Goal: Task Accomplishment & Management: Manage account settings

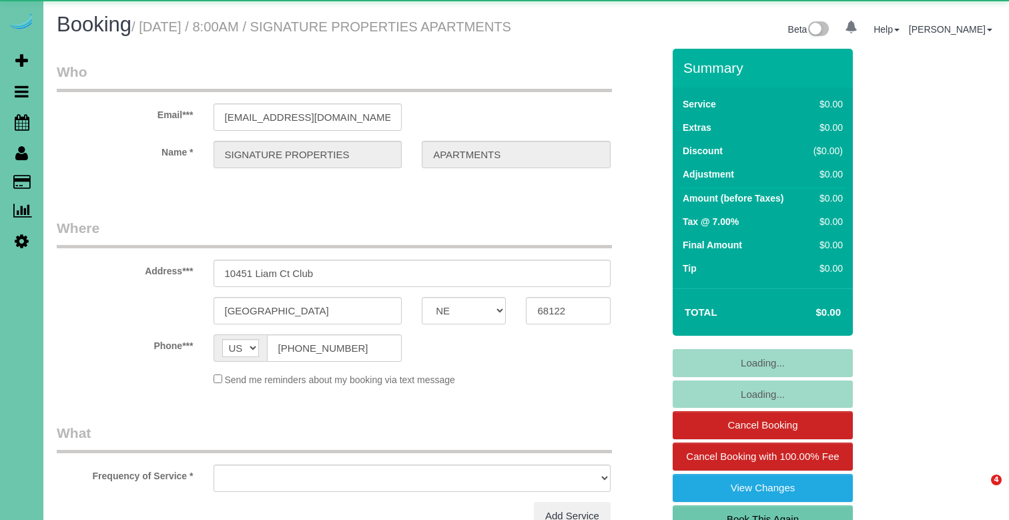
select select "NE"
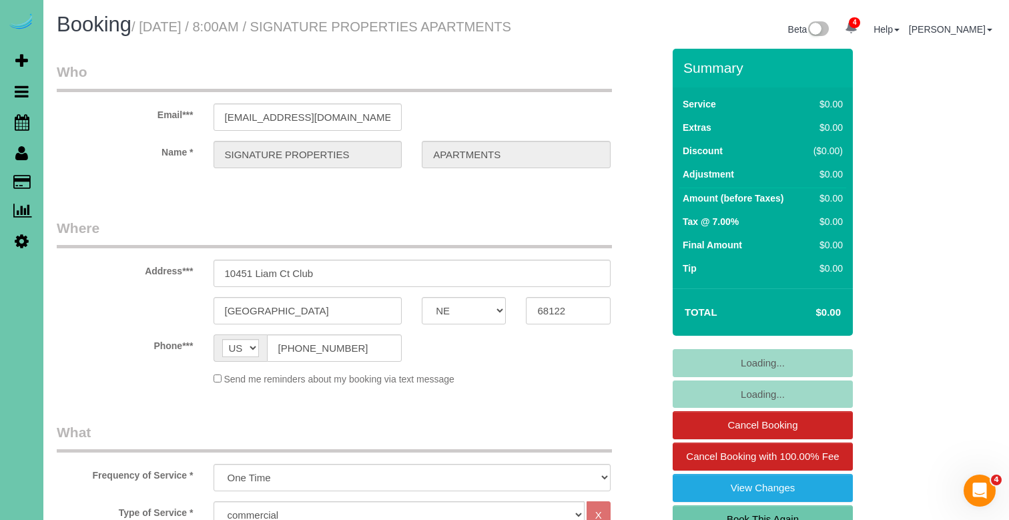
select select "object:905"
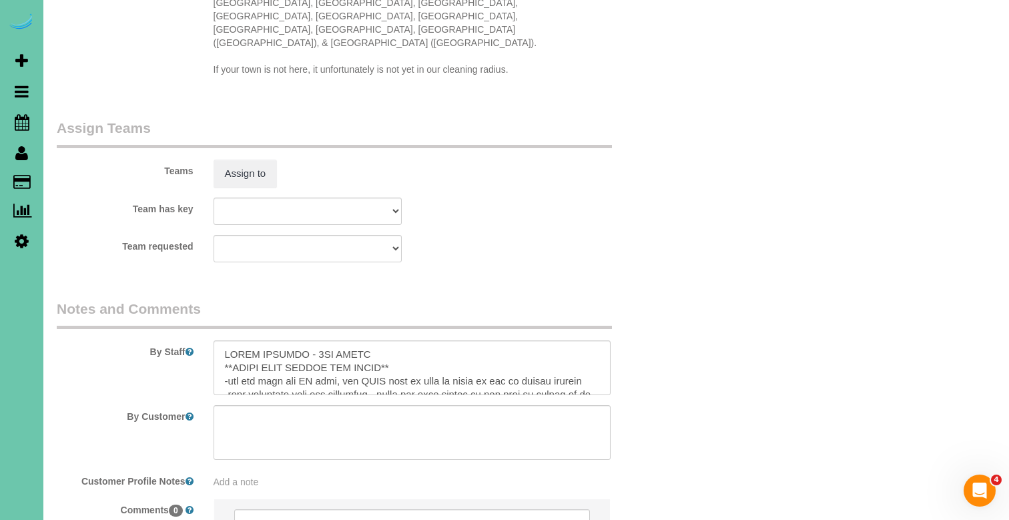
scroll to position [1347, 0]
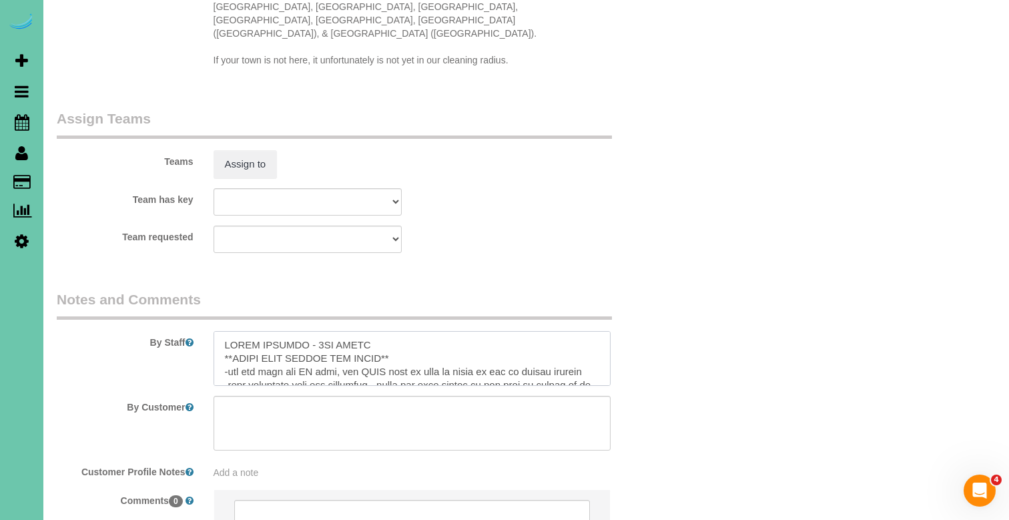
drag, startPoint x: 350, startPoint y: 312, endPoint x: 234, endPoint y: 302, distance: 115.9
click at [235, 302] on div "By Staff" at bounding box center [360, 338] width 626 height 96
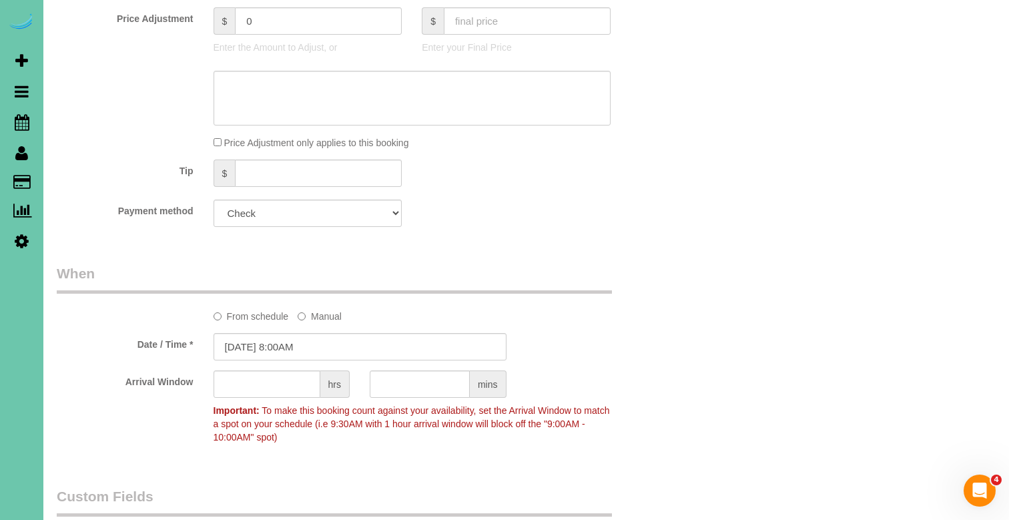
scroll to position [709, 0]
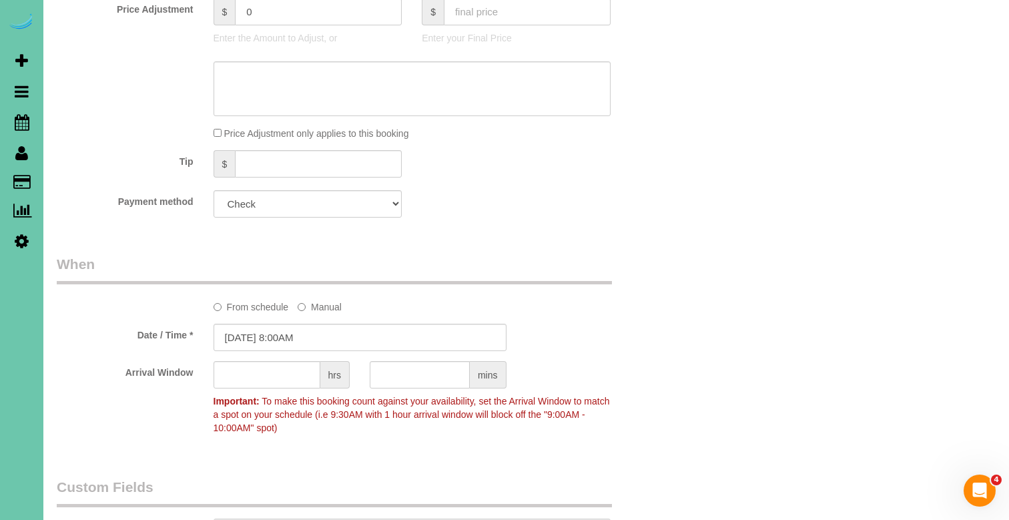
type textarea "**BRING YOUR LADDER AND BROOM** -you can turn the AC down, you MUST turn it bac…"
click at [278, 348] on input "09/27/2025 8:00AM" at bounding box center [360, 337] width 293 height 27
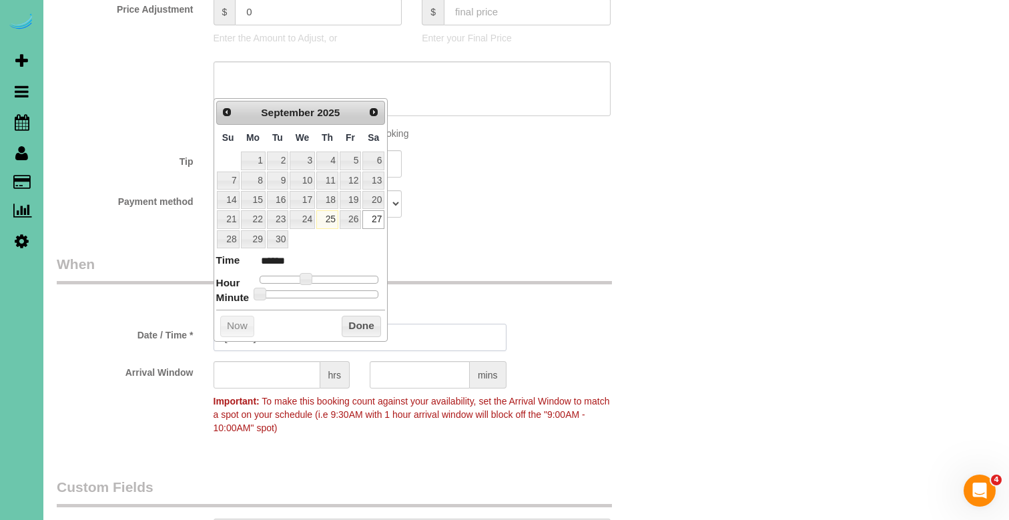
type input "09/27/2025 9:00AM"
click at [625, 249] on div "Who Email*** customer77892@email.com Name * SIGNATURE PROPERTIES APARTMENTS Whe…" at bounding box center [360, 290] width 626 height 1900
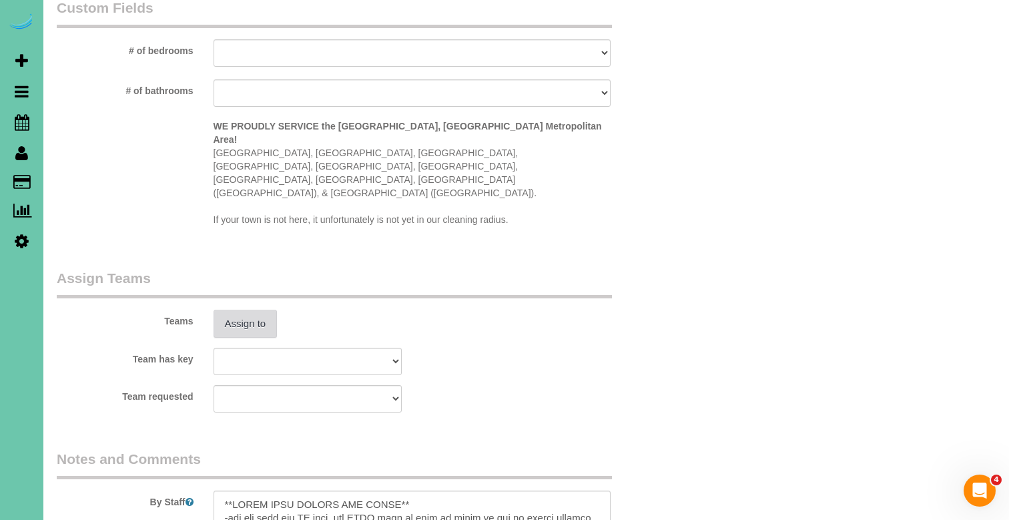
scroll to position [1190, 0]
click at [258, 308] on button "Assign to" at bounding box center [246, 322] width 64 height 28
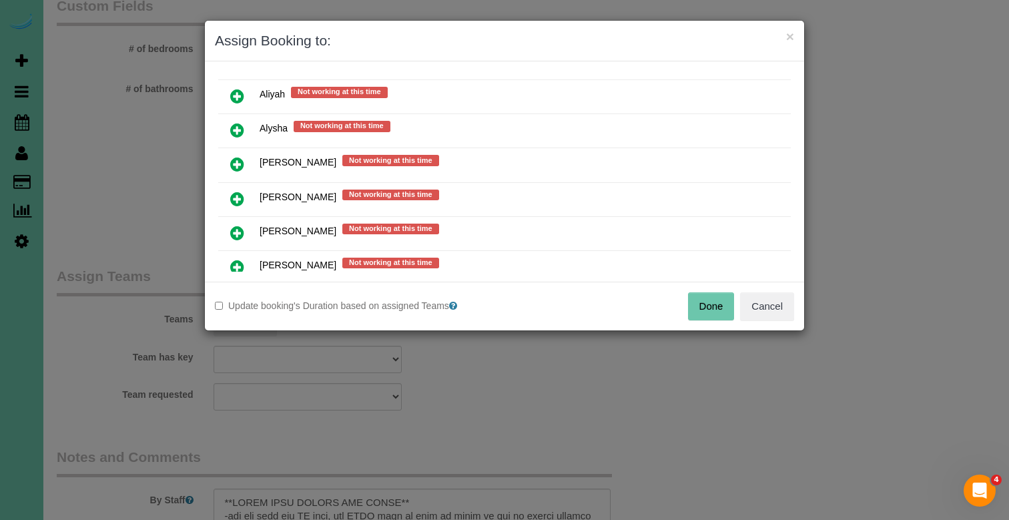
click at [234, 229] on icon at bounding box center [237, 233] width 14 height 16
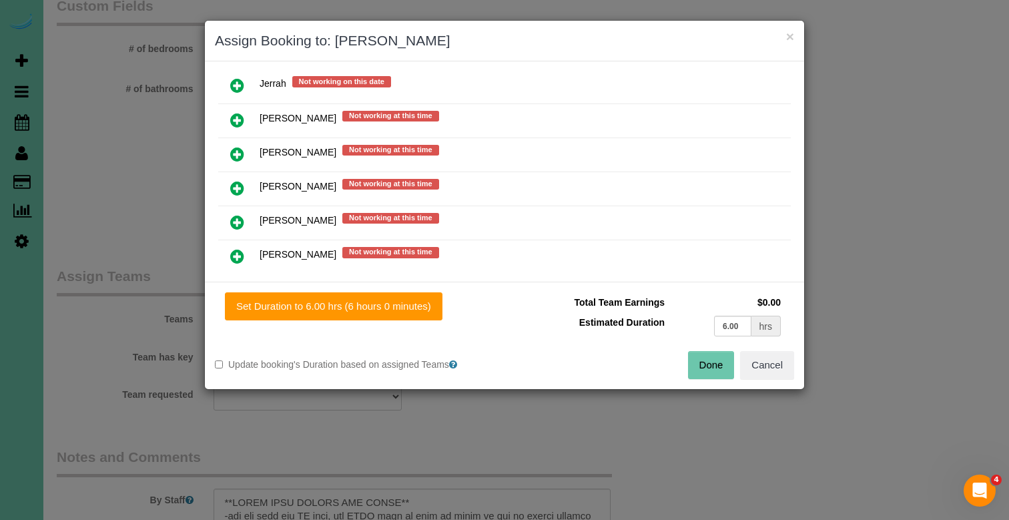
scroll to position [732, 0]
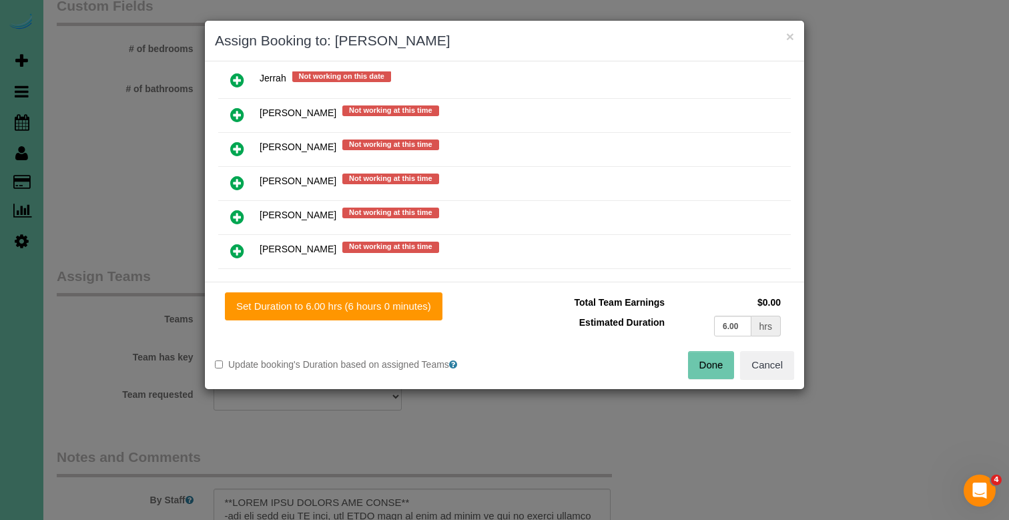
click at [242, 179] on icon at bounding box center [237, 183] width 14 height 16
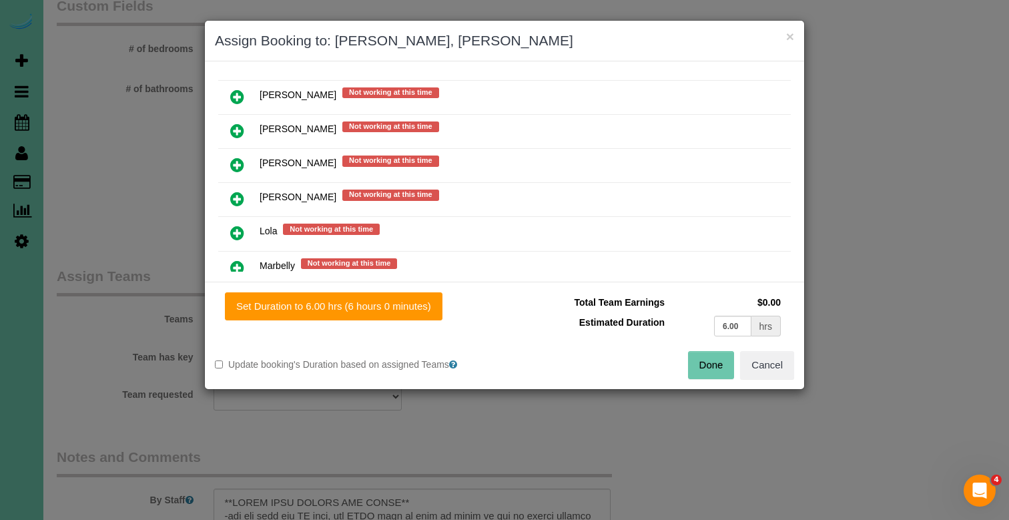
scroll to position [821, 0]
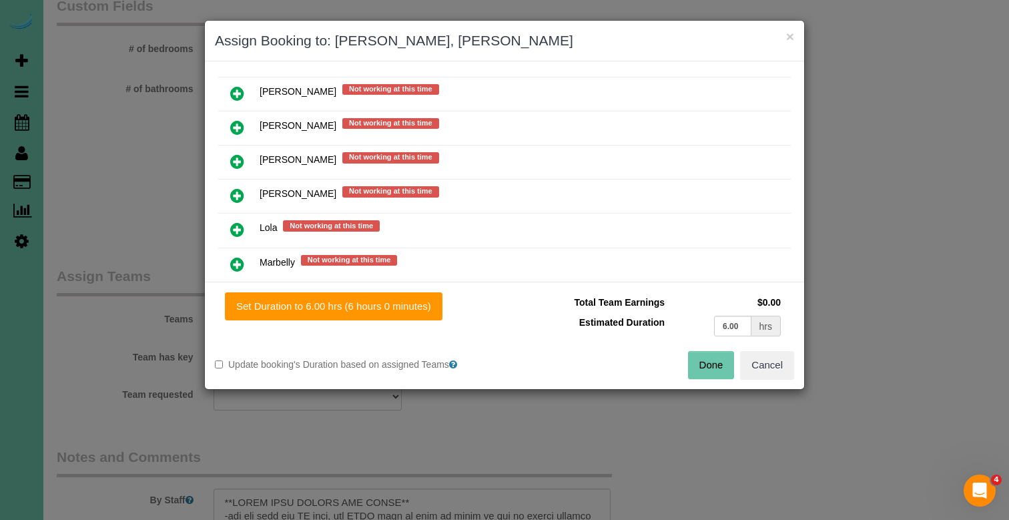
click at [234, 259] on icon at bounding box center [237, 264] width 14 height 16
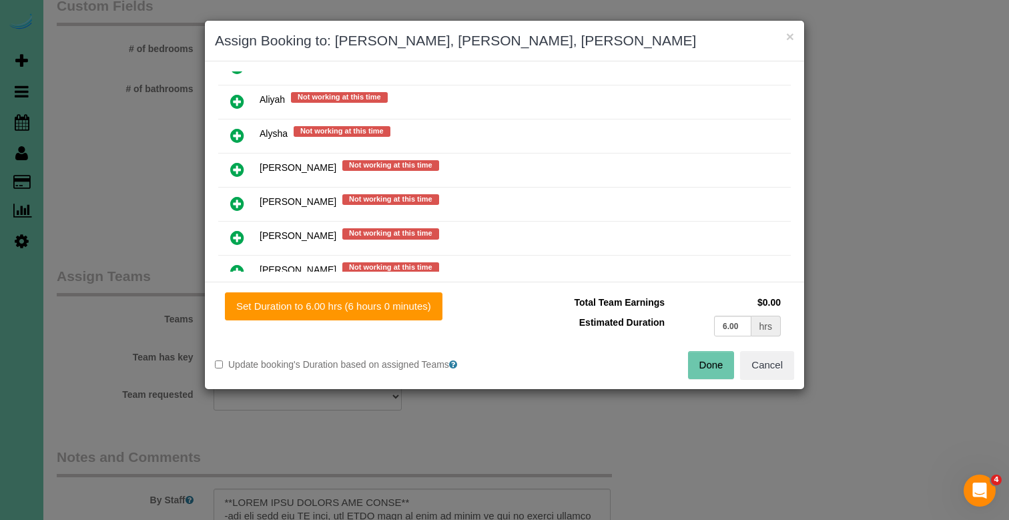
scroll to position [268, 0]
click at [238, 167] on icon at bounding box center [237, 169] width 14 height 16
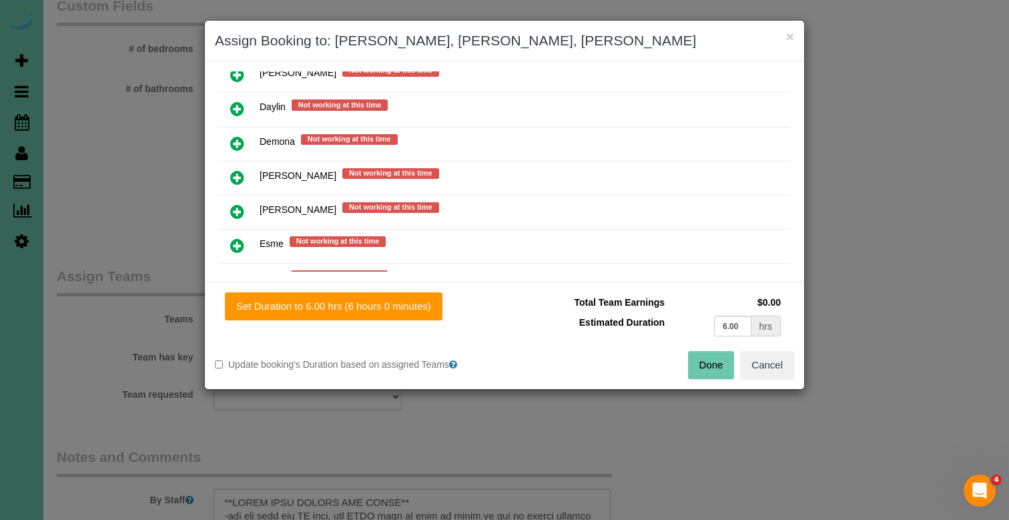
scroll to position [484, 0]
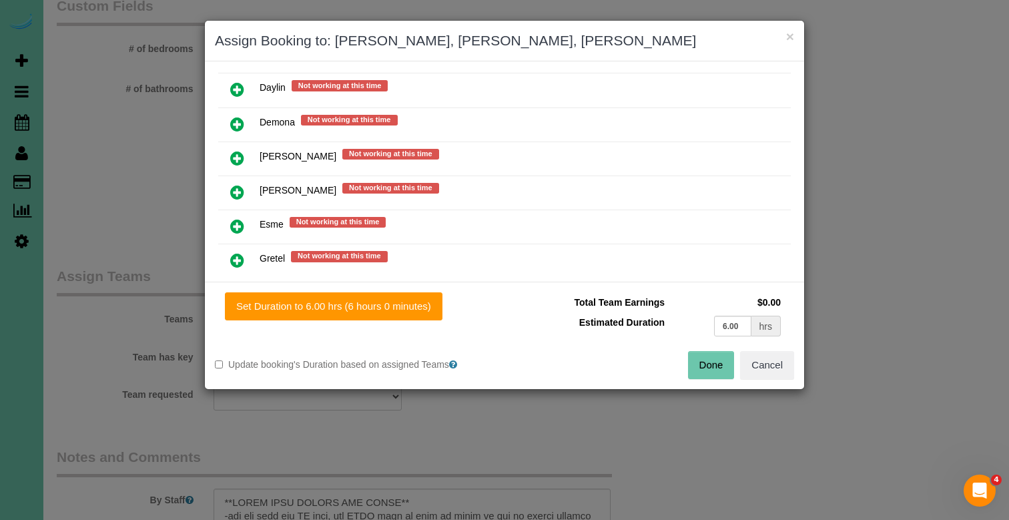
click at [240, 222] on icon at bounding box center [237, 226] width 14 height 16
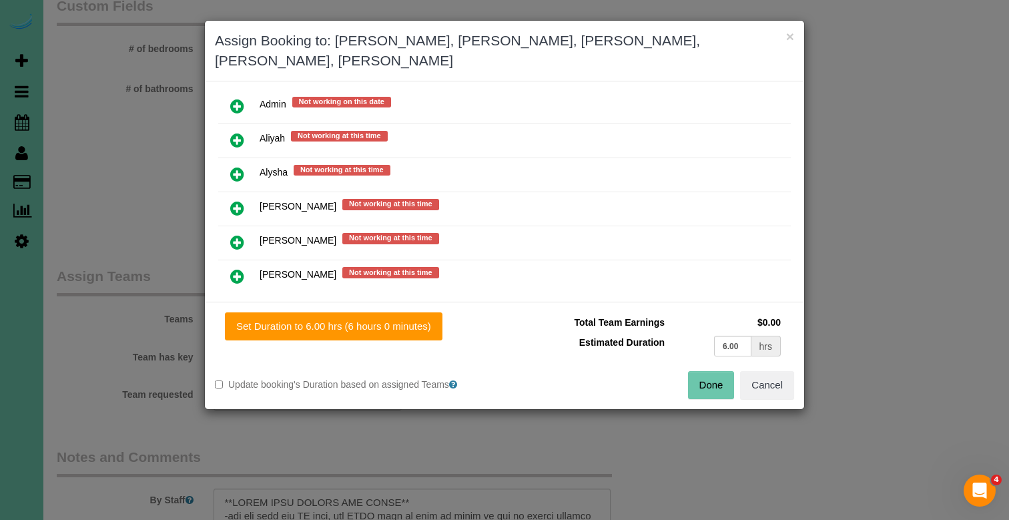
scroll to position [315, 0]
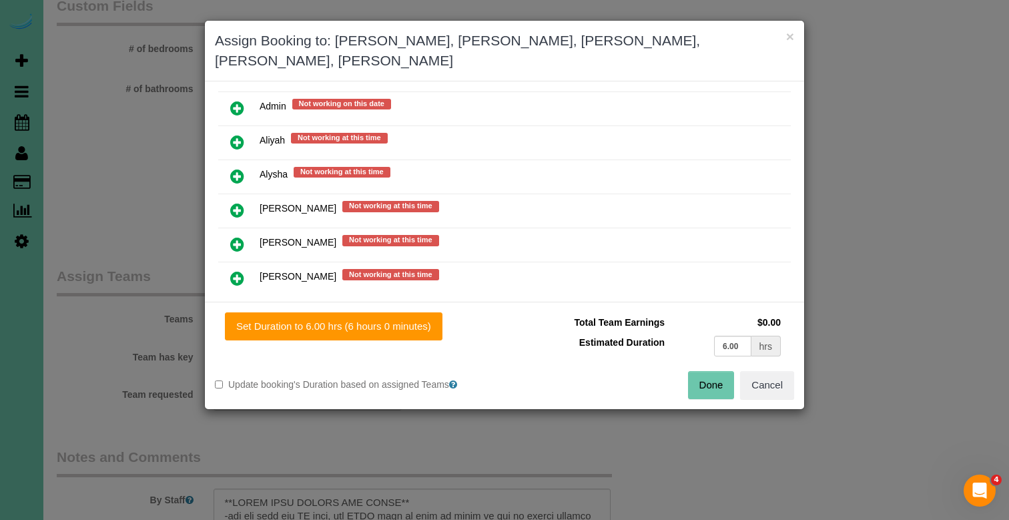
click at [237, 168] on icon at bounding box center [237, 176] width 14 height 16
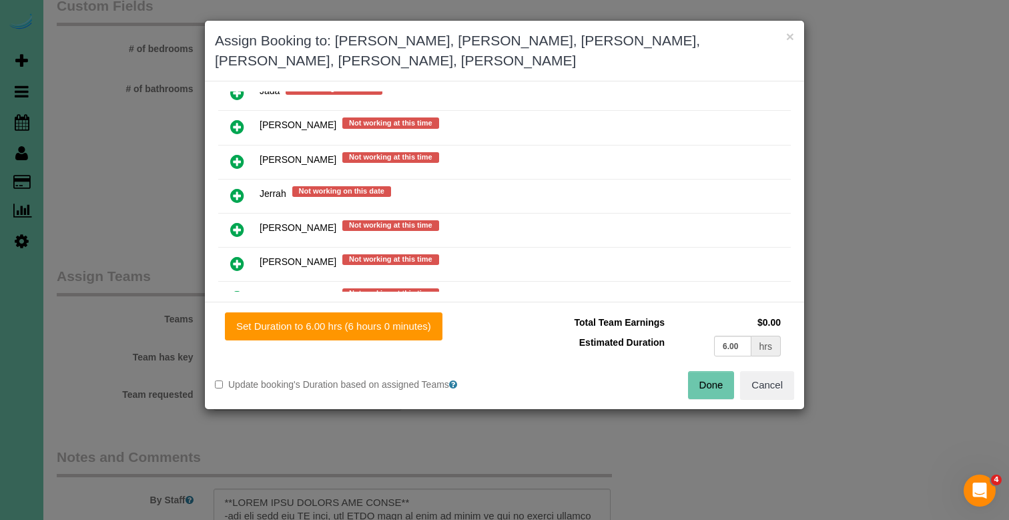
scroll to position [711, 0]
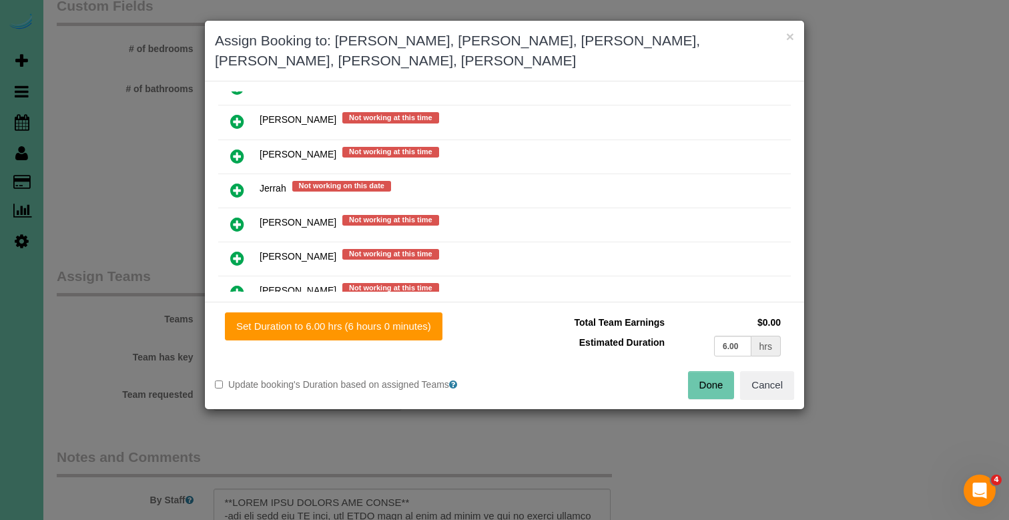
click at [236, 250] on icon at bounding box center [237, 258] width 14 height 16
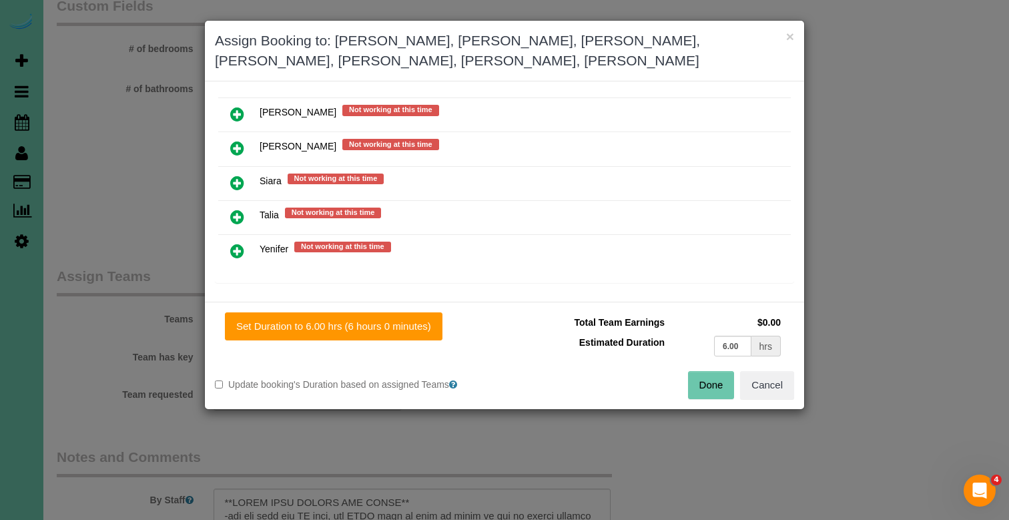
scroll to position [1161, 0]
drag, startPoint x: 713, startPoint y: 358, endPoint x: 671, endPoint y: 326, distance: 52.8
click at [713, 371] on button "Done" at bounding box center [711, 385] width 47 height 28
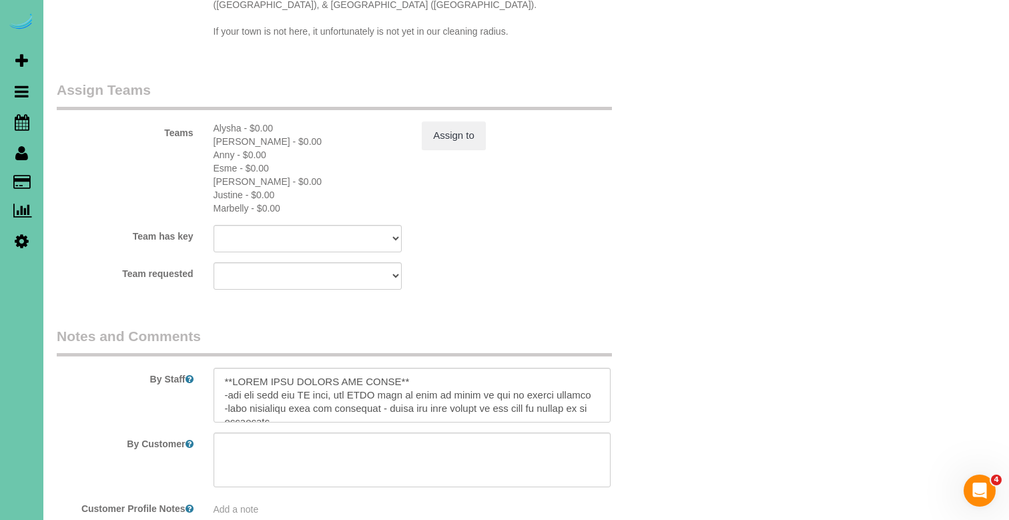
scroll to position [1384, 0]
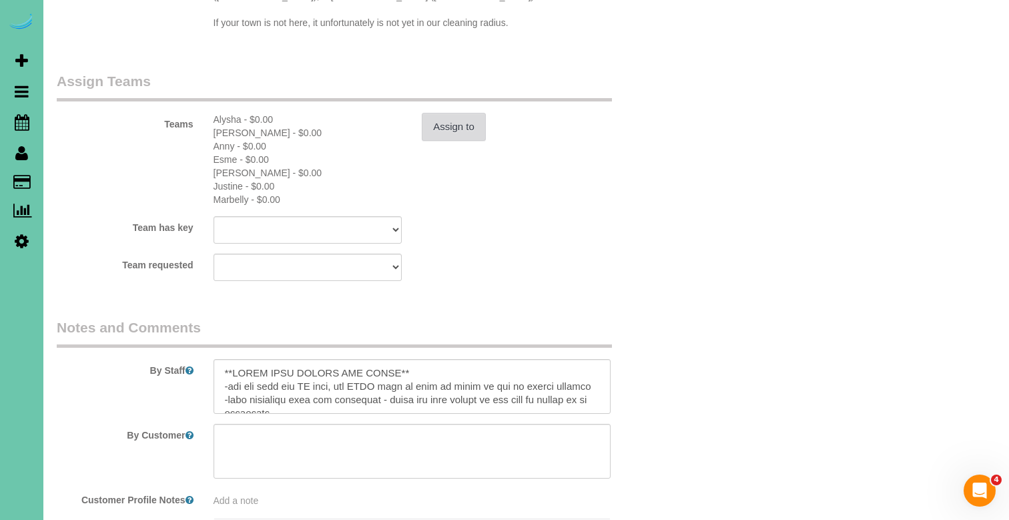
click at [431, 113] on button "Assign to" at bounding box center [454, 127] width 64 height 28
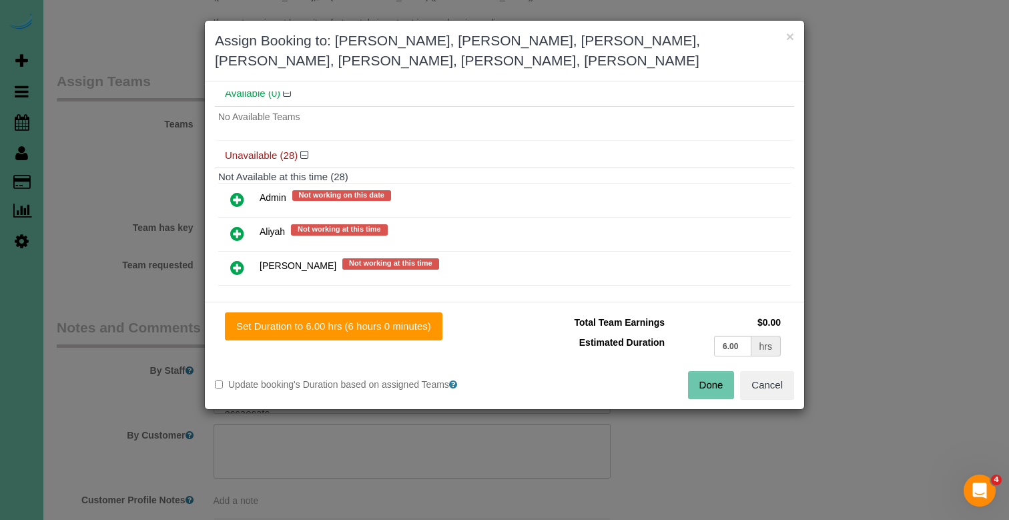
scroll to position [293, 0]
drag, startPoint x: 240, startPoint y: 173, endPoint x: 254, endPoint y: 184, distance: 17.1
click at [240, 190] on icon at bounding box center [237, 198] width 14 height 16
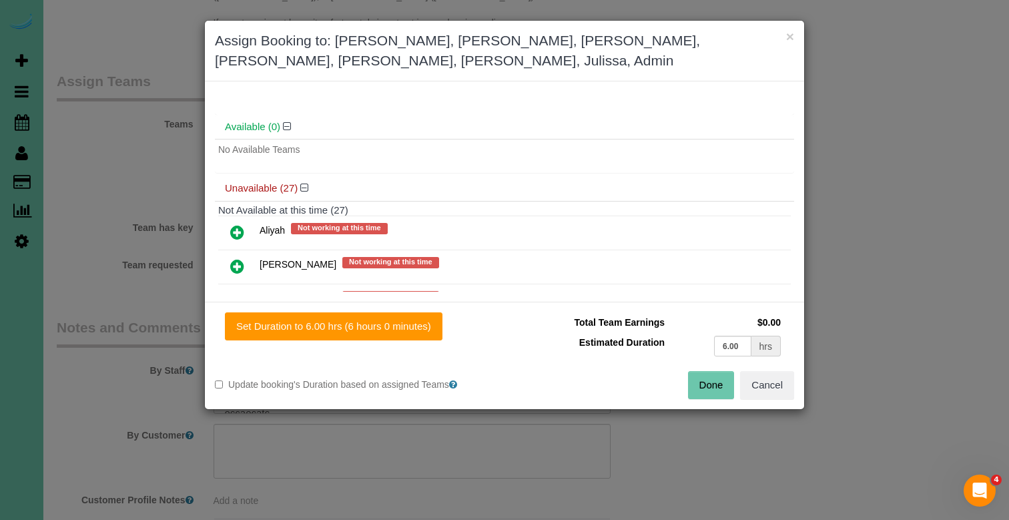
click at [707, 373] on button "Done" at bounding box center [711, 385] width 47 height 28
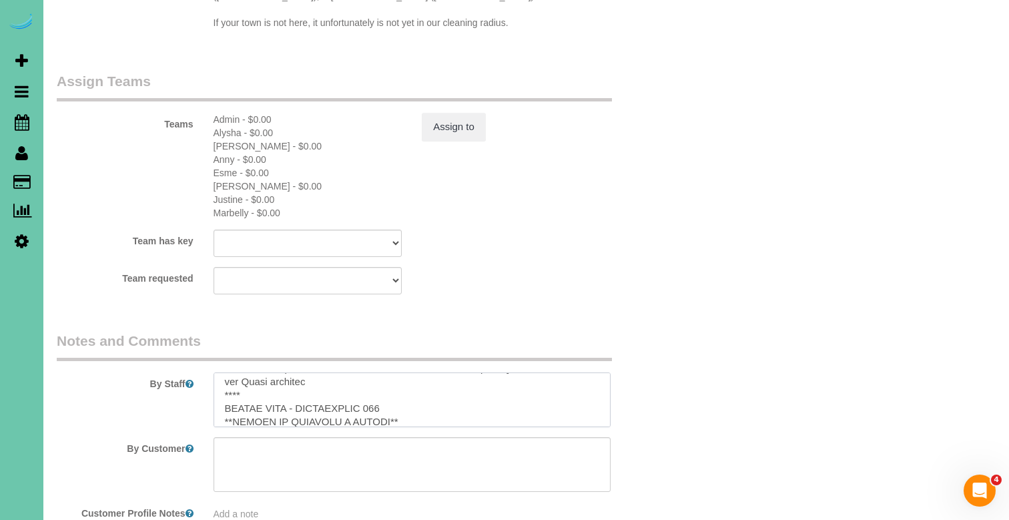
scroll to position [300, 0]
drag, startPoint x: 396, startPoint y: 368, endPoint x: 227, endPoint y: 361, distance: 169.6
click at [222, 372] on textarea at bounding box center [412, 399] width 397 height 55
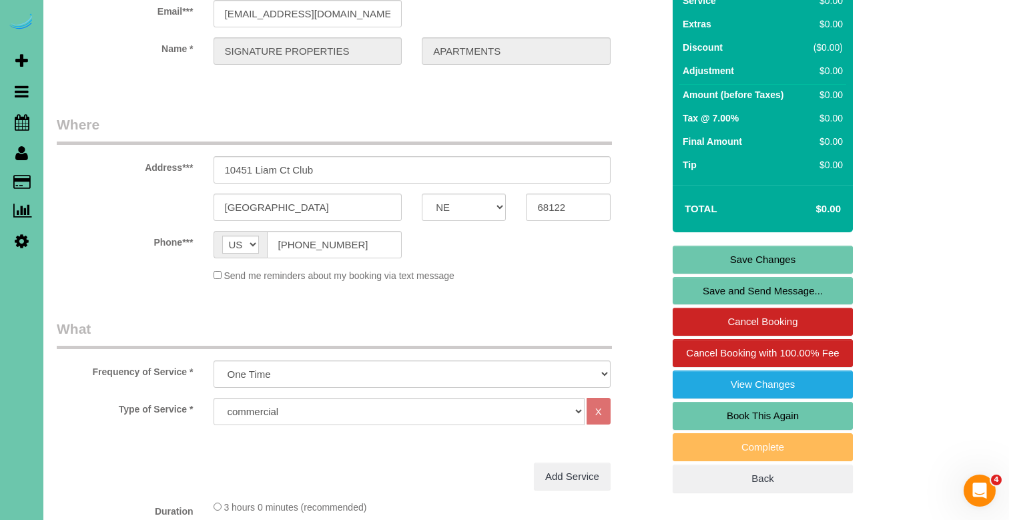
scroll to position [105, 0]
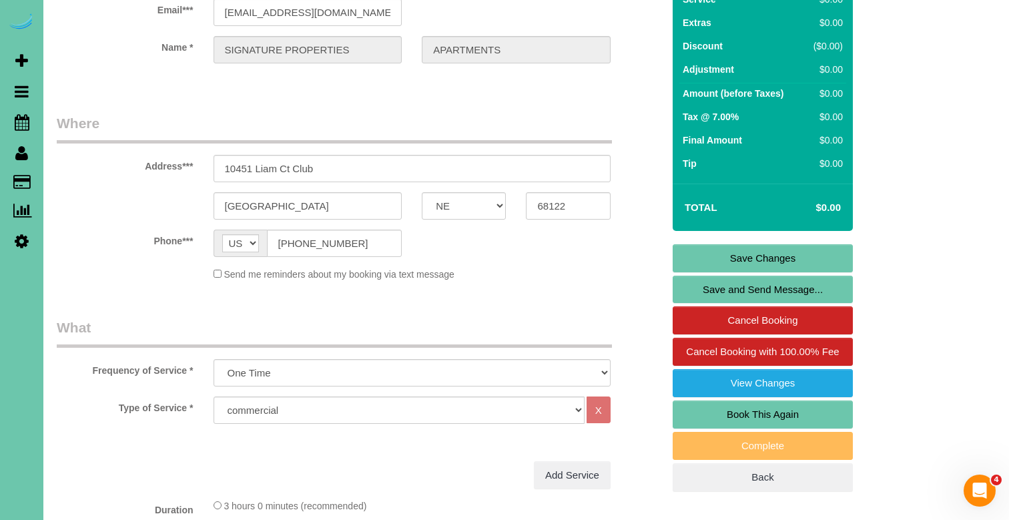
type textarea "**BRING YOUR LADDER AND BROOM** -you can turn the AC down, you MUST turn it bac…"
click at [715, 272] on link "Save Changes" at bounding box center [763, 258] width 180 height 28
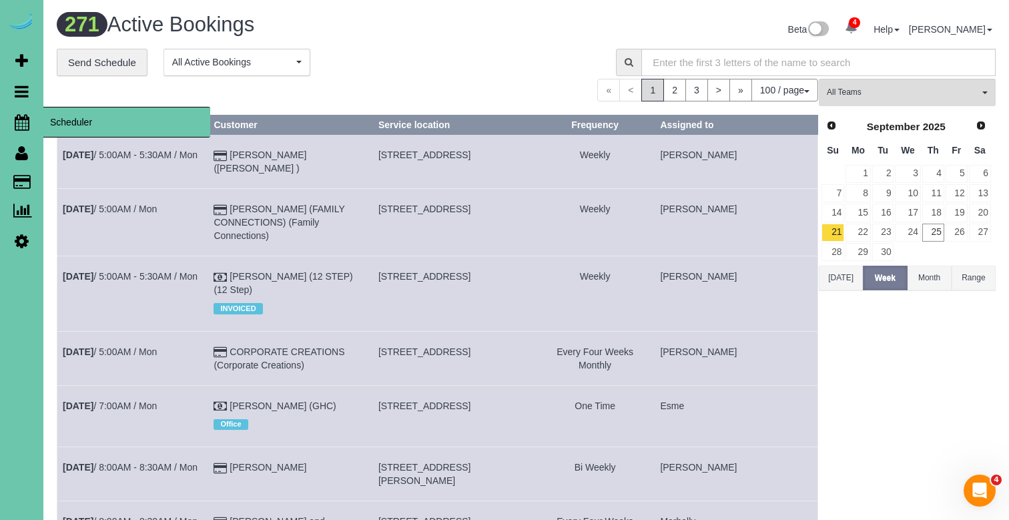
click at [17, 121] on icon at bounding box center [22, 122] width 15 height 16
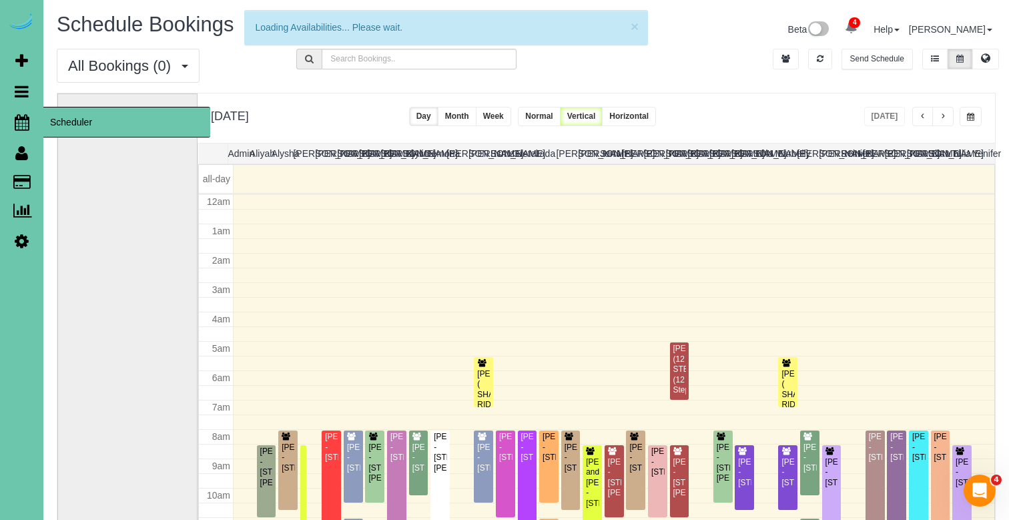
scroll to position [177, 0]
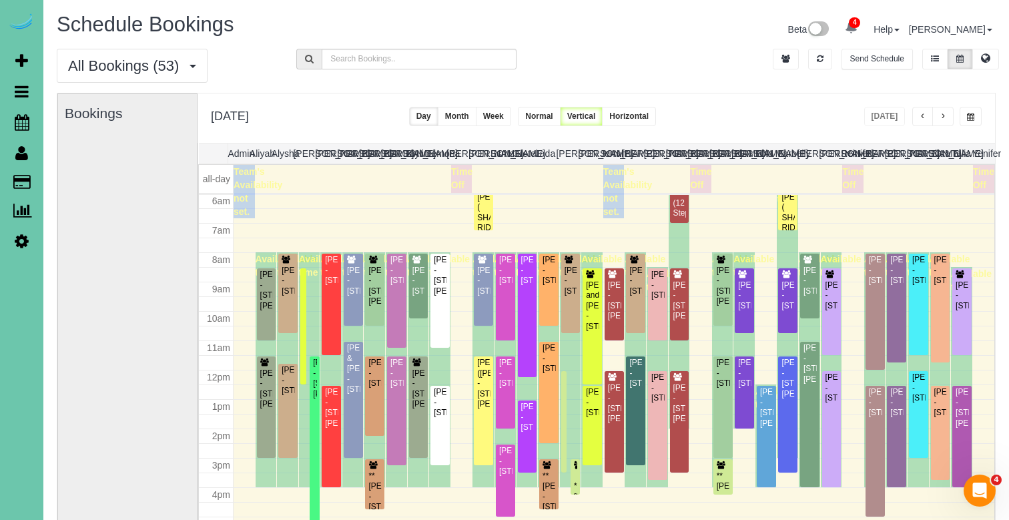
click at [943, 121] on button "button" at bounding box center [942, 116] width 21 height 19
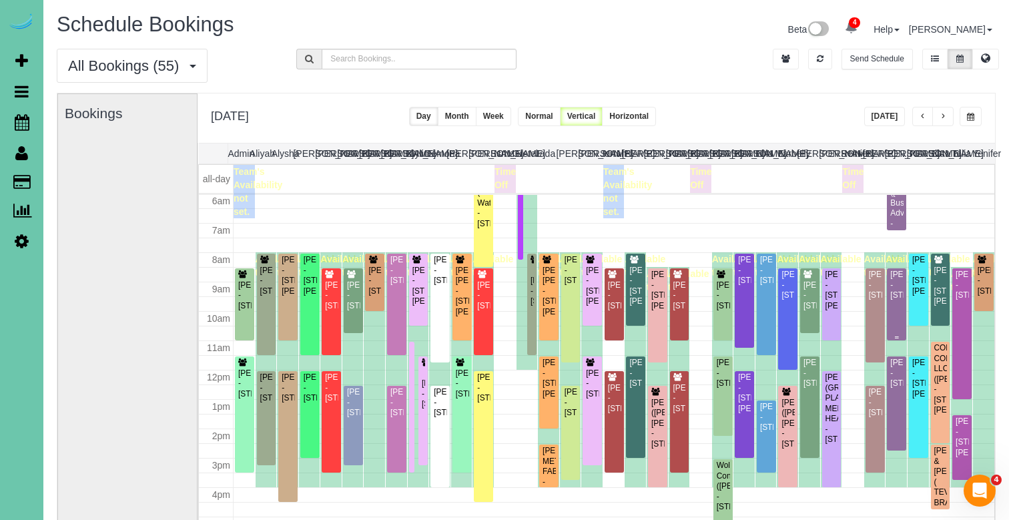
click at [897, 297] on div "Denai Gordon - 15935 Newport Ave, Omaha, NE 68116" at bounding box center [896, 285] width 14 height 31
click at [897, 297] on body "4 Beta Your Notifications You have 0 alerts × You have 2 to charge for 09/24/20…" at bounding box center [504, 260] width 1009 height 520
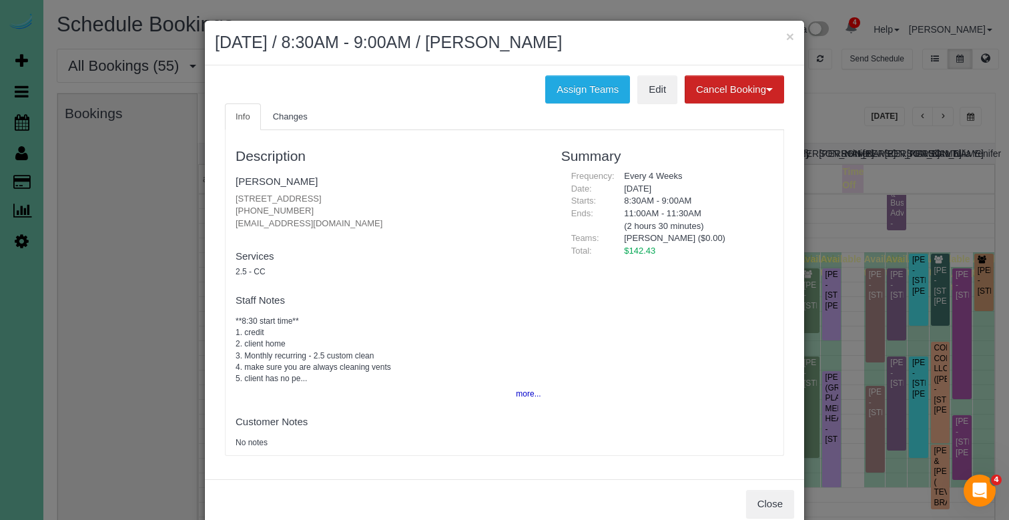
drag, startPoint x: 291, startPoint y: 205, endPoint x: 229, endPoint y: 203, distance: 62.1
click at [229, 203] on div "Description Denai Gordon 15935 Newport Ave, Omaha, NE 68116 (402) 905-8032 d.fr…" at bounding box center [389, 293] width 326 height 312
copy p "(402) 905-8032"
click at [649, 90] on link "Edit" at bounding box center [657, 89] width 40 height 28
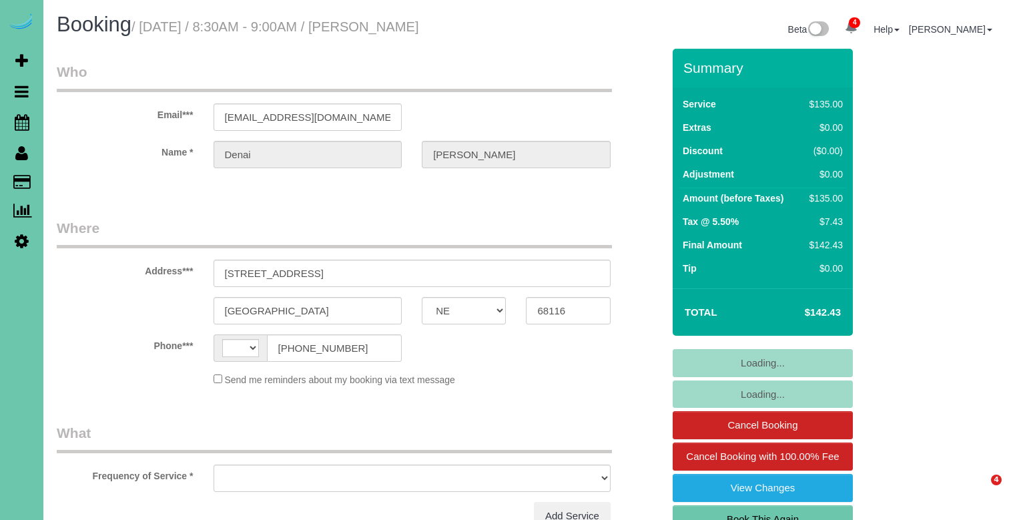
select select "NE"
select select "object:398"
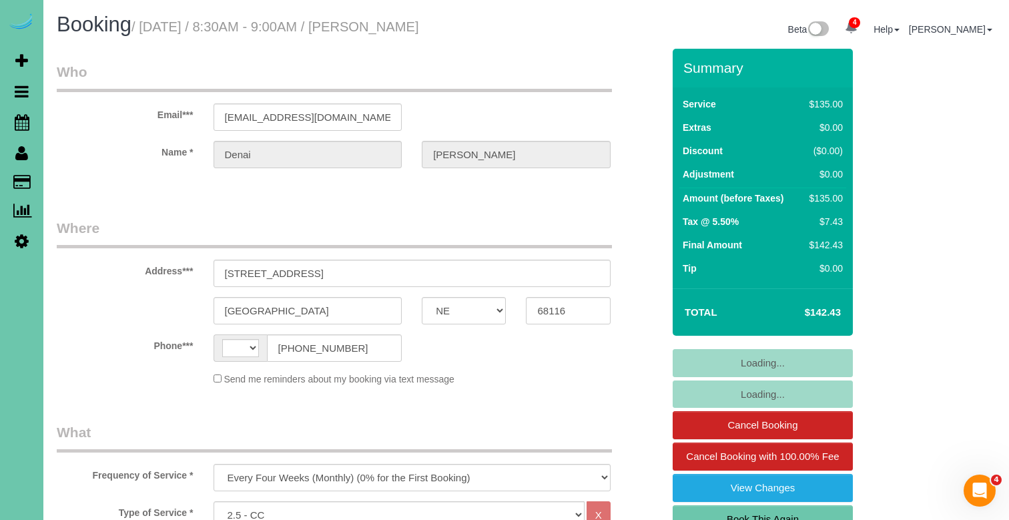
select select "string:fspay-414f6591-7c44-40b7-9a07-37a2be9bb680"
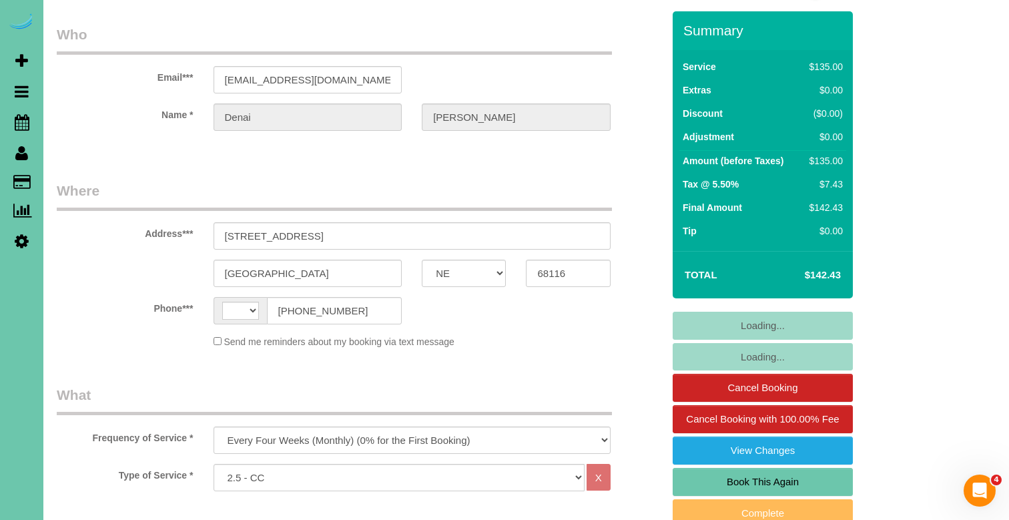
select select "string:US"
select select "number:37"
select select "number:42"
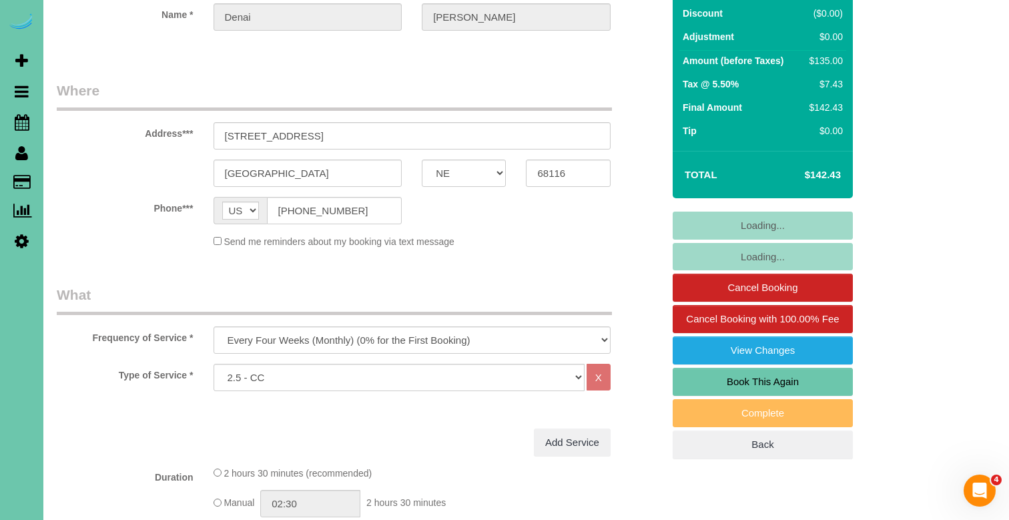
scroll to position [170, 0]
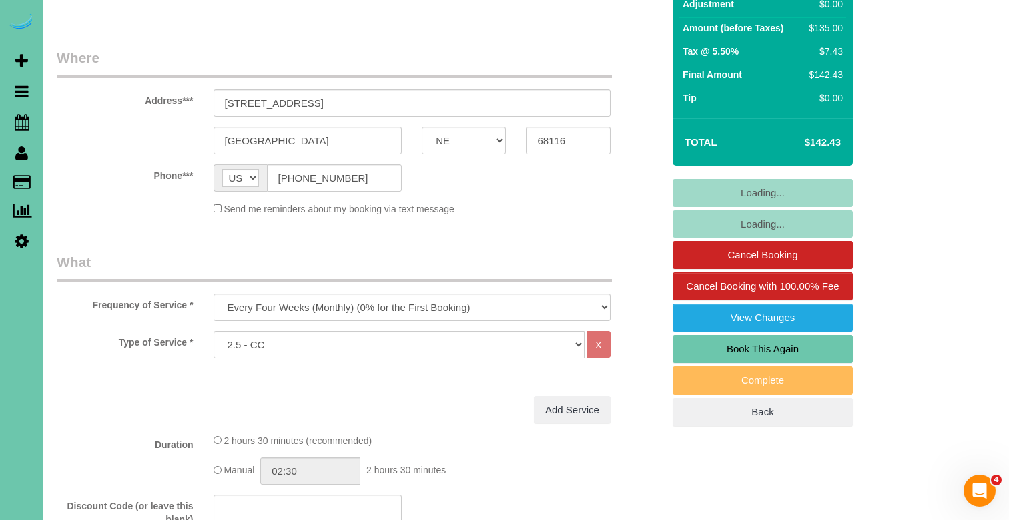
select select "object:927"
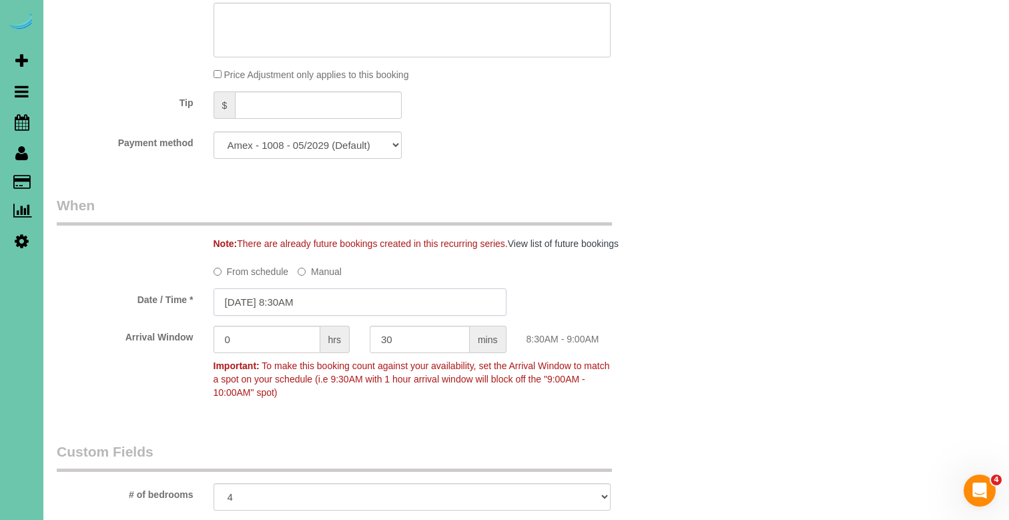
drag, startPoint x: 274, startPoint y: 297, endPoint x: 258, endPoint y: 298, distance: 16.7
click at [266, 299] on input "09/26/2025 8:30AM" at bounding box center [360, 301] width 293 height 27
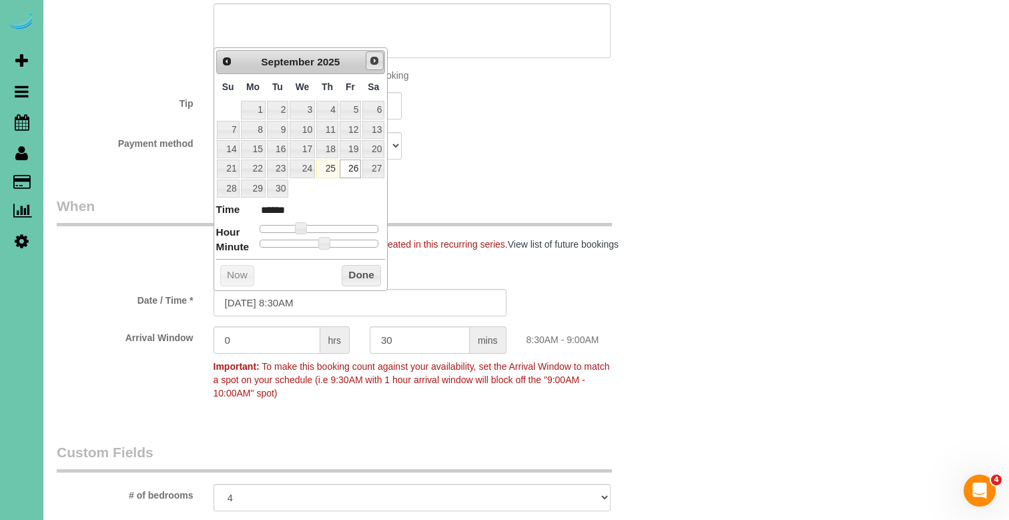
click at [371, 67] on link "Next" at bounding box center [375, 60] width 19 height 19
click at [352, 111] on link "3" at bounding box center [350, 110] width 21 height 18
type input "10/03/2025 9:30AM"
type input "******"
type input "10/03/2025 10:30AM"
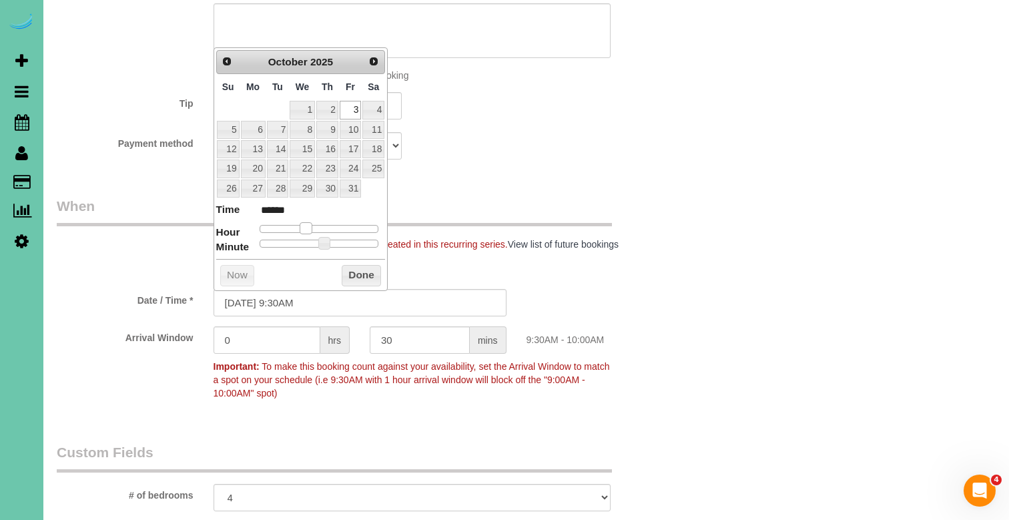
type input "*******"
type input "10/03/2025 11:30AM"
type input "*******"
type input "10/03/2025 12:30PM"
type input "*******"
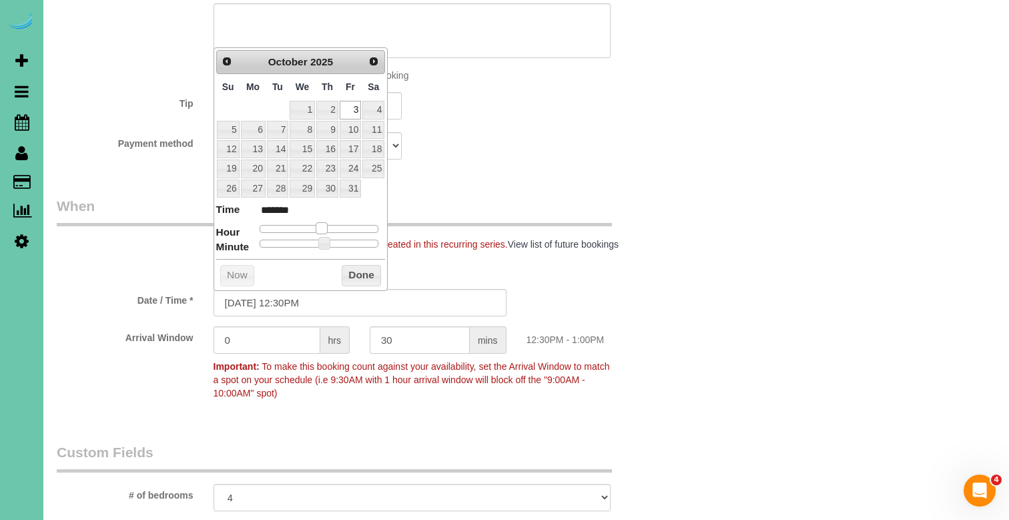
drag, startPoint x: 302, startPoint y: 222, endPoint x: 323, endPoint y: 222, distance: 20.7
click at [323, 222] on span at bounding box center [322, 228] width 12 height 12
type input "10/03/2025 12:25PM"
type input "*******"
type input "10/03/2025 12:20PM"
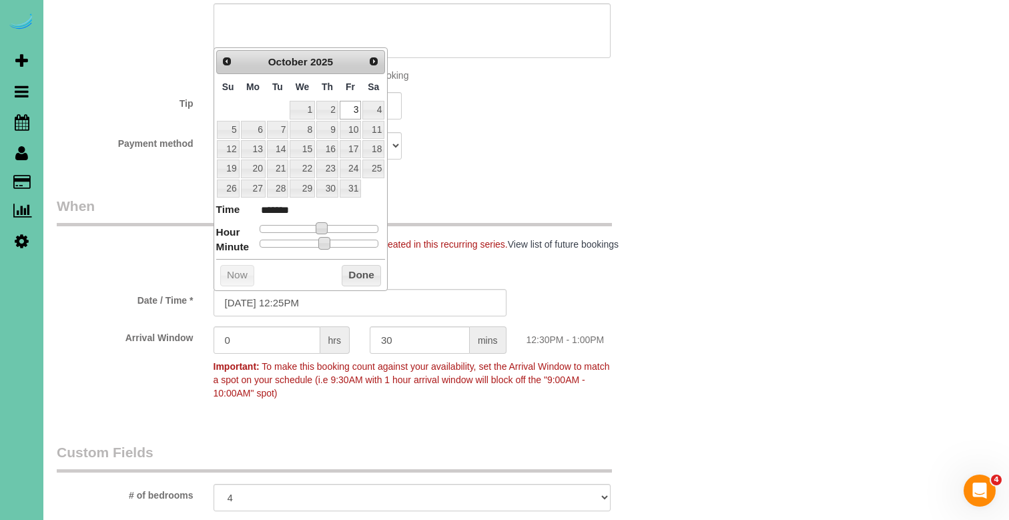
type input "*******"
type input "10/03/2025 12:15PM"
type input "*******"
type input "10/03/2025 12:10PM"
type input "*******"
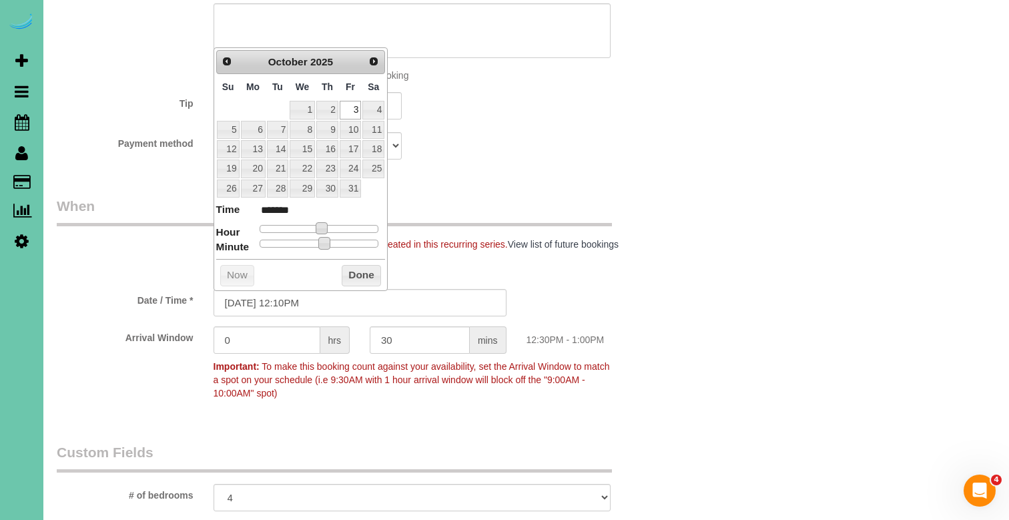
type input "10/03/2025 12:05PM"
type input "*******"
type input "10/03/2025 12:00PM"
type input "*******"
drag, startPoint x: 276, startPoint y: 236, endPoint x: 248, endPoint y: 234, distance: 28.8
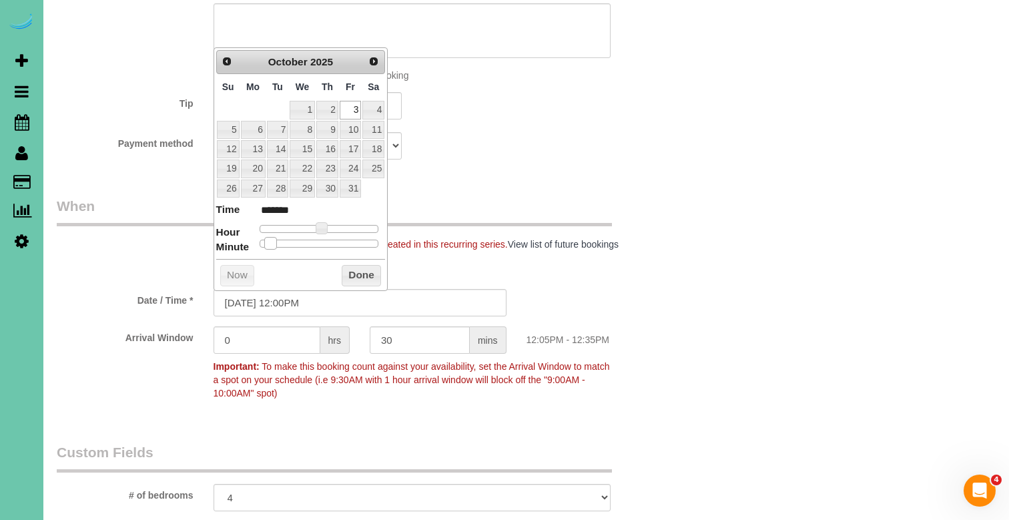
click at [248, 234] on dl "Time ******* Hour Minute Second Millisecond Microsecond Time Zone ***** ***** *…" at bounding box center [300, 225] width 169 height 46
click at [358, 271] on button "Done" at bounding box center [361, 275] width 39 height 21
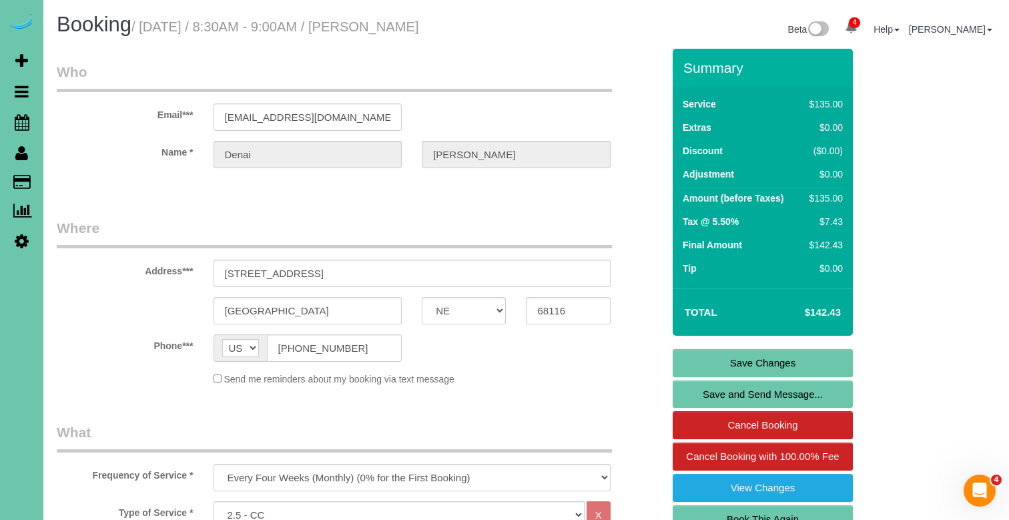
scroll to position [0, 0]
click at [725, 354] on link "Save Changes" at bounding box center [763, 363] width 180 height 28
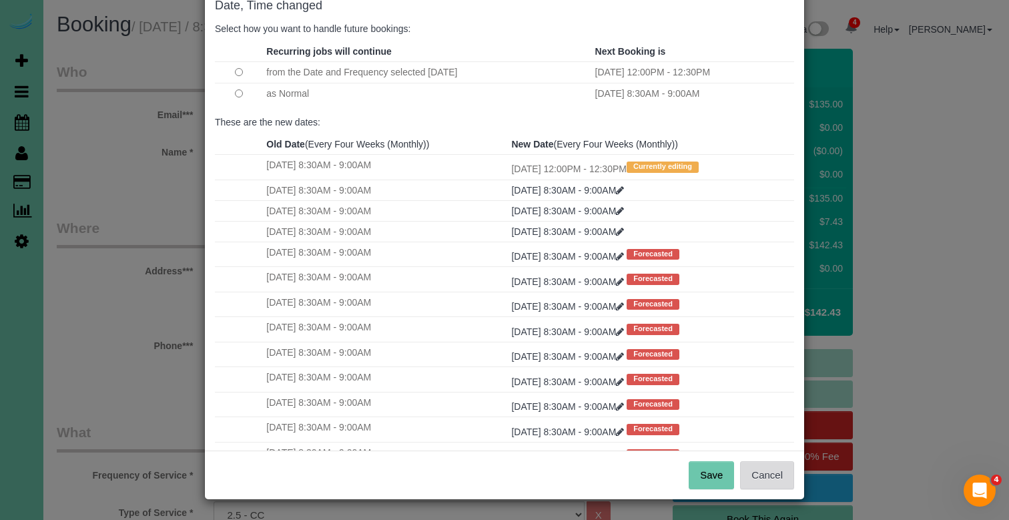
scroll to position [77, 0]
click at [718, 485] on button "Save" at bounding box center [711, 476] width 45 height 28
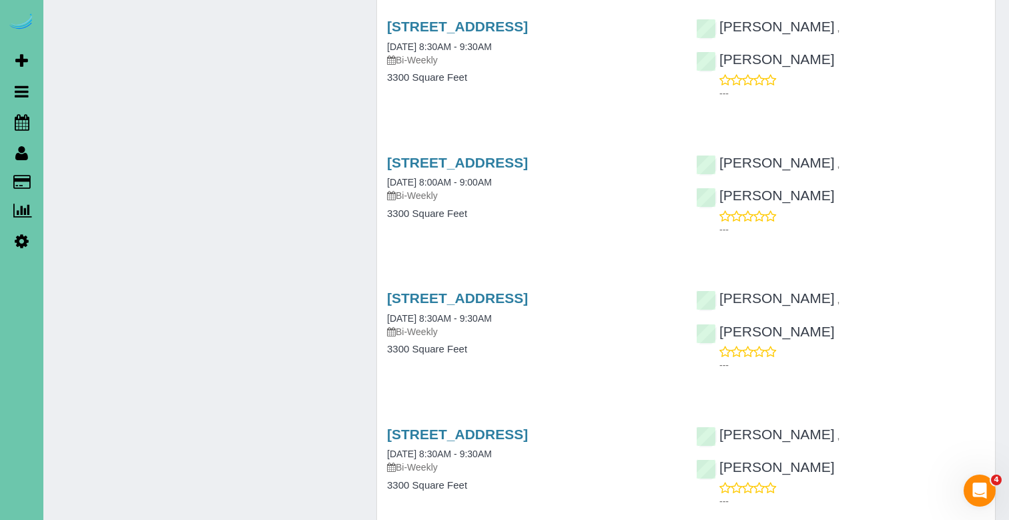
scroll to position [9821, 0]
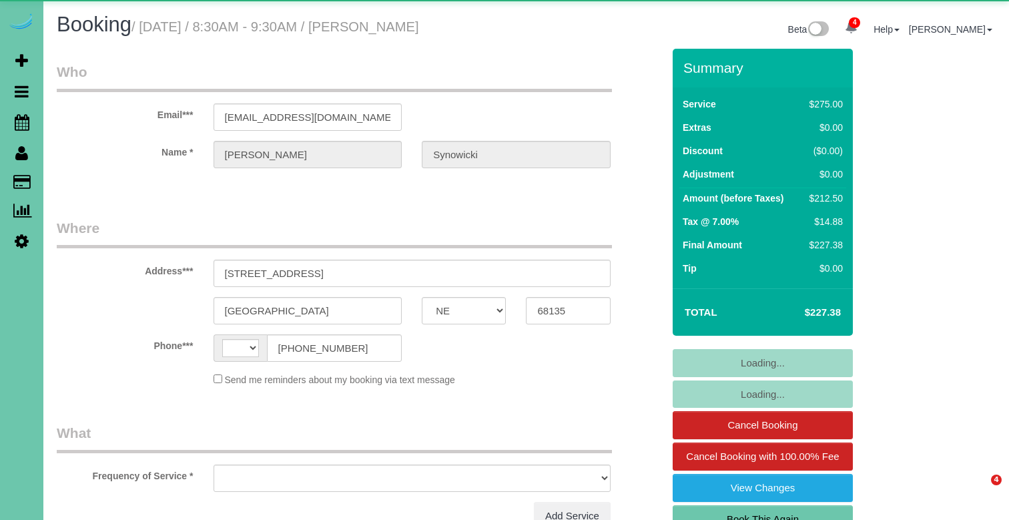
select select "NE"
select select "string:[GEOGRAPHIC_DATA]"
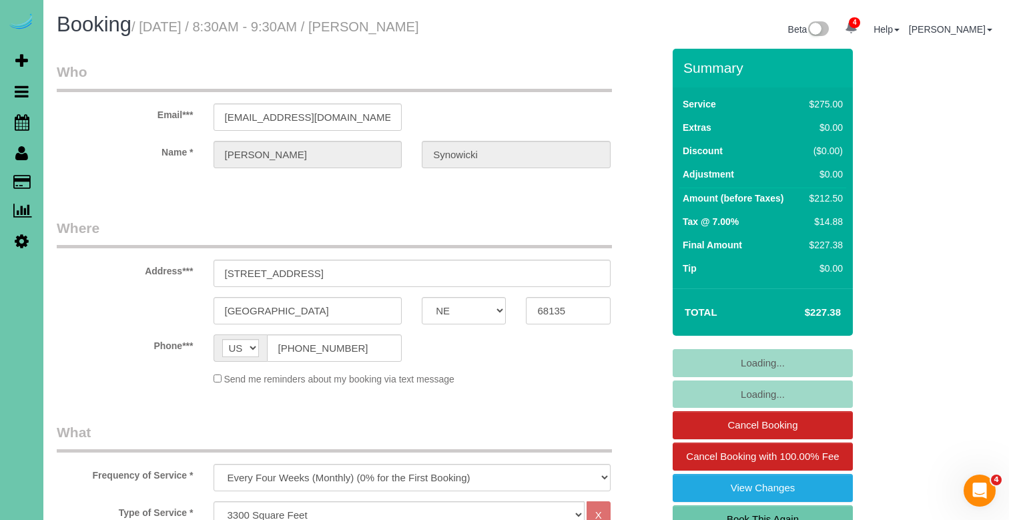
select select "object:744"
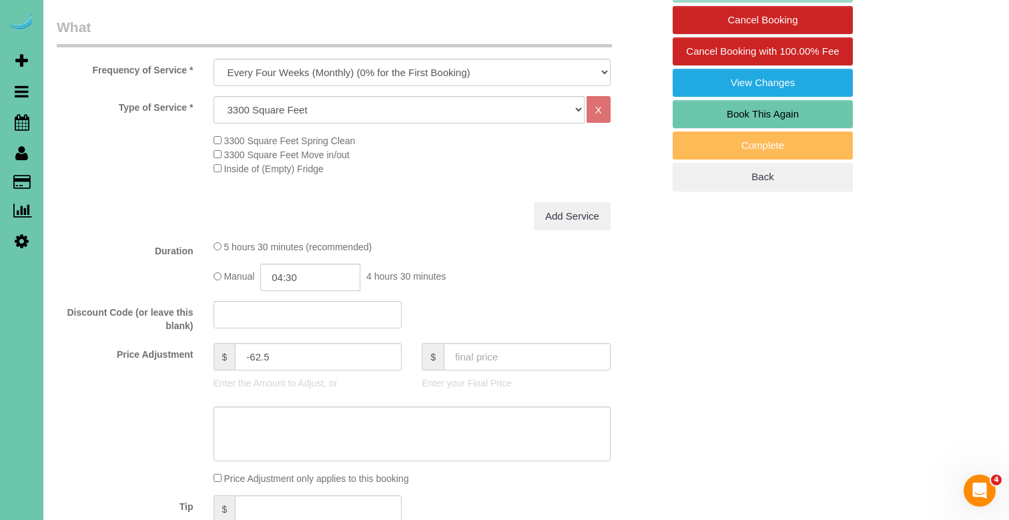
scroll to position [537, 0]
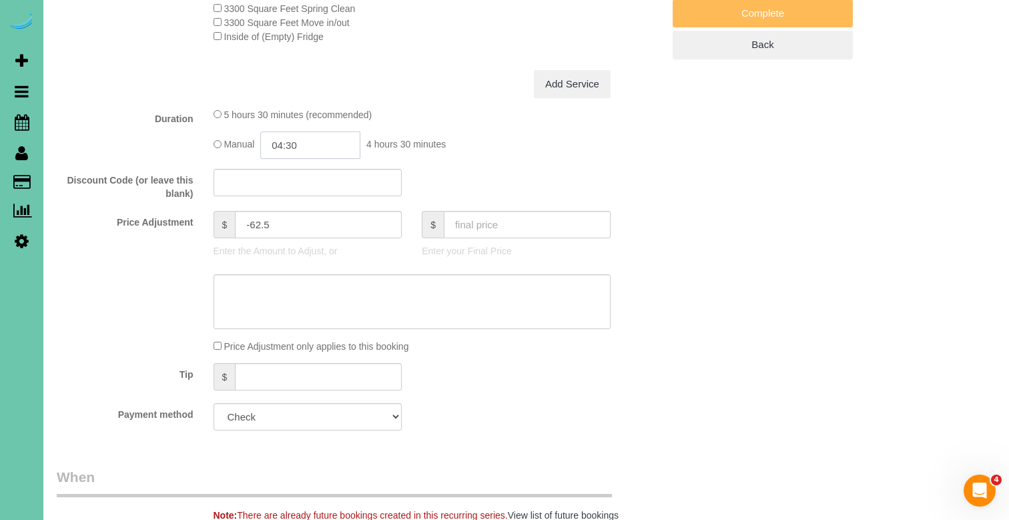
click at [315, 145] on input "04:30" at bounding box center [310, 144] width 100 height 27
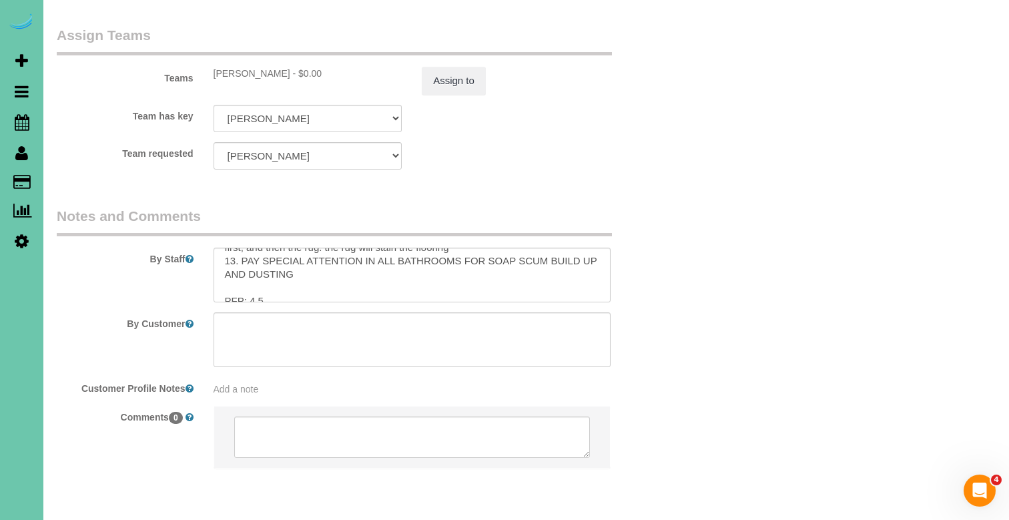
scroll to position [226, 0]
type input "04:15"
click at [257, 248] on textarea at bounding box center [412, 275] width 397 height 55
type textarea "**PLEASE DO NOT SHUT ANY DOORS SO KITTY DOESNT GET LOCKED IN, OR LOCKED OUT TO …"
click at [471, 67] on button "Assign to" at bounding box center [454, 81] width 64 height 28
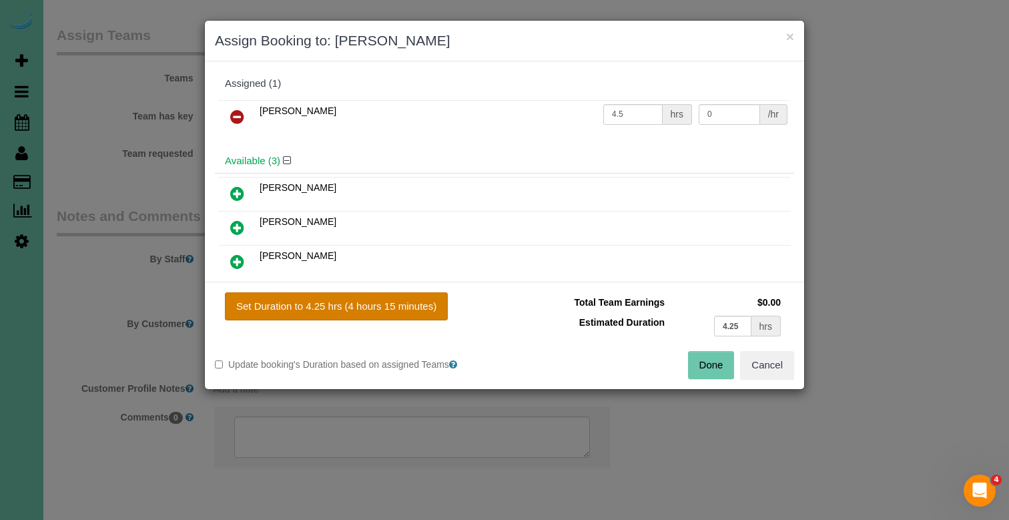
click at [419, 293] on button "Set Duration to 4.25 hrs (4 hours 15 minutes)" at bounding box center [336, 306] width 223 height 28
type input "4.25"
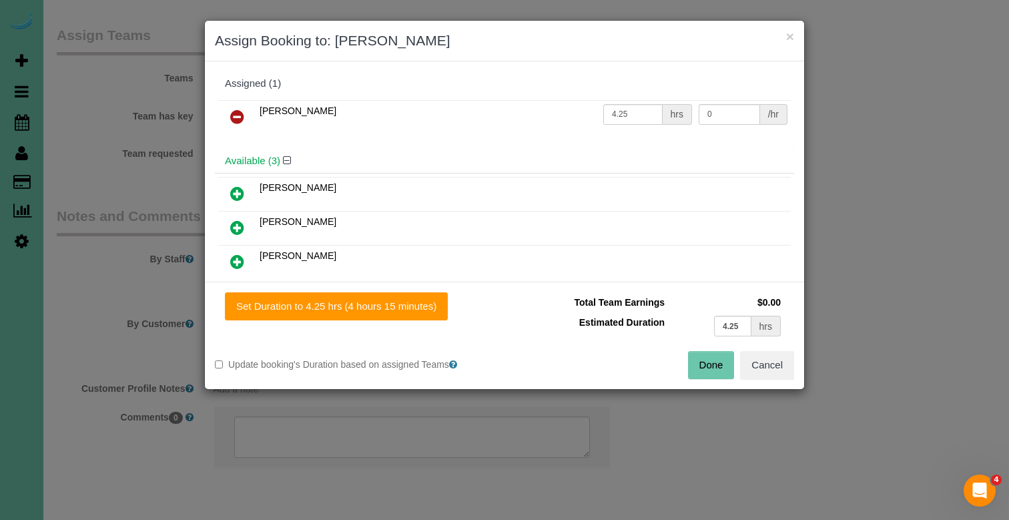
drag, startPoint x: 416, startPoint y: 306, endPoint x: 510, endPoint y: 313, distance: 93.6
click at [418, 306] on button "Set Duration to 4.25 hrs (4 hours 15 minutes)" at bounding box center [336, 306] width 223 height 28
drag, startPoint x: 719, startPoint y: 362, endPoint x: 686, endPoint y: 323, distance: 50.7
click at [719, 362] on button "Done" at bounding box center [711, 365] width 47 height 28
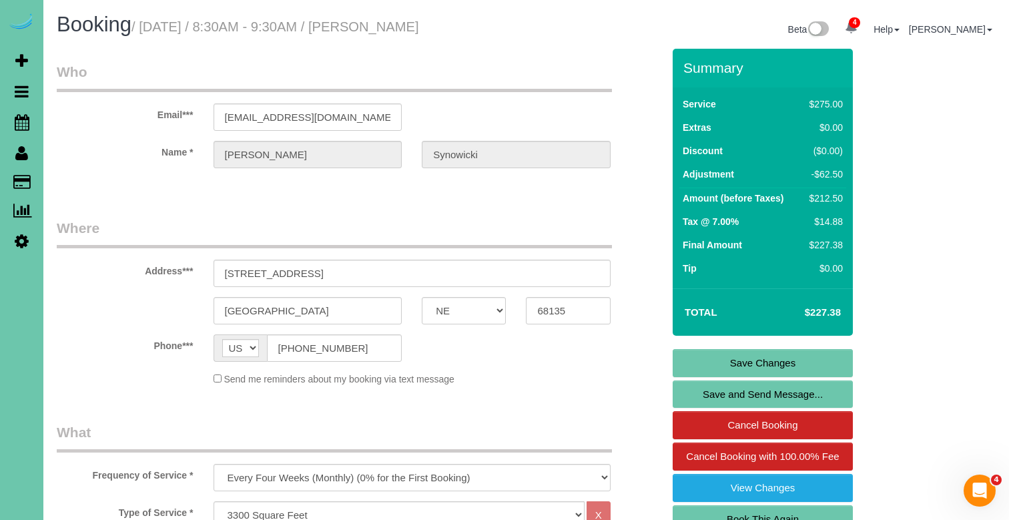
scroll to position [0, 0]
click at [719, 356] on link "Save Changes" at bounding box center [763, 363] width 180 height 28
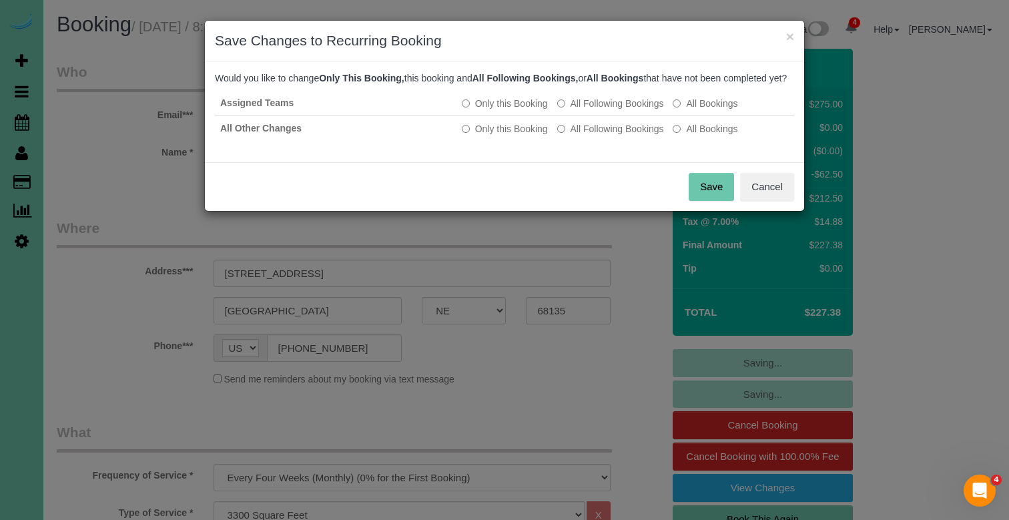
click at [716, 201] on button "Save" at bounding box center [711, 187] width 45 height 28
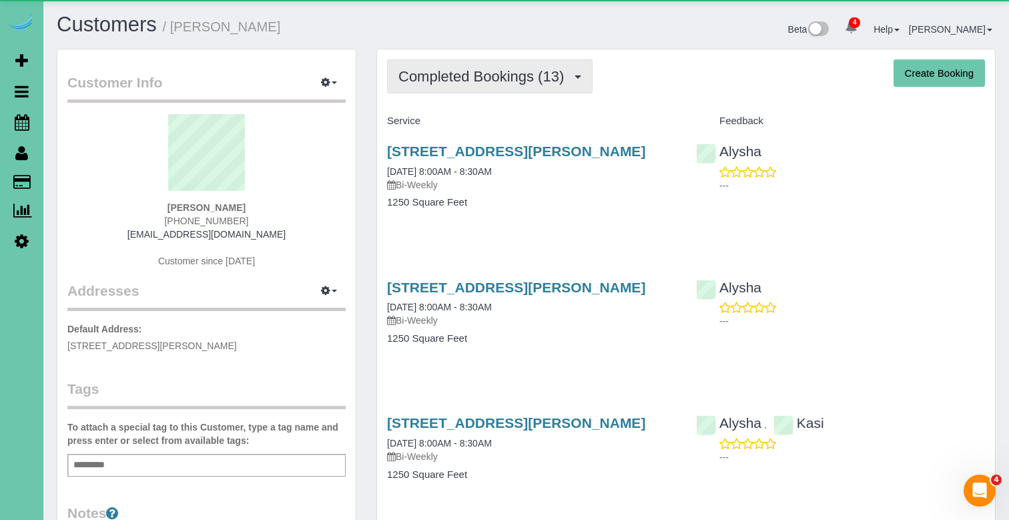
click at [494, 83] on span "Completed Bookings (13)" at bounding box center [484, 76] width 172 height 17
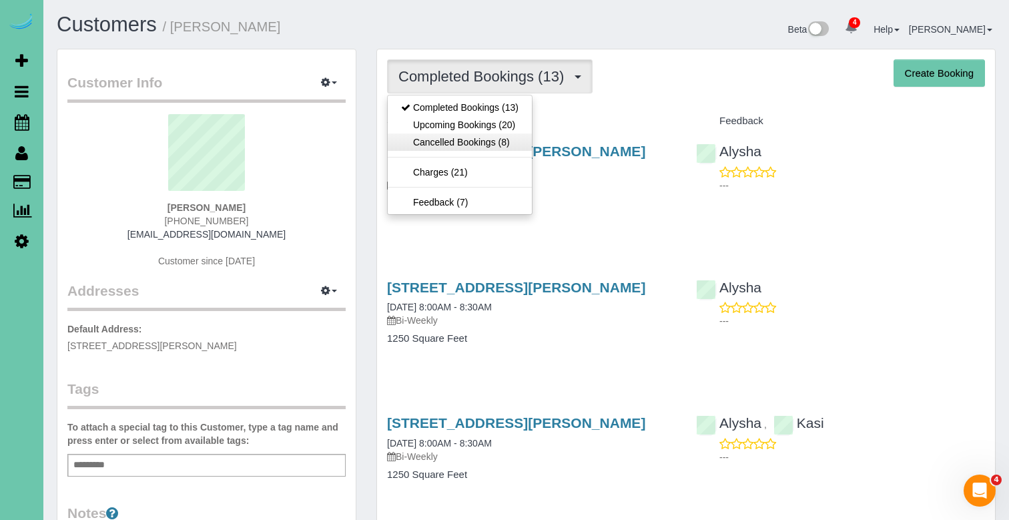
click at [493, 145] on link "Cancelled Bookings (8)" at bounding box center [460, 141] width 144 height 17
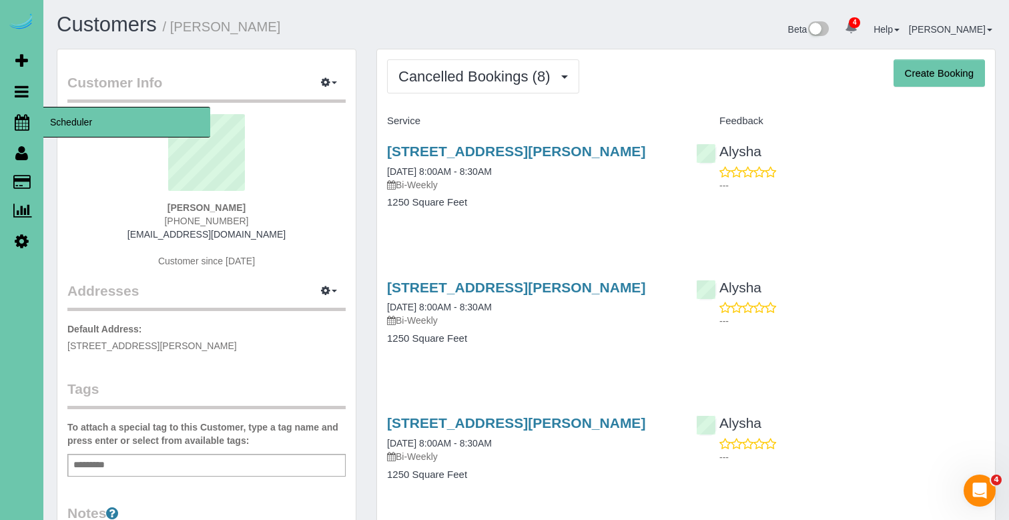
click at [31, 124] on link "Scheduler" at bounding box center [21, 122] width 43 height 31
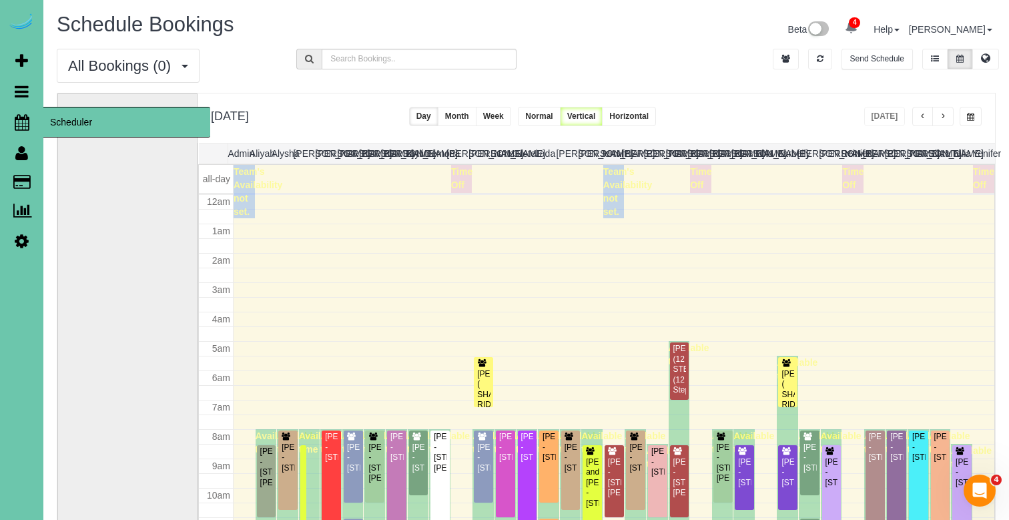
scroll to position [177, 0]
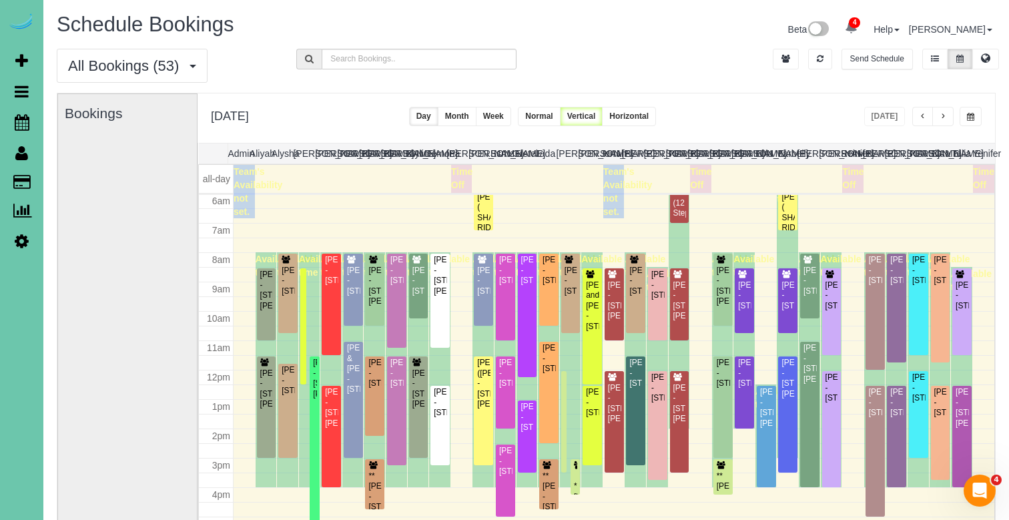
click at [661, 81] on div "All Bookings (53) All Bookings Unassigned Bookings Recurring Bookings New Custo…" at bounding box center [526, 71] width 959 height 44
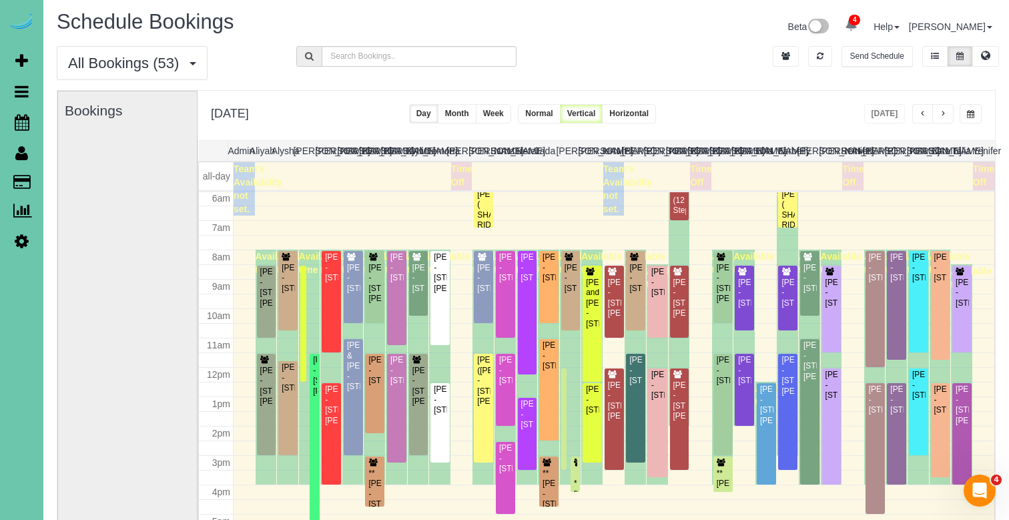
click at [931, 116] on button "button" at bounding box center [922, 113] width 21 height 19
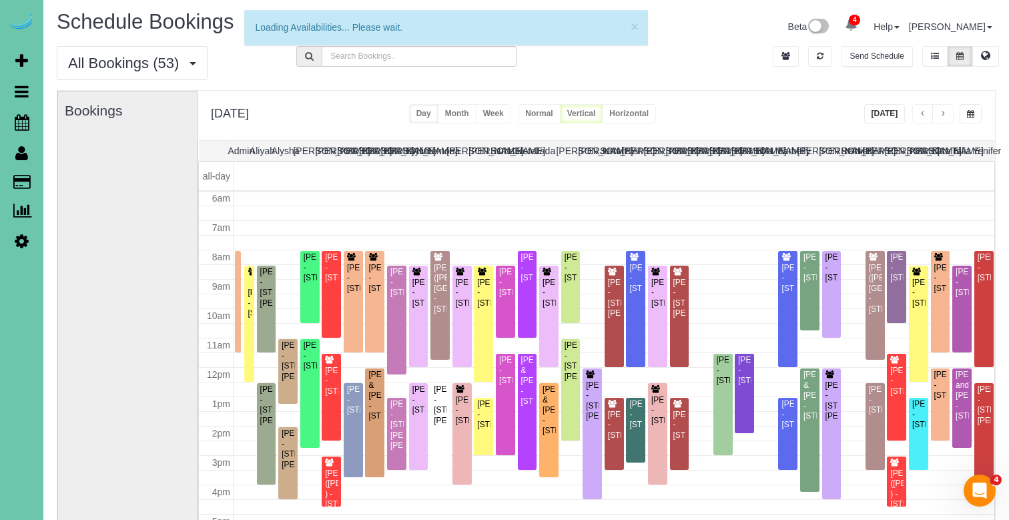
scroll to position [177, 0]
click at [975, 114] on button "button" at bounding box center [970, 113] width 22 height 19
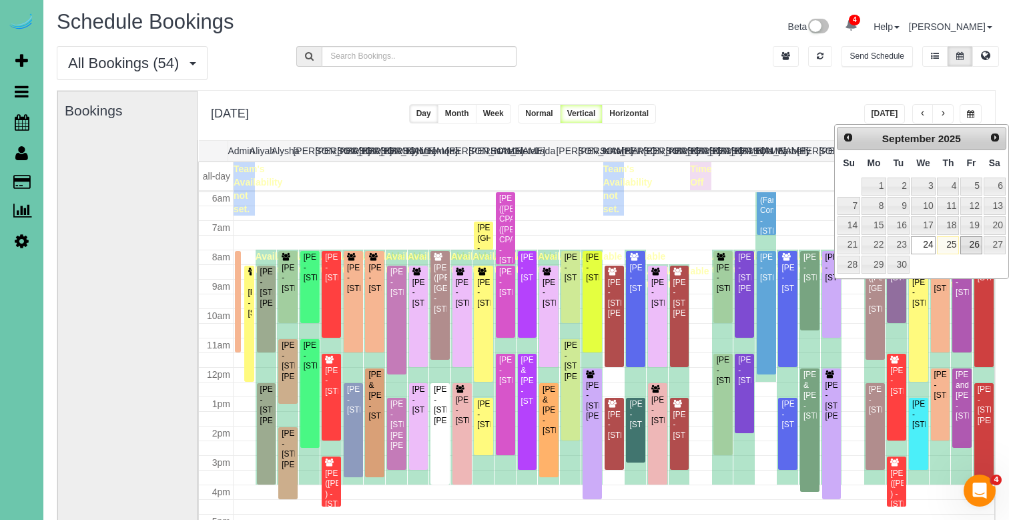
scroll to position [4, 0]
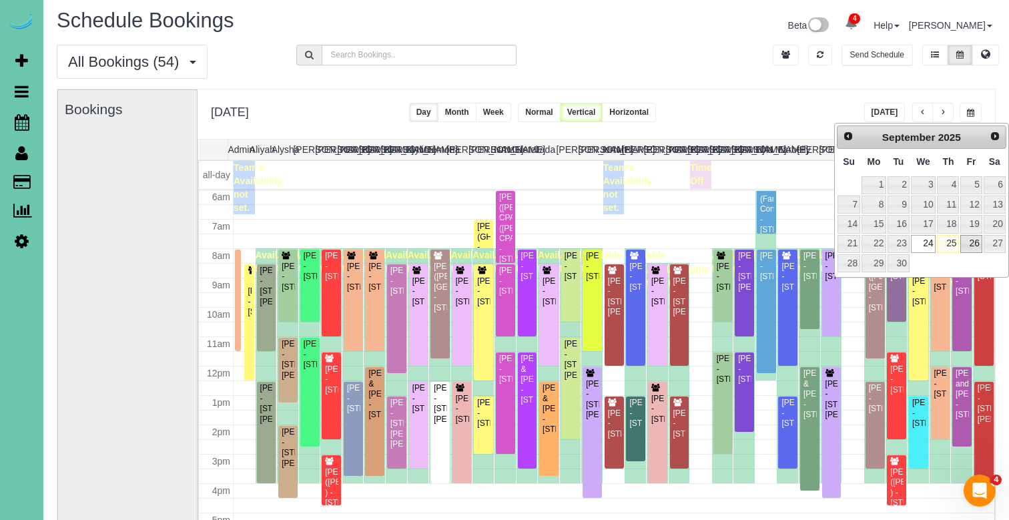
click at [977, 242] on link "26" at bounding box center [970, 244] width 21 height 18
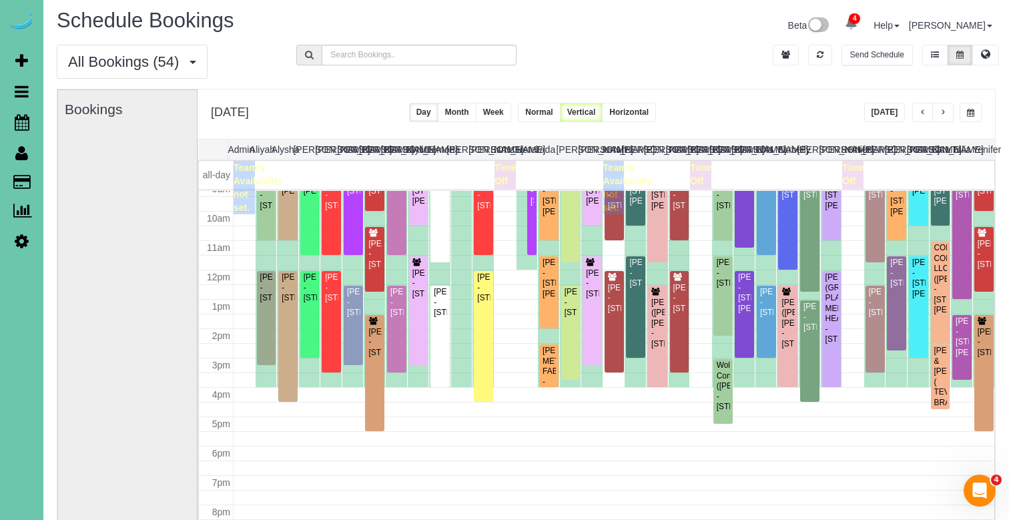
scroll to position [273, 0]
click at [965, 112] on button "button" at bounding box center [970, 112] width 22 height 19
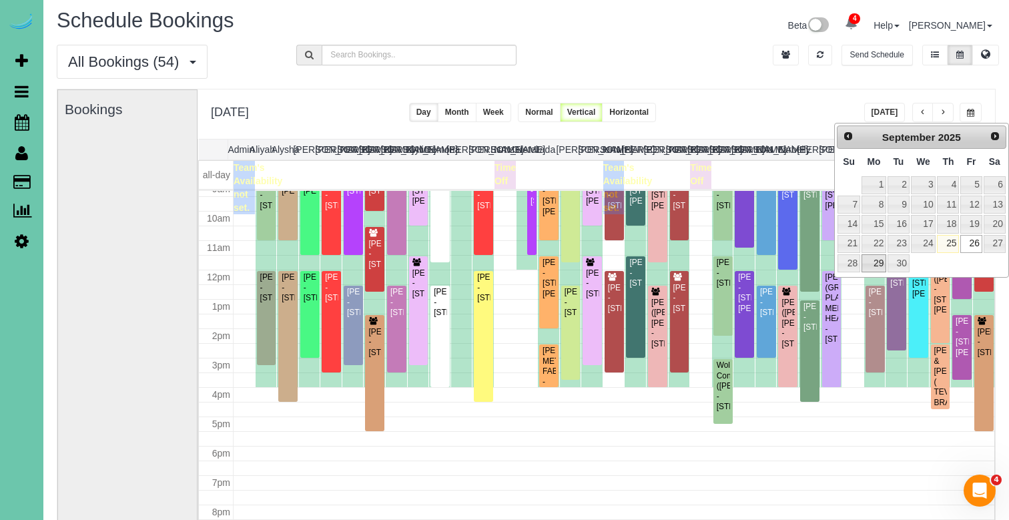
click at [875, 264] on link "29" at bounding box center [873, 263] width 25 height 18
type input "**********"
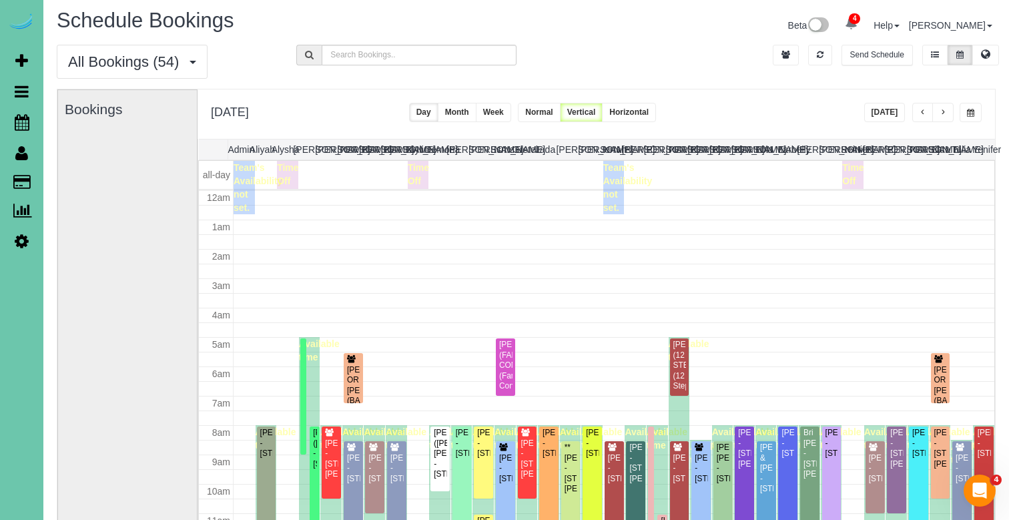
scroll to position [177, 0]
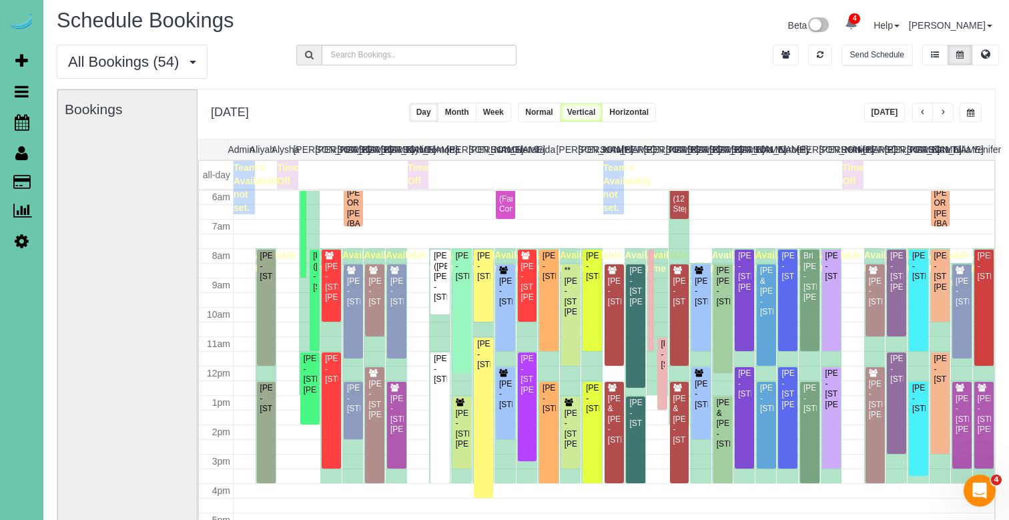
click at [943, 115] on span "button" at bounding box center [942, 113] width 7 height 8
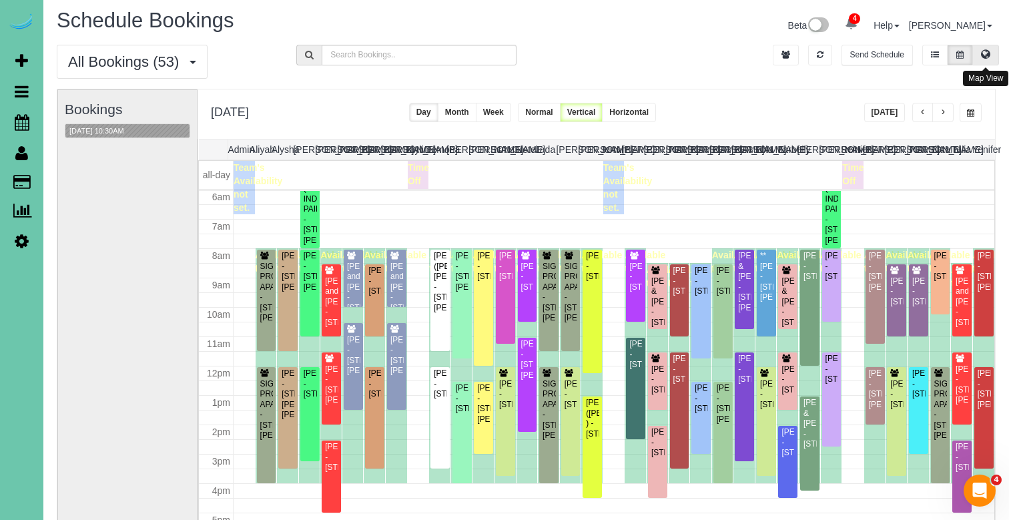
click at [985, 56] on icon at bounding box center [985, 54] width 9 height 8
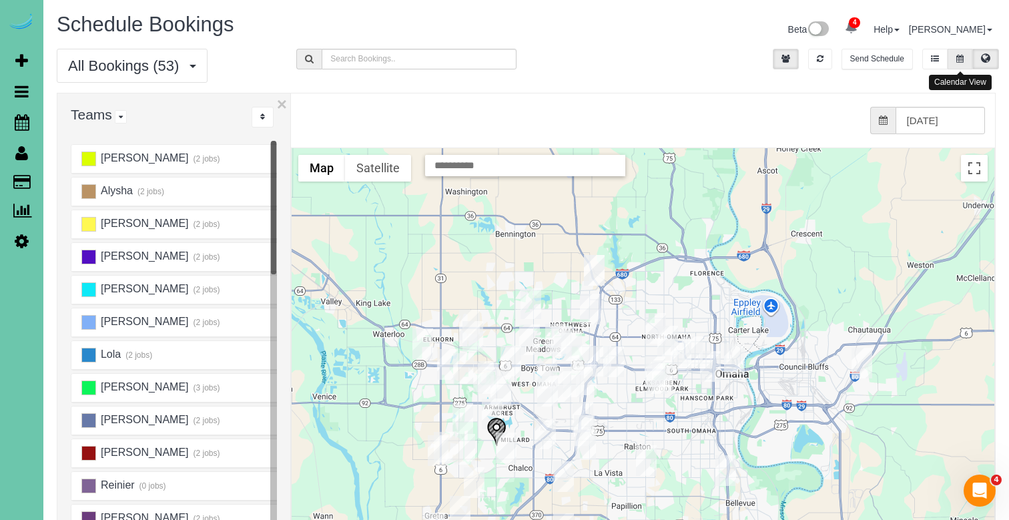
click at [954, 59] on button at bounding box center [959, 59] width 25 height 21
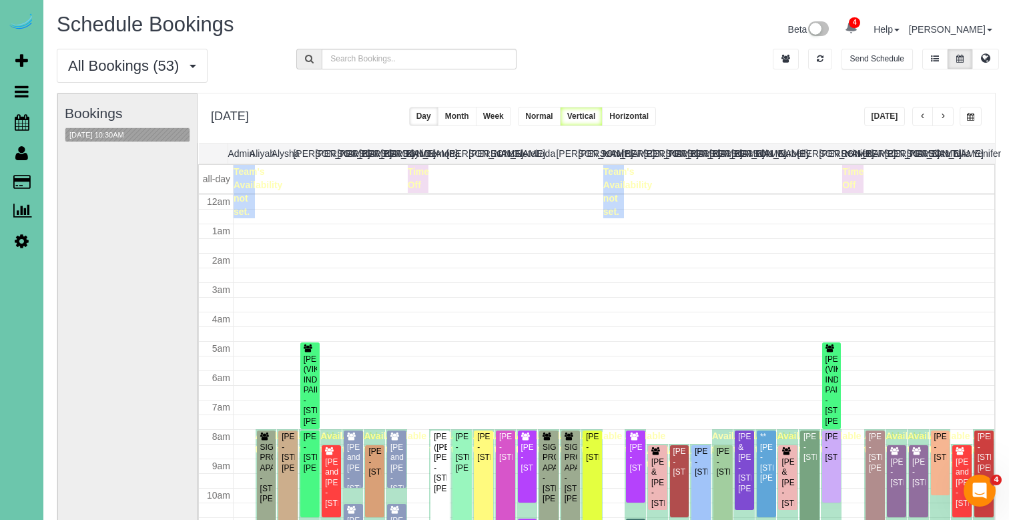
scroll to position [177, 0]
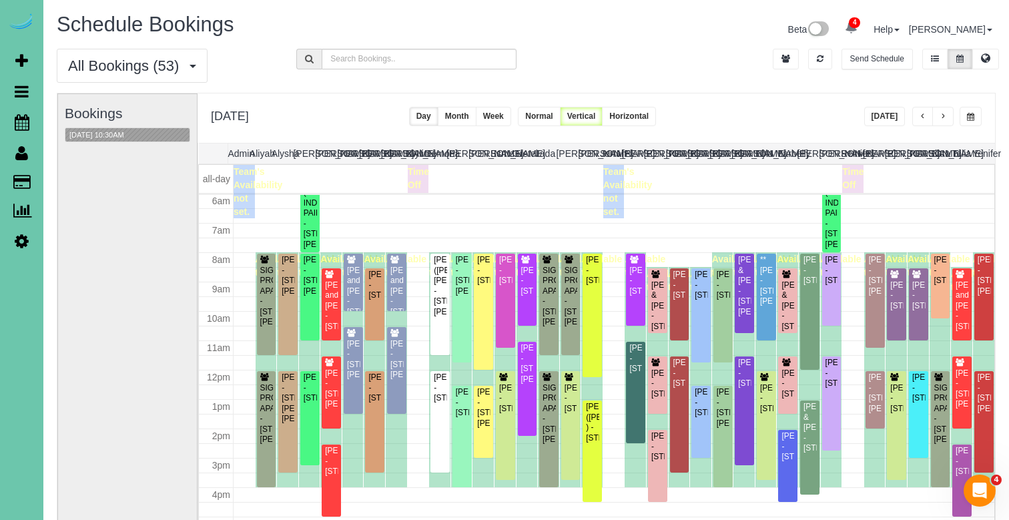
click at [943, 123] on button "button" at bounding box center [942, 116] width 21 height 19
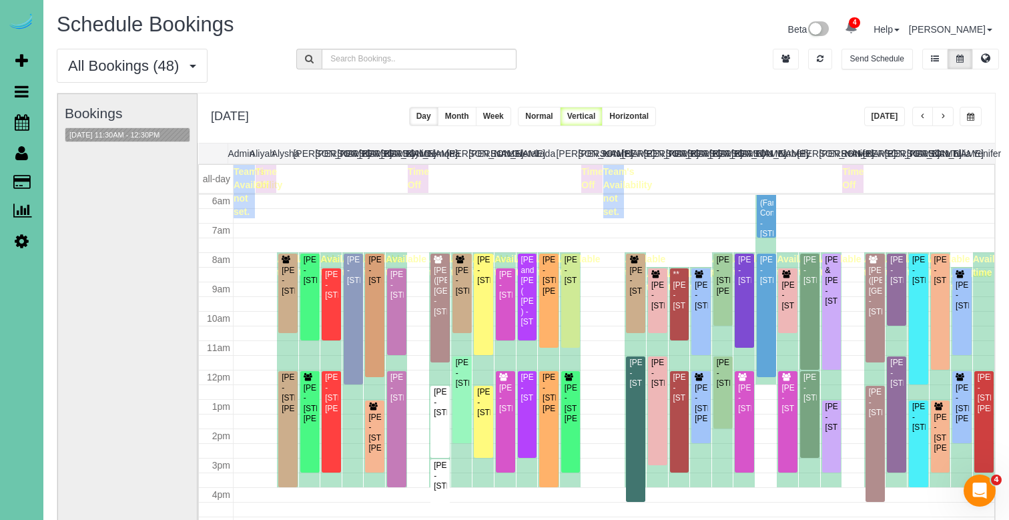
click at [972, 117] on span "button" at bounding box center [970, 117] width 7 height 8
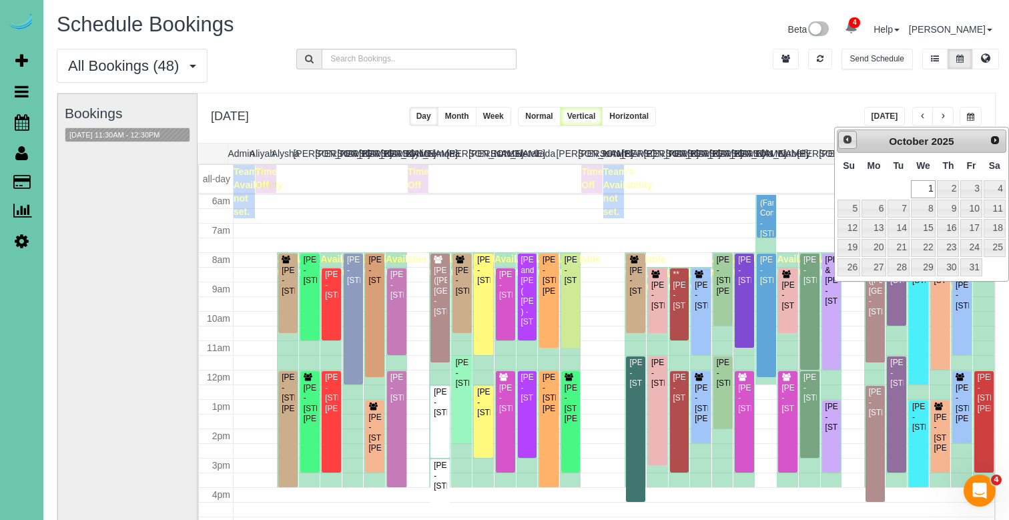
click at [849, 143] on span "Prev" at bounding box center [847, 139] width 11 height 11
click at [974, 246] on link "26" at bounding box center [970, 248] width 21 height 18
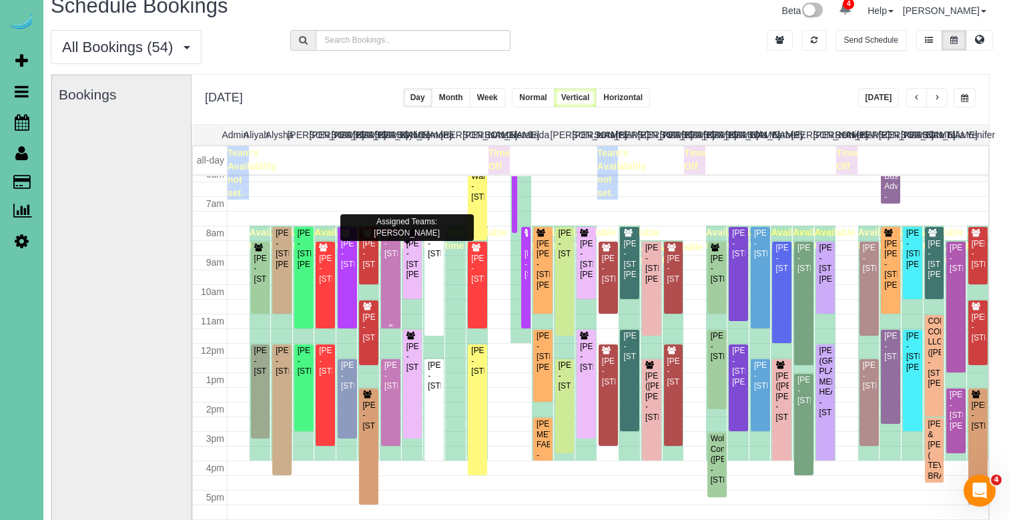
scroll to position [19, 0]
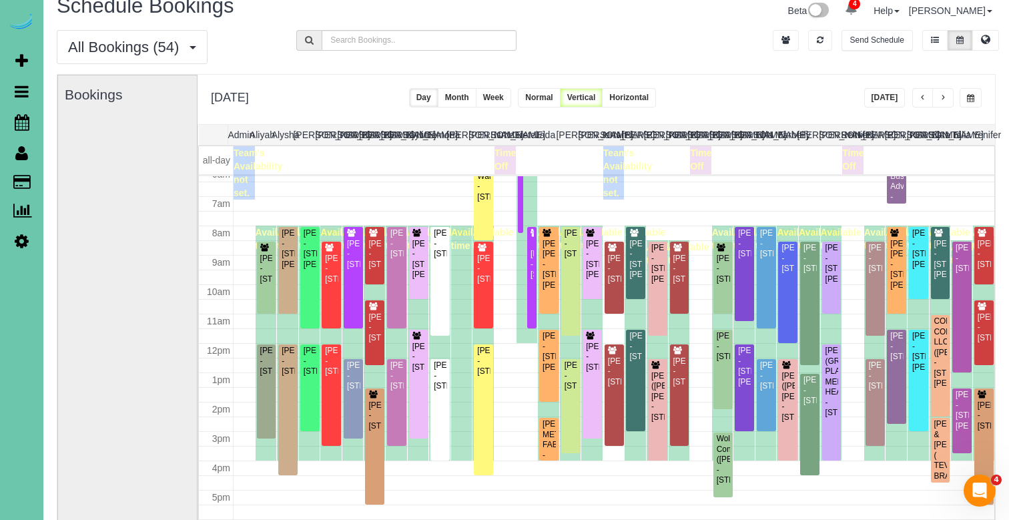
click at [971, 93] on button "button" at bounding box center [970, 97] width 22 height 19
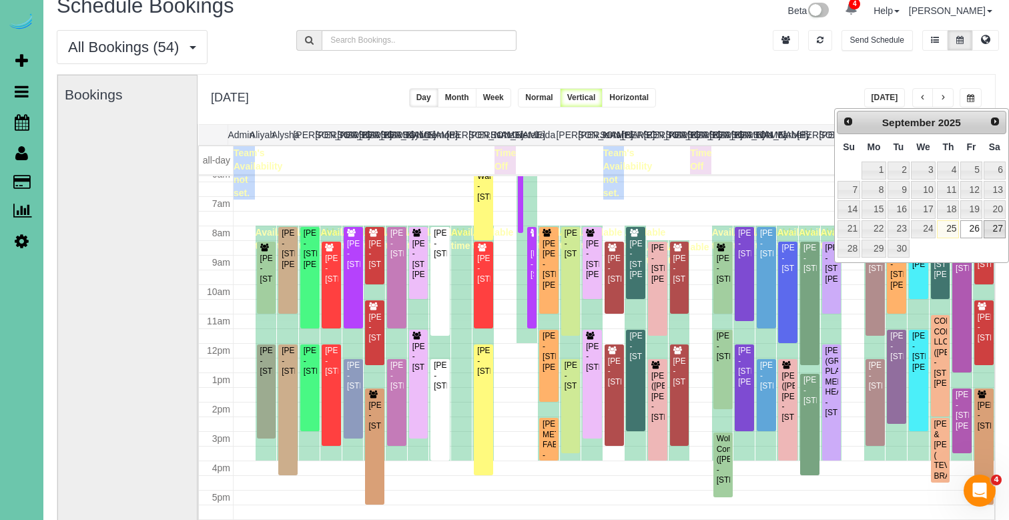
click at [992, 226] on link "27" at bounding box center [994, 229] width 22 height 18
type input "**********"
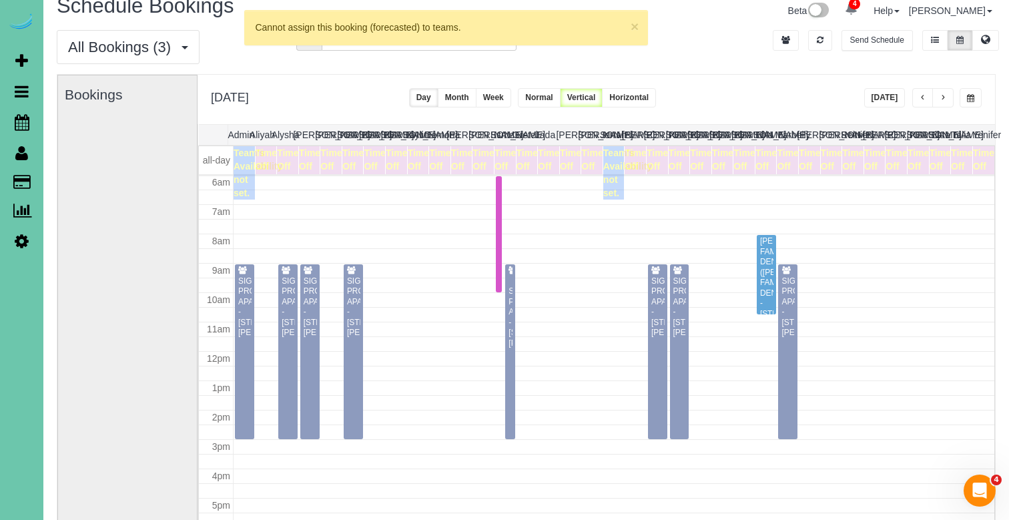
scroll to position [177, 0]
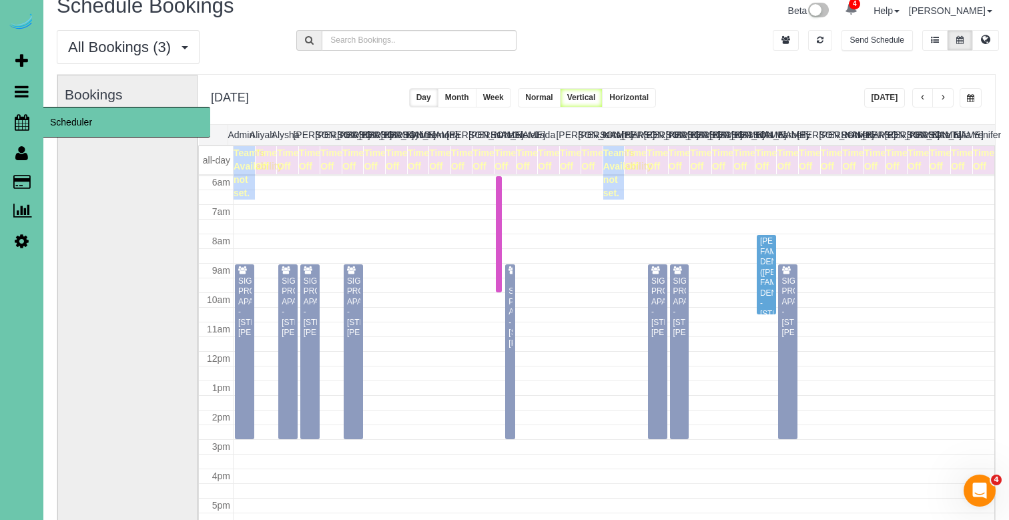
click at [17, 120] on icon at bounding box center [22, 122] width 15 height 16
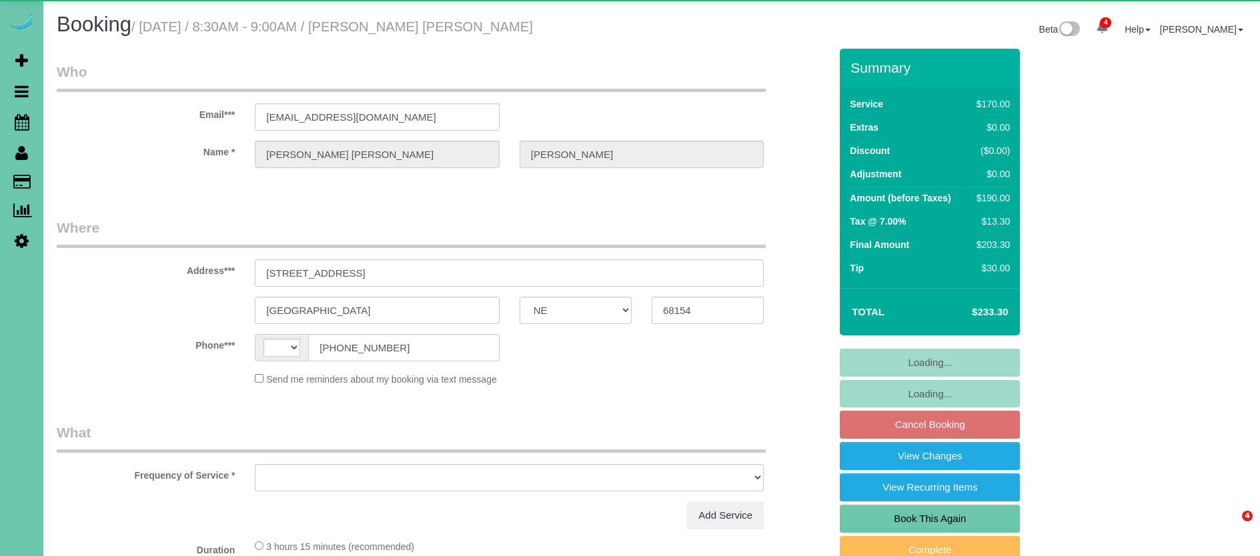
select select "NE"
select select "string:[GEOGRAPHIC_DATA]"
select select "object:655"
select select "string:fspay-b60f879f-c94d-43f6-b514-7873ba8047dd"
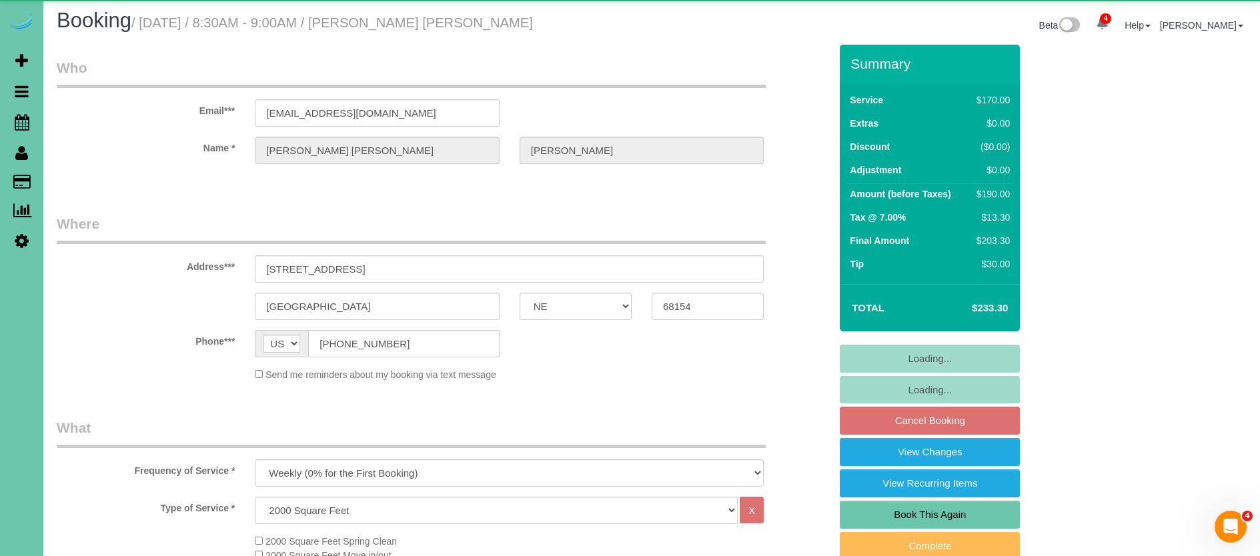
select select "object:702"
select select "number:35"
select select "number:43"
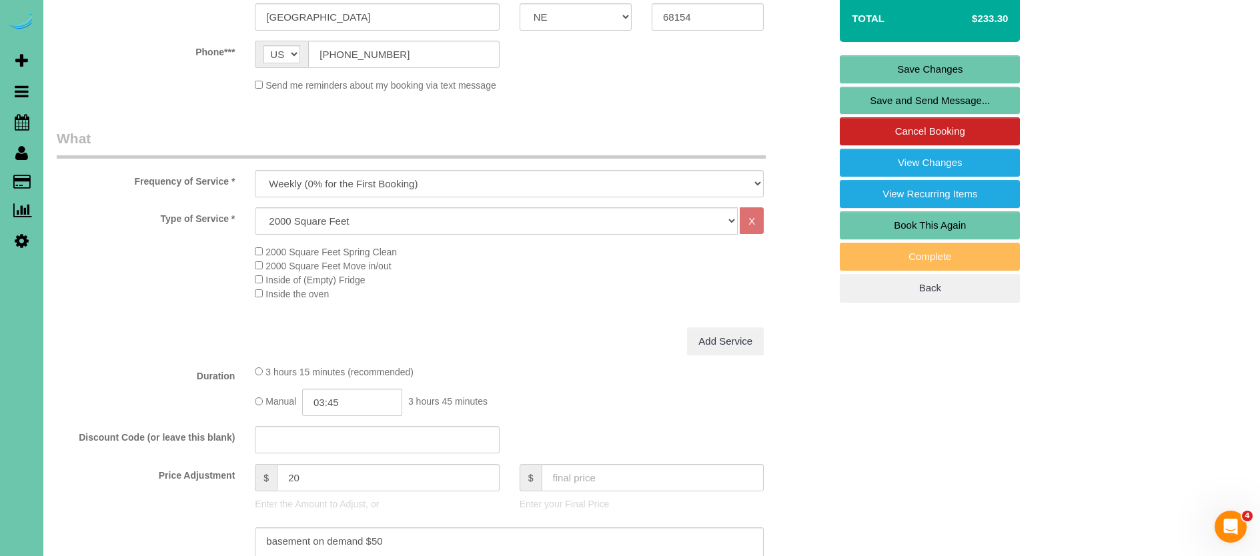
scroll to position [296, 0]
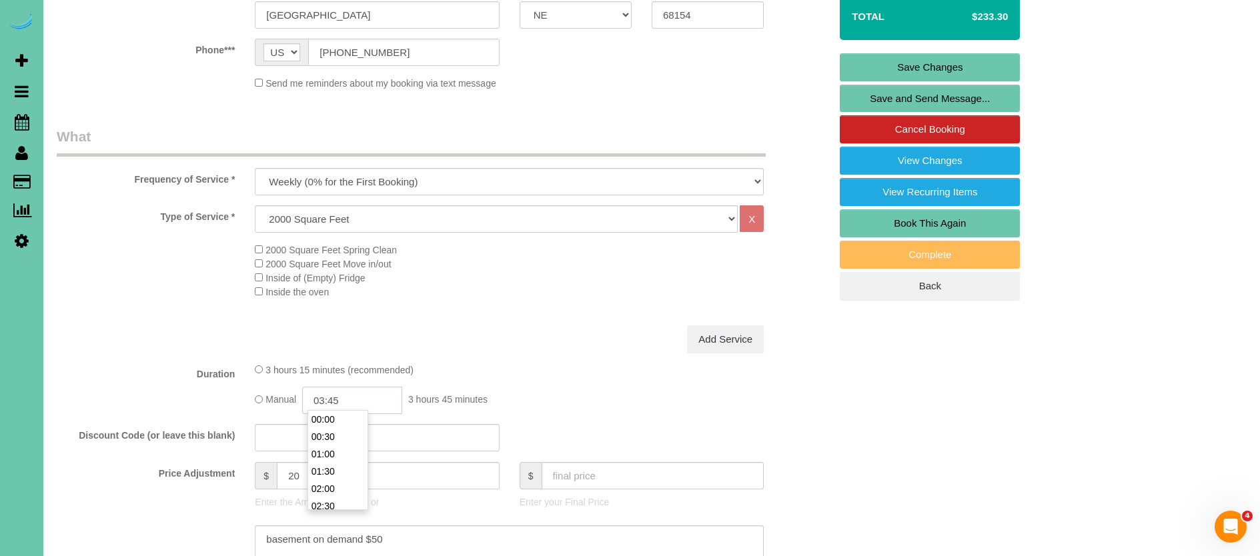
click at [378, 396] on input "03:45" at bounding box center [352, 400] width 100 height 27
type input "03:30"
drag, startPoint x: 339, startPoint y: 474, endPoint x: 278, endPoint y: 468, distance: 61.1
click at [338, 474] on li "03:30" at bounding box center [337, 474] width 59 height 17
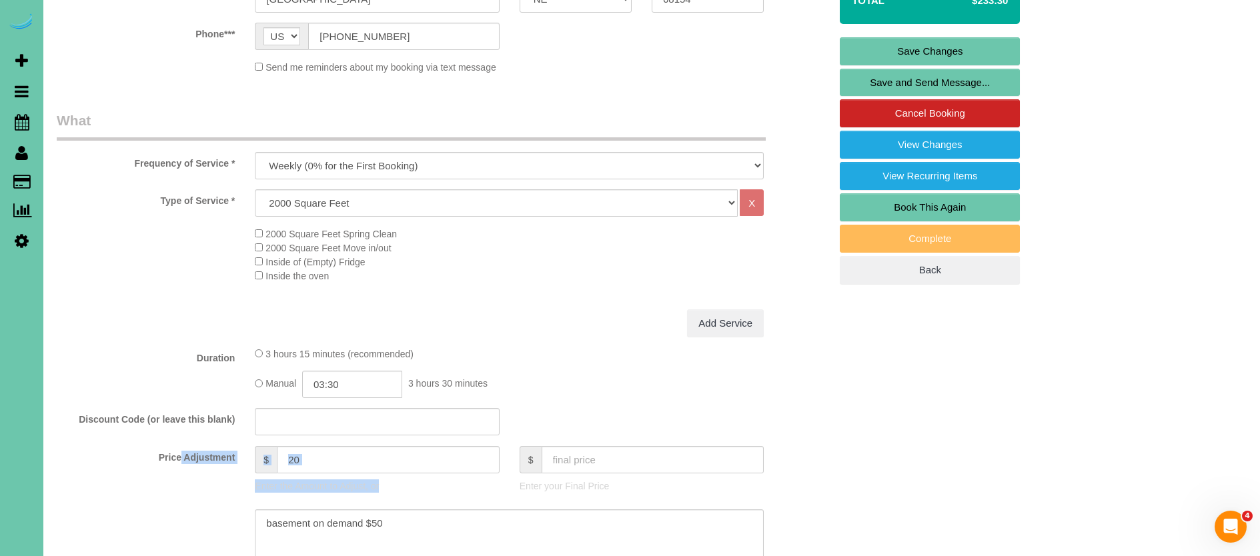
click at [214, 461] on div "Price Adjustment $ 20 Enter the Amount to Adjust, or $ Enter your Final Price" at bounding box center [443, 472] width 793 height 53
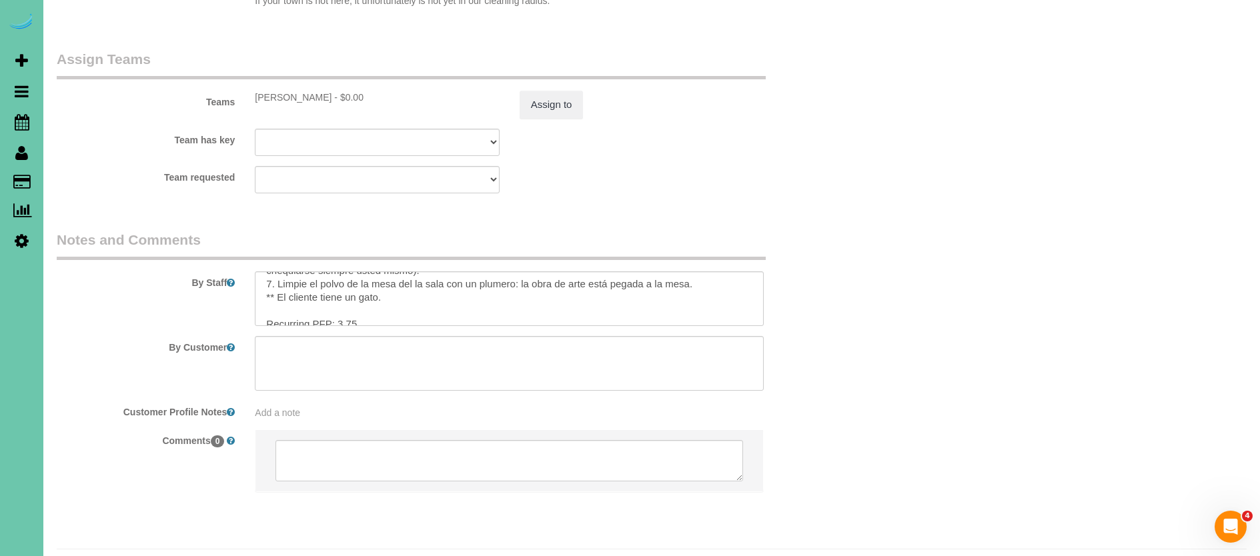
scroll to position [214, 0]
drag, startPoint x: 349, startPoint y: 281, endPoint x: 488, endPoint y: 307, distance: 141.2
click at [349, 280] on textarea at bounding box center [509, 299] width 509 height 55
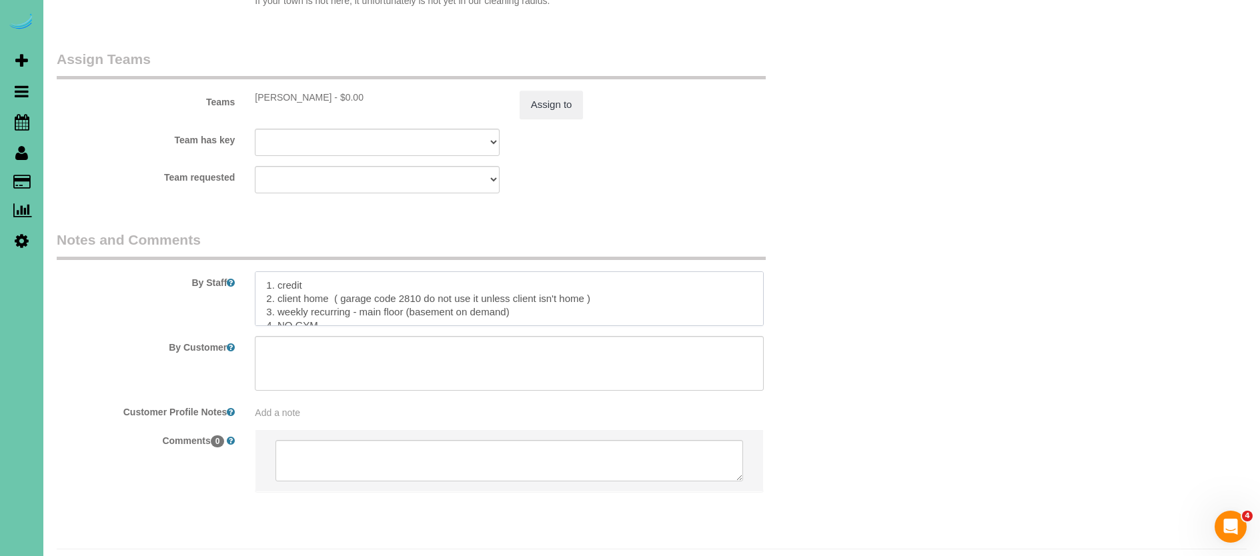
scroll to position [0, 0]
type textarea "1. credit 2. client home ( garage code 2810 do not use it unless client isn't h…"
click at [550, 91] on button "Assign to" at bounding box center [552, 105] width 64 height 28
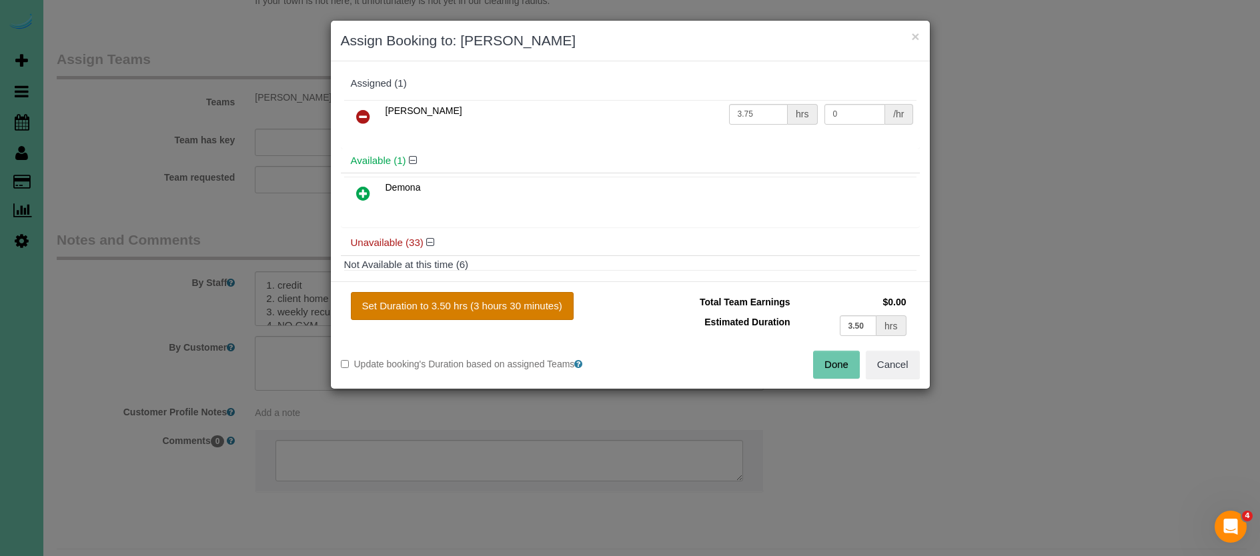
drag, startPoint x: 454, startPoint y: 309, endPoint x: 478, endPoint y: 314, distance: 25.3
click at [454, 309] on button "Set Duration to 3.50 hrs (3 hours 30 minutes)" at bounding box center [462, 306] width 223 height 28
type input "3.50"
drag, startPoint x: 819, startPoint y: 364, endPoint x: 655, endPoint y: 347, distance: 165.0
click at [819, 364] on button "Done" at bounding box center [836, 365] width 47 height 28
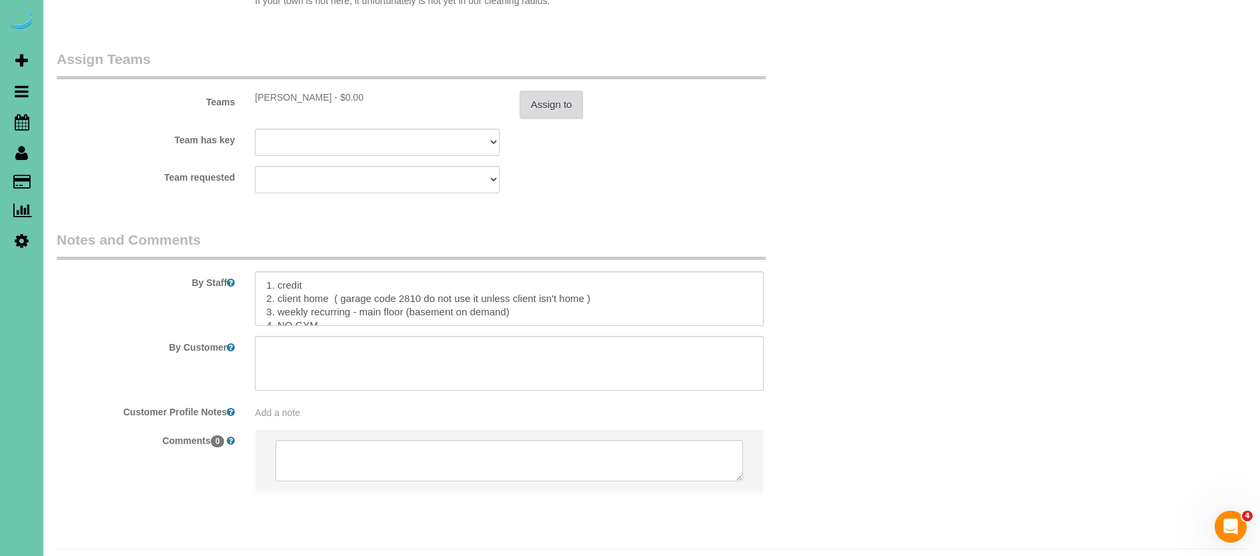
click at [559, 91] on button "Assign to" at bounding box center [552, 105] width 64 height 28
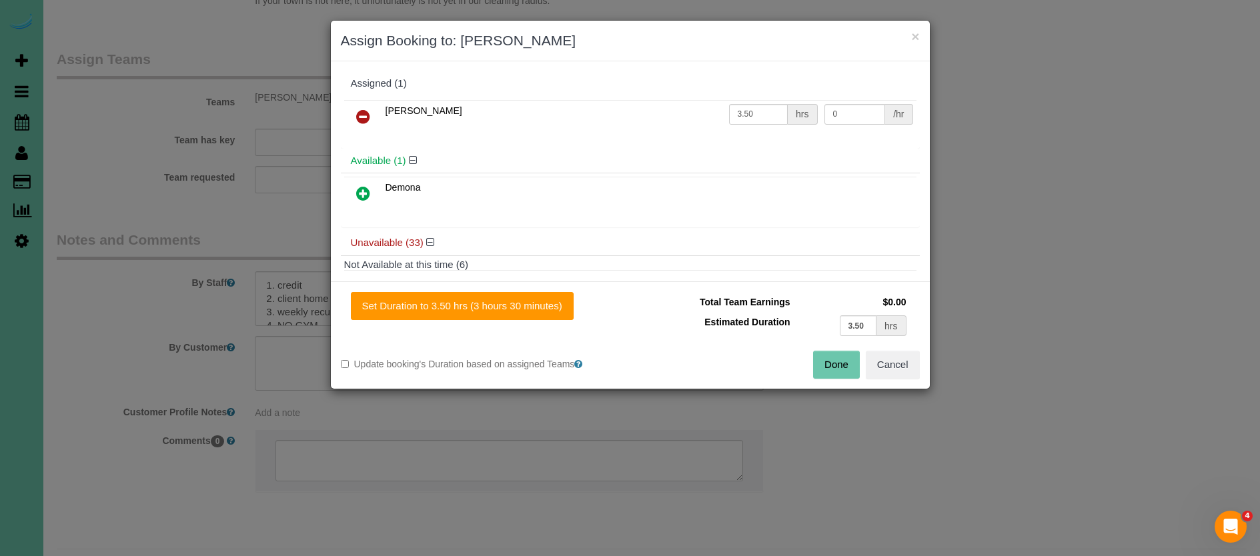
click at [845, 359] on button "Done" at bounding box center [836, 365] width 47 height 28
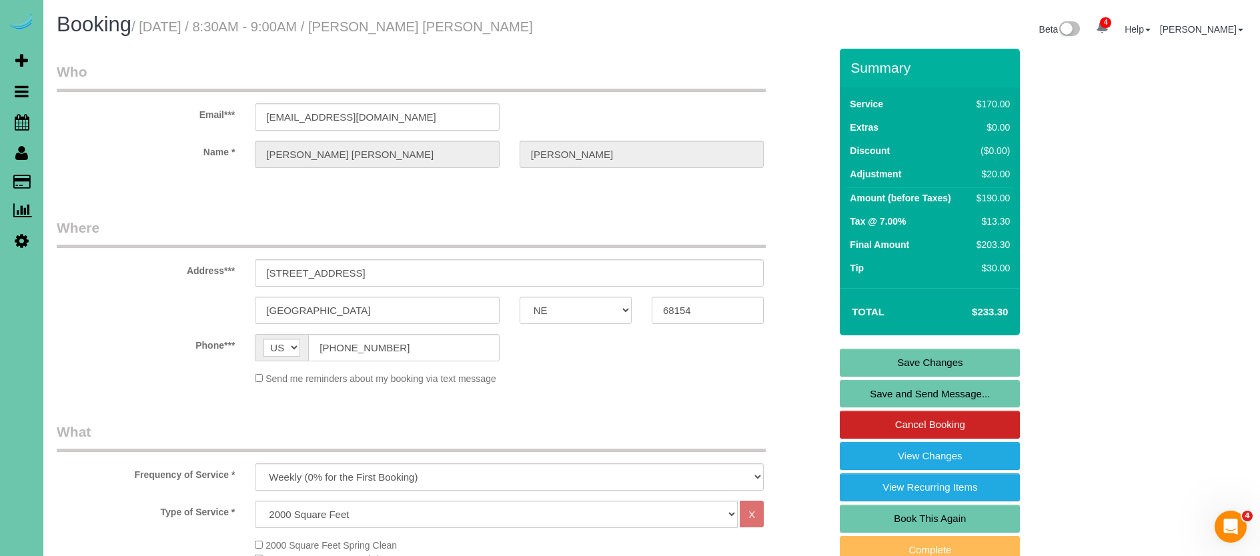
click at [875, 370] on link "Save Changes" at bounding box center [930, 363] width 180 height 28
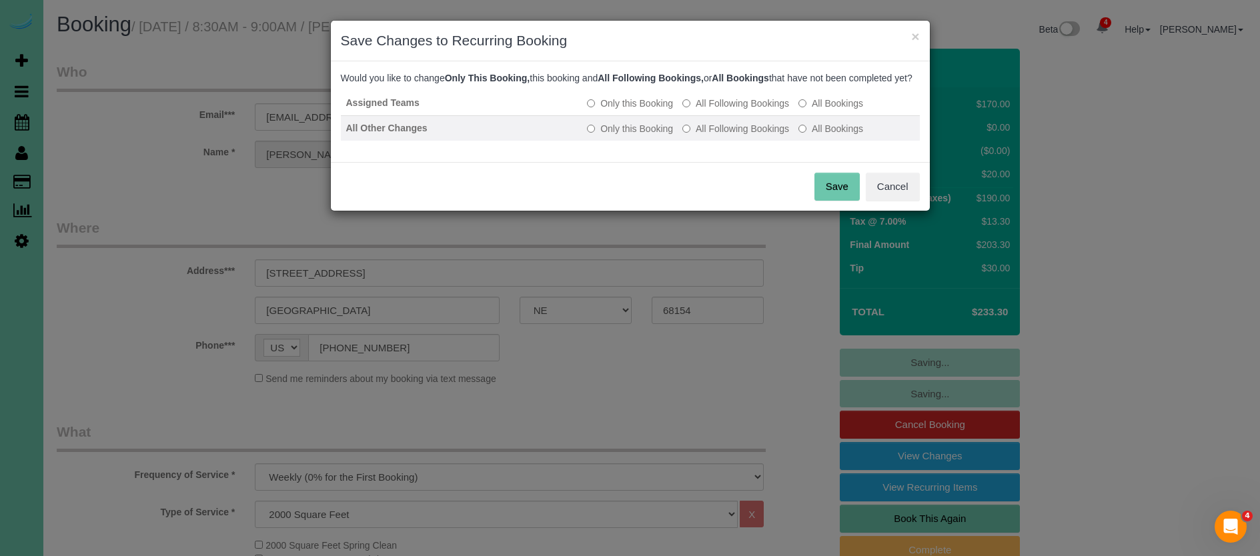
drag, startPoint x: 752, startPoint y: 115, endPoint x: 769, endPoint y: 133, distance: 24.5
click at [755, 110] on label "All Following Bookings" at bounding box center [736, 103] width 107 height 13
drag, startPoint x: 769, startPoint y: 143, endPoint x: 800, endPoint y: 173, distance: 43.4
click at [769, 135] on label "All Following Bookings" at bounding box center [736, 128] width 107 height 13
drag, startPoint x: 836, startPoint y: 203, endPoint x: 735, endPoint y: 129, distance: 125.2
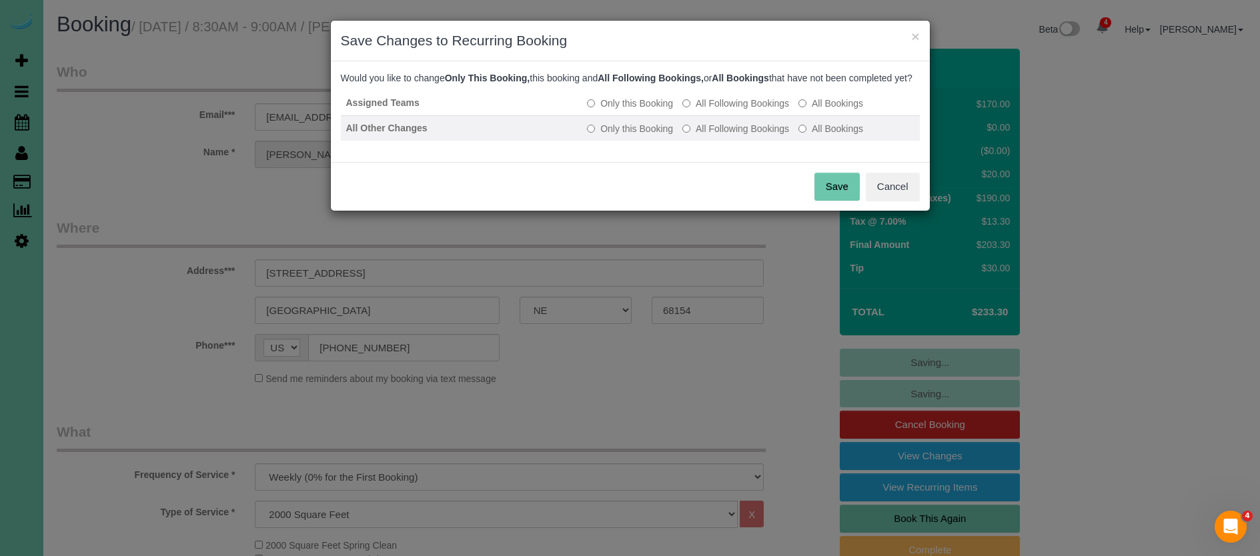
click at [835, 201] on button "Save" at bounding box center [837, 187] width 45 height 28
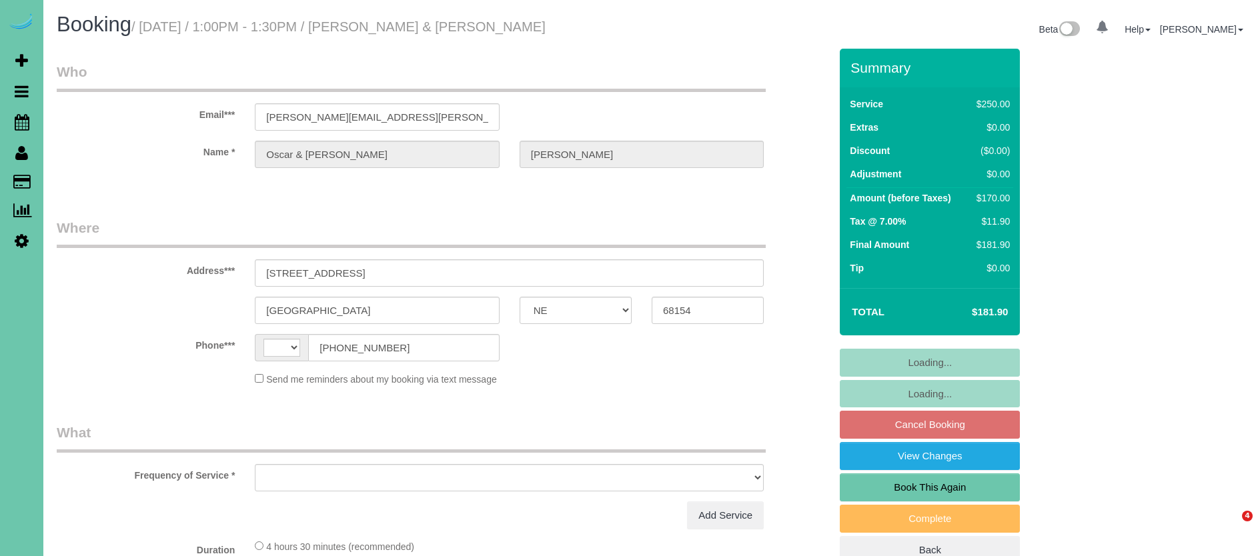
select select "NE"
select select "object:406"
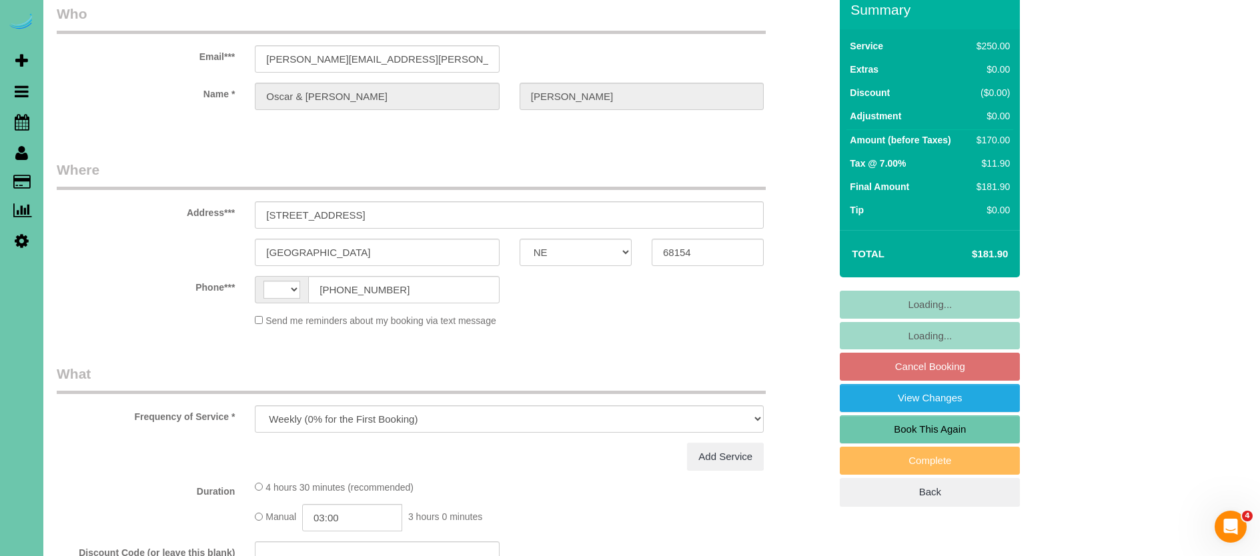
select select "string:[GEOGRAPHIC_DATA]"
select select "string:fspay-849369ee-d8de-492e-9f2f-26c7b018cc3d"
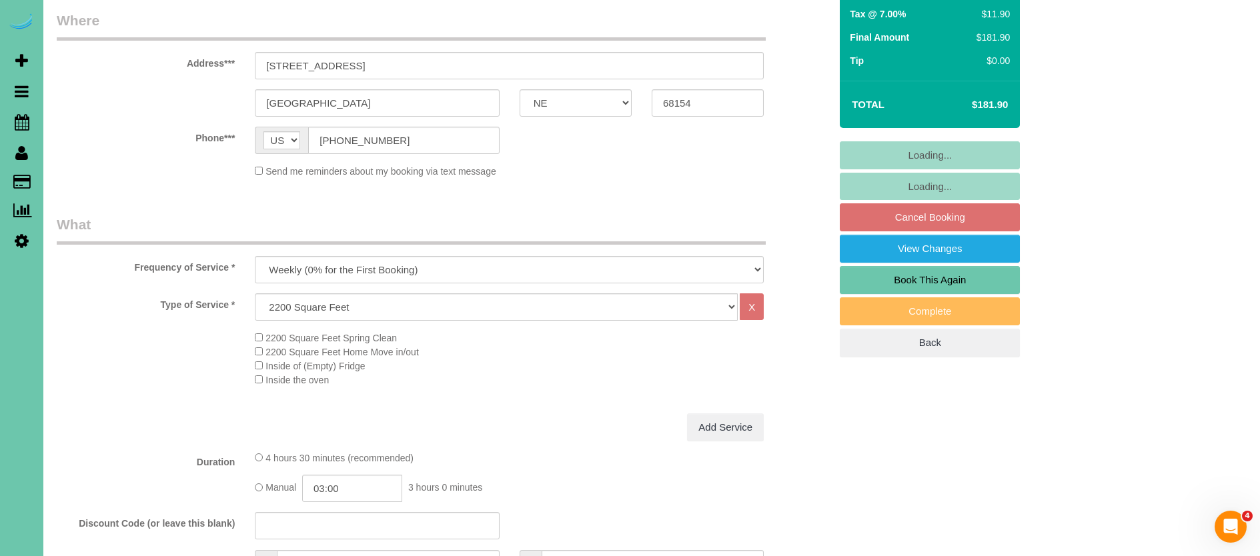
scroll to position [218, 0]
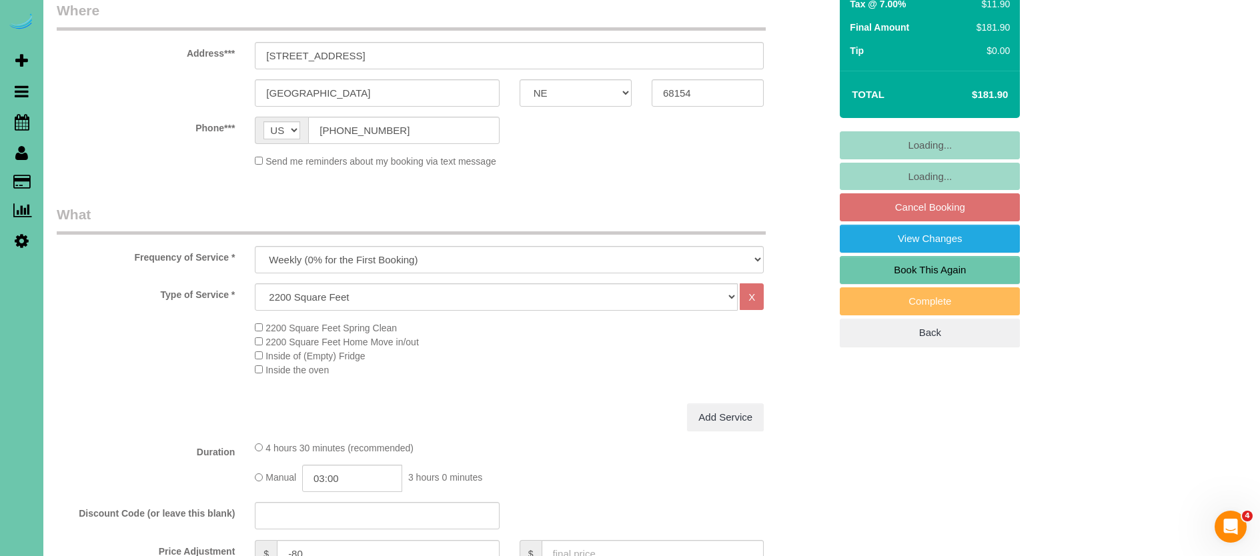
select select "object:1110"
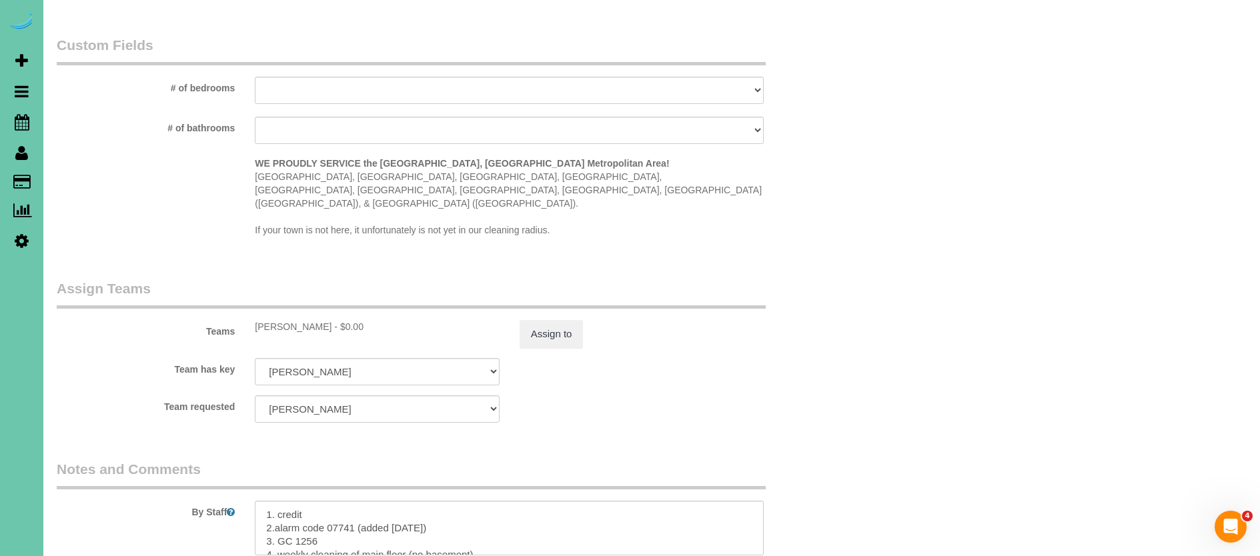
scroll to position [1211, 0]
click at [563, 321] on button "Assign to" at bounding box center [552, 335] width 64 height 28
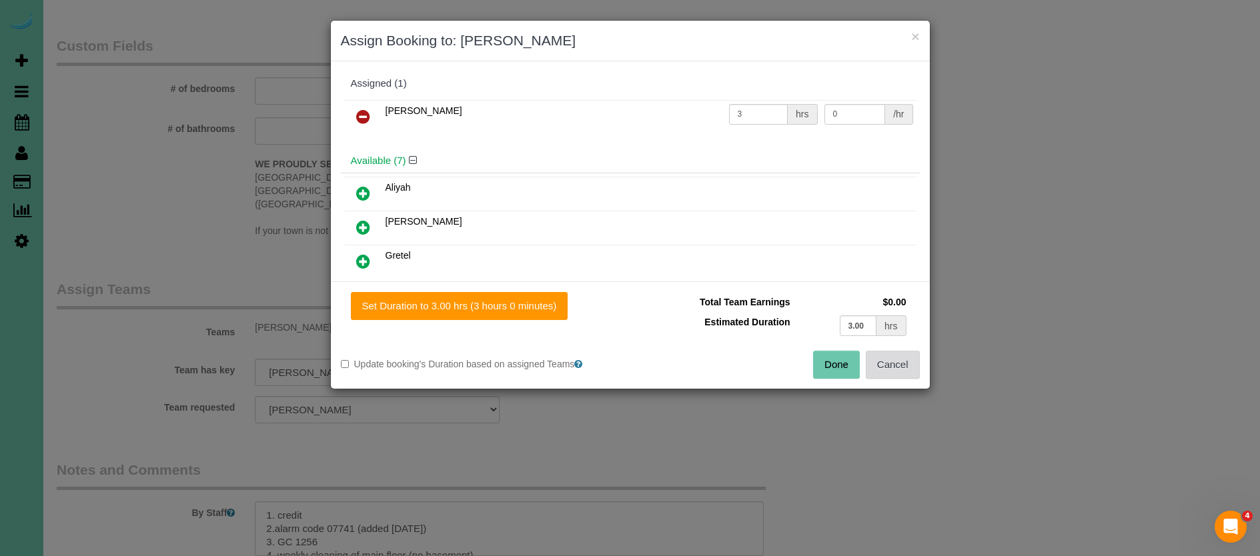
click at [904, 364] on button "Cancel" at bounding box center [893, 365] width 54 height 28
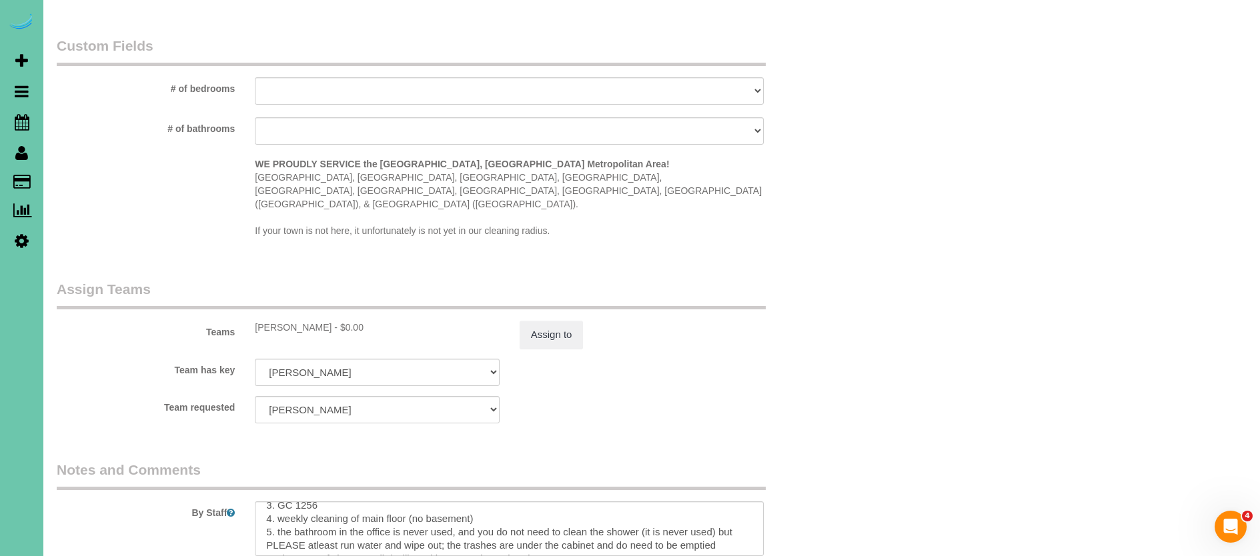
scroll to position [30, 0]
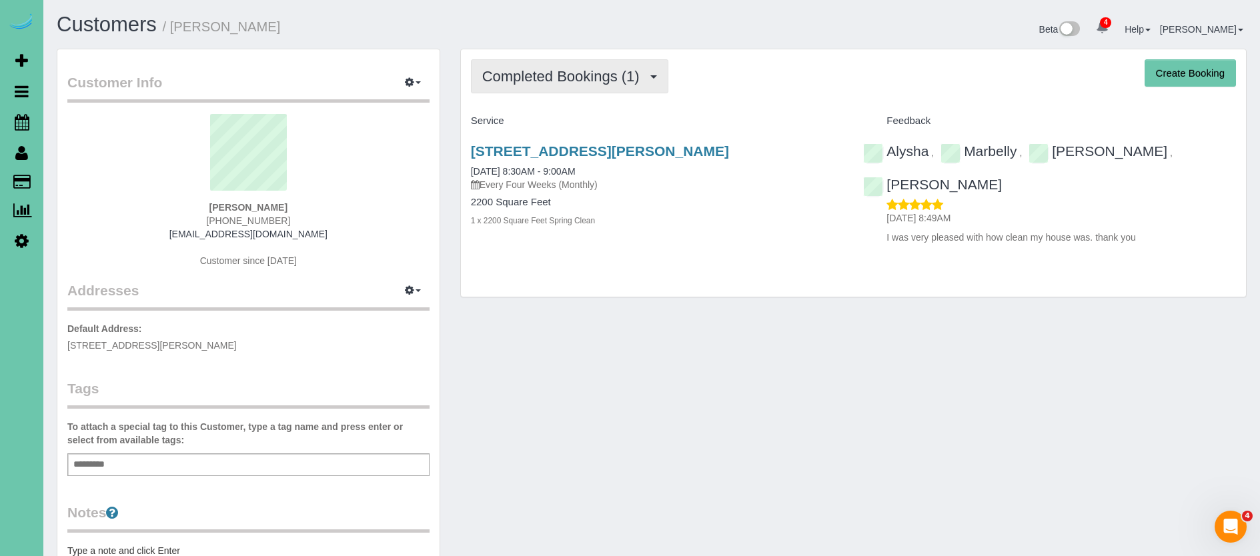
click at [600, 73] on span "Completed Bookings (1)" at bounding box center [564, 76] width 164 height 17
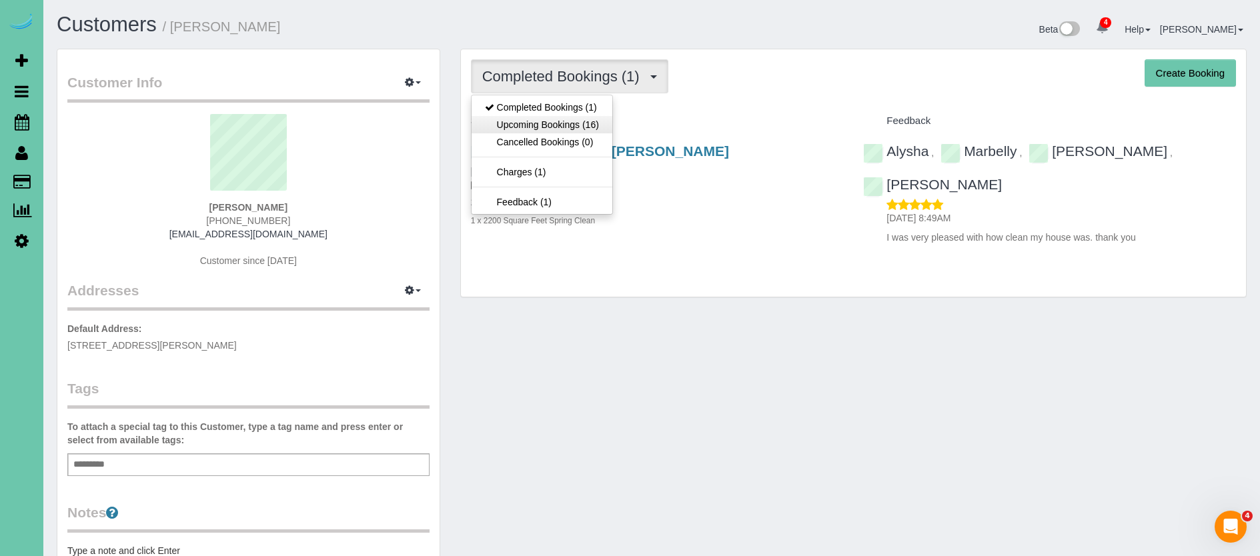
click at [574, 117] on link "Upcoming Bookings (16)" at bounding box center [542, 124] width 141 height 17
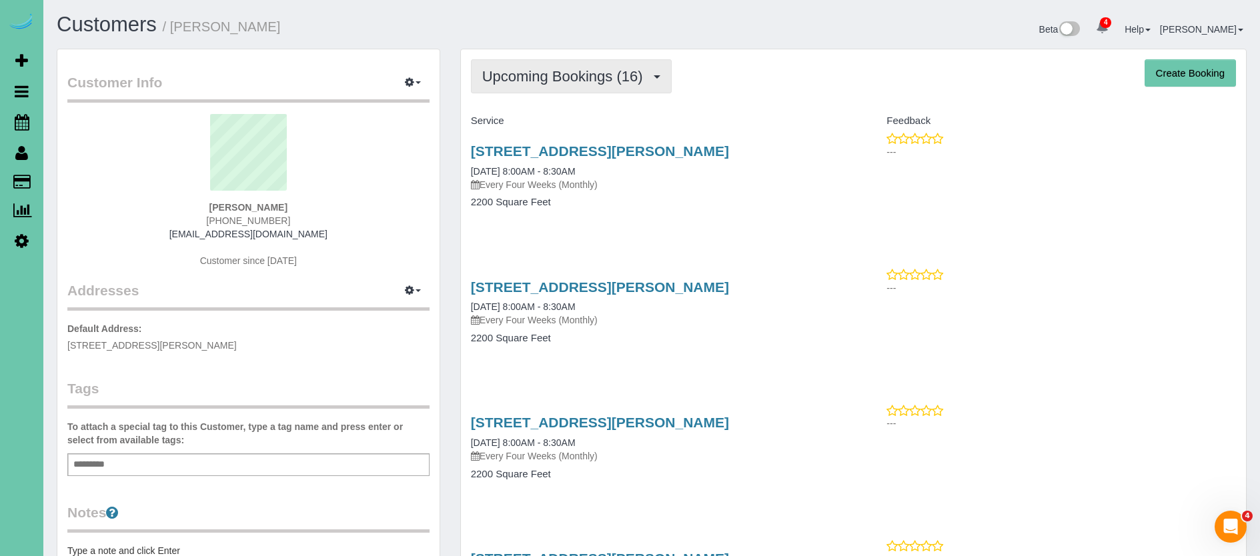
click at [578, 81] on span "Upcoming Bookings (16)" at bounding box center [565, 76] width 167 height 17
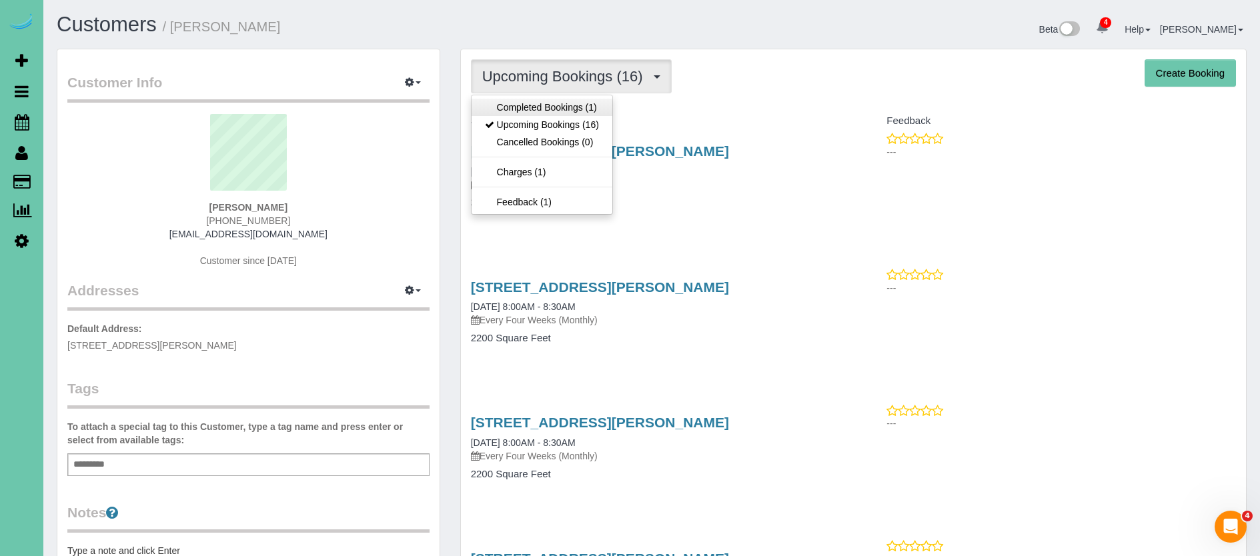
click at [572, 115] on link "Completed Bookings (1)" at bounding box center [542, 107] width 141 height 17
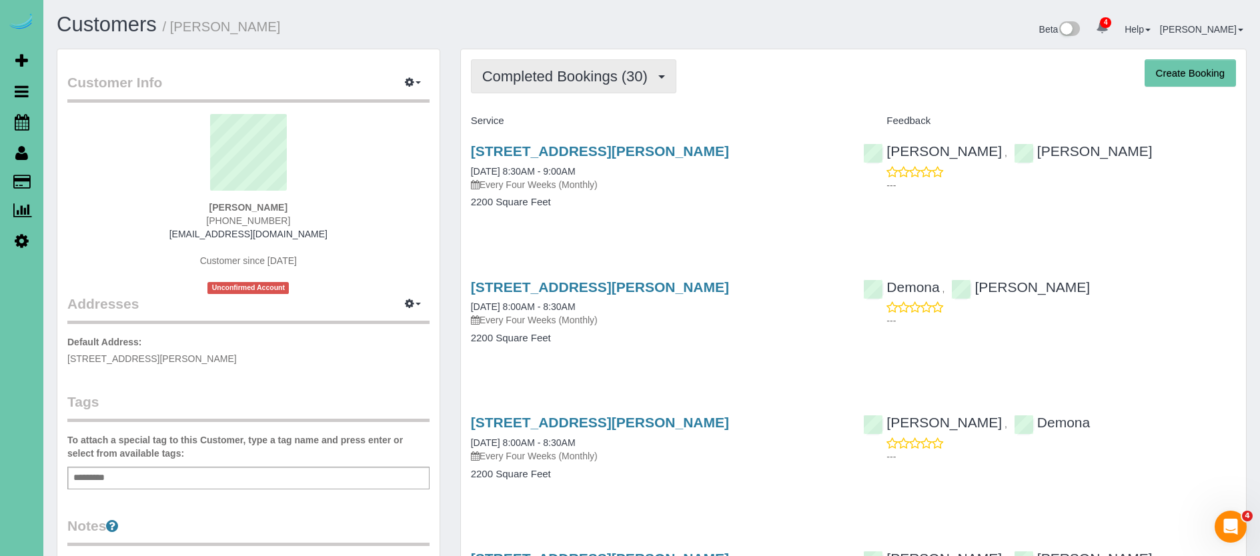
click at [530, 86] on button "Completed Bookings (30)" at bounding box center [573, 76] width 205 height 34
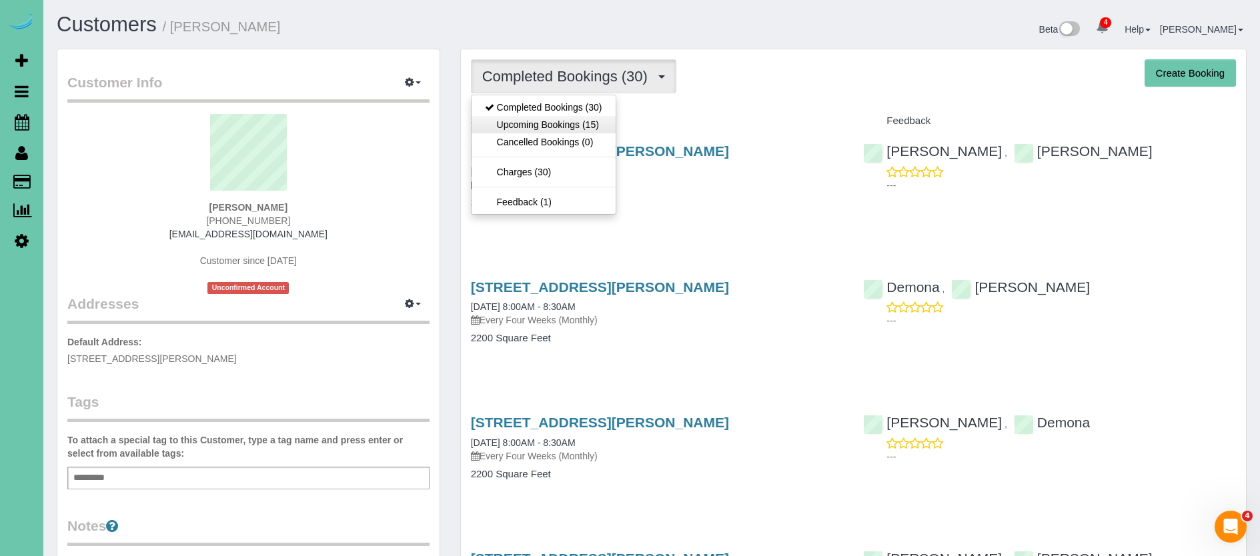
click at [526, 125] on link "Upcoming Bookings (15)" at bounding box center [544, 124] width 144 height 17
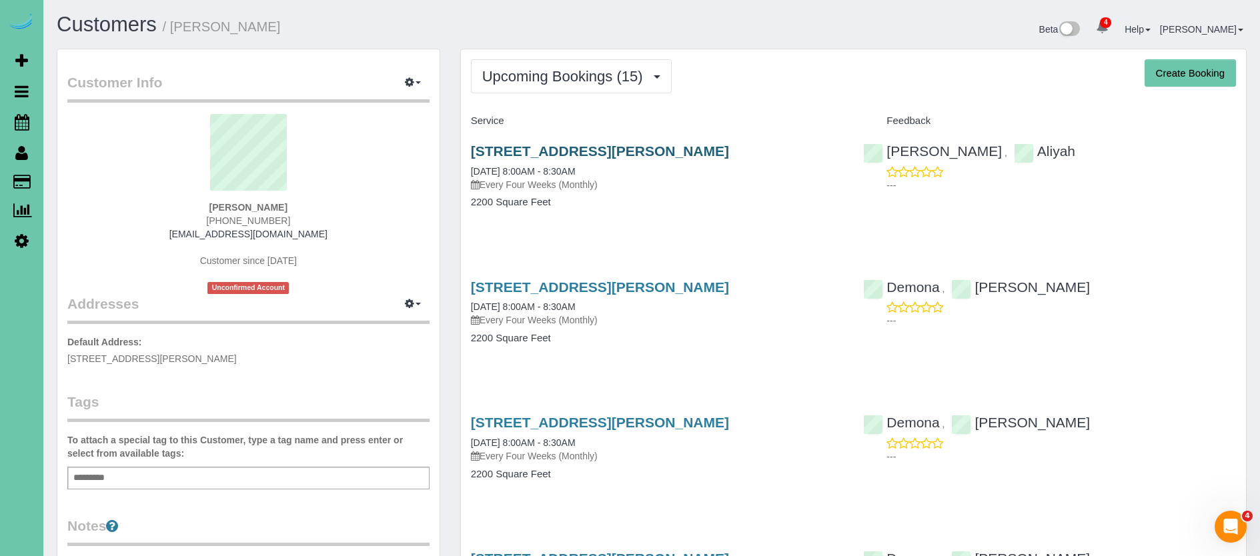
click at [500, 146] on link "5704 Seward St, Omaha, NE 68104" at bounding box center [600, 150] width 258 height 15
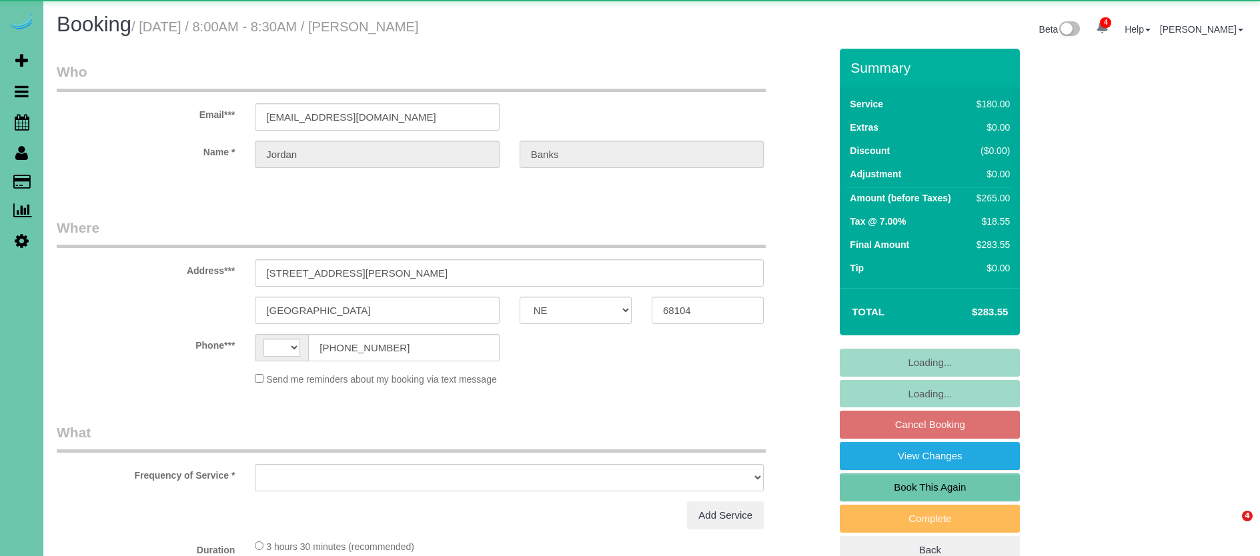
select select "NE"
select select "string:[GEOGRAPHIC_DATA]"
select select "object:410"
select select "string:fspay-77c0bfe4-36aa-4877-b342-d5b6686ff86c"
select select "object:875"
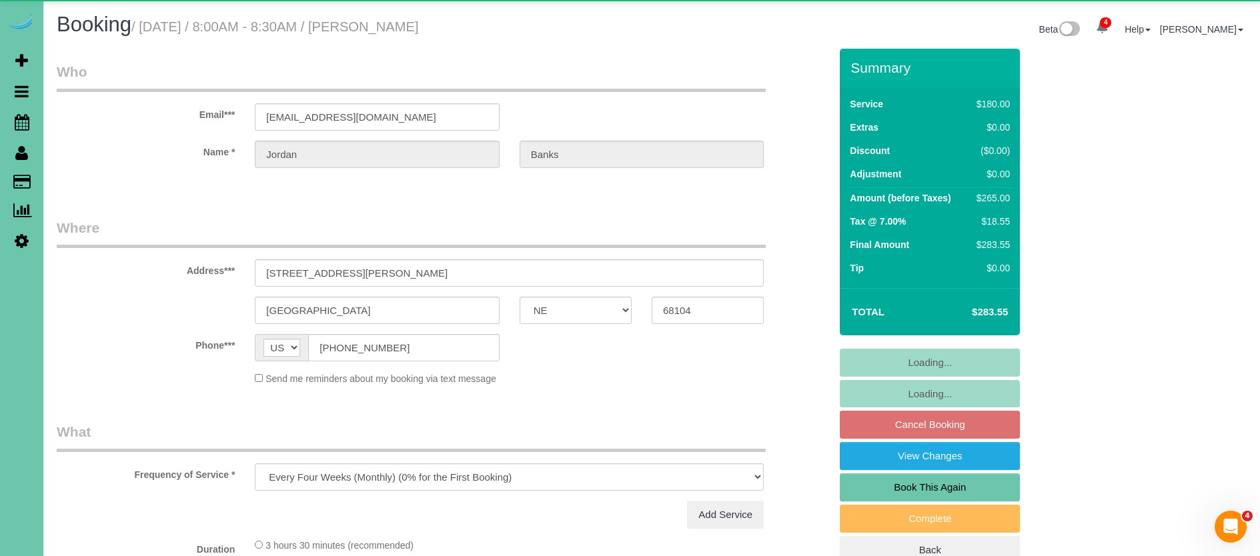
select select "number:36"
select select "number:42"
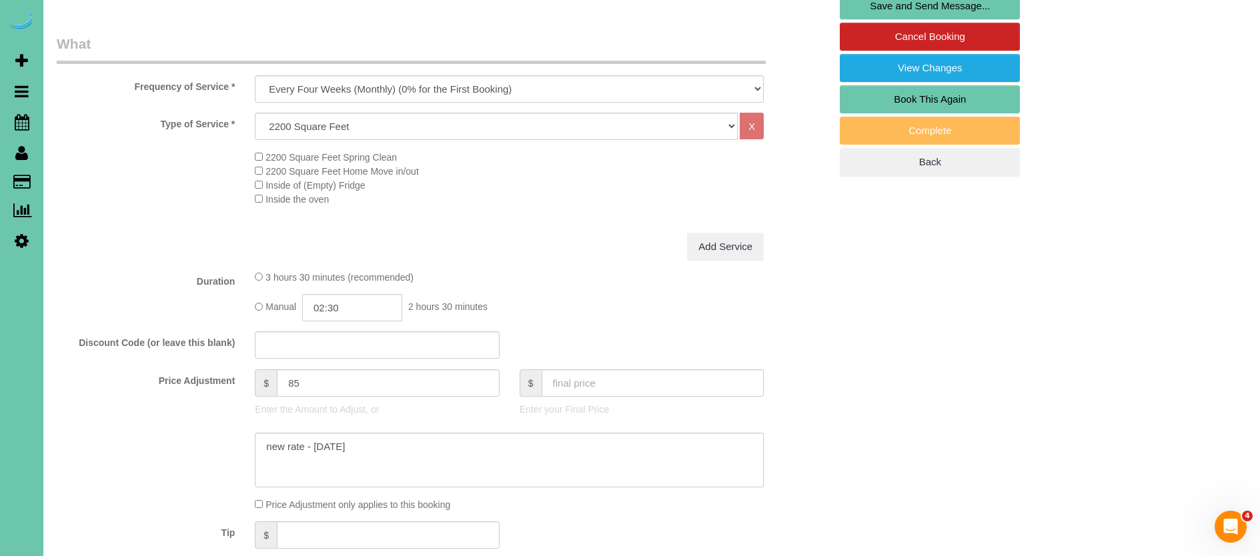
scroll to position [414, 0]
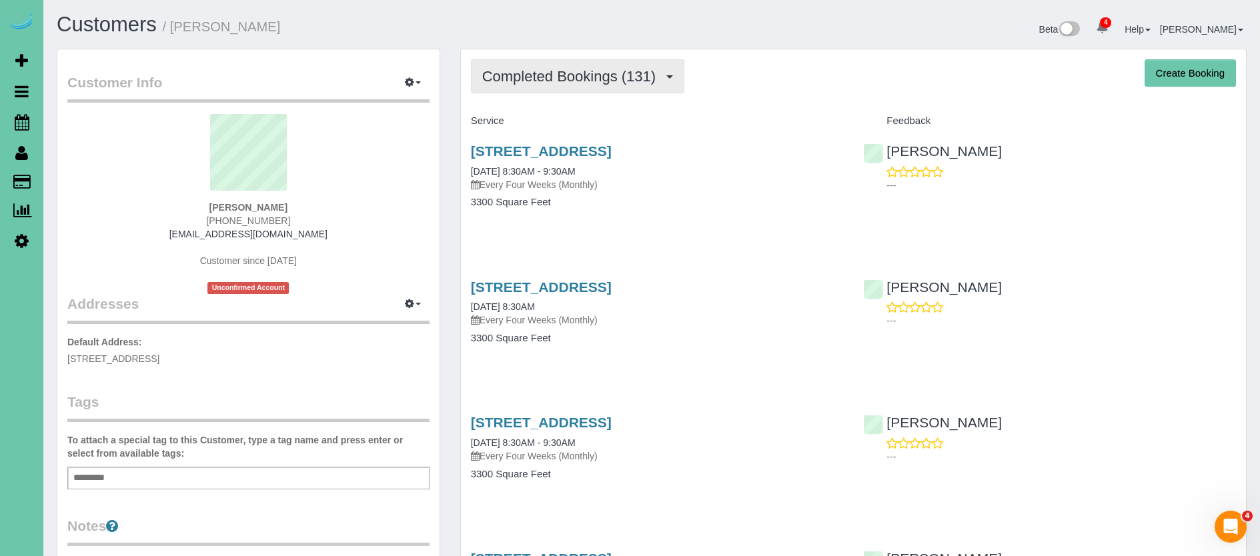
click at [505, 79] on span "Completed Bookings (131)" at bounding box center [572, 76] width 180 height 17
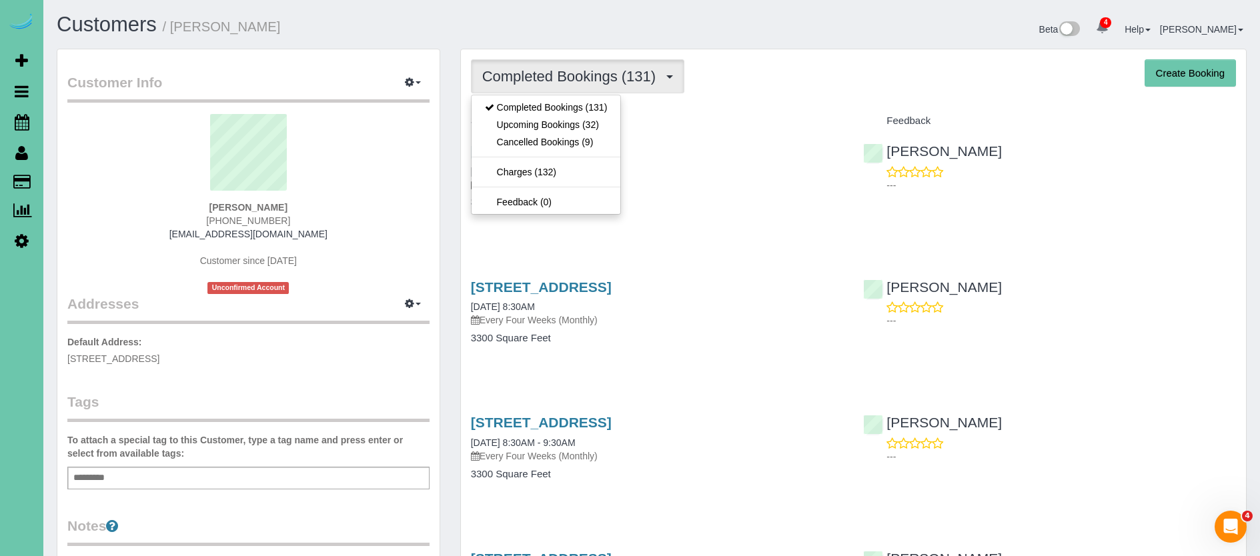
click at [519, 125] on link "Upcoming Bookings (32)" at bounding box center [546, 124] width 149 height 17
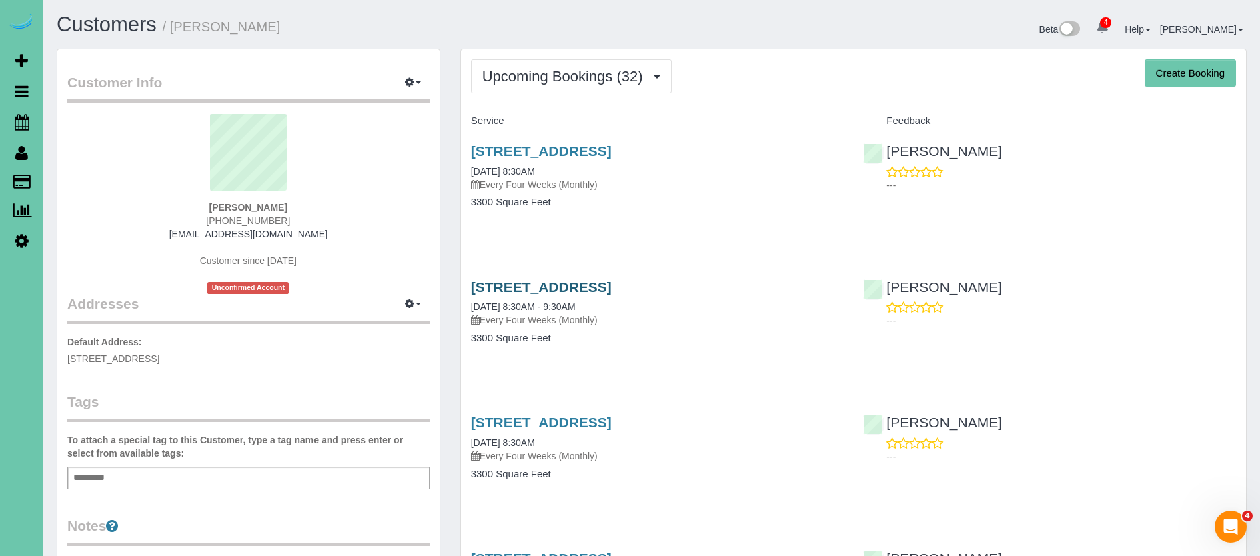
click at [493, 282] on link "2125 S 118th Street, Omaha, NE 68144" at bounding box center [541, 287] width 141 height 15
click at [528, 66] on button "Upcoming Bookings (32)" at bounding box center [571, 76] width 201 height 34
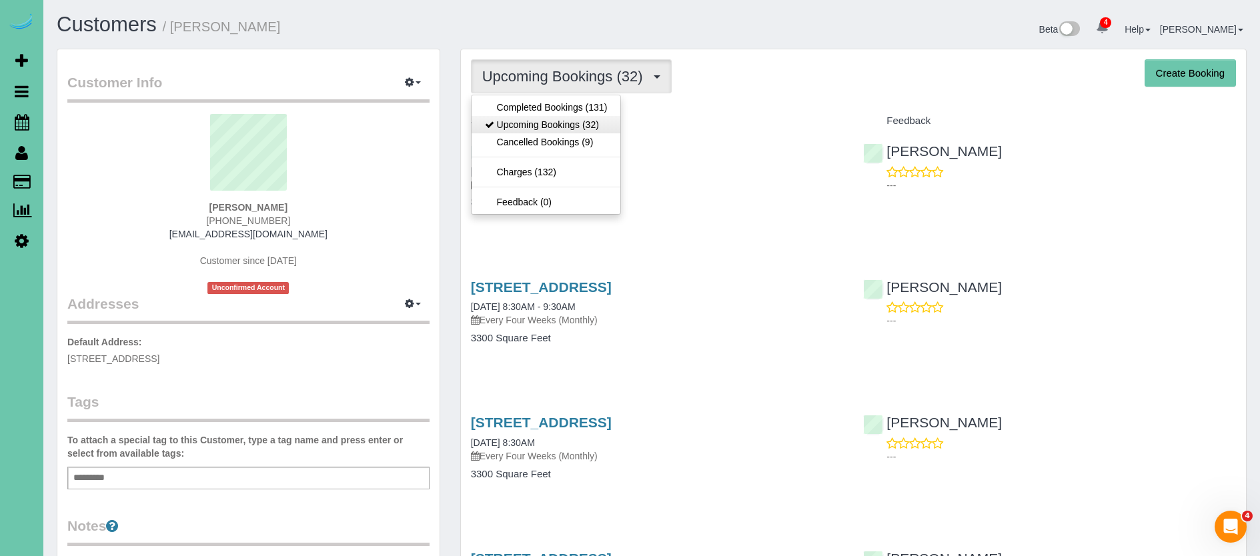
click at [526, 128] on link "Upcoming Bookings (32)" at bounding box center [546, 124] width 149 height 17
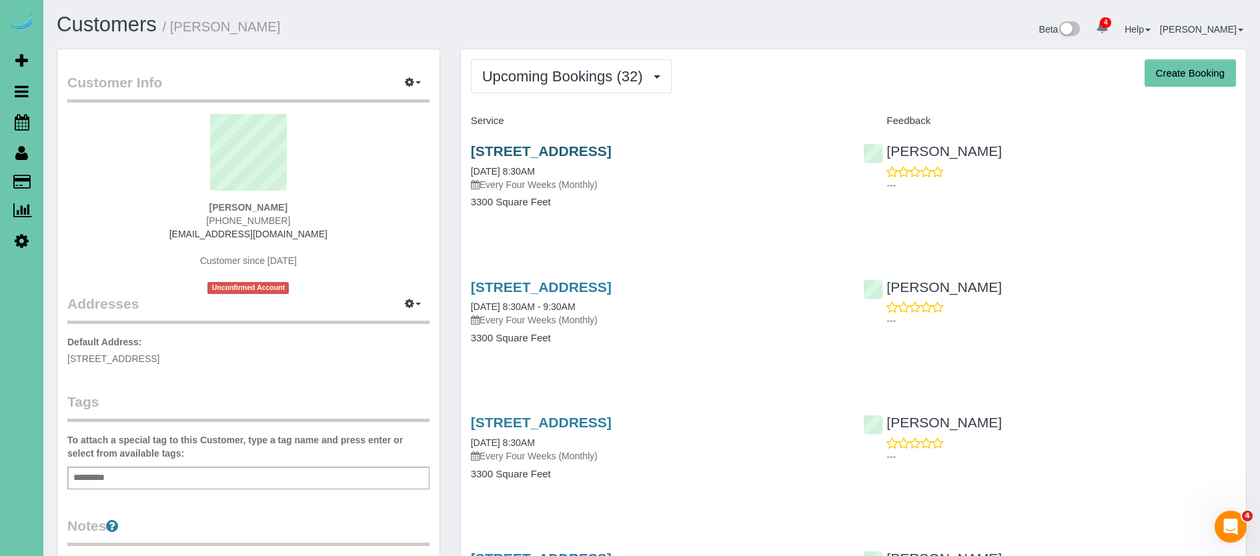
click at [570, 155] on link "2125 S 118th Street, Omaha, NE 68144" at bounding box center [541, 150] width 141 height 15
drag, startPoint x: 302, startPoint y: 237, endPoint x: 187, endPoint y: 232, distance: 114.2
click at [189, 235] on div "Brienn Parker 720-272-1191 jasonandbrienn@gmail.com Customer since 2020 Unconfi…" at bounding box center [248, 204] width 362 height 180
copy link "[EMAIL_ADDRESS][DOMAIN_NAME]"
click at [577, 79] on span "Upcoming Bookings (32)" at bounding box center [565, 76] width 167 height 17
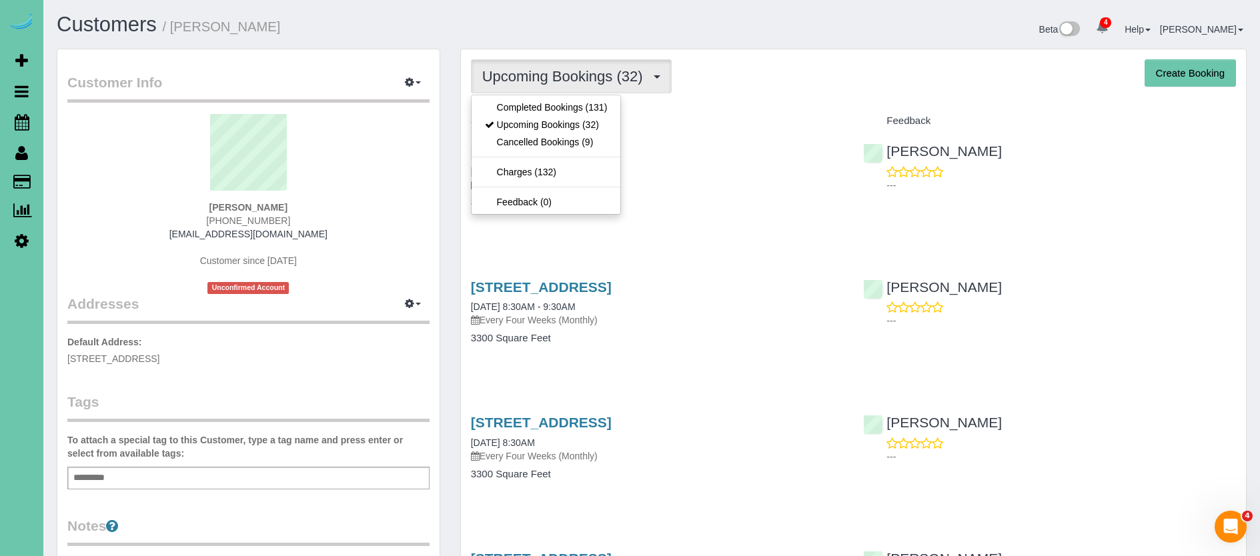
drag, startPoint x: 577, startPoint y: 79, endPoint x: 578, endPoint y: 99, distance: 20.1
click at [577, 79] on span "Upcoming Bookings (32)" at bounding box center [565, 76] width 167 height 17
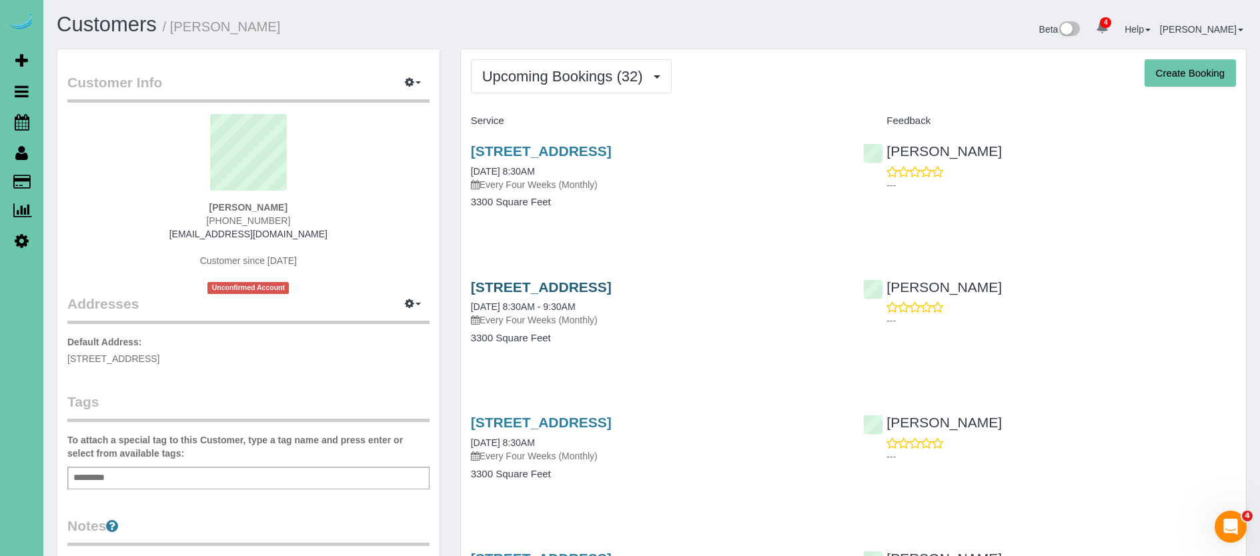
click at [612, 287] on link "2125 S 118th Street, Omaha, NE 68144" at bounding box center [541, 287] width 141 height 15
click at [492, 420] on link "2125 S 118th Street, Omaha, NE 68144" at bounding box center [541, 422] width 141 height 15
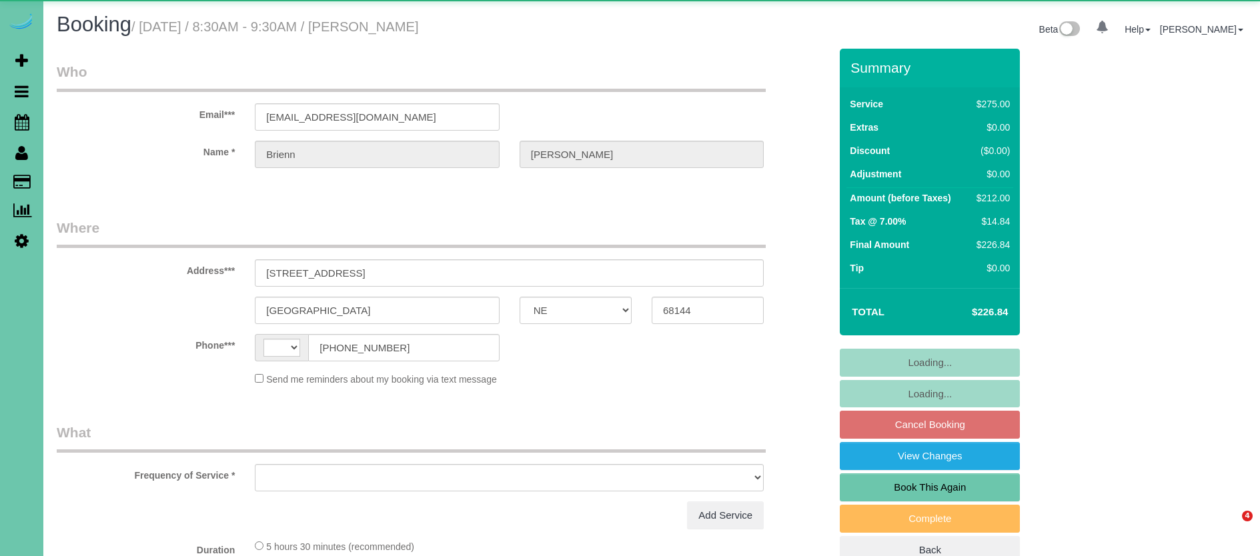
select select "NE"
select select "string:[GEOGRAPHIC_DATA]"
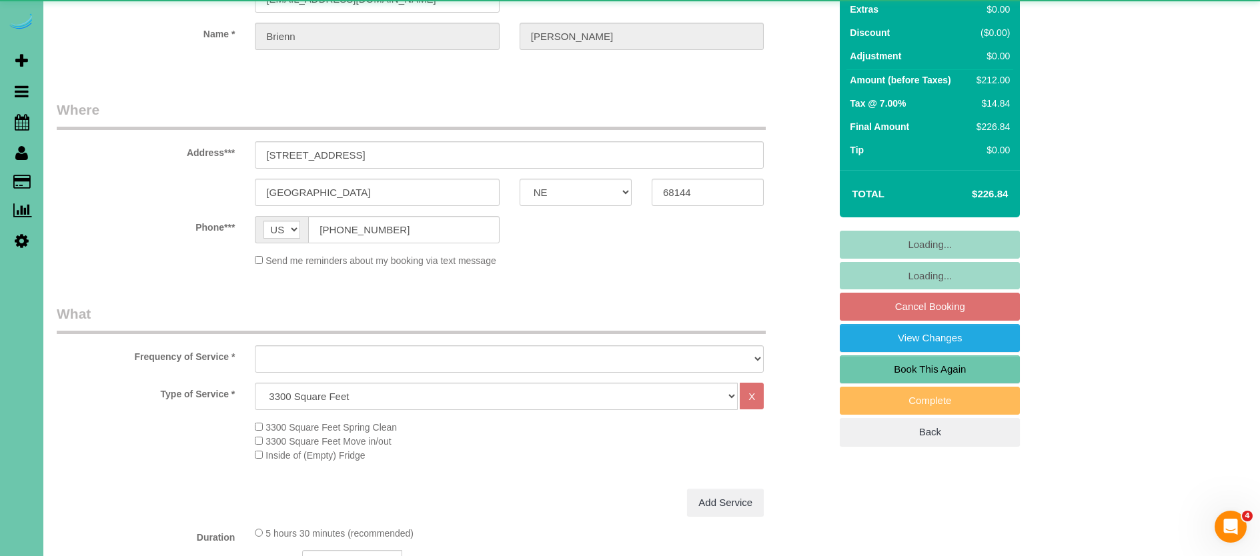
select select "object:754"
select select "string:fspay-de744803-17b6-4351-a0f0-1d1549ae79d5"
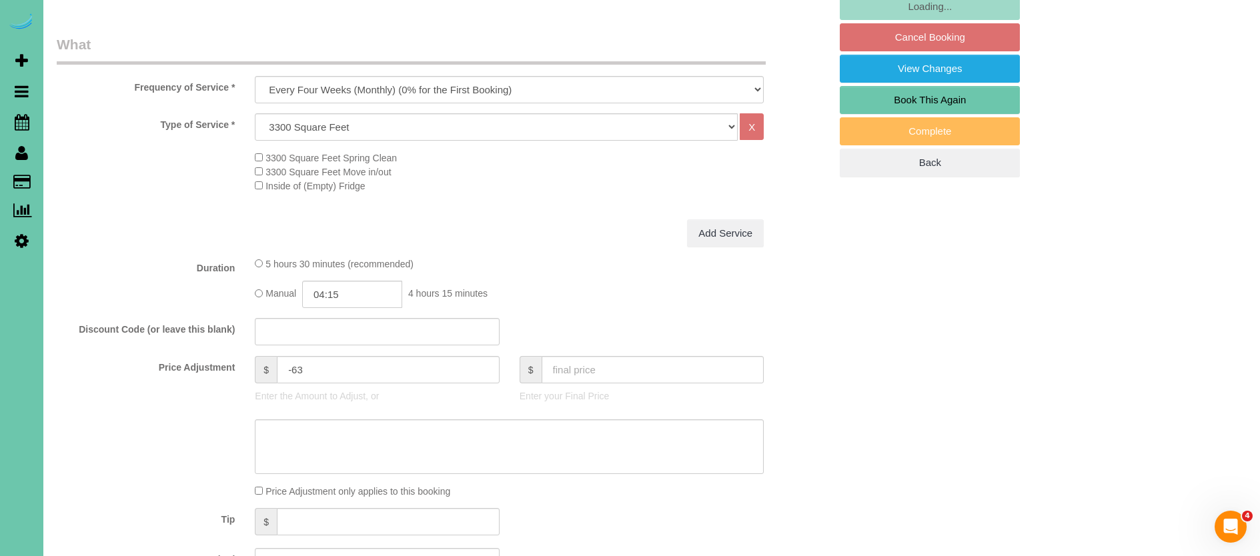
scroll to position [402, 0]
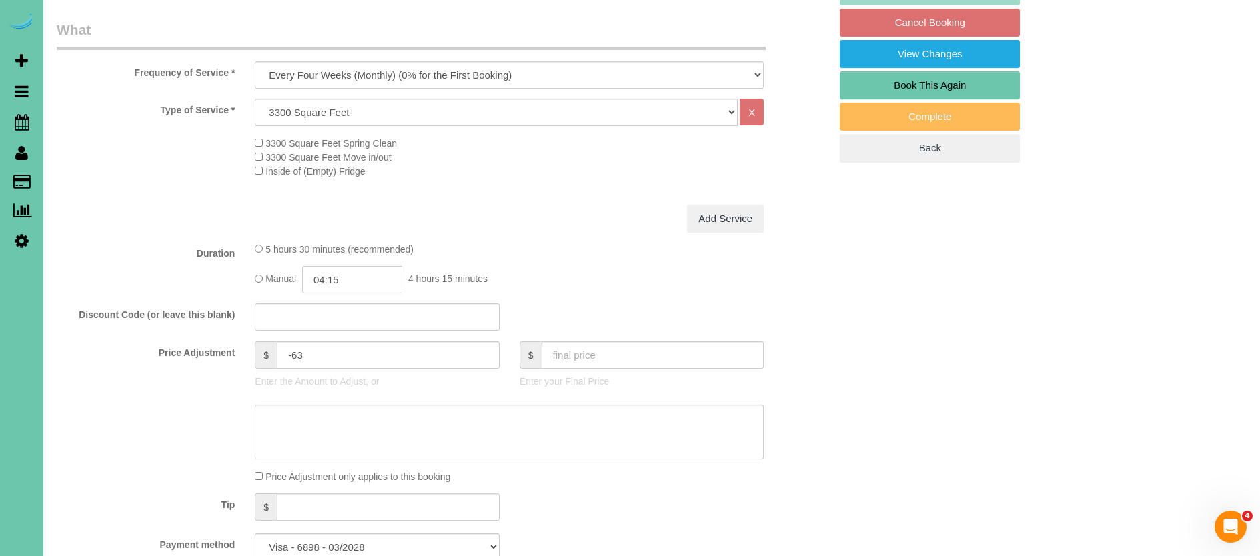
click at [358, 277] on input "04:15" at bounding box center [352, 279] width 100 height 27
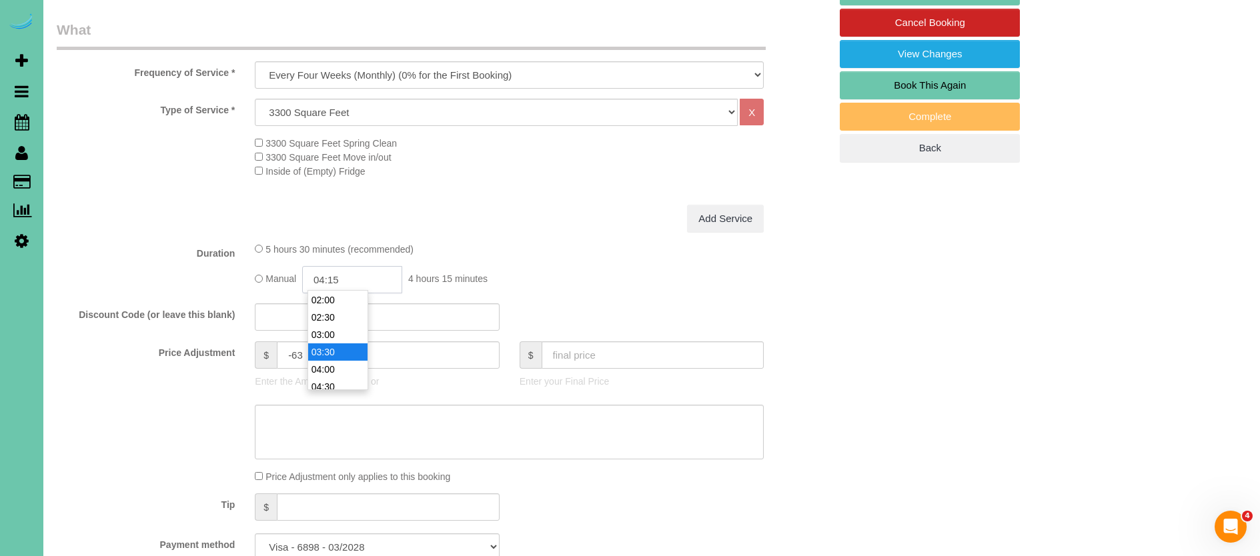
scroll to position [69, 0]
type input "04:00"
click at [334, 369] on li "04:00" at bounding box center [337, 368] width 59 height 17
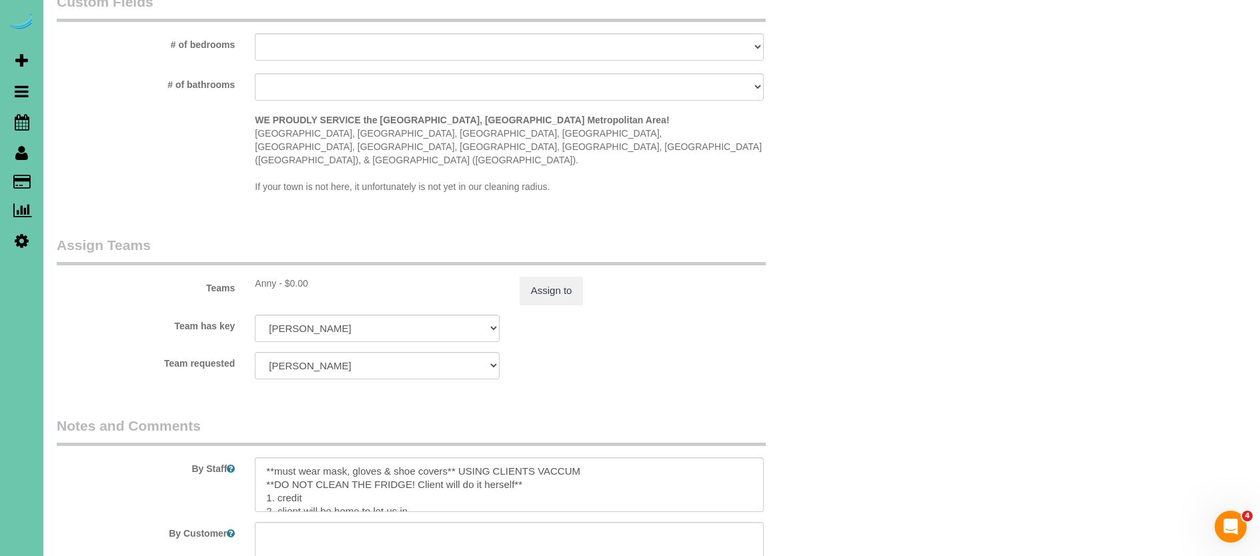
scroll to position [1243, 0]
click at [574, 275] on button "Assign to" at bounding box center [552, 289] width 64 height 28
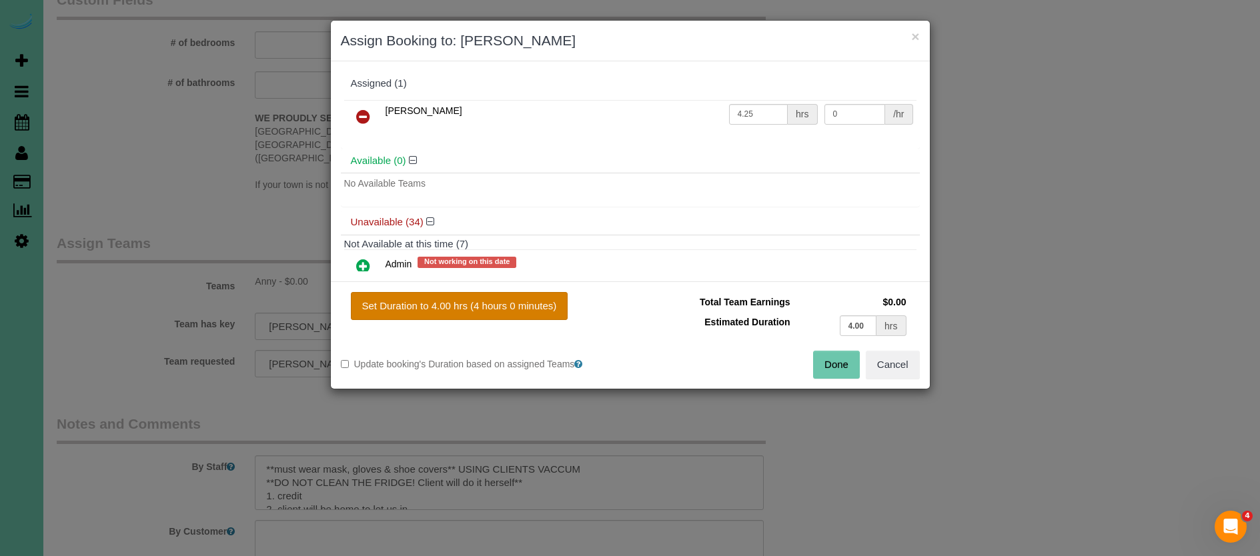
click at [514, 299] on button "Set Duration to 4.00 hrs (4 hours 0 minutes)" at bounding box center [460, 306] width 218 height 28
type input "4.00"
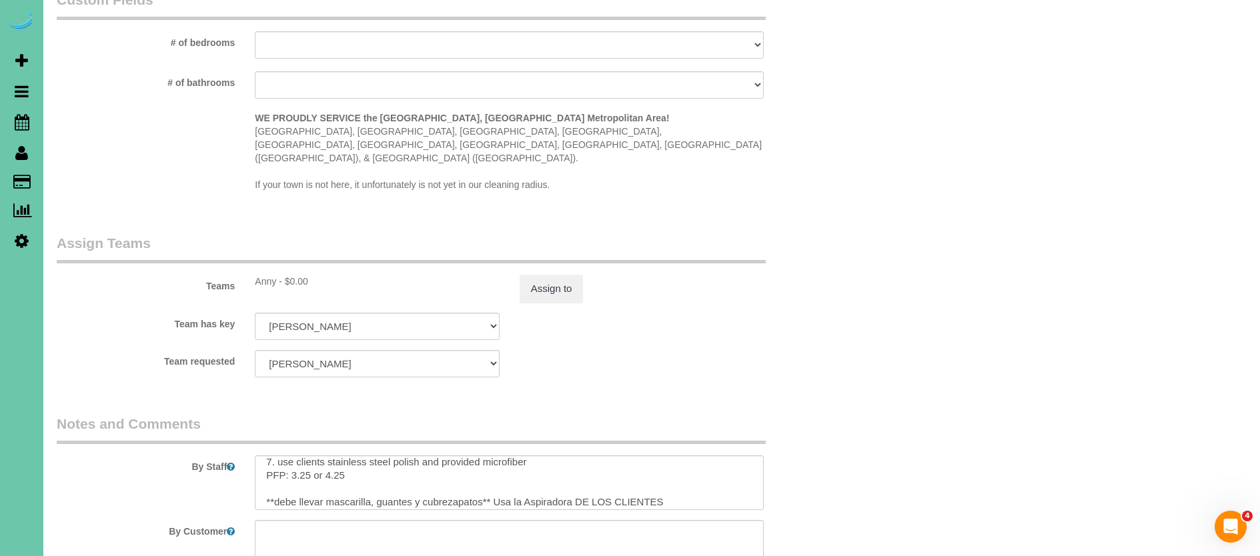
scroll to position [110, 0]
drag, startPoint x: 311, startPoint y: 441, endPoint x: 298, endPoint y: 441, distance: 13.3
click at [298, 456] on textarea at bounding box center [509, 483] width 509 height 55
drag, startPoint x: 328, startPoint y: 440, endPoint x: 457, endPoint y: 418, distance: 131.3
click at [326, 456] on textarea at bounding box center [509, 483] width 509 height 55
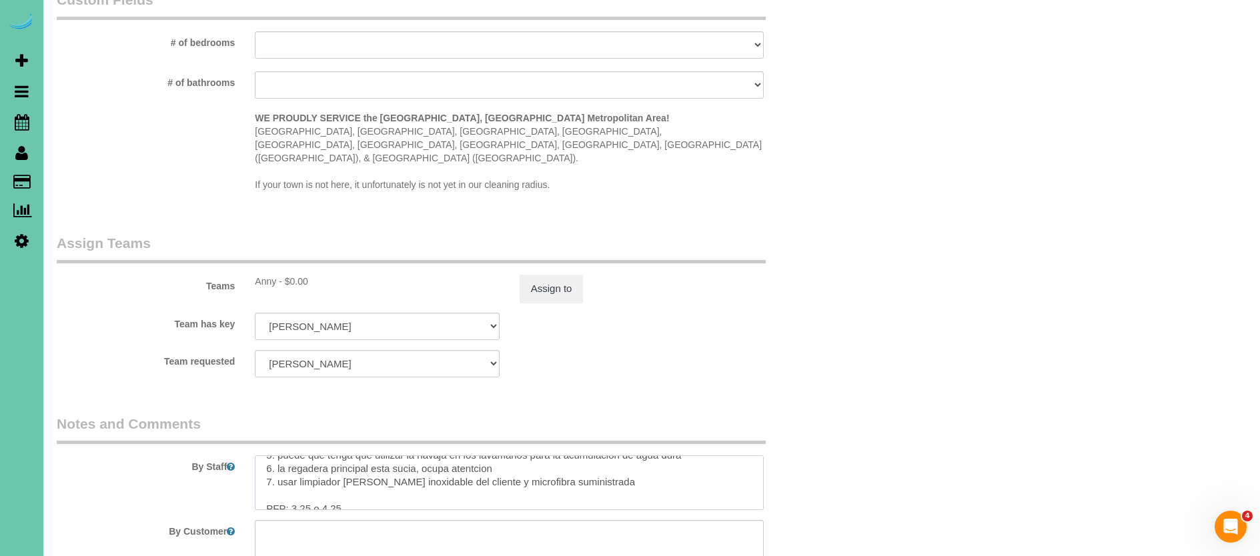
scroll to position [226, 0]
click at [344, 466] on textarea at bounding box center [509, 483] width 509 height 55
click at [312, 467] on textarea at bounding box center [509, 483] width 509 height 55
type textarea "**must wear mask, gloves & shoe covers** USING CLIENTS VACCUM **DO NOT CLEAN TH…"
click at [548, 275] on button "Assign to" at bounding box center [552, 289] width 64 height 28
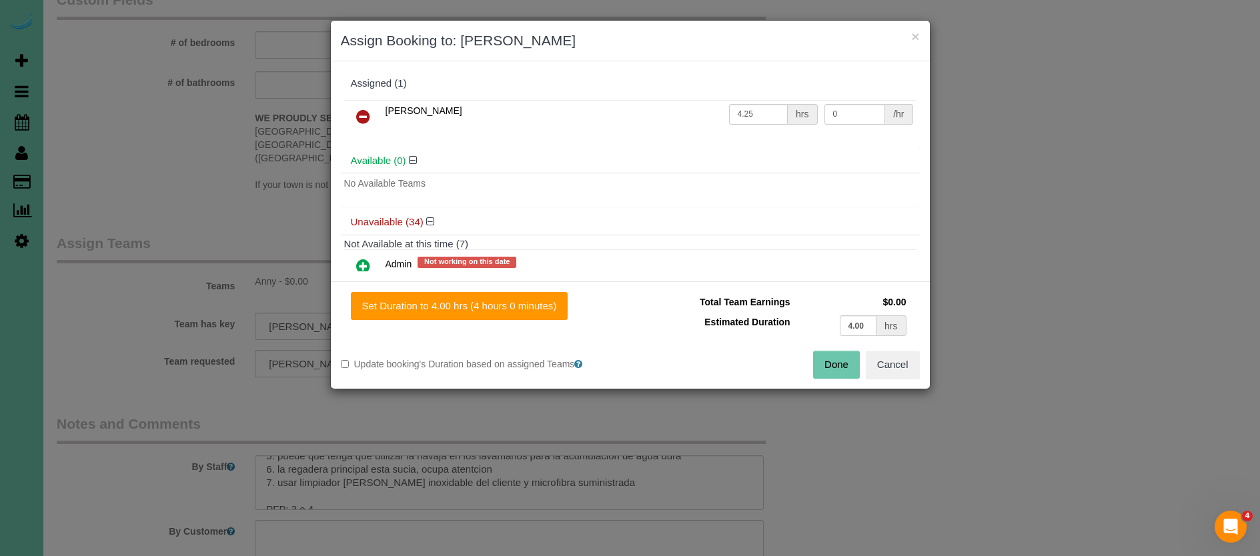
drag, startPoint x: 482, startPoint y: 297, endPoint x: 580, endPoint y: 312, distance: 99.8
click at [482, 297] on button "Set Duration to 4.00 hrs (4 hours 0 minutes)" at bounding box center [460, 306] width 218 height 28
type input "4.00"
drag, startPoint x: 833, startPoint y: 362, endPoint x: 806, endPoint y: 352, distance: 28.7
click at [831, 362] on button "Done" at bounding box center [836, 365] width 47 height 28
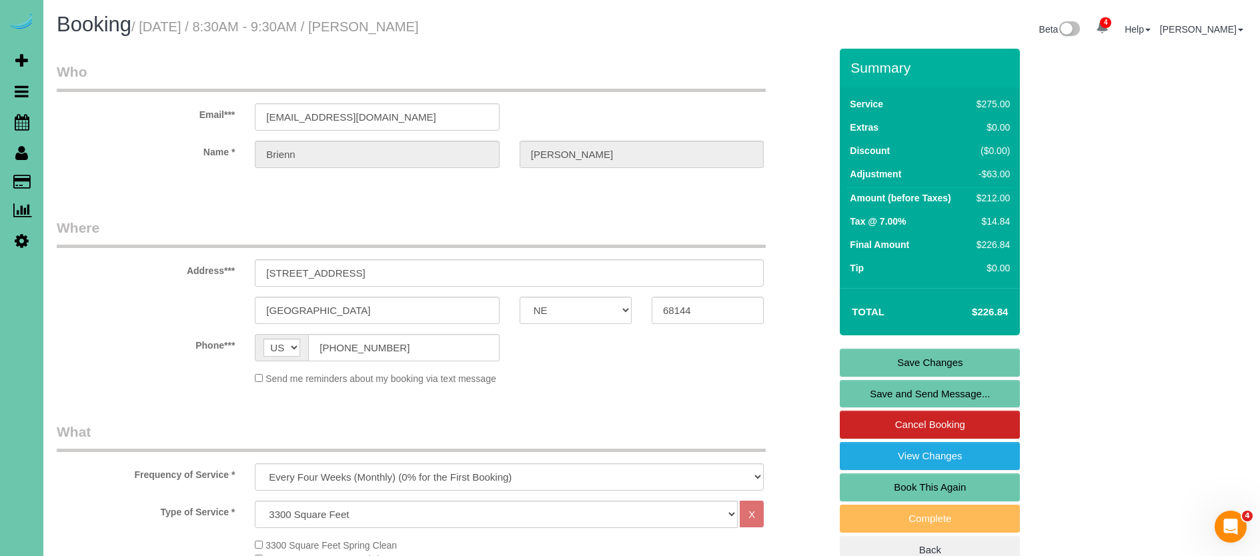
scroll to position [0, 0]
click at [879, 350] on link "Save Changes" at bounding box center [930, 363] width 180 height 28
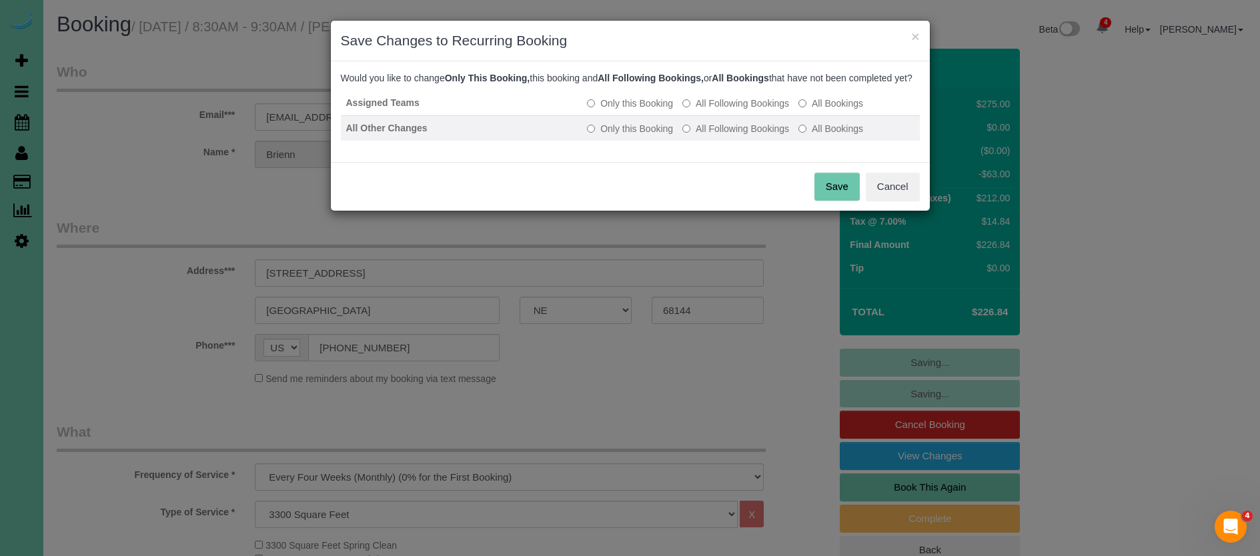
click at [728, 135] on label "All Following Bookings" at bounding box center [736, 128] width 107 height 13
drag, startPoint x: 834, startPoint y: 215, endPoint x: 834, endPoint y: 206, distance: 8.7
click at [834, 211] on div "Save Cancel" at bounding box center [630, 186] width 599 height 49
click at [835, 198] on button "Save" at bounding box center [837, 187] width 45 height 28
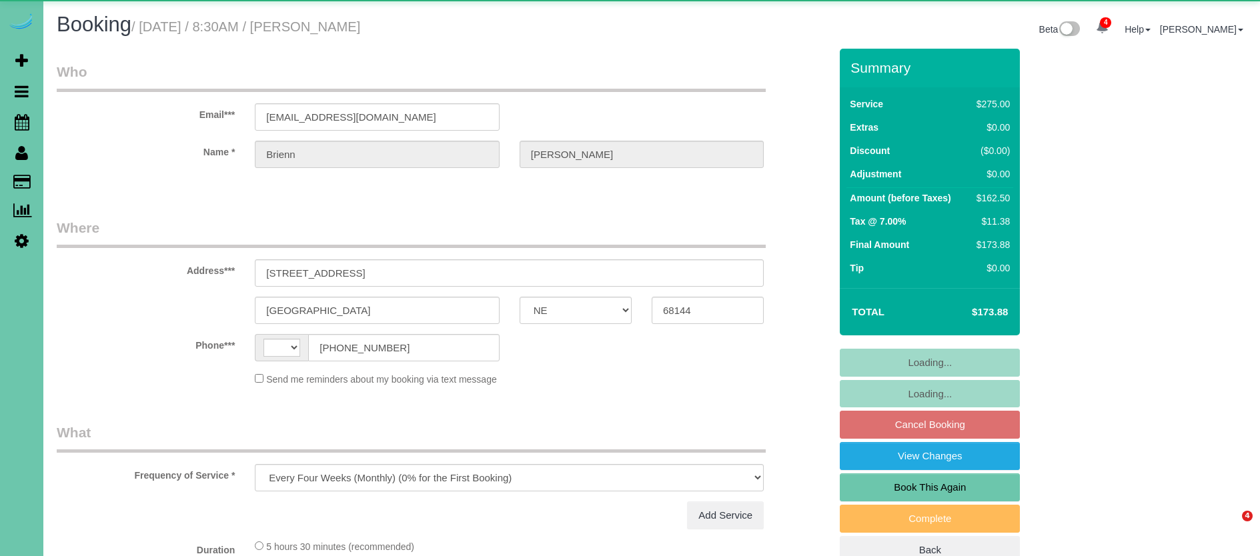
select select "NE"
select select "string:[GEOGRAPHIC_DATA]"
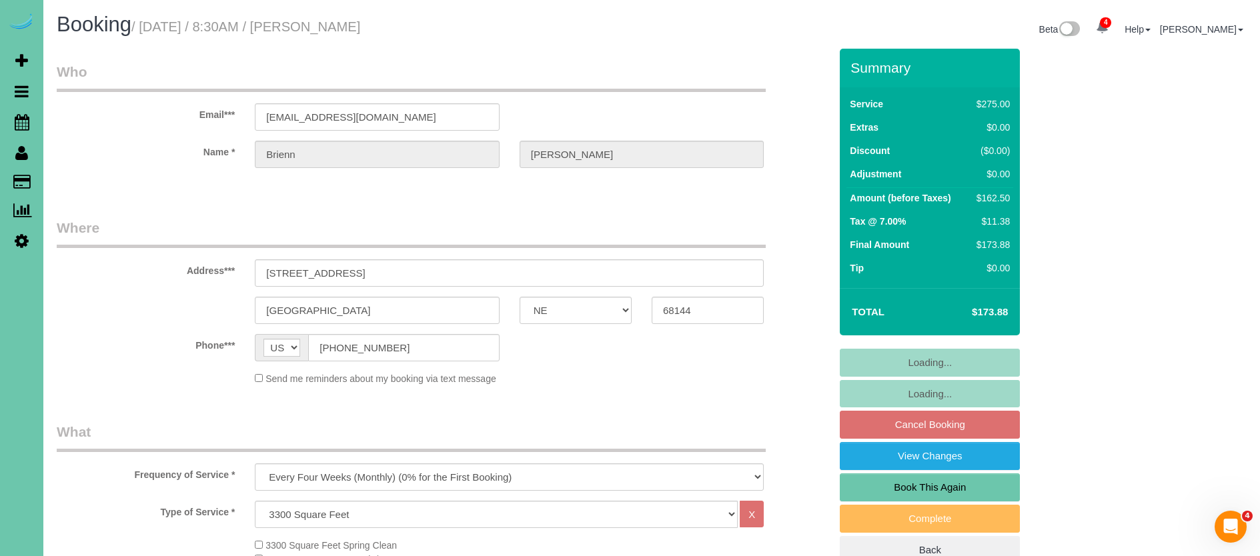
select select "object:937"
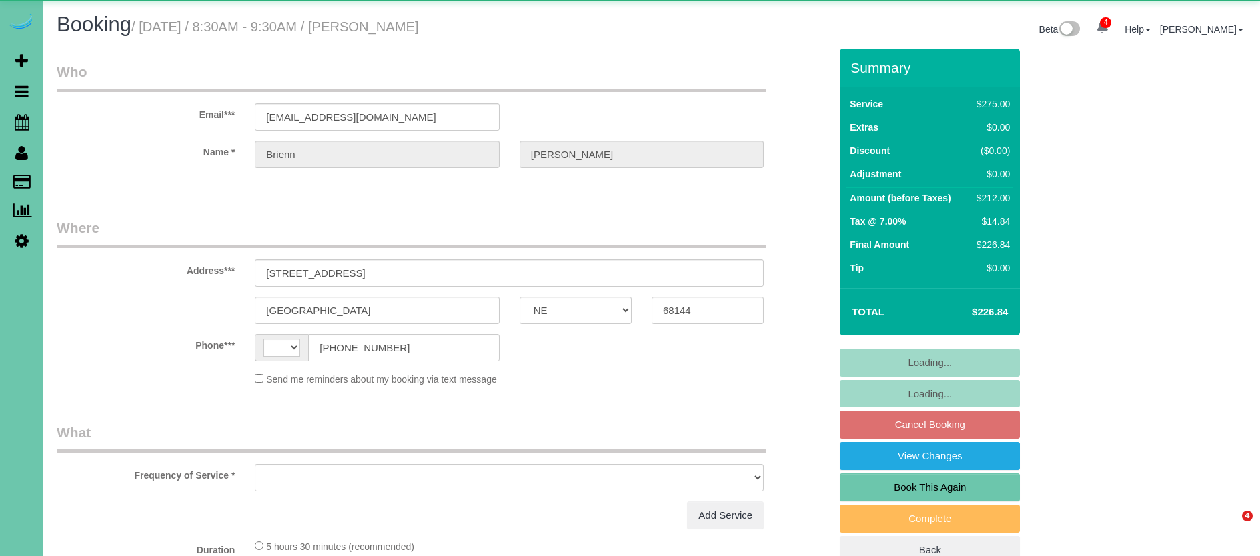
select select "NE"
select select "string:[GEOGRAPHIC_DATA]"
select select "string:fspay-de744803-17b6-4351-a0f0-1d1549ae79d5"
select select "object:934"
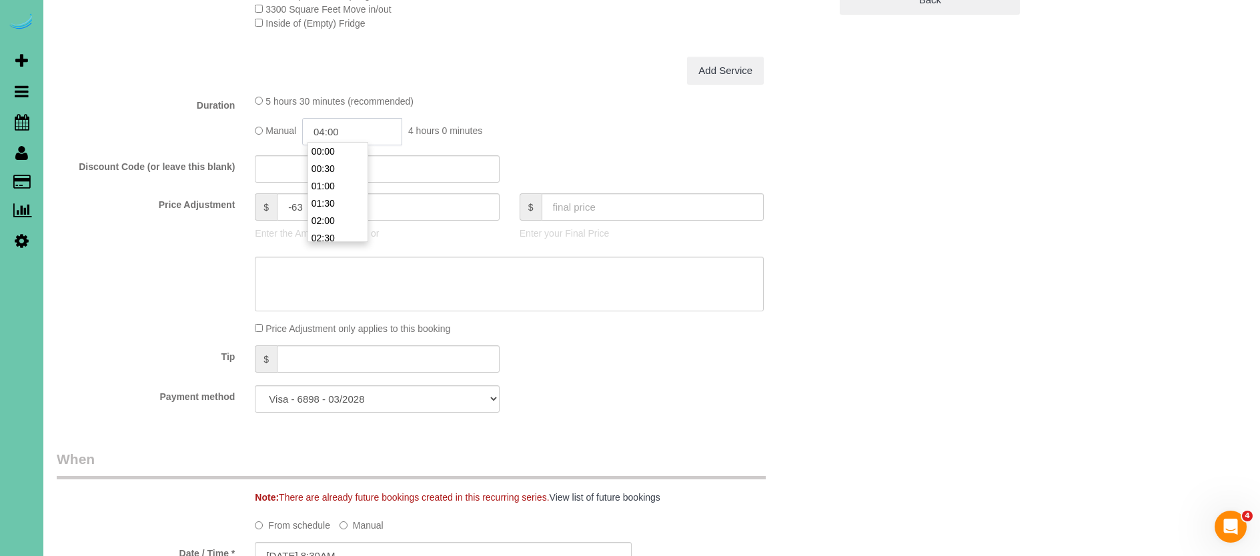
scroll to position [121, 0]
click at [358, 127] on input "04:00" at bounding box center [352, 131] width 100 height 27
type input "04:15"
click at [169, 205] on label "Price Adjustment" at bounding box center [146, 202] width 198 height 18
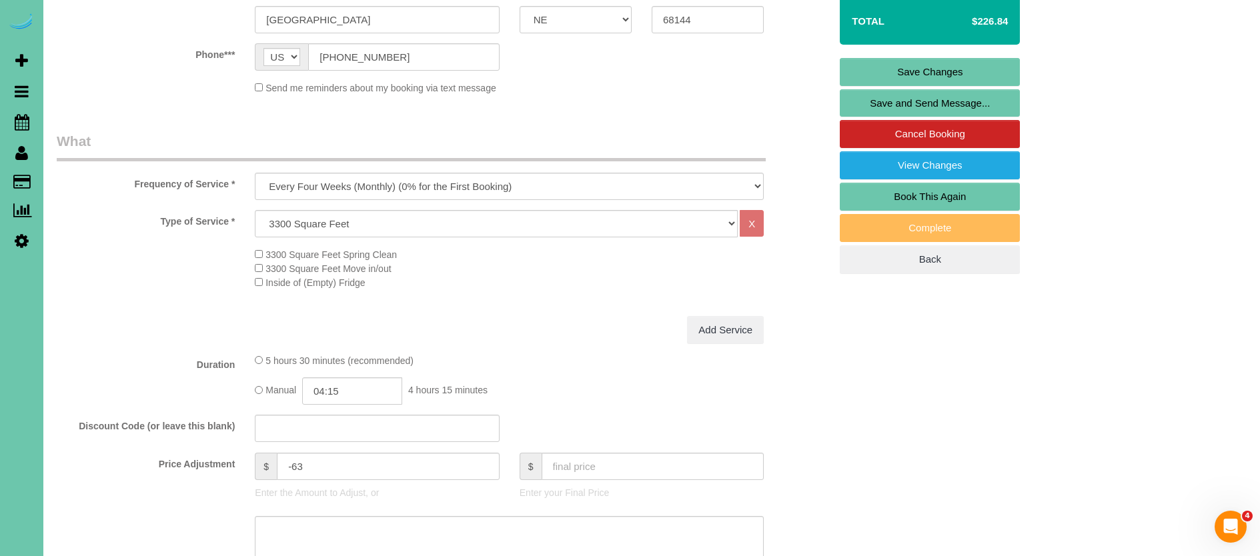
scroll to position [292, 0]
click at [308, 457] on input "-63" at bounding box center [388, 465] width 223 height 27
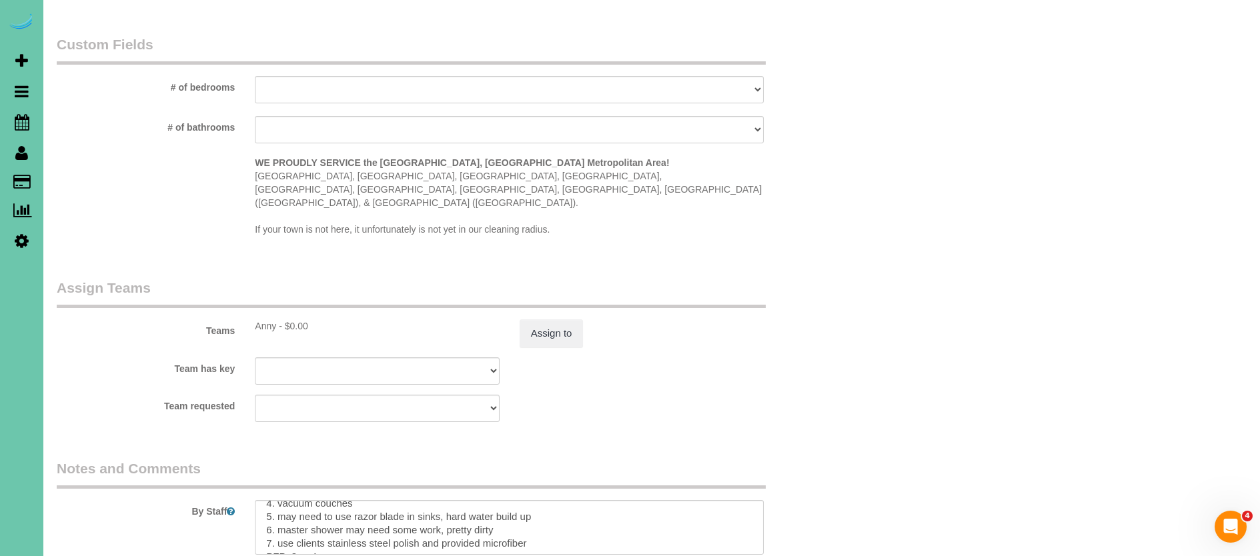
scroll to position [79, 0]
type input "-49.75"
click at [298, 518] on textarea at bounding box center [509, 527] width 509 height 55
drag, startPoint x: 310, startPoint y: 517, endPoint x: 294, endPoint y: 517, distance: 15.3
click at [292, 518] on textarea at bounding box center [509, 527] width 509 height 55
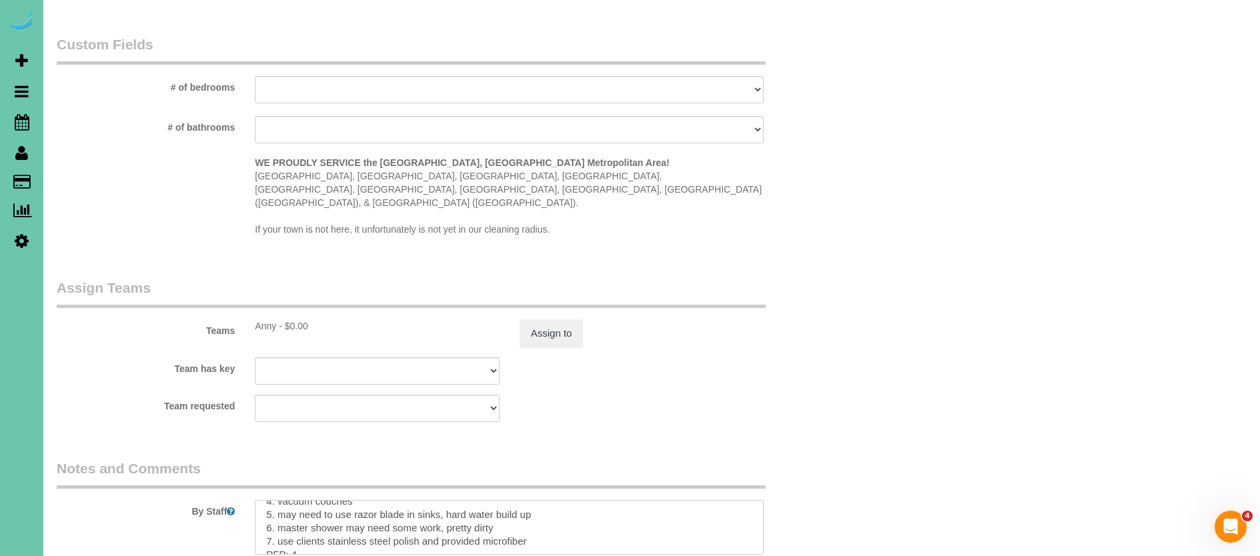
scroll to position [80, 0]
click at [320, 518] on textarea at bounding box center [509, 527] width 509 height 55
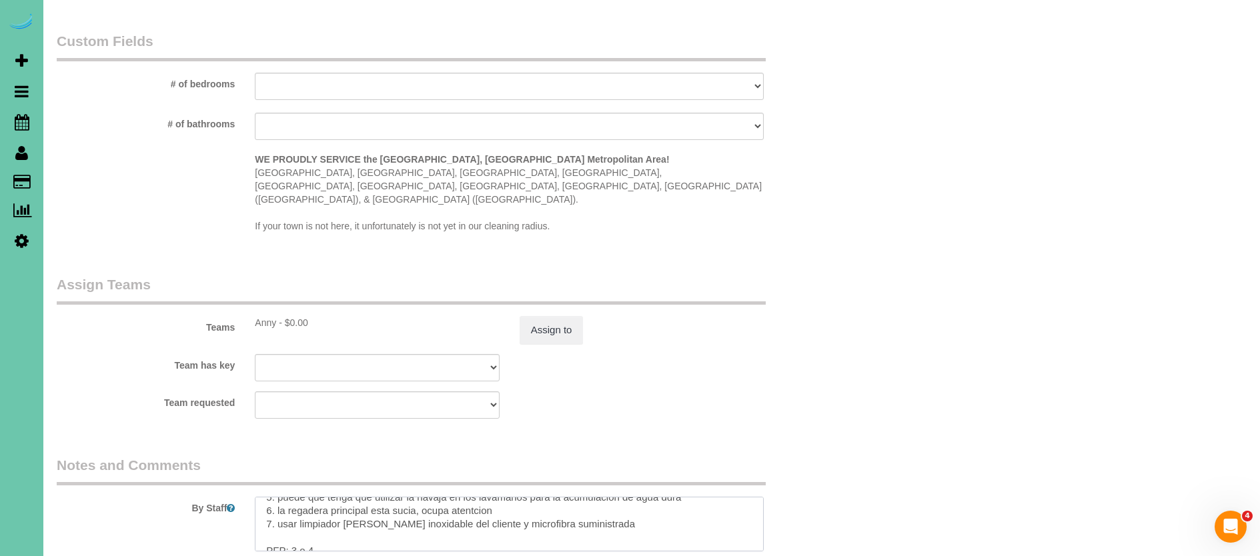
drag, startPoint x: 306, startPoint y: 510, endPoint x: 295, endPoint y: 508, distance: 11.4
click at [292, 509] on textarea at bounding box center [509, 524] width 509 height 55
click at [346, 509] on textarea at bounding box center [509, 524] width 509 height 55
type textarea "**must wear mask, gloves & shoe covers** USING CLIENTS VACCUM **DO NOT CLEAN TH…"
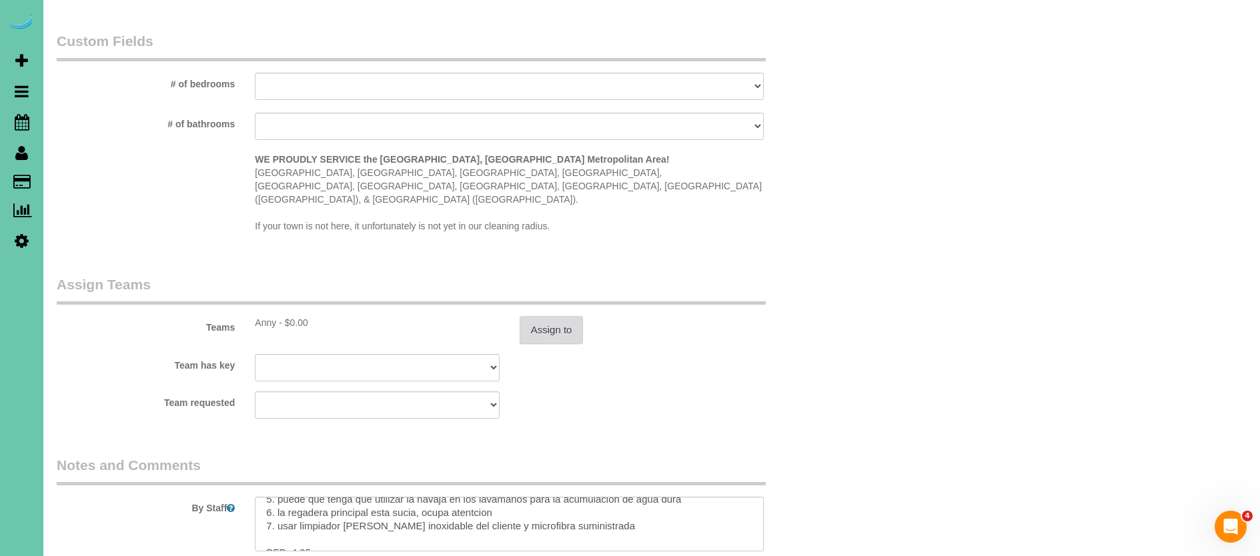
click at [577, 316] on button "Assign to" at bounding box center [552, 330] width 64 height 28
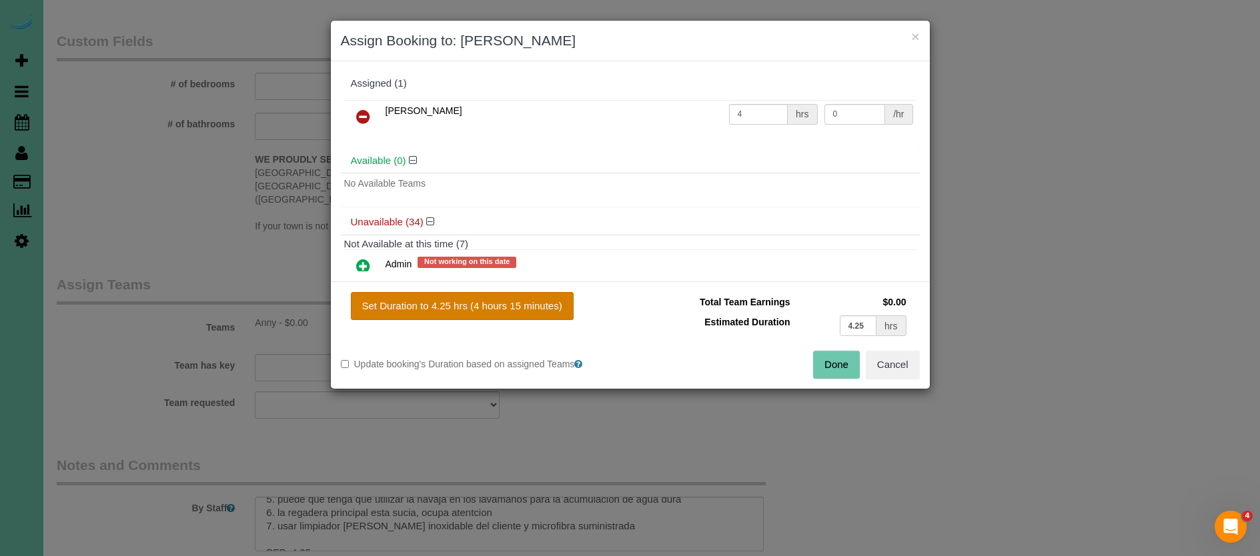
drag, startPoint x: 508, startPoint y: 312, endPoint x: 528, endPoint y: 311, distance: 20.7
click at [508, 312] on button "Set Duration to 4.25 hrs (4 hours 15 minutes)" at bounding box center [462, 306] width 223 height 28
type input "4.25"
click at [845, 360] on button "Done" at bounding box center [836, 365] width 47 height 28
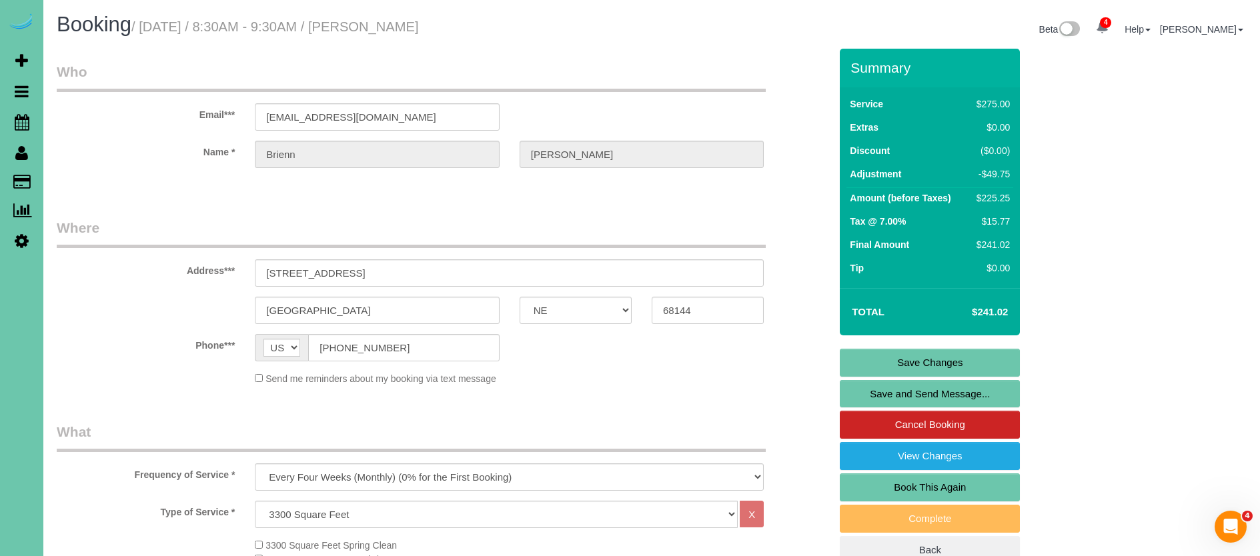
scroll to position [0, 0]
click at [953, 360] on link "Save Changes" at bounding box center [930, 363] width 180 height 28
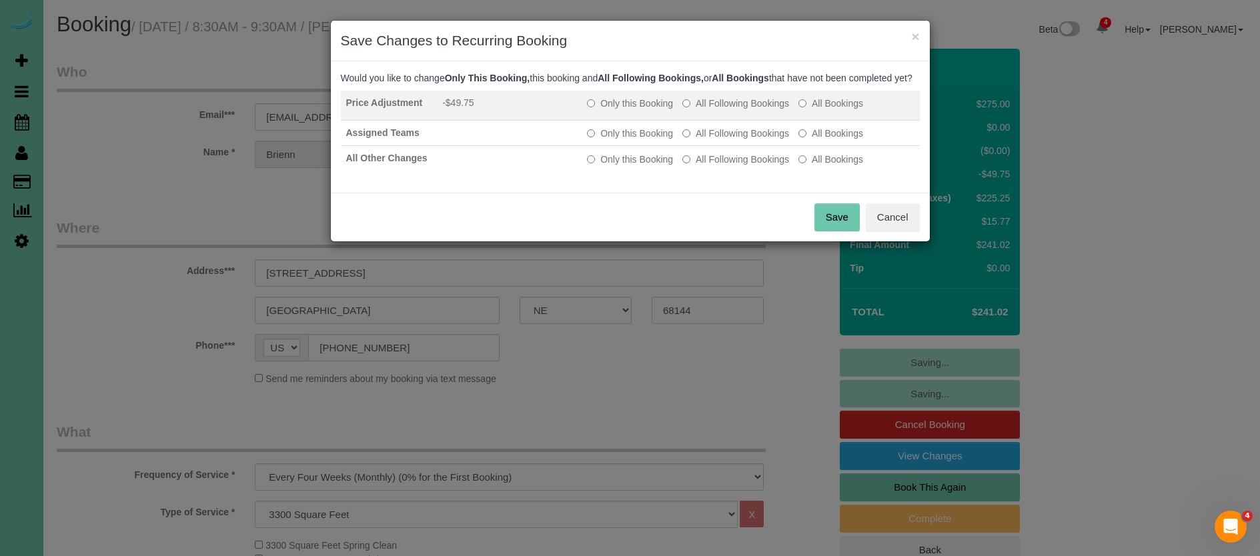
drag, startPoint x: 703, startPoint y: 115, endPoint x: 704, endPoint y: 121, distance: 6.8
click at [703, 110] on label "All Following Bookings" at bounding box center [736, 103] width 107 height 13
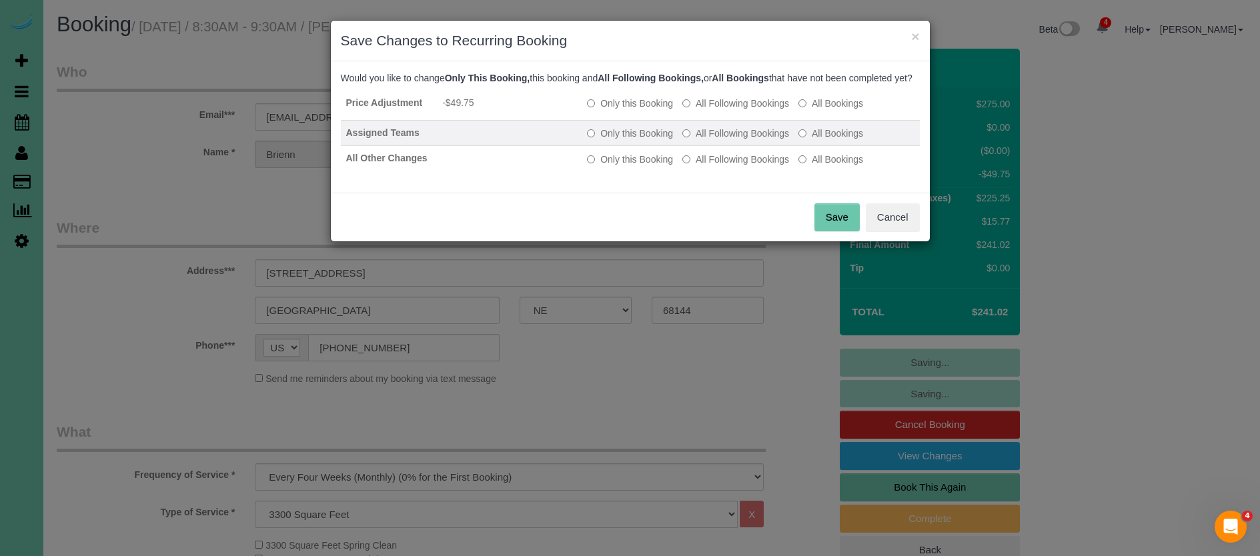
click at [699, 138] on td "Only this Booking All Following Bookings All Bookings" at bounding box center [751, 133] width 338 height 25
click at [696, 140] on label "All Following Bookings" at bounding box center [736, 133] width 107 height 13
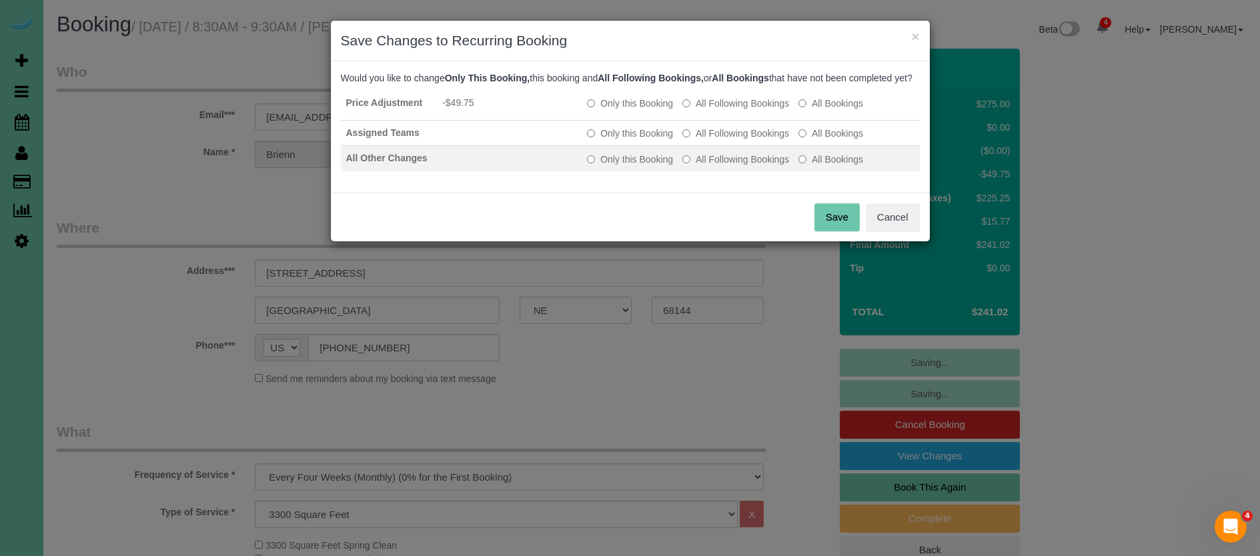
click at [703, 164] on td "Only this Booking All Following Bookings All Bookings" at bounding box center [751, 158] width 338 height 25
click at [699, 166] on label "All Following Bookings" at bounding box center [736, 159] width 107 height 13
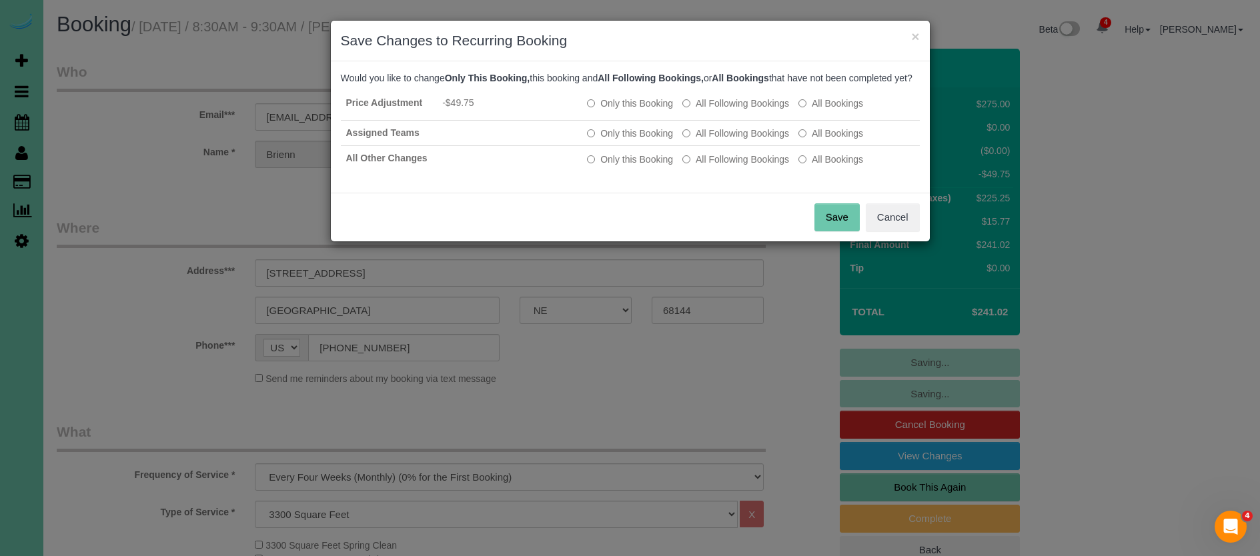
drag, startPoint x: 847, startPoint y: 229, endPoint x: 809, endPoint y: 213, distance: 41.9
click at [847, 229] on button "Save" at bounding box center [837, 217] width 45 height 28
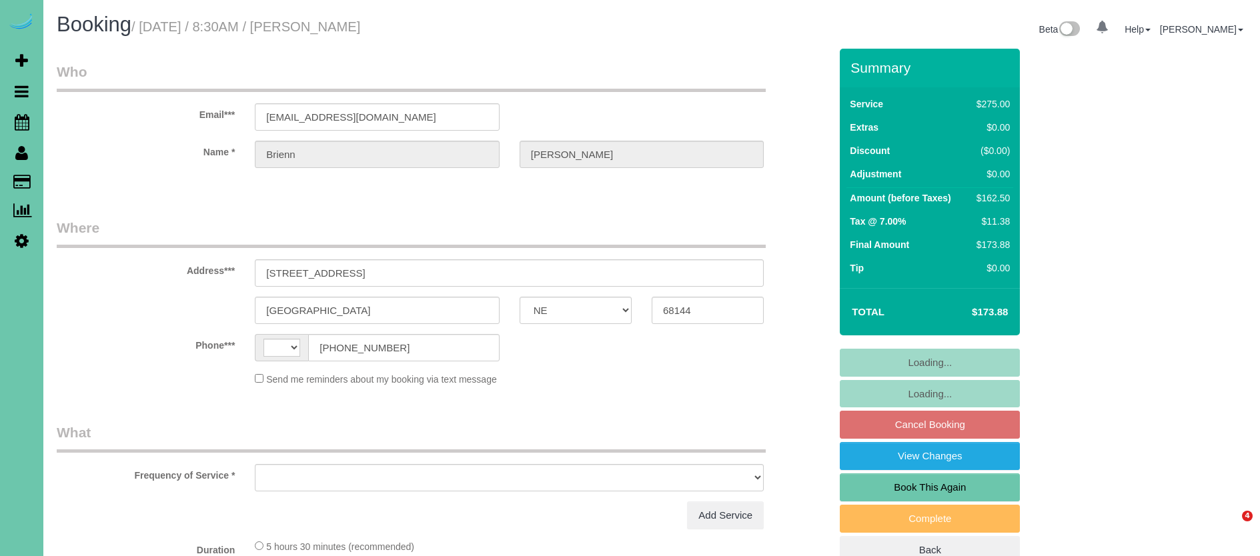
select select "NE"
select select "string:US"
select select "object:629"
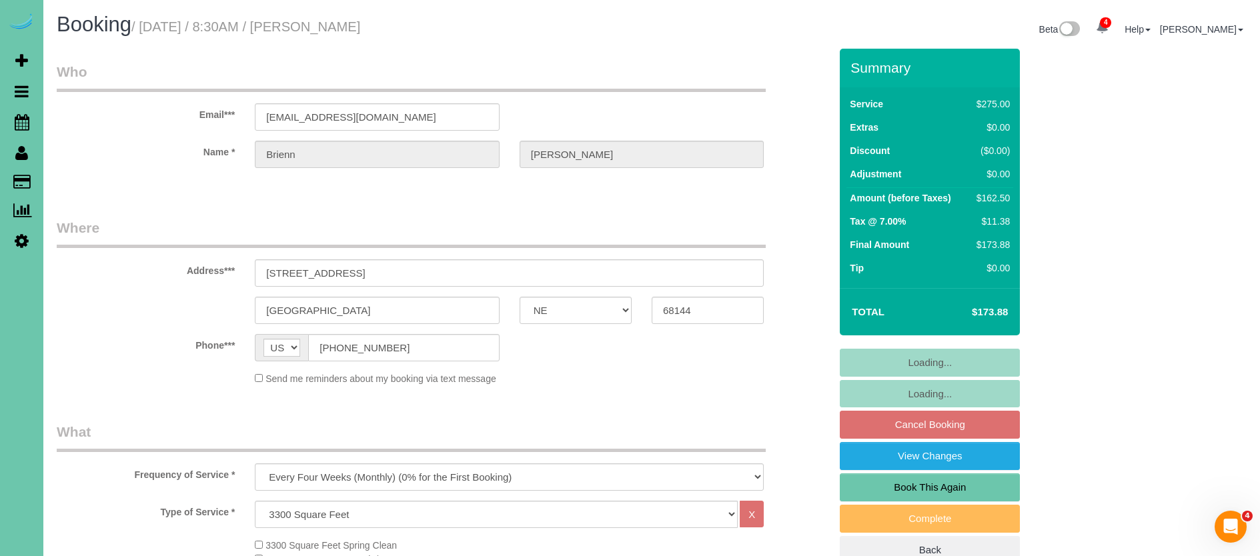
select select "string:fspay-de744803-17b6-4351-a0f0-1d1549ae79d5"
select select "object:937"
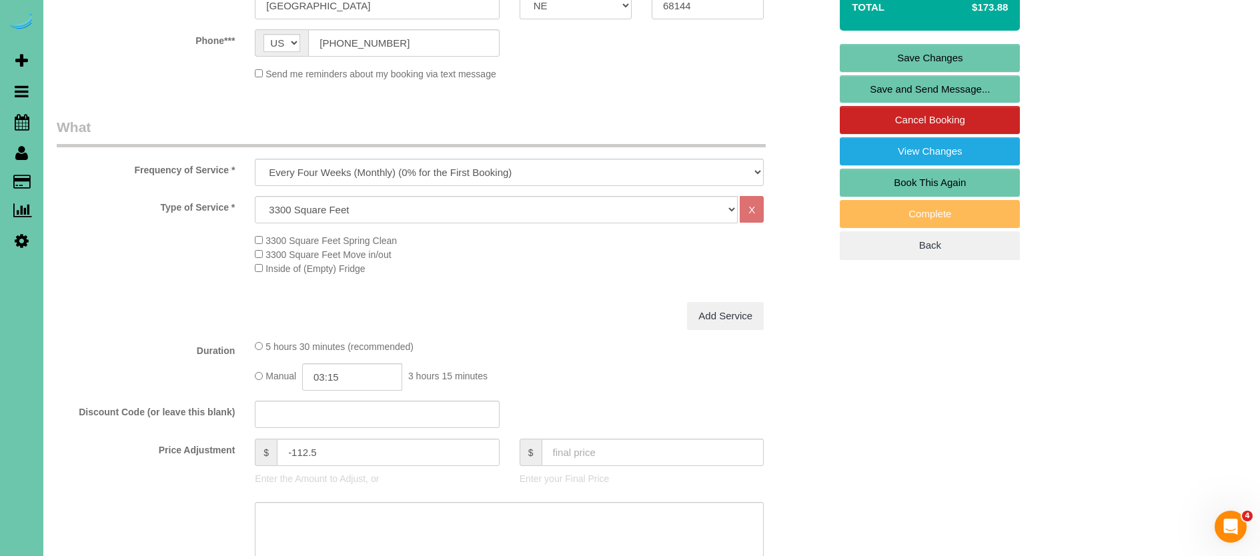
scroll to position [306, 0]
drag, startPoint x: 320, startPoint y: 449, endPoint x: 296, endPoint y: 448, distance: 24.7
click at [296, 448] on input "-112.5" at bounding box center [388, 451] width 223 height 27
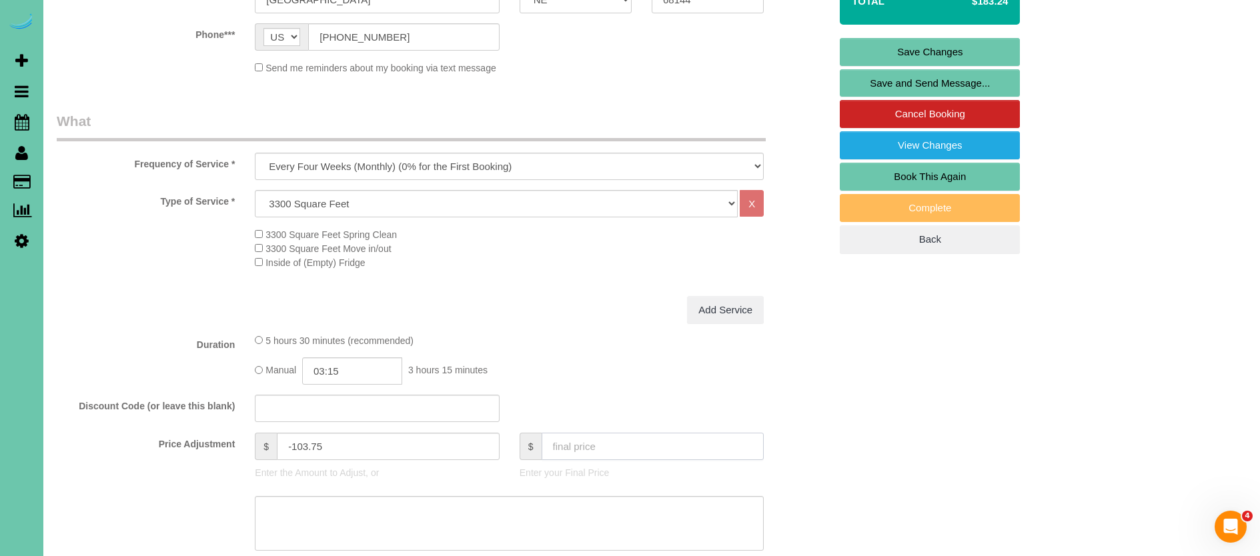
scroll to position [308, 0]
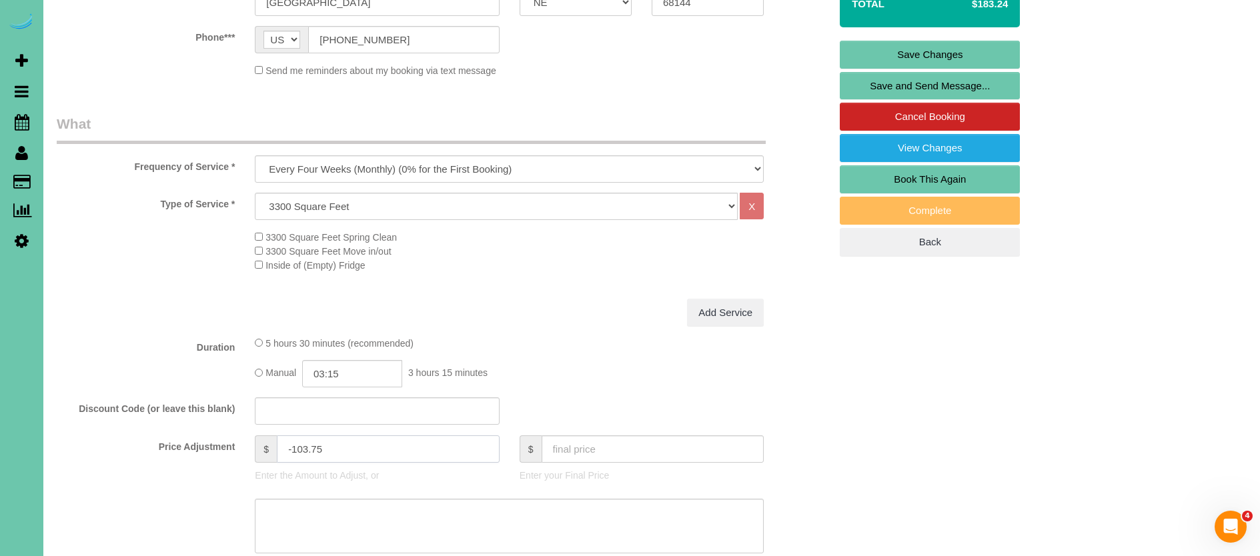
drag, startPoint x: 308, startPoint y: 447, endPoint x: 362, endPoint y: 446, distance: 54.7
click at [308, 447] on input "-103.75" at bounding box center [388, 449] width 223 height 27
type input "-102.75"
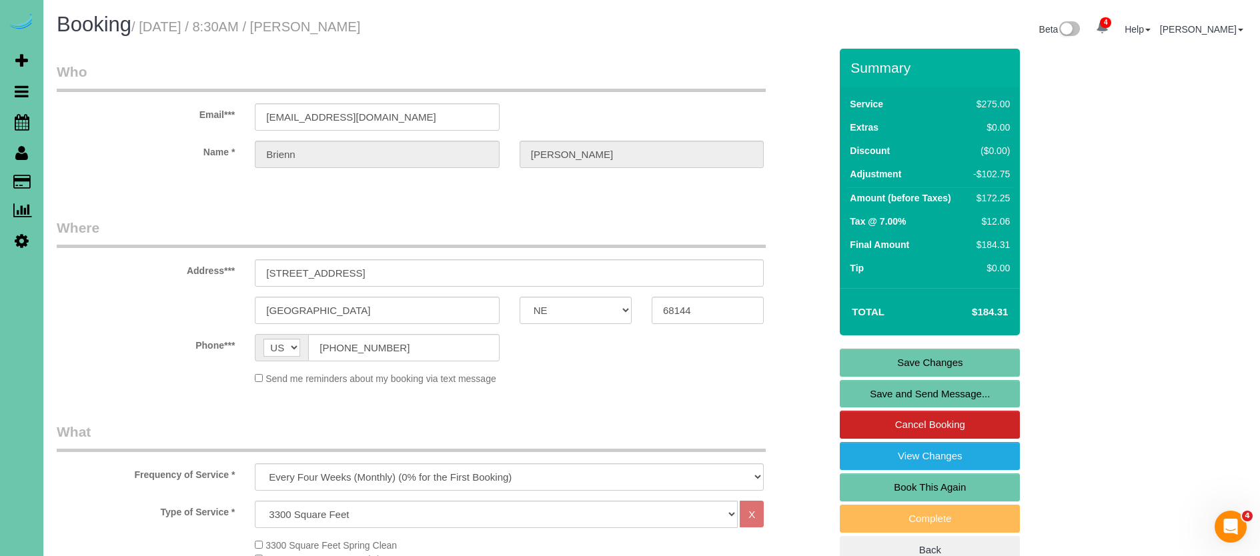
scroll to position [0, 0]
type textarea "new rate oct 2025"
drag, startPoint x: 915, startPoint y: 364, endPoint x: 897, endPoint y: 363, distance: 18.1
click at [915, 365] on link "Save Changes" at bounding box center [930, 363] width 180 height 28
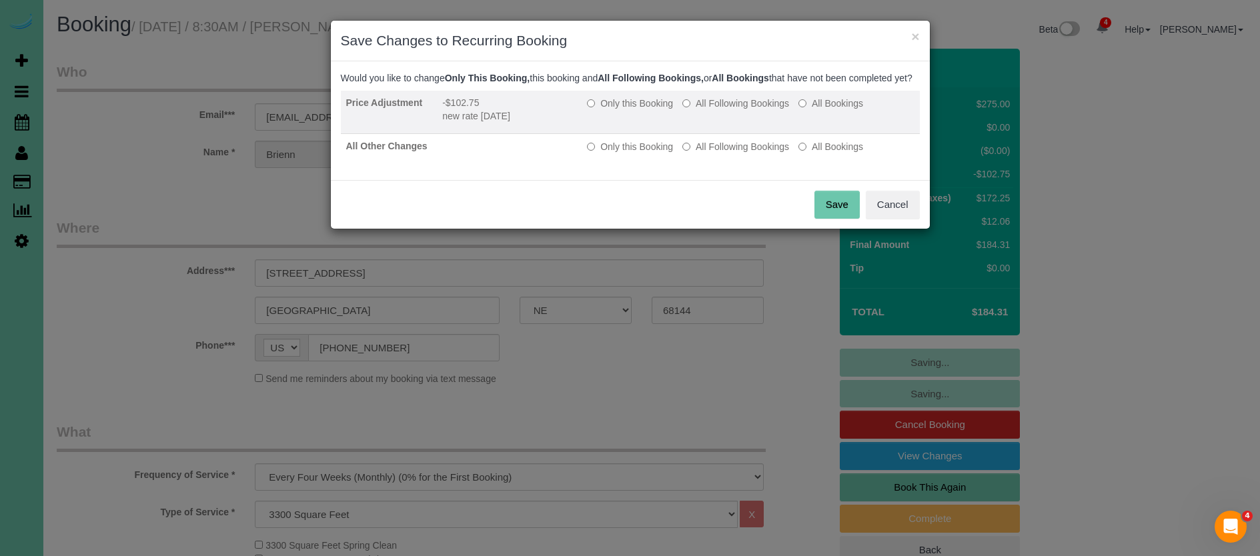
click at [744, 123] on td "Only this Booking All Following Bookings All Bookings" at bounding box center [751, 112] width 338 height 43
drag, startPoint x: 725, startPoint y: 161, endPoint x: 721, endPoint y: 127, distance: 34.3
click at [725, 153] on td "Only this Booking All Following Bookings All Bookings" at bounding box center [751, 146] width 338 height 25
drag, startPoint x: 719, startPoint y: 113, endPoint x: 718, endPoint y: 131, distance: 17.4
click at [719, 110] on label "All Following Bookings" at bounding box center [736, 103] width 107 height 13
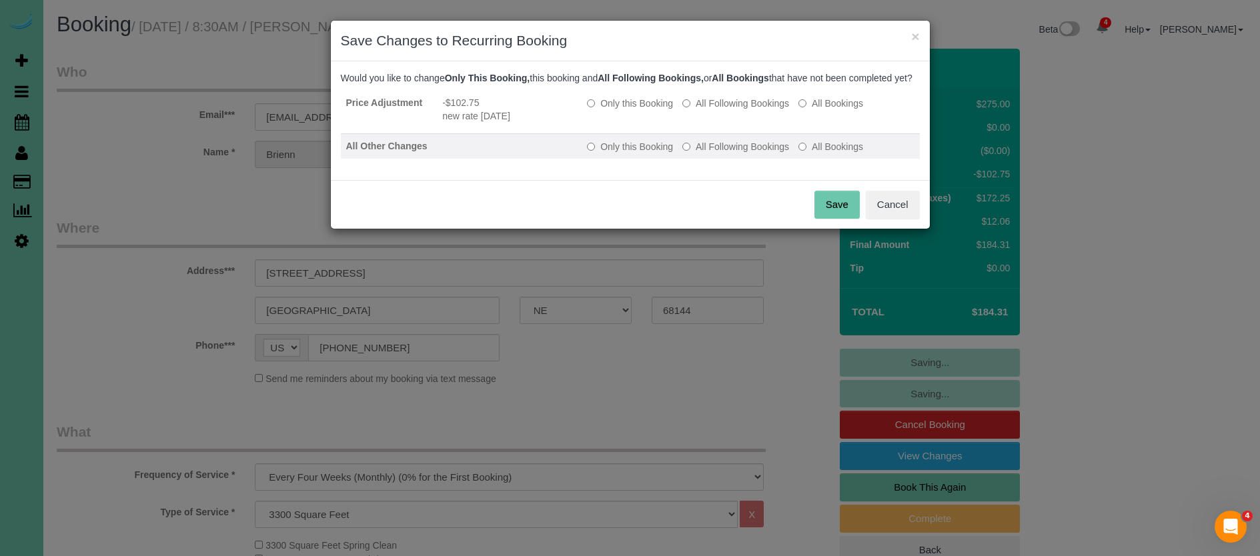
click at [711, 153] on label "All Following Bookings" at bounding box center [736, 146] width 107 height 13
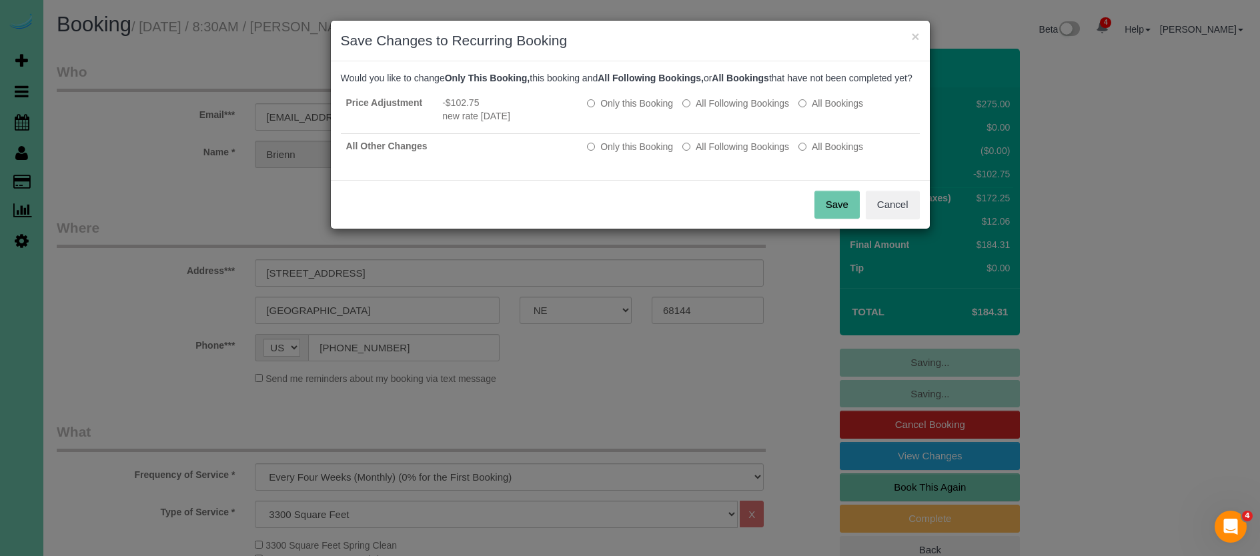
click at [828, 216] on button "Save" at bounding box center [837, 205] width 45 height 28
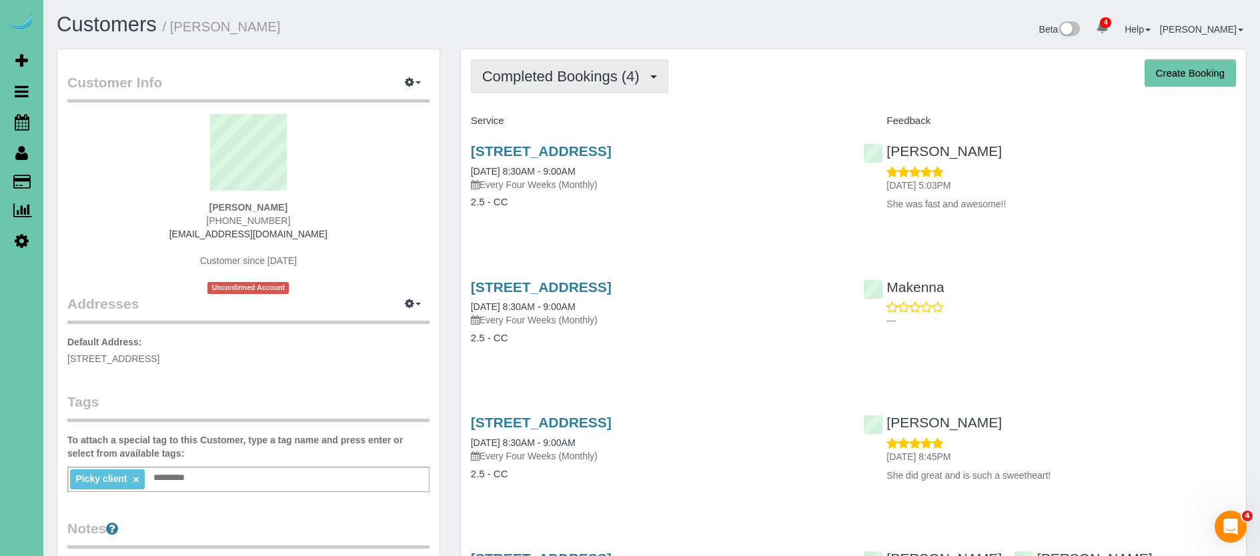
click at [492, 82] on span "Completed Bookings (4)" at bounding box center [564, 76] width 164 height 17
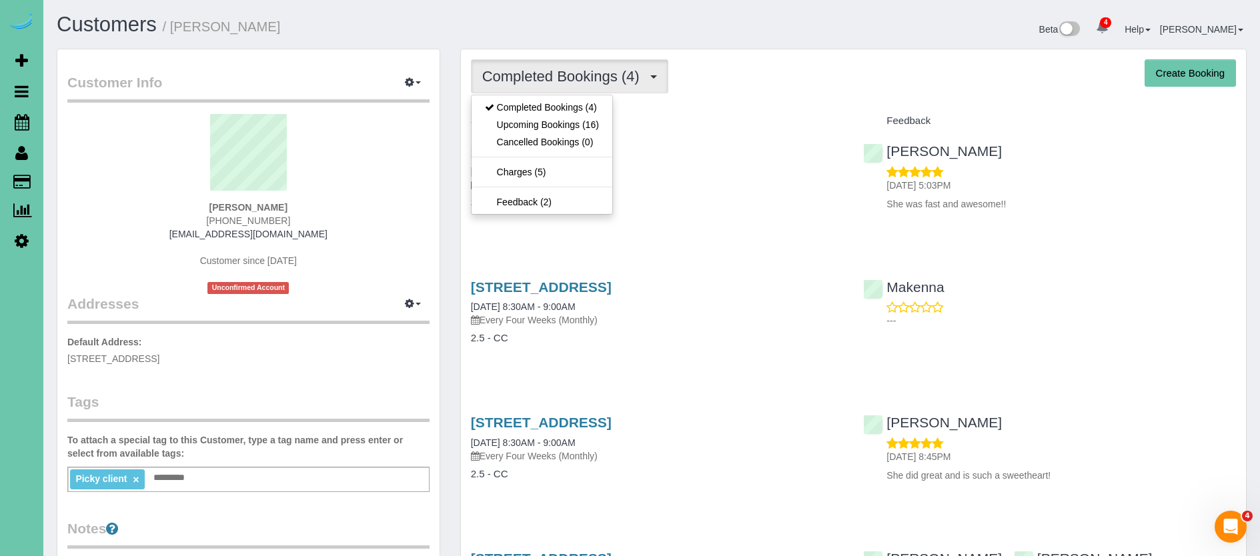
drag, startPoint x: 497, startPoint y: 121, endPoint x: 448, endPoint y: 127, distance: 49.1
click at [496, 121] on link "Upcoming Bookings (16)" at bounding box center [542, 124] width 141 height 17
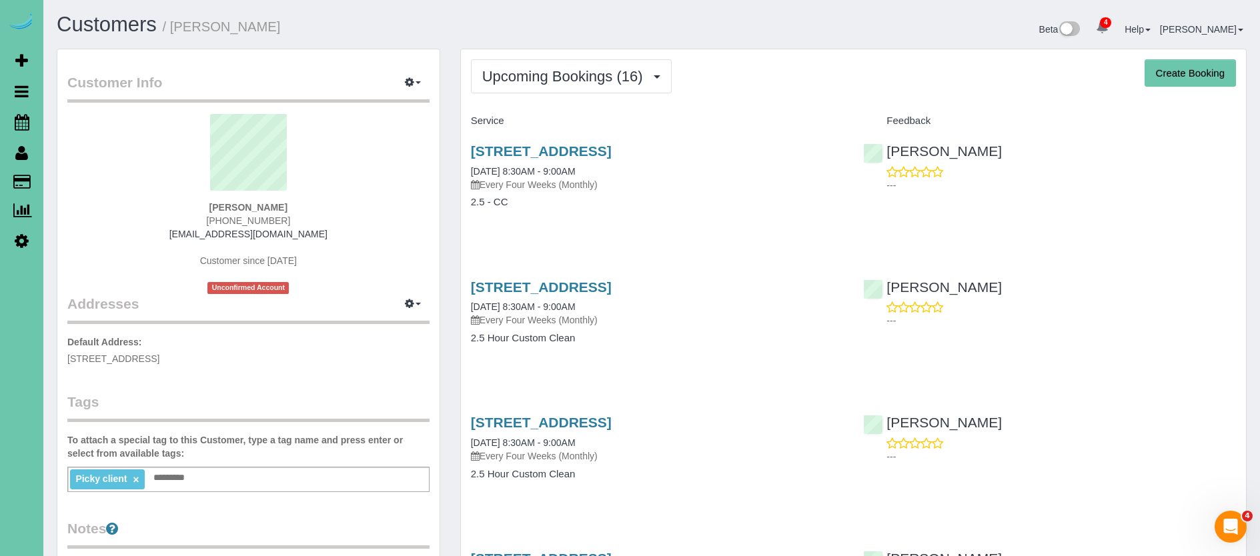
click at [635, 113] on div "Service" at bounding box center [657, 121] width 393 height 23
drag, startPoint x: 220, startPoint y: 361, endPoint x: 61, endPoint y: 360, distance: 158.8
click at [61, 360] on div "Customer Info Edit Contact Info Send Message Email Preferences Special Sales Ta…" at bounding box center [248, 431] width 382 height 765
copy span "[STREET_ADDRESS]"
click at [604, 152] on link "2310 Ridgeview Dr, Papillion, NE 68046" at bounding box center [541, 150] width 141 height 15
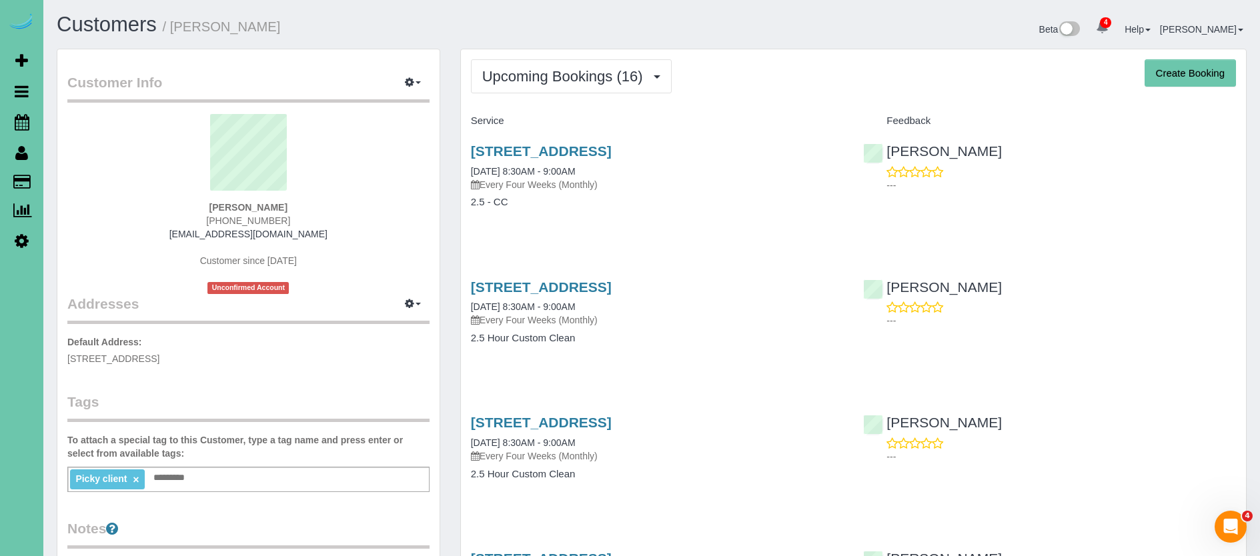
click at [735, 218] on div "2310 Ridgeview Dr, Papillion, NE 68046 09/25/2025 8:30AM - 9:00AM Every Four We…" at bounding box center [657, 183] width 393 height 103
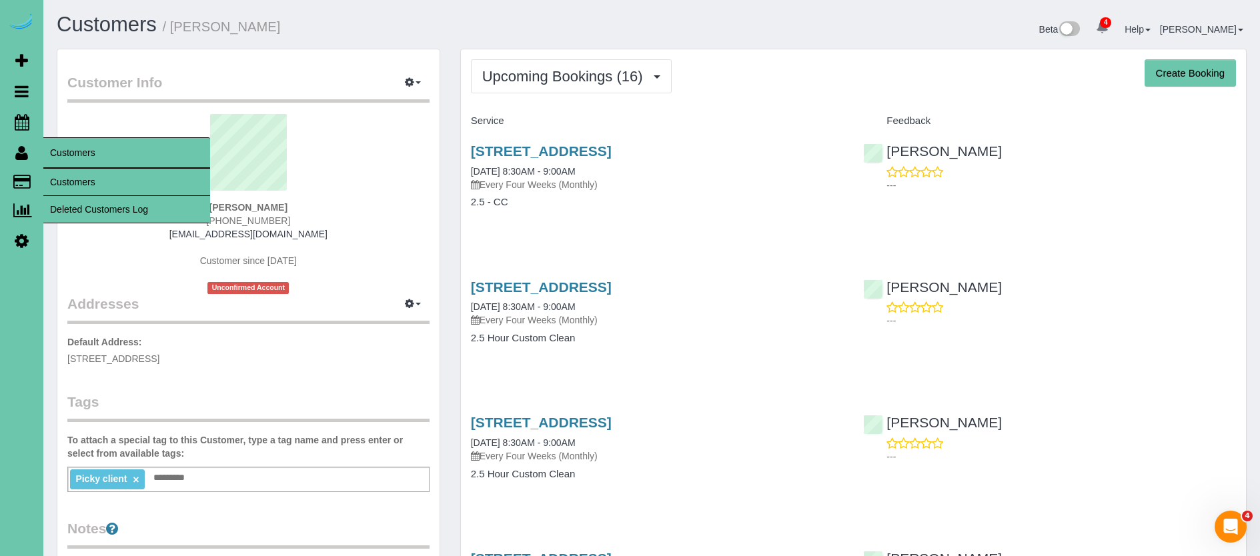
click at [67, 169] on link "Customers" at bounding box center [126, 182] width 167 height 27
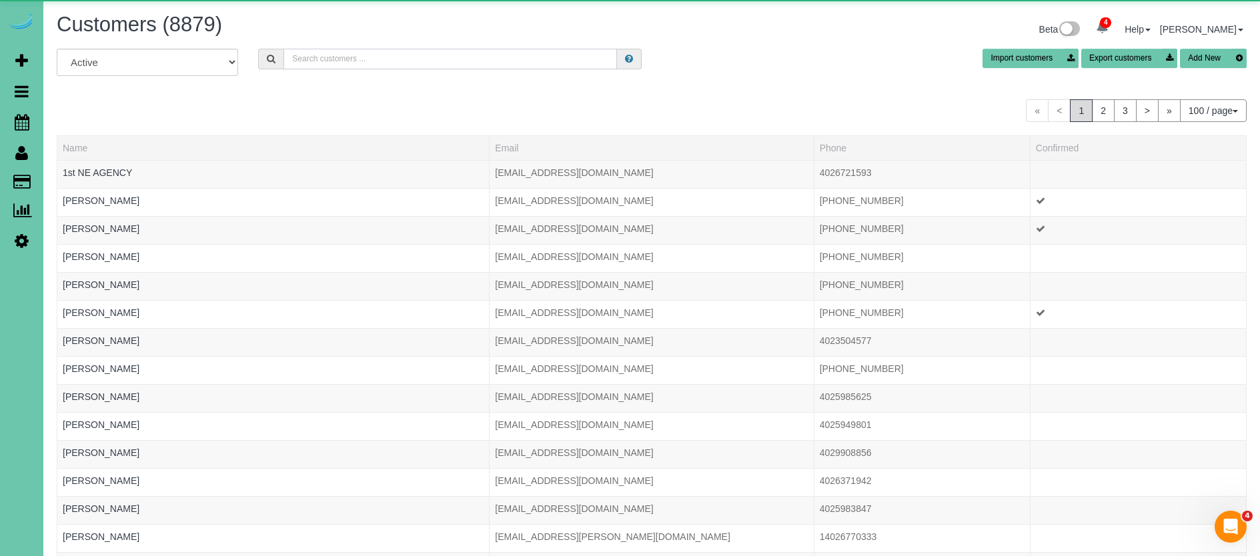
click at [314, 60] on input "text" at bounding box center [451, 59] width 334 height 21
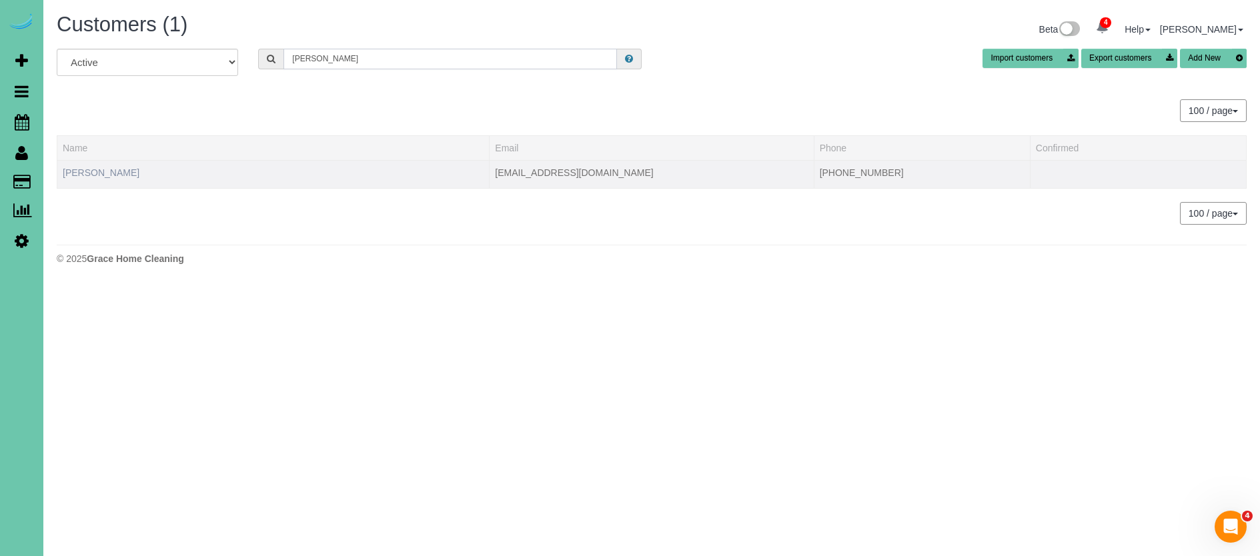
type input "frank j"
click at [116, 173] on link "Frank Johnson" at bounding box center [101, 172] width 77 height 11
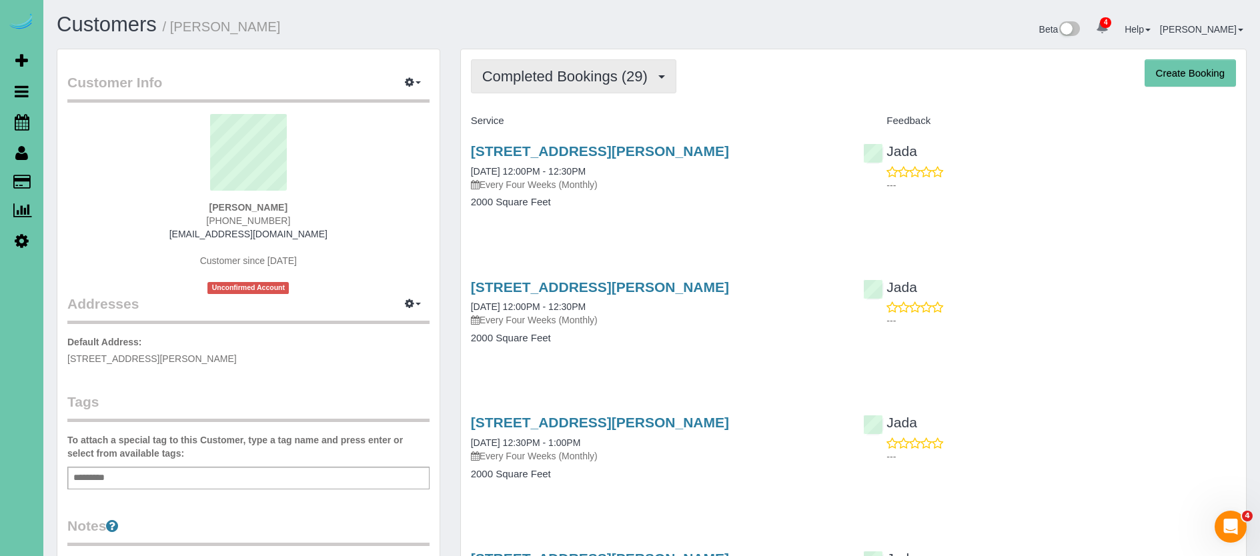
click at [538, 74] on span "Completed Bookings (29)" at bounding box center [568, 76] width 172 height 17
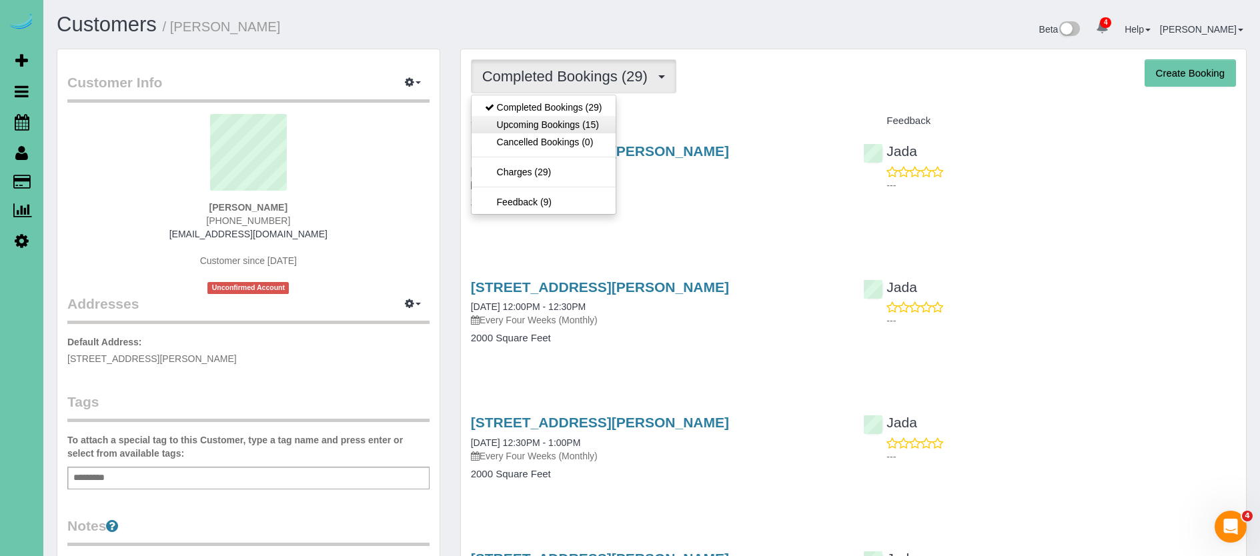
click at [568, 126] on link "Upcoming Bookings (15)" at bounding box center [544, 124] width 144 height 17
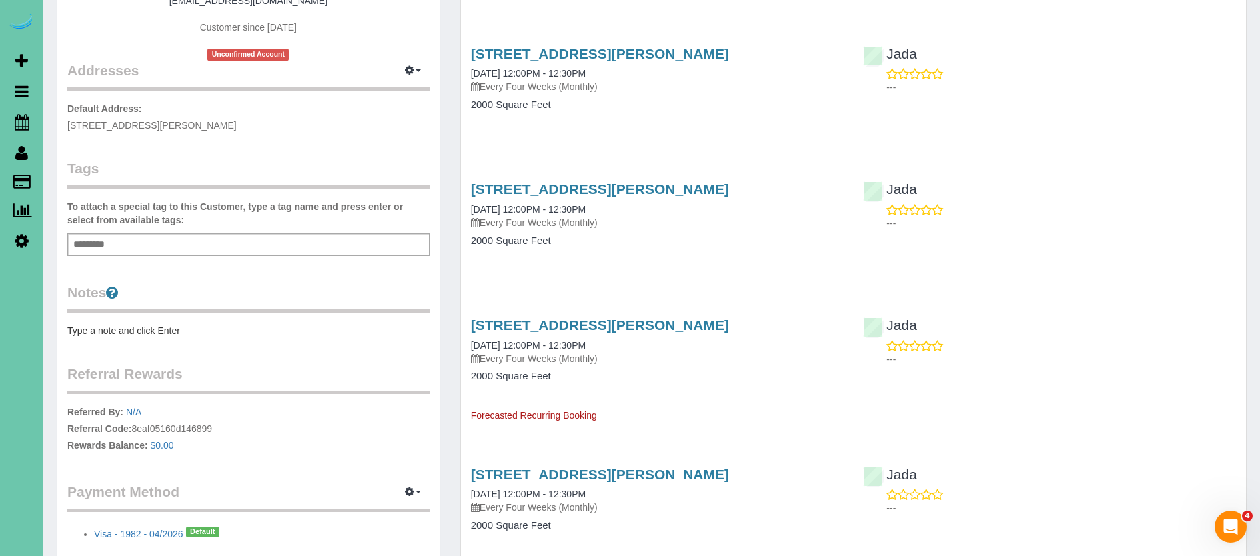
scroll to position [234, 0]
click at [23, 125] on icon at bounding box center [22, 122] width 15 height 16
drag, startPoint x: 23, startPoint y: 125, endPoint x: 49, endPoint y: 133, distance: 27.9
click at [23, 125] on icon at bounding box center [22, 122] width 15 height 16
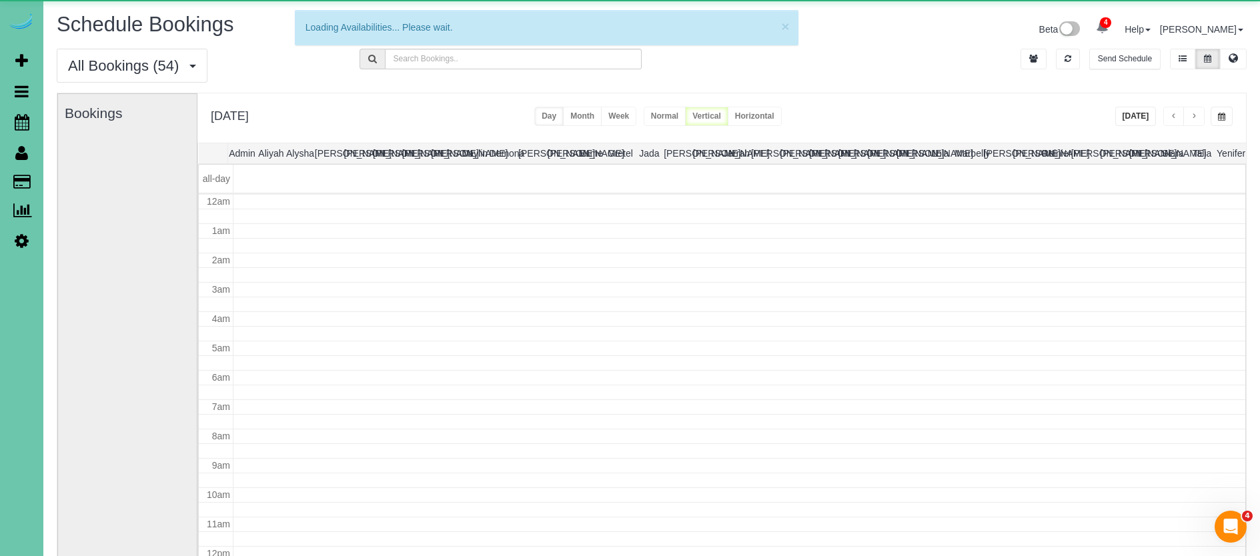
scroll to position [177, 0]
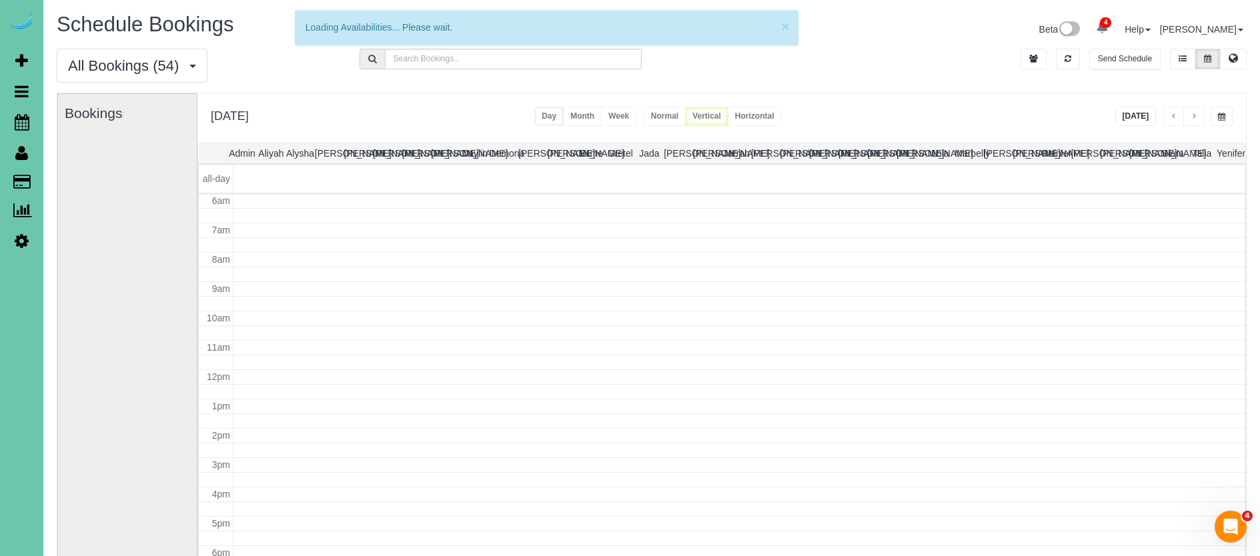
click at [1225, 113] on span "button" at bounding box center [1221, 117] width 7 height 8
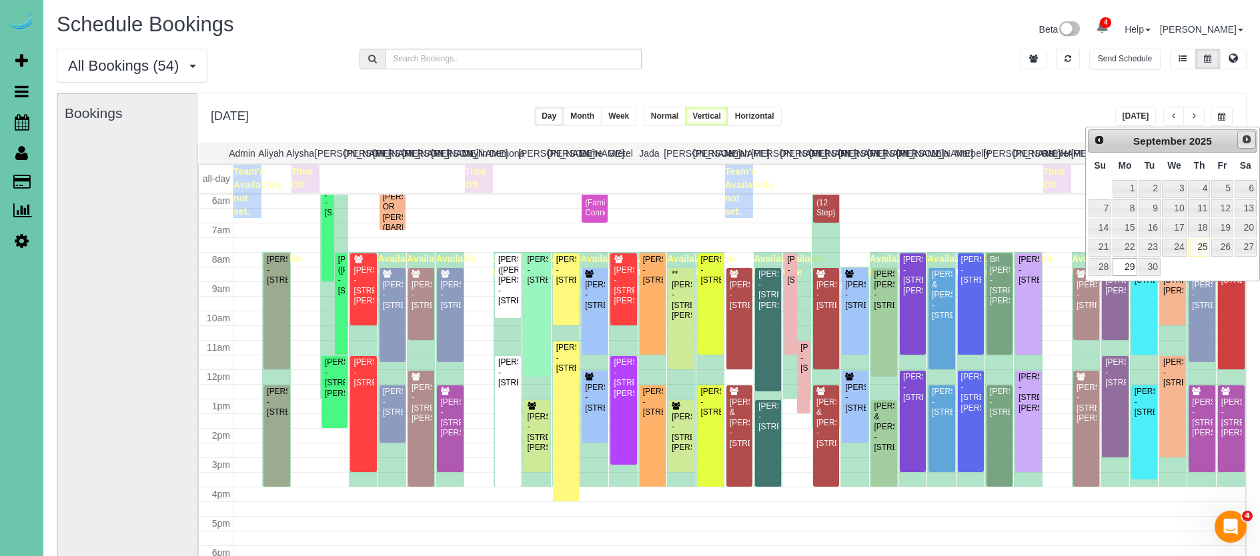
click at [1246, 142] on span "Next" at bounding box center [1247, 139] width 11 height 11
click at [1207, 208] on link "9" at bounding box center [1199, 208] width 22 height 18
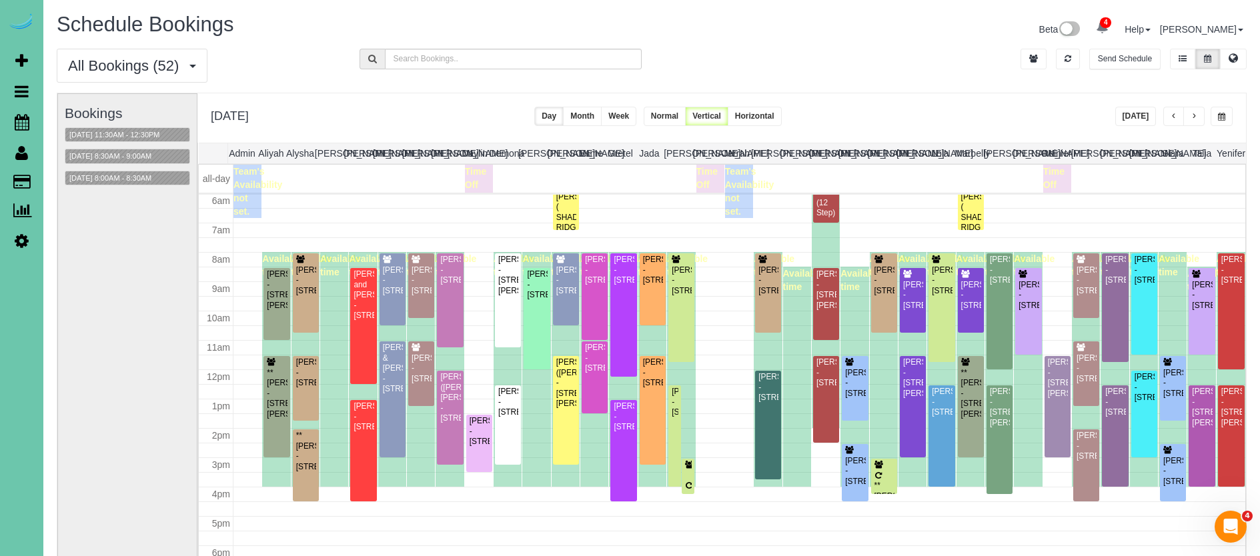
click at [1214, 119] on button "button" at bounding box center [1222, 116] width 22 height 19
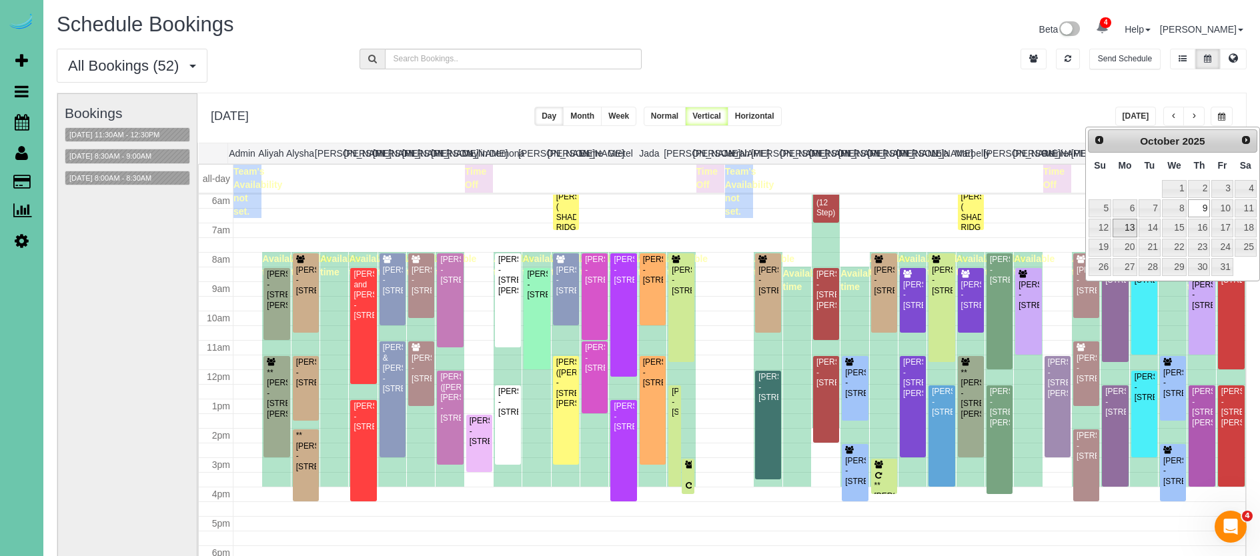
click at [1124, 226] on link "13" at bounding box center [1125, 228] width 25 height 18
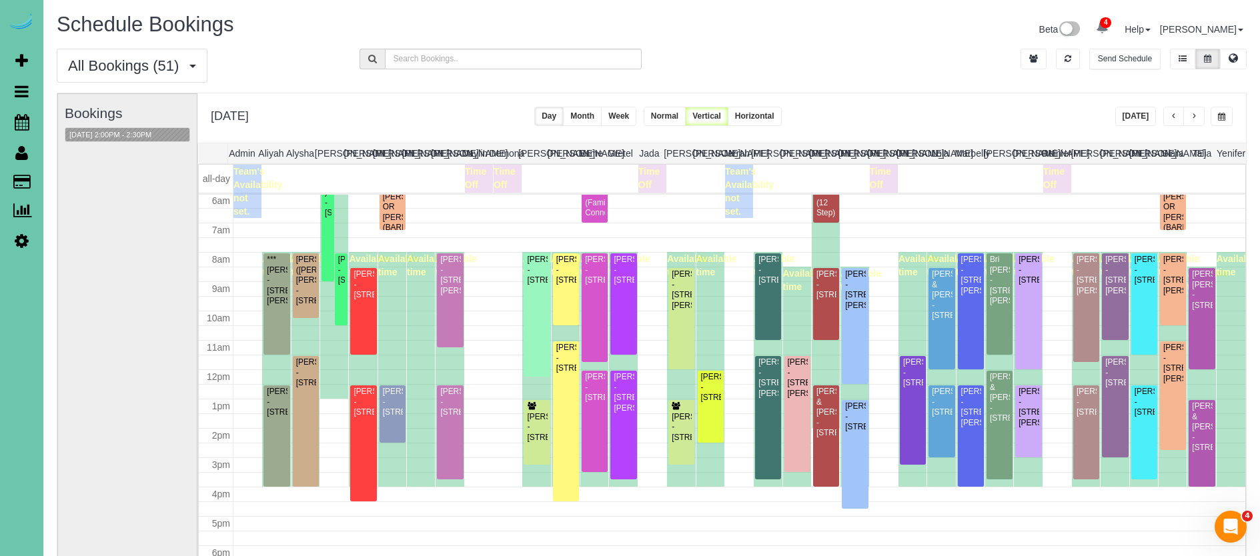
click at [1188, 121] on button "button" at bounding box center [1194, 116] width 21 height 19
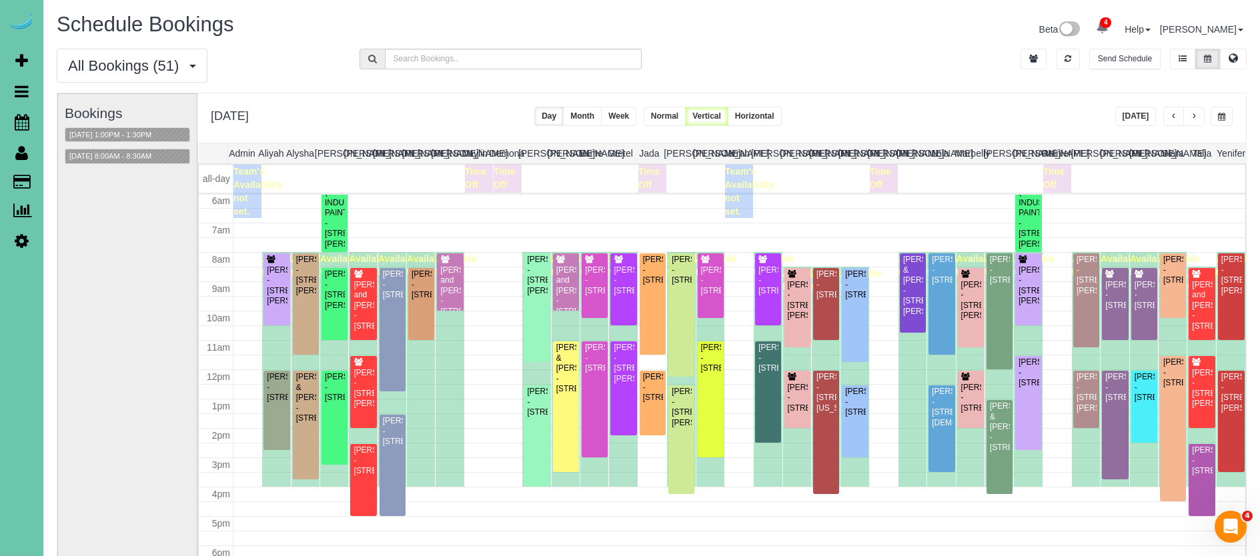
click at [1189, 116] on button "button" at bounding box center [1194, 116] width 21 height 19
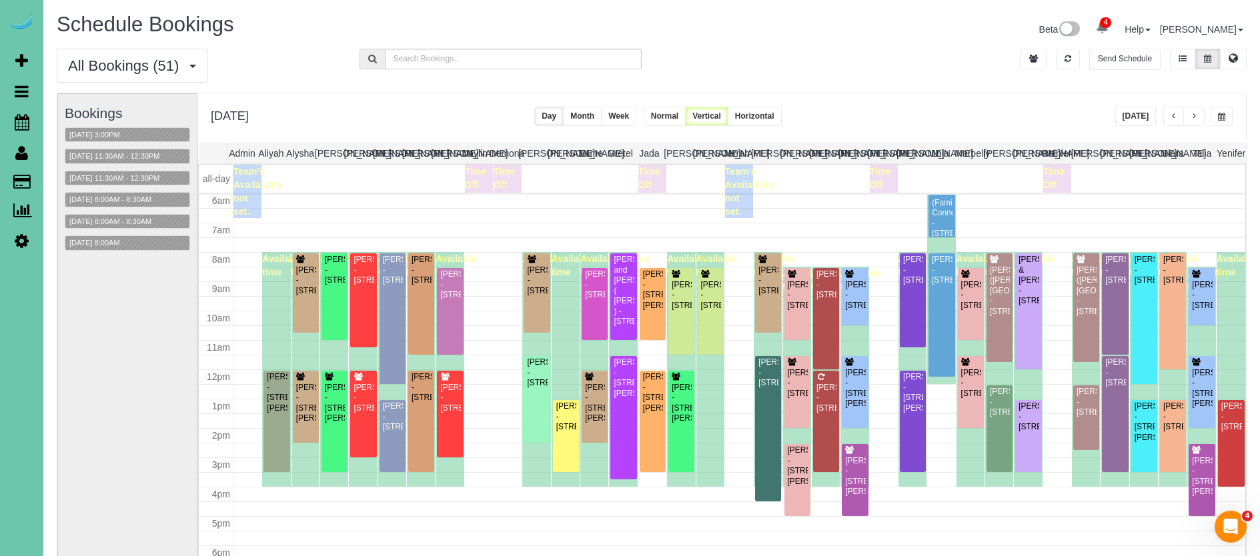
click at [1195, 119] on span "button" at bounding box center [1194, 117] width 7 height 8
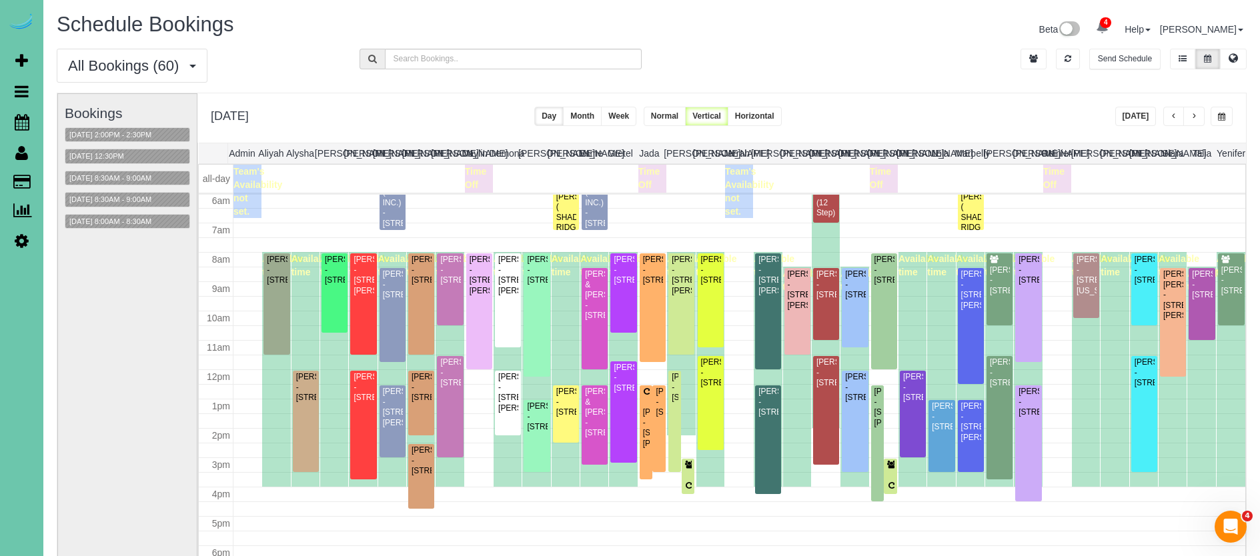
click at [1197, 121] on span "button" at bounding box center [1194, 117] width 7 height 8
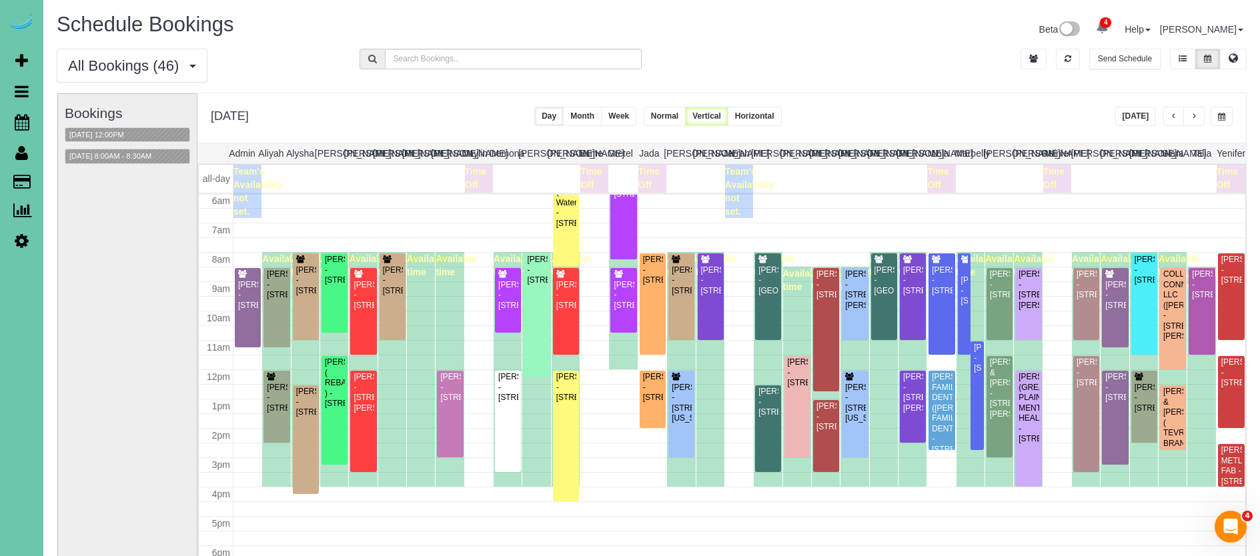
click at [1220, 121] on button "button" at bounding box center [1222, 116] width 22 height 19
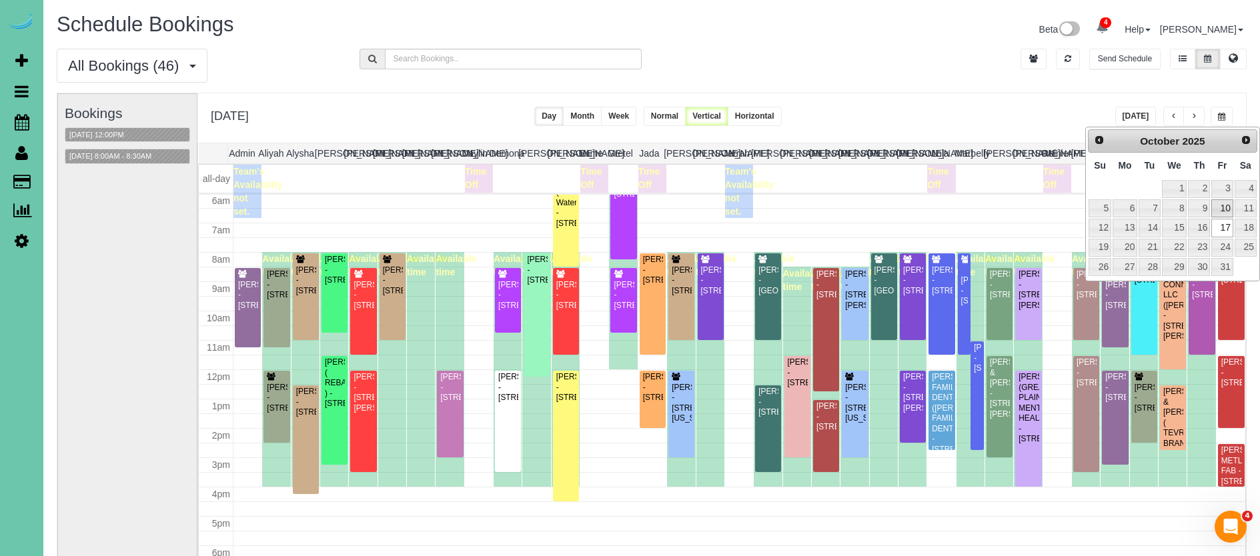
click at [1224, 204] on link "10" at bounding box center [1222, 208] width 21 height 18
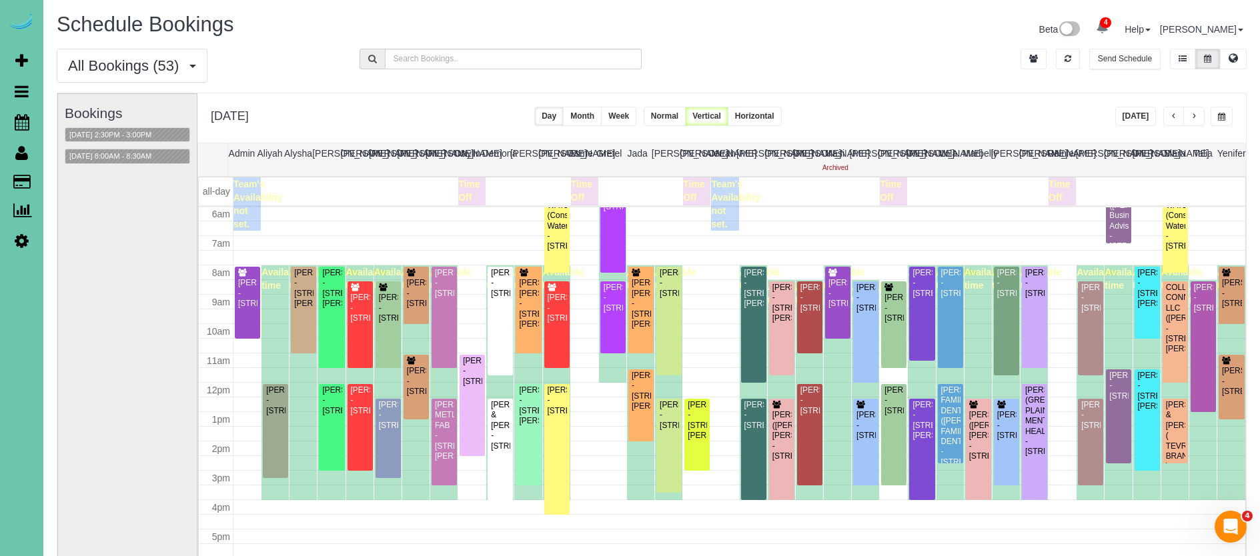
click at [1216, 118] on button "button" at bounding box center [1222, 116] width 22 height 19
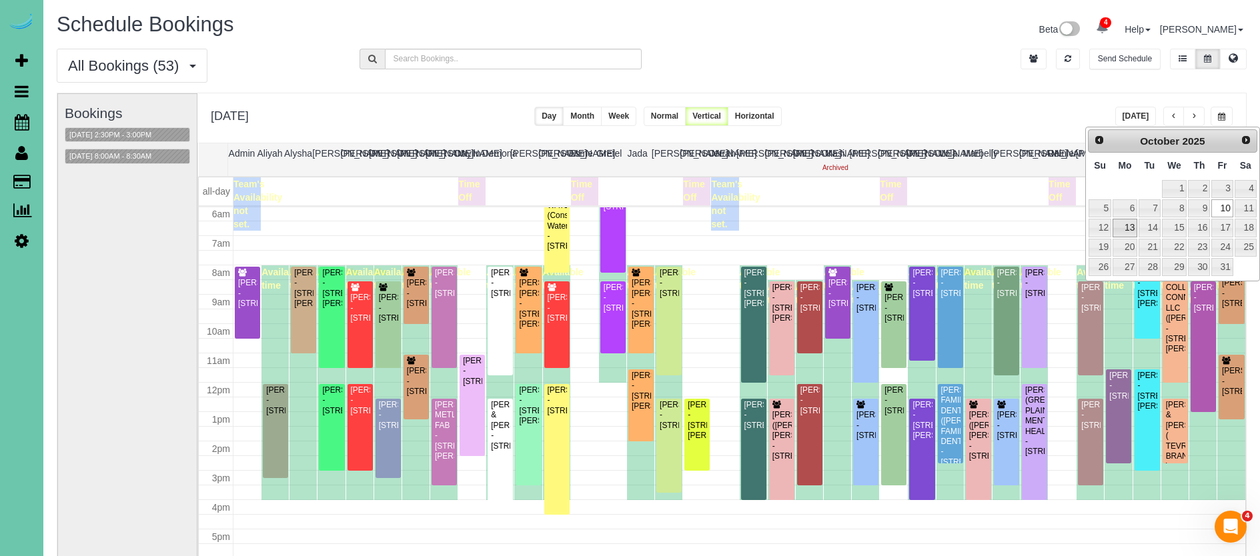
click at [1132, 227] on link "13" at bounding box center [1125, 228] width 25 height 18
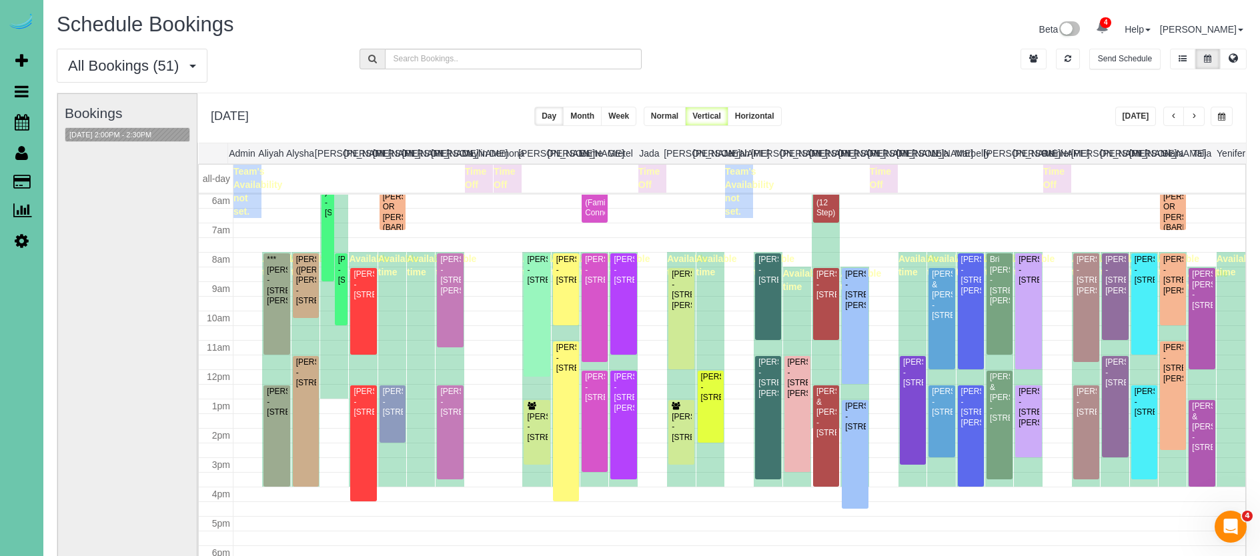
click at [1196, 111] on button "button" at bounding box center [1194, 116] width 21 height 19
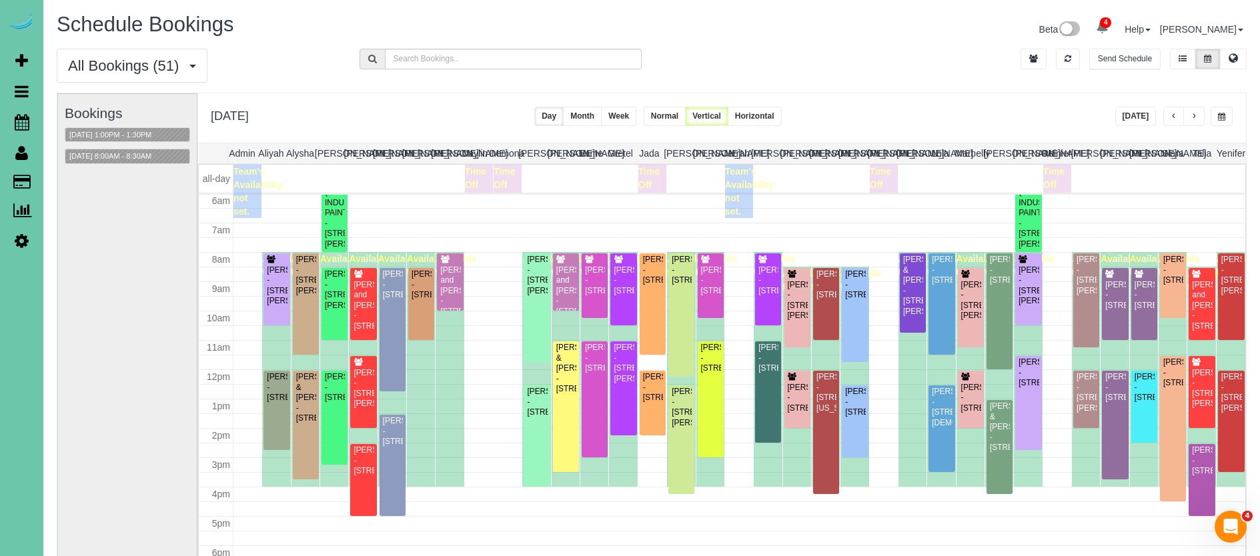
click at [1196, 111] on button "button" at bounding box center [1194, 116] width 21 height 19
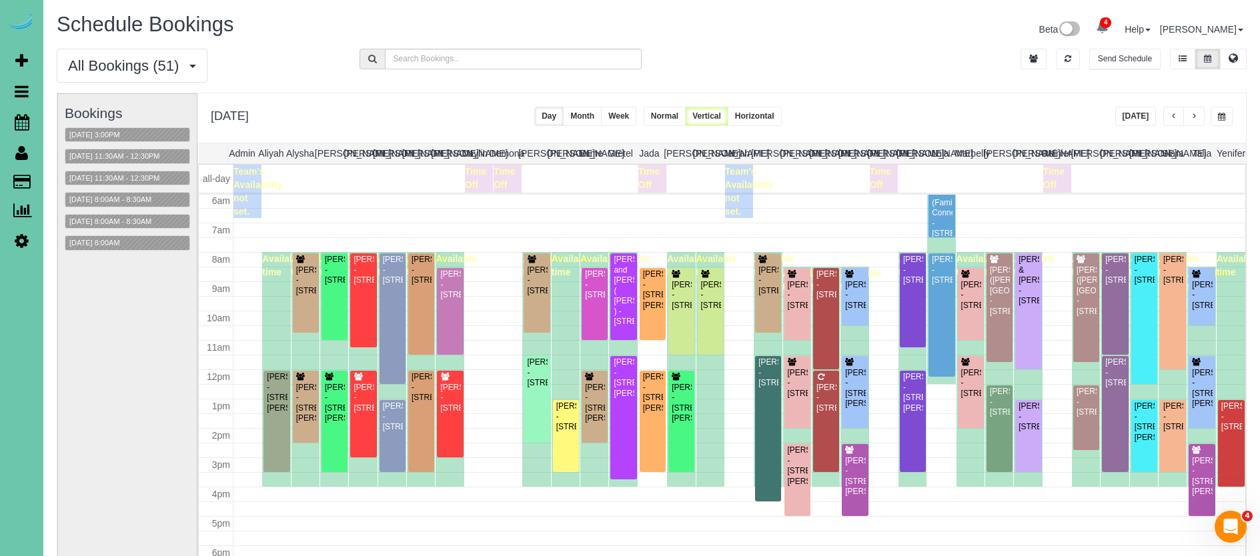
click at [1196, 111] on button "button" at bounding box center [1194, 116] width 21 height 19
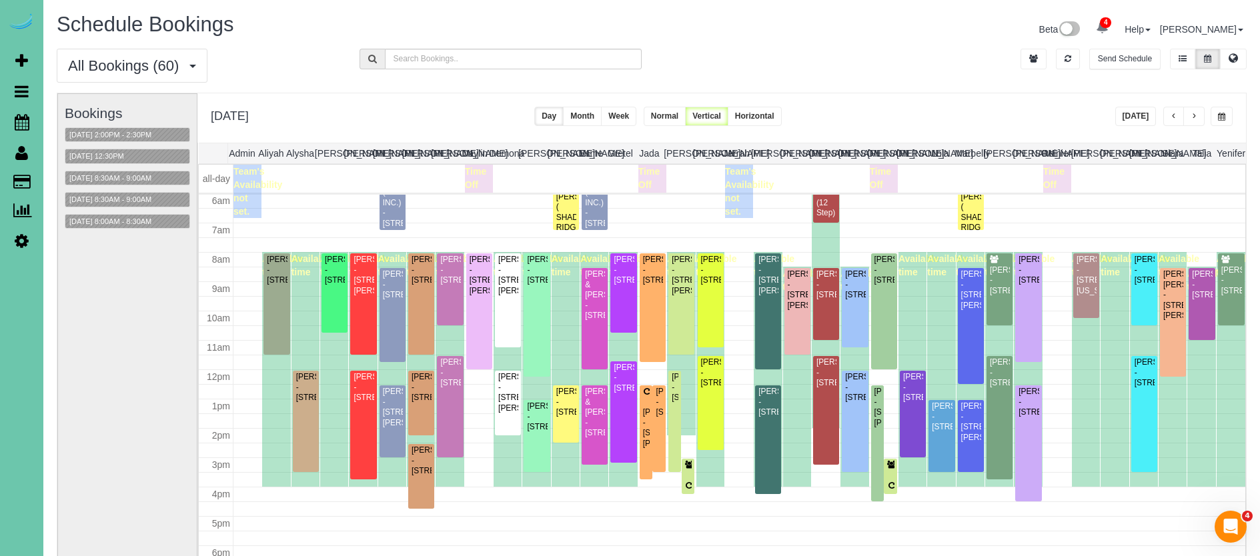
click at [1196, 111] on button "button" at bounding box center [1194, 116] width 21 height 19
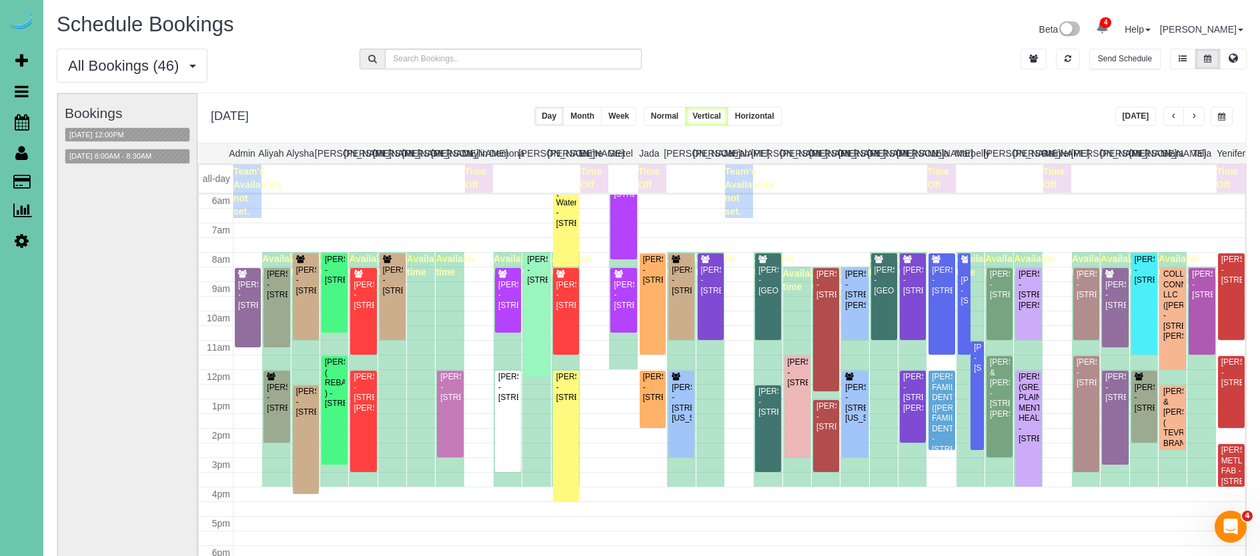
click at [1178, 114] on button "button" at bounding box center [1174, 116] width 21 height 19
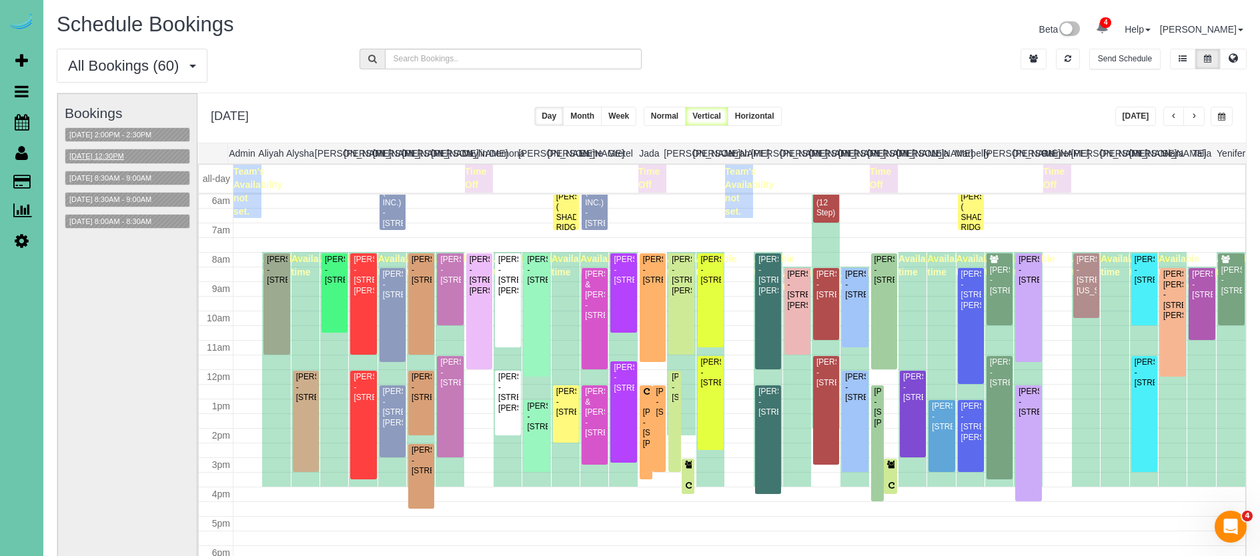
click at [115, 155] on button "10/16/2025 12:30PM" at bounding box center [96, 156] width 63 height 14
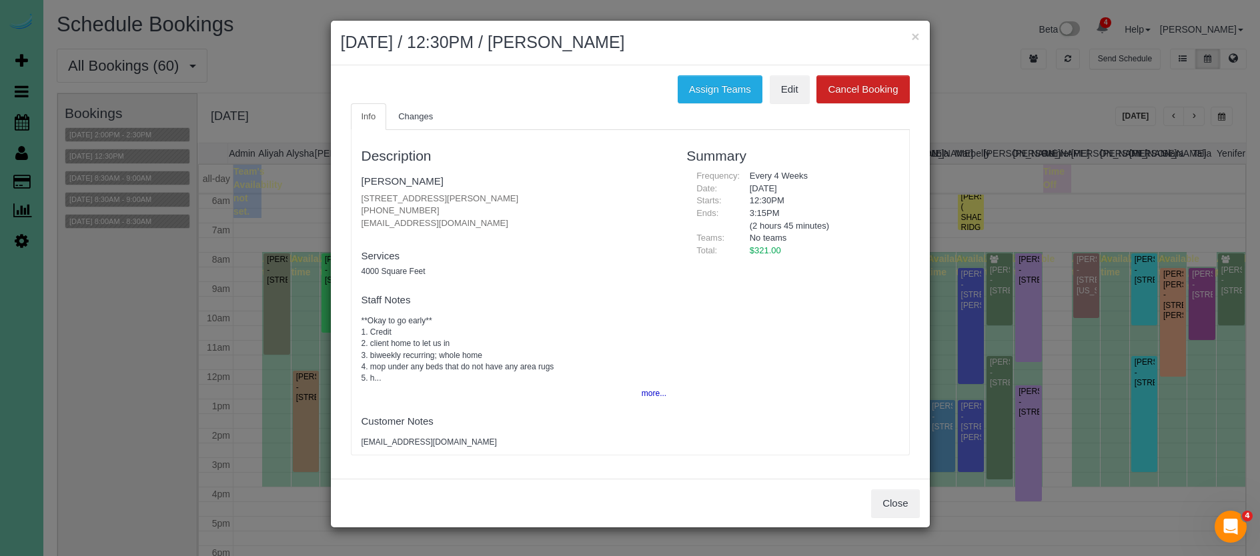
click at [915, 37] on button "×" at bounding box center [915, 36] width 8 height 14
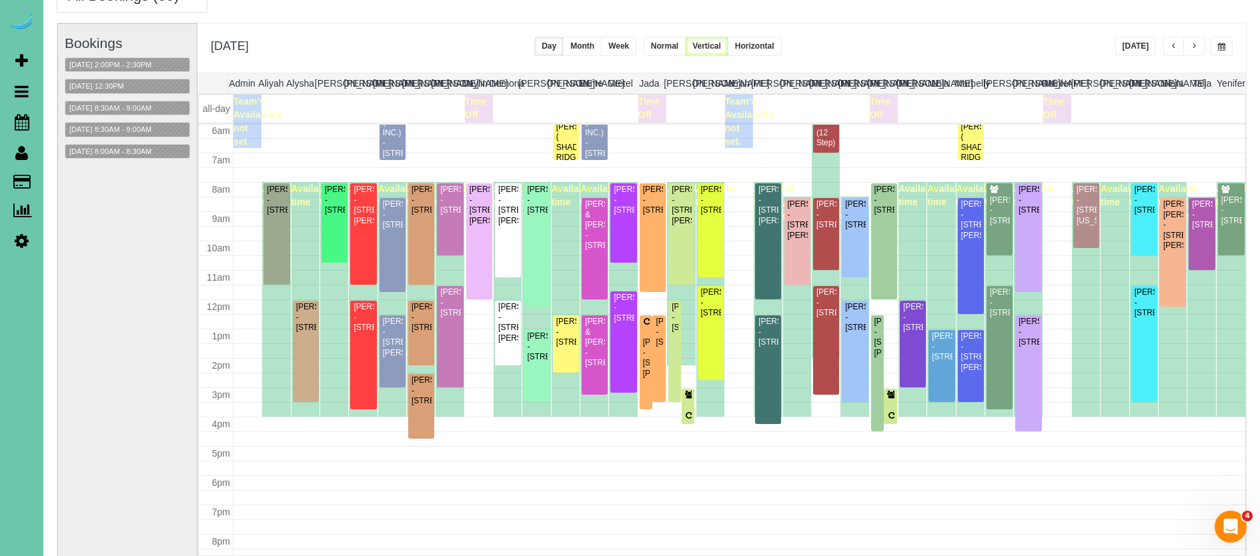
click at [1219, 47] on span "button" at bounding box center [1221, 47] width 7 height 8
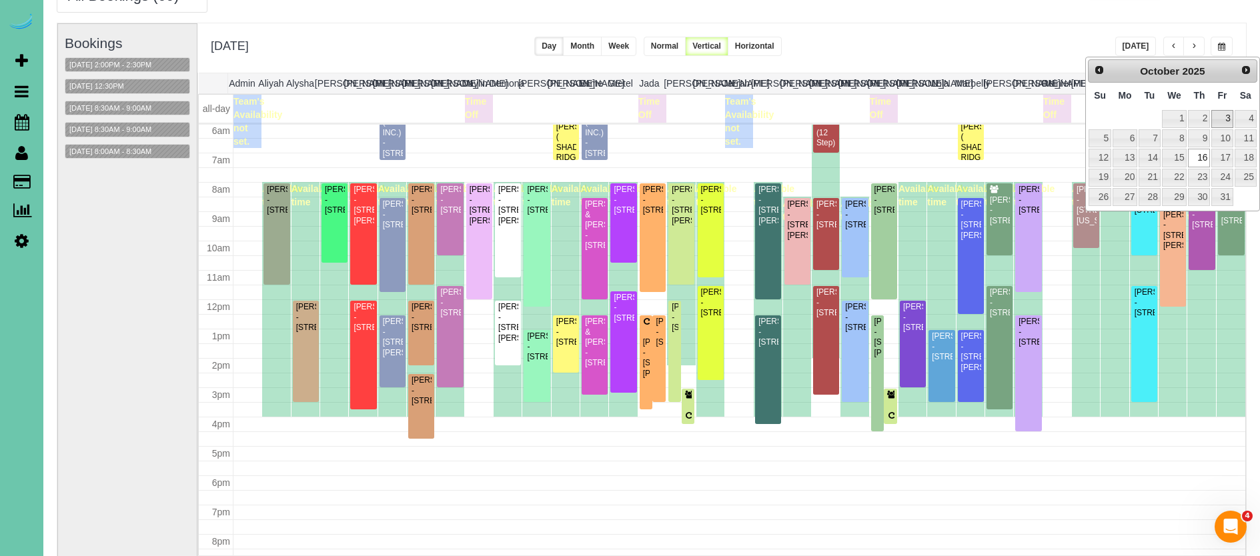
click at [1224, 119] on link "3" at bounding box center [1222, 119] width 21 height 18
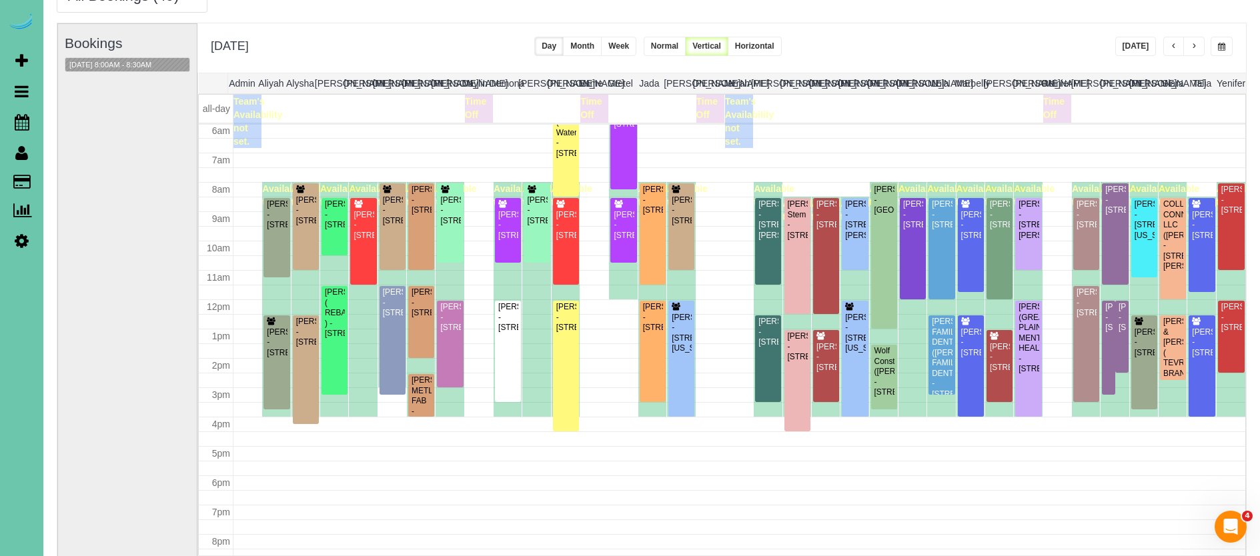
scroll to position [177, 0]
click at [1174, 49] on span "button" at bounding box center [1174, 47] width 7 height 8
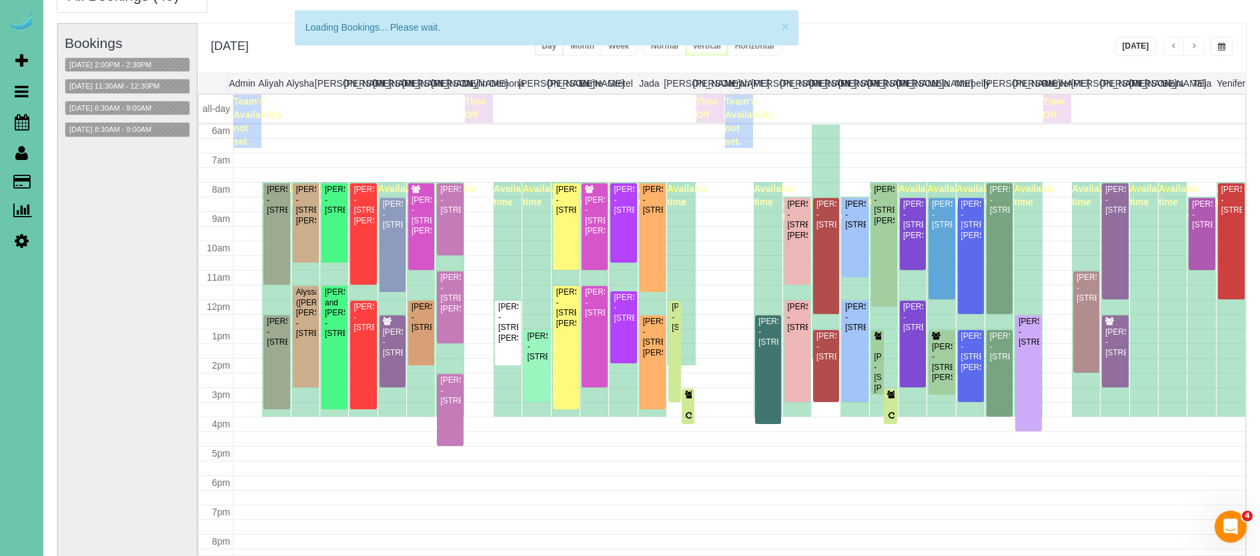
click at [1174, 49] on span "button" at bounding box center [1174, 47] width 7 height 8
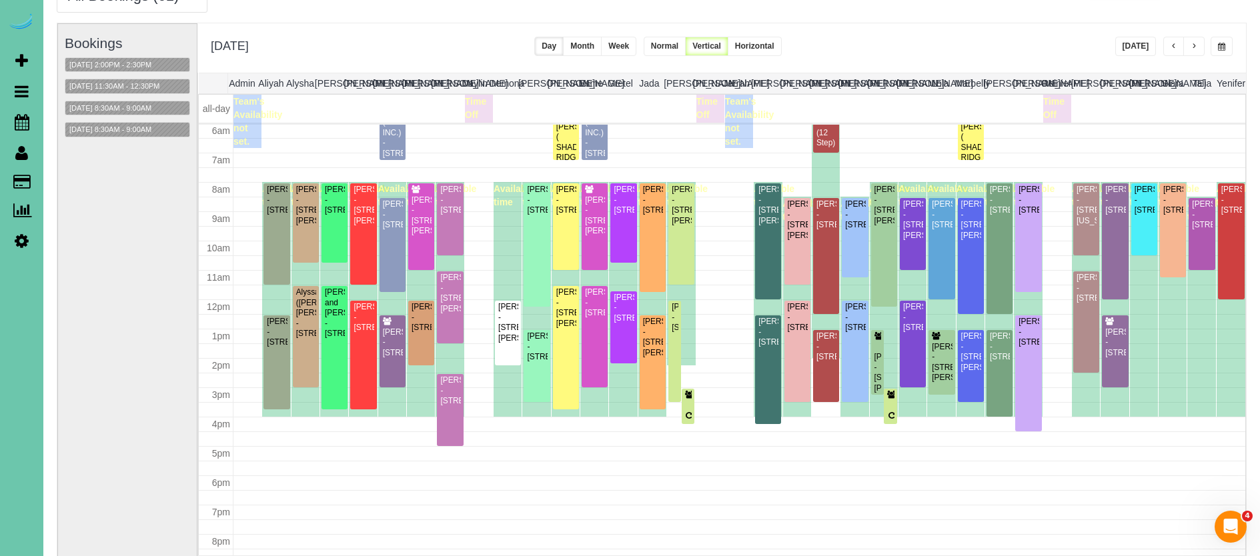
click at [1174, 49] on span "button" at bounding box center [1174, 47] width 7 height 8
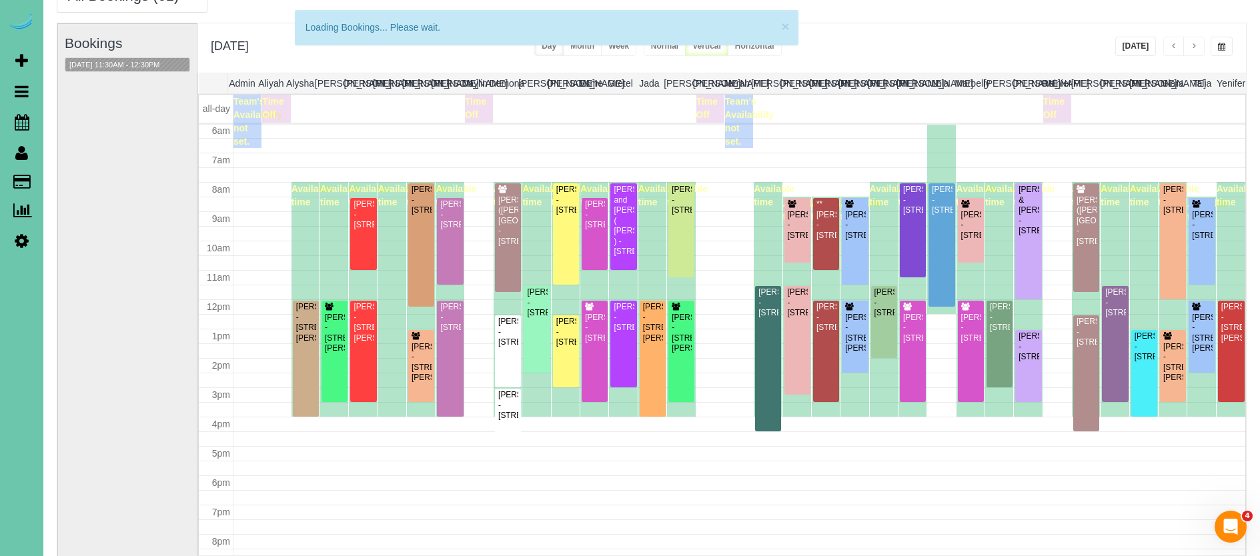
click at [1226, 49] on button "button" at bounding box center [1222, 46] width 22 height 19
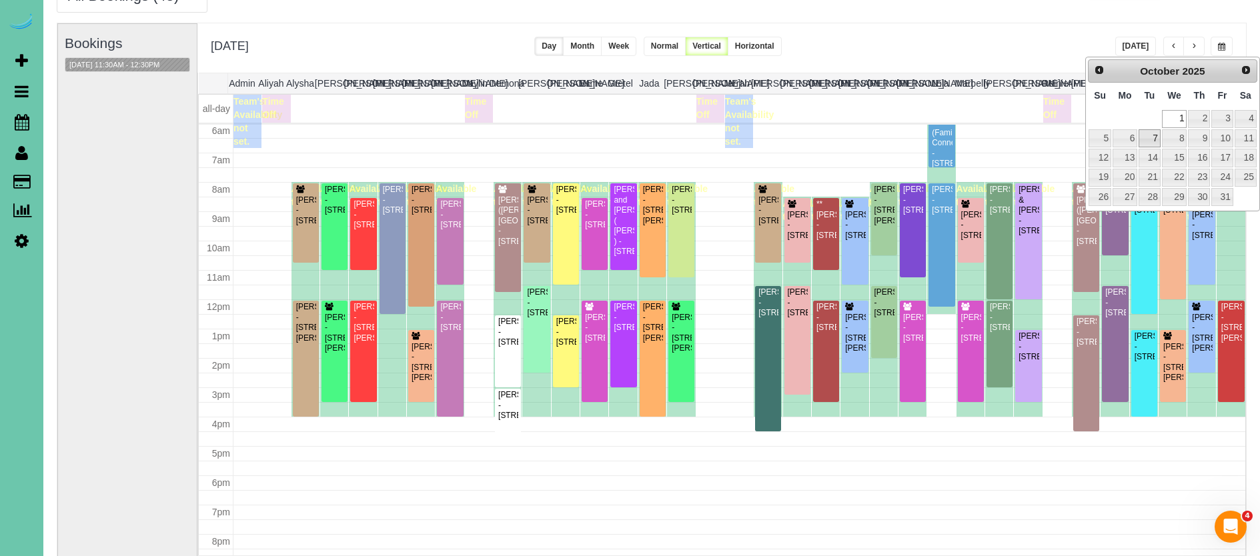
click at [1150, 141] on link "7" at bounding box center [1149, 138] width 21 height 18
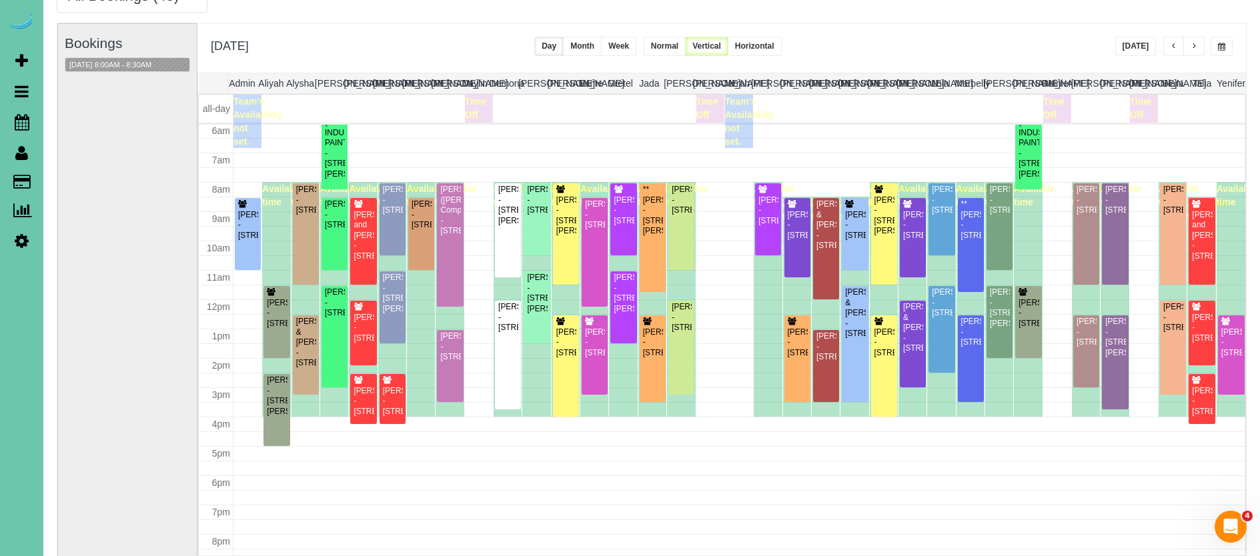
click at [1206, 49] on div "**********" at bounding box center [1175, 46] width 118 height 19
click at [1198, 49] on button "button" at bounding box center [1194, 46] width 21 height 19
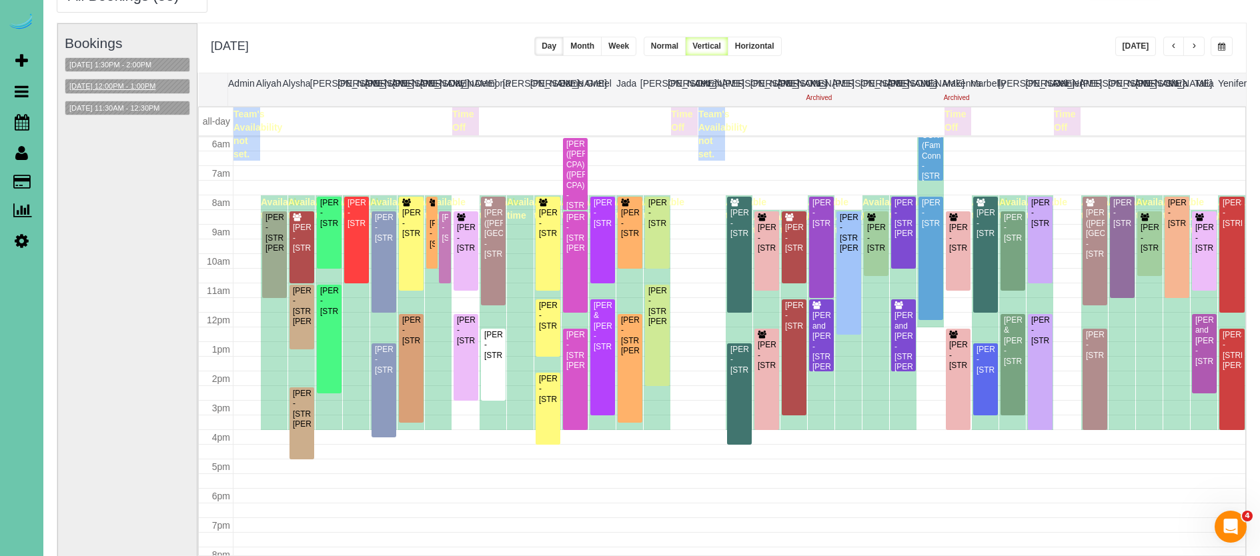
click at [156, 85] on button "10/08/2025 12:00PM - 1:00PM" at bounding box center [112, 86] width 94 height 14
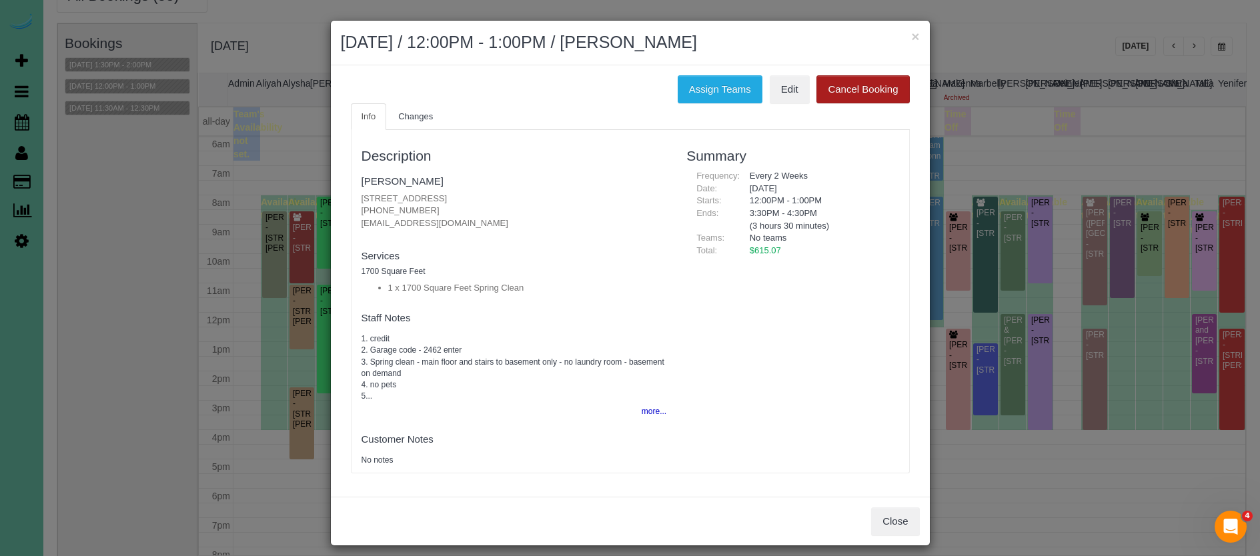
drag, startPoint x: 917, startPoint y: 35, endPoint x: 879, endPoint y: 40, distance: 37.7
click at [917, 35] on button "×" at bounding box center [915, 36] width 8 height 14
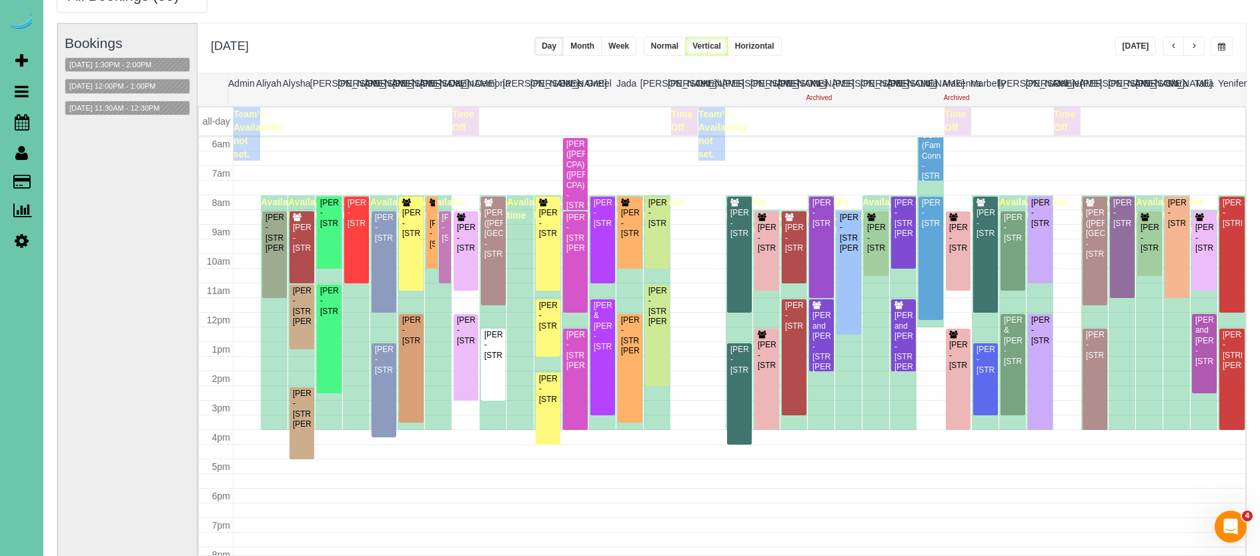
click at [1193, 46] on span "button" at bounding box center [1194, 47] width 7 height 8
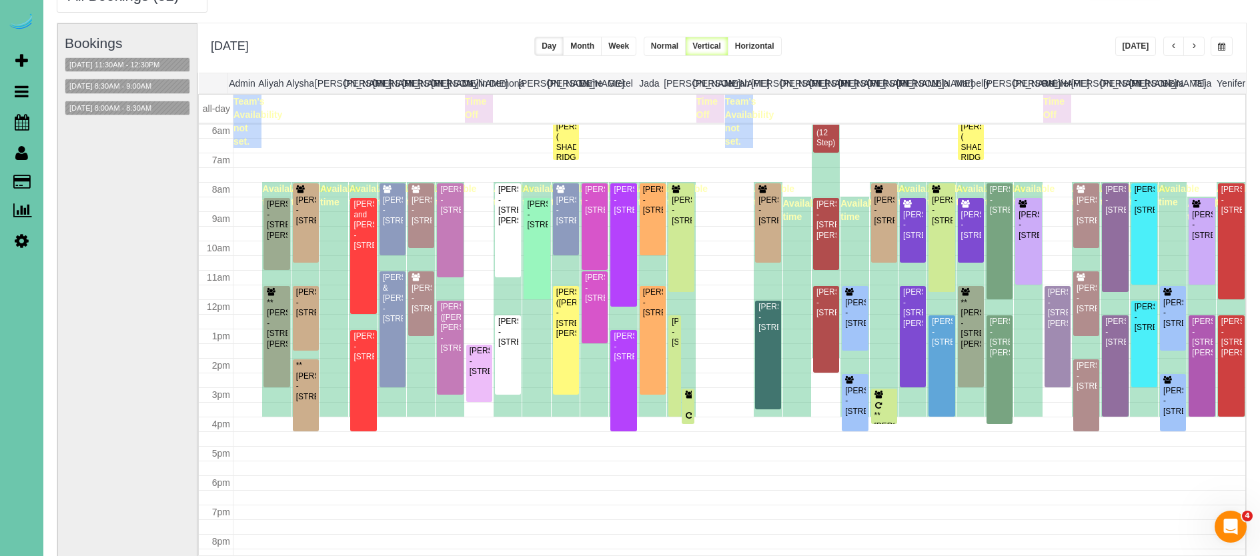
click at [1220, 46] on span "button" at bounding box center [1221, 47] width 7 height 8
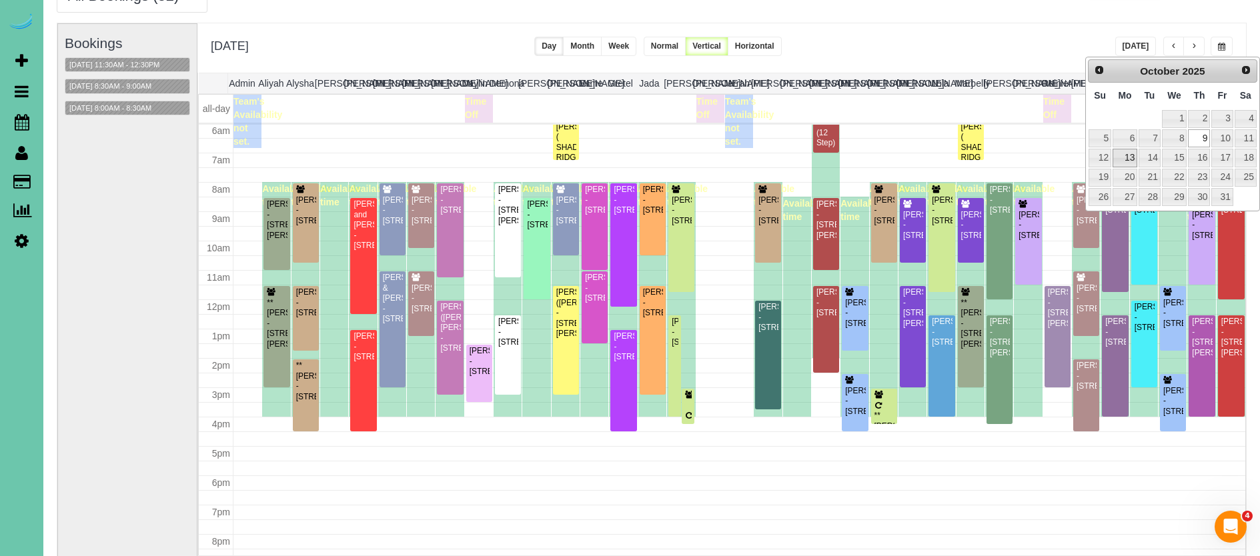
click at [1132, 159] on link "13" at bounding box center [1125, 158] width 25 height 18
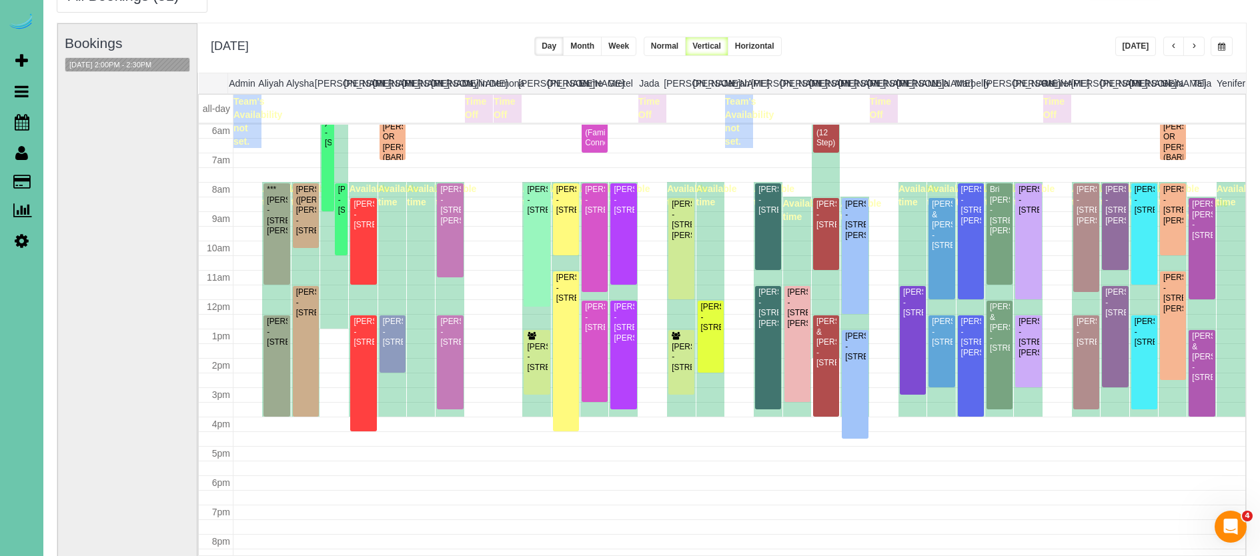
click at [1214, 49] on button "button" at bounding box center [1222, 46] width 22 height 19
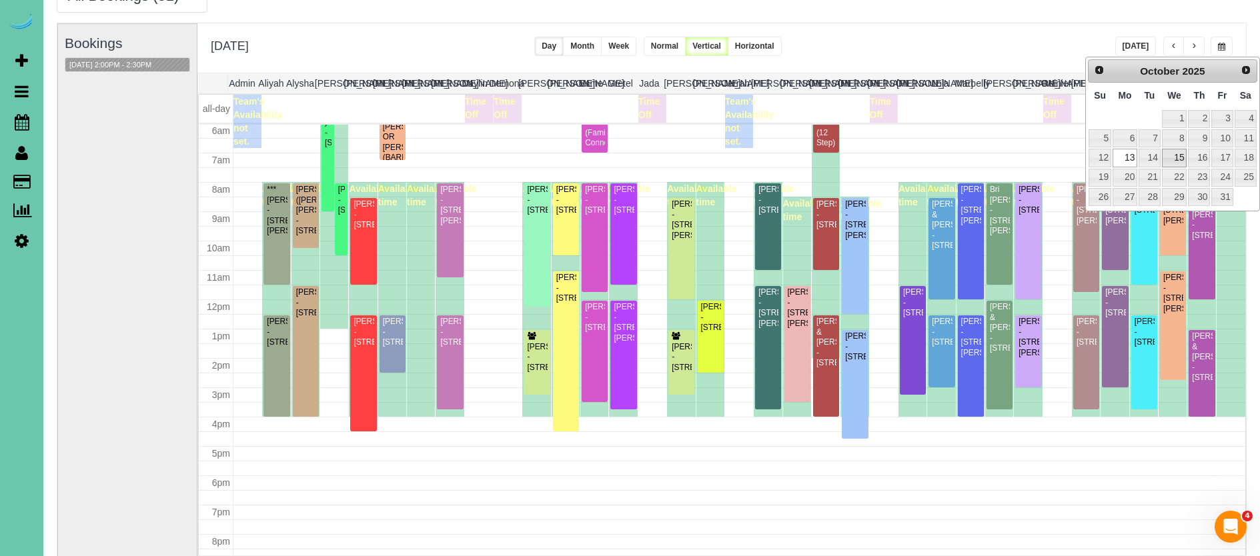
click at [1177, 164] on link "15" at bounding box center [1174, 158] width 25 height 18
type input "**********"
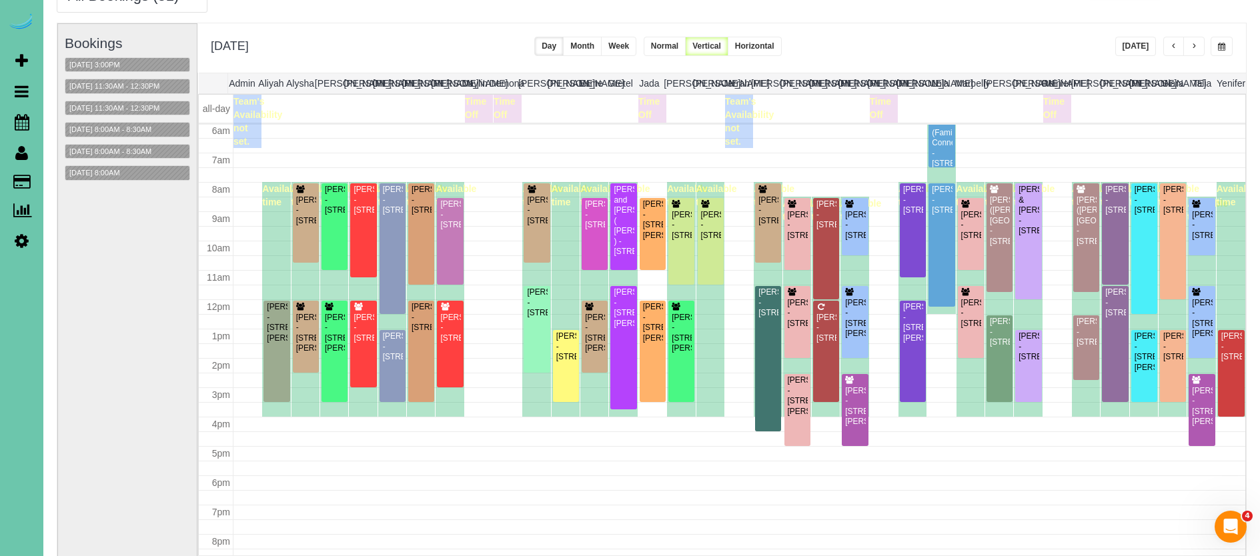
click at [637, 48] on button "Week" at bounding box center [618, 46] width 35 height 19
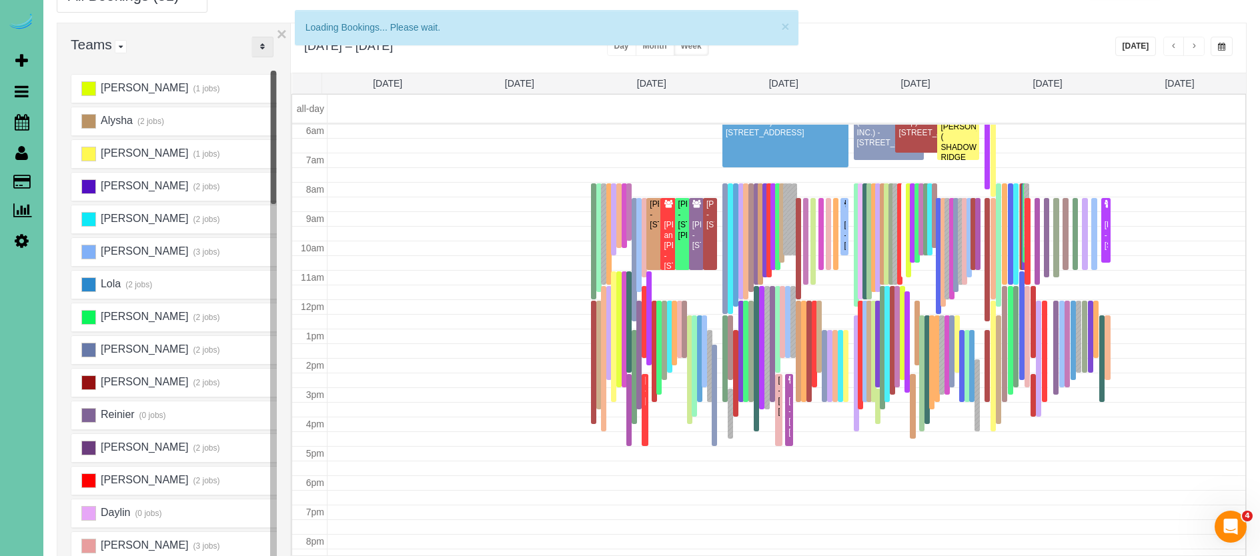
click at [264, 45] on icon "..." at bounding box center [262, 47] width 5 height 8
click at [285, 83] on link "A-Z" at bounding box center [304, 88] width 105 height 17
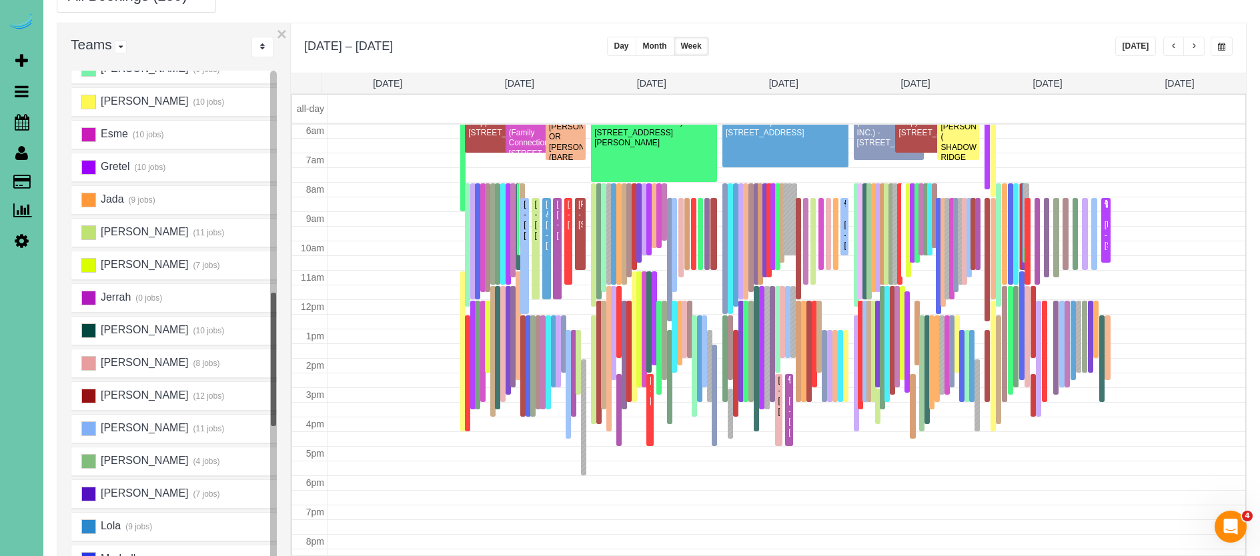
scroll to position [70, 1]
click at [93, 200] on ins at bounding box center [88, 200] width 15 height 15
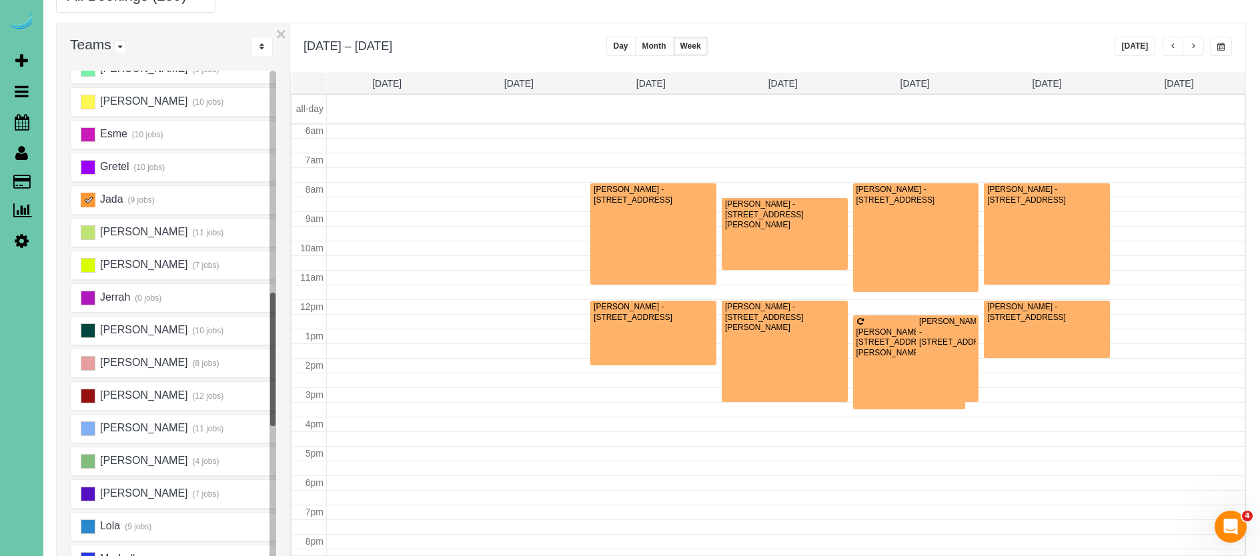
scroll to position [177, 0]
click at [1169, 43] on button "button" at bounding box center [1173, 46] width 21 height 19
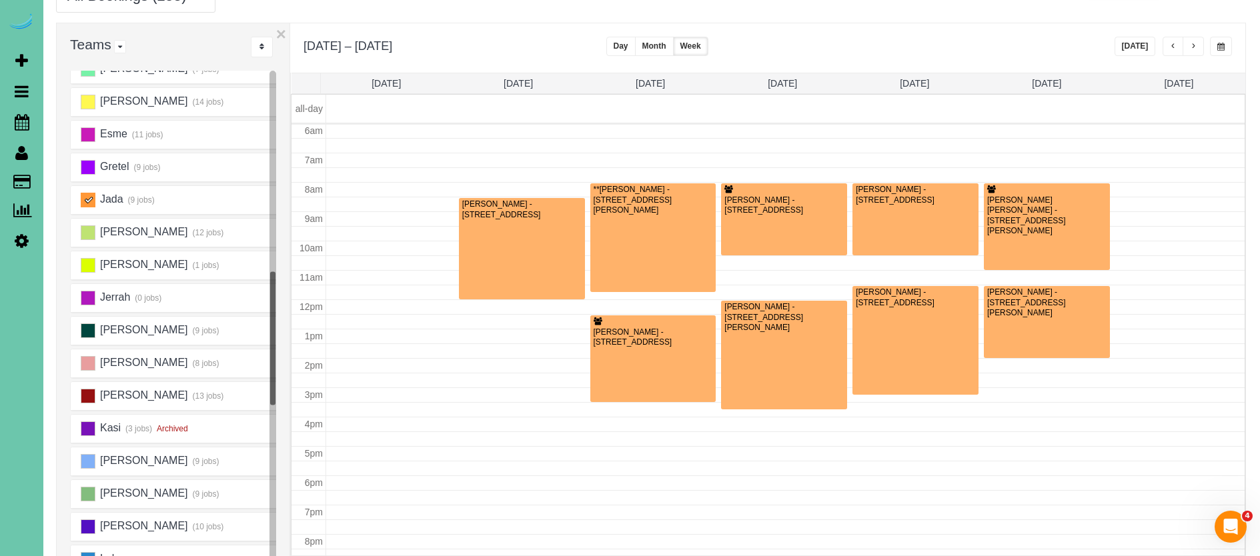
drag, startPoint x: 1190, startPoint y: 45, endPoint x: 1179, endPoint y: 47, distance: 10.9
click at [1190, 45] on button "button" at bounding box center [1193, 46] width 21 height 19
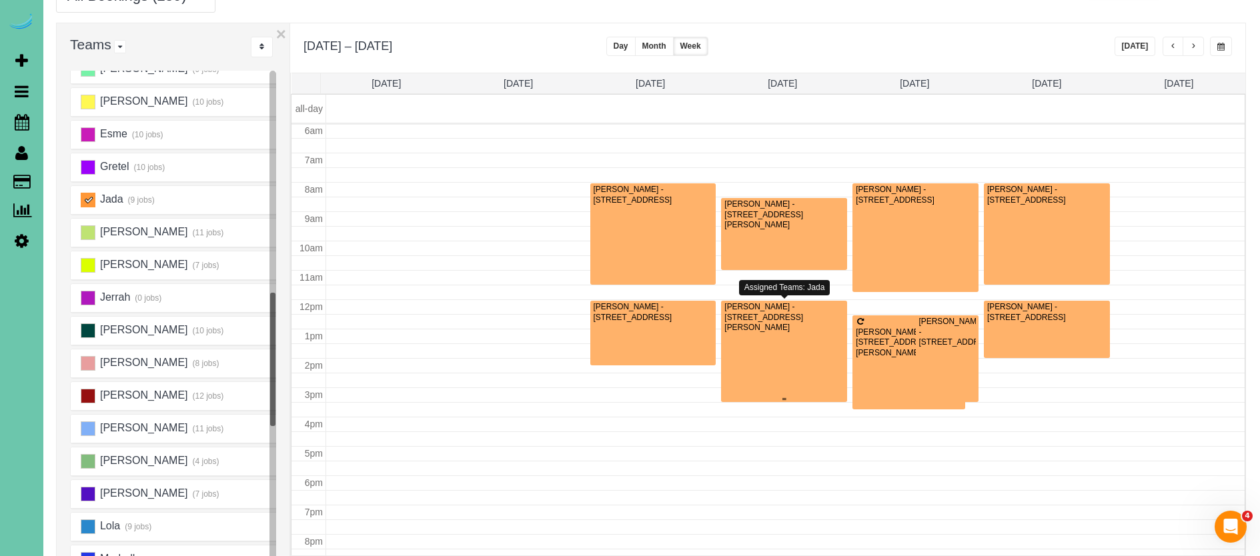
click at [802, 322] on div "Frank Johnson - 1710 Chaput Dr, Bellevue, NE 68005" at bounding box center [784, 317] width 121 height 31
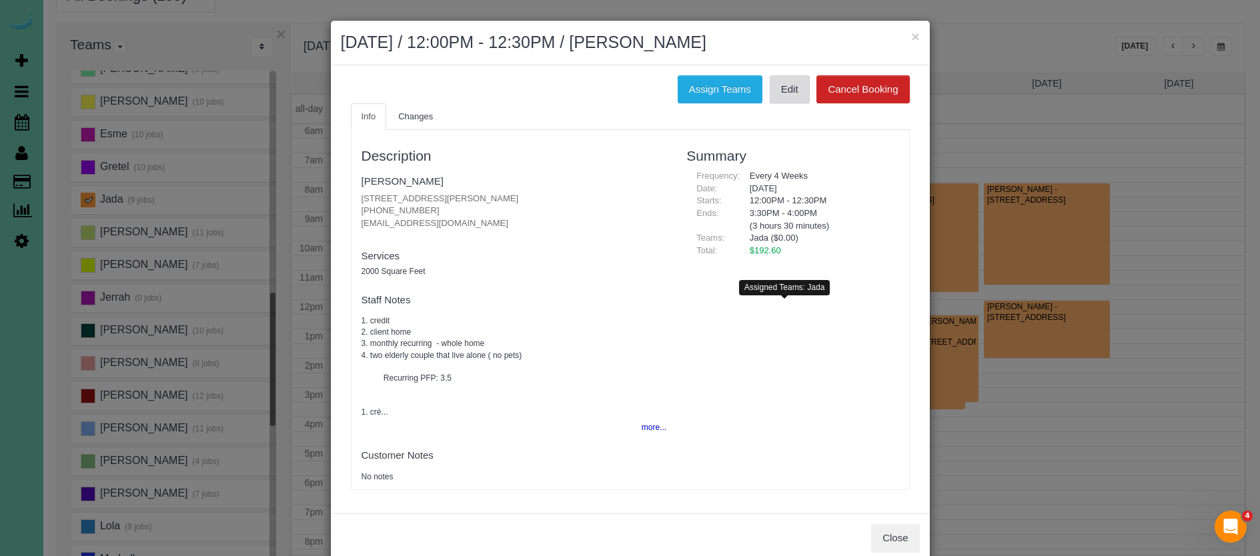
click at [791, 88] on link "Edit" at bounding box center [790, 89] width 40 height 28
click at [404, 173] on fieldset "Frank Johnson 1710 Chaput Dr, Bellevue, NE 68005 (402) 676-0268 johnsonfh80@yah…" at bounding box center [515, 204] width 306 height 69
click at [402, 179] on link "Frank Johnson" at bounding box center [403, 180] width 82 height 11
click at [616, 57] on div "× October 15, 2025 / 12:00PM - 12:30PM / Frank Johnson" at bounding box center [630, 43] width 599 height 45
drag, startPoint x: 914, startPoint y: 34, endPoint x: 890, endPoint y: 34, distance: 24.0
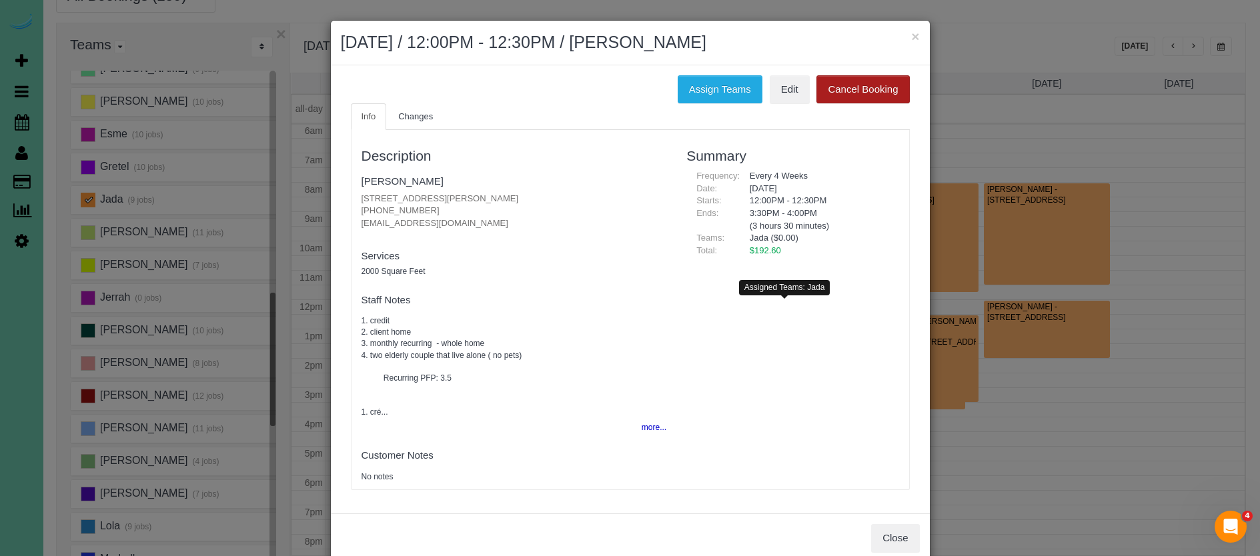
click at [913, 34] on button "×" at bounding box center [915, 36] width 8 height 14
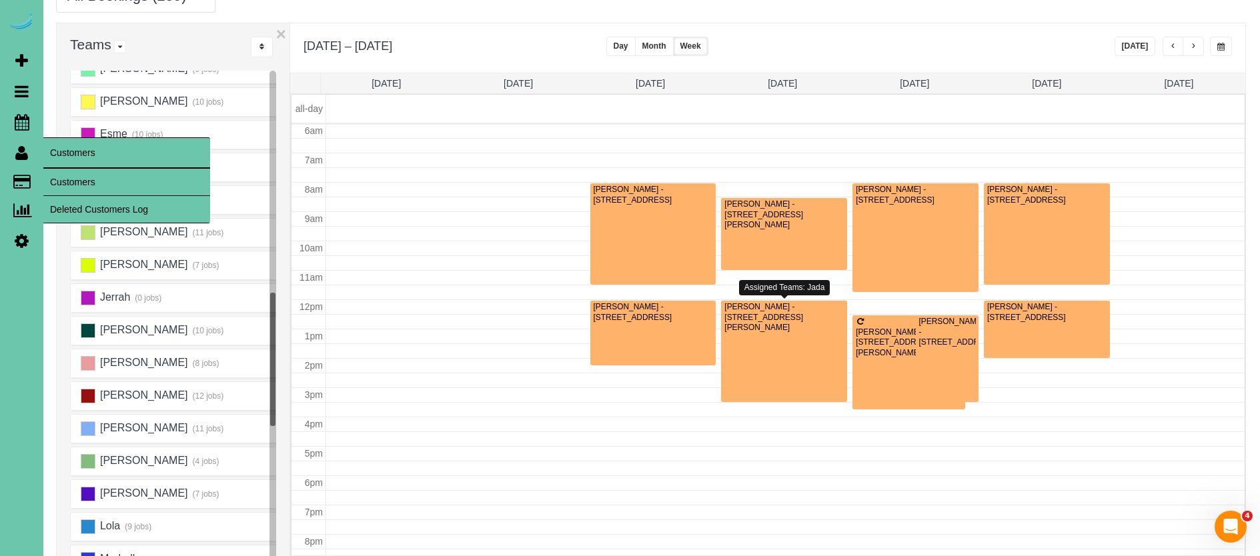
click at [59, 181] on link "Customers" at bounding box center [126, 182] width 167 height 27
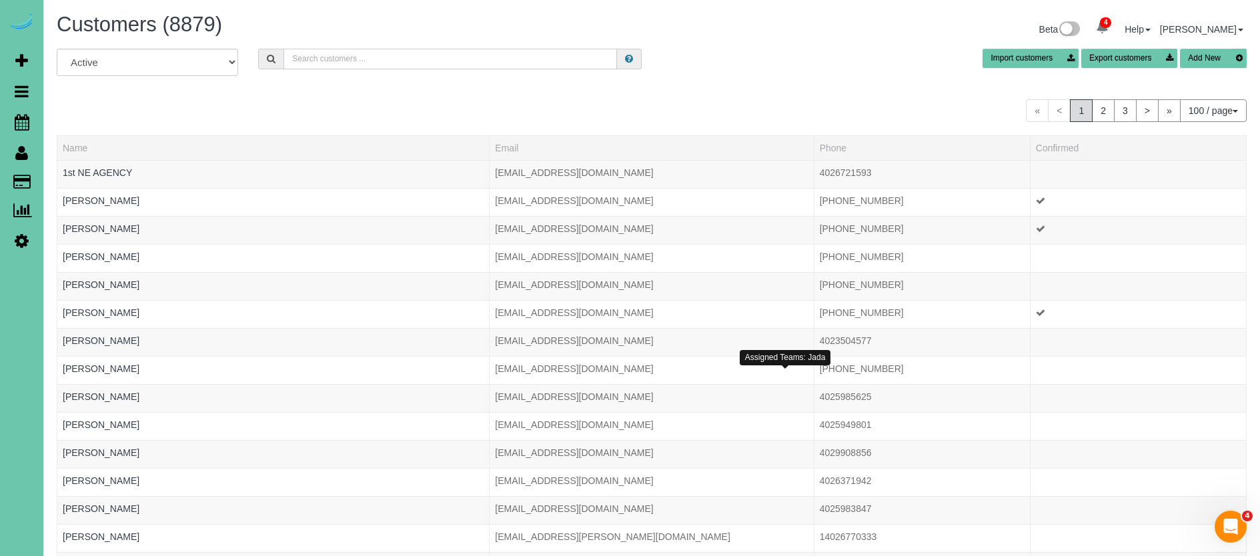
click at [367, 65] on input "text" at bounding box center [451, 59] width 334 height 21
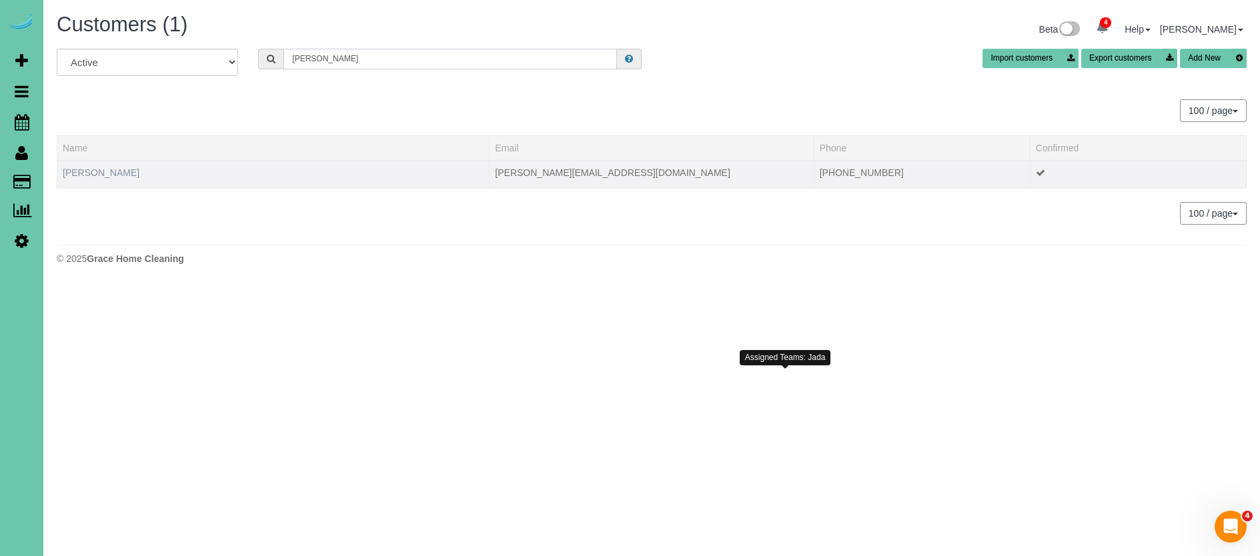
type input "Josie d"
click at [85, 173] on link "Josie DeVault" at bounding box center [101, 172] width 77 height 11
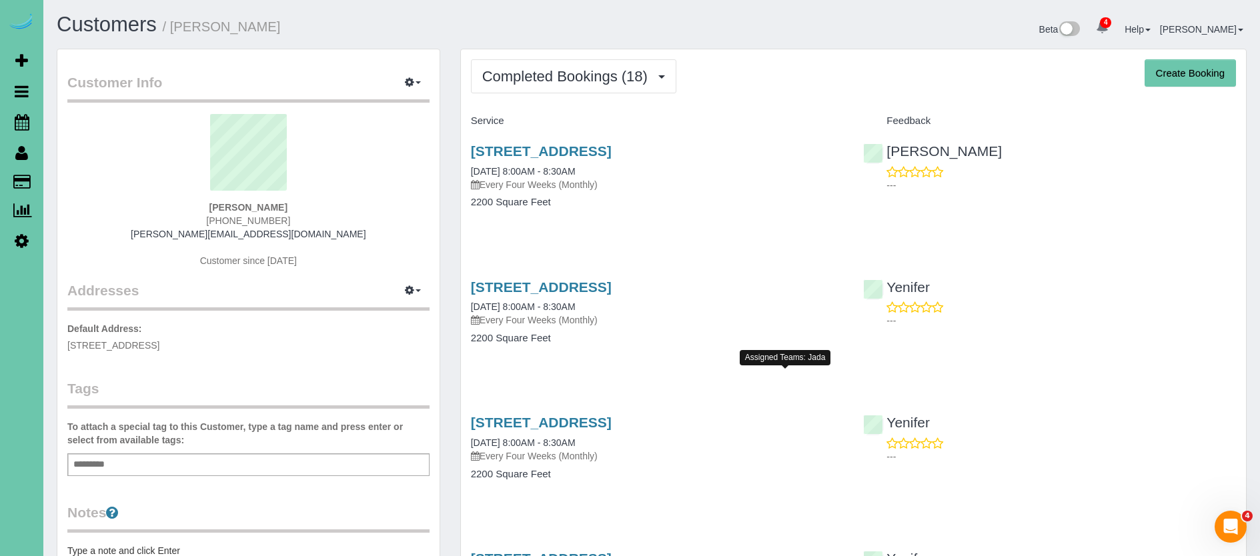
drag, startPoint x: 204, startPoint y: 345, endPoint x: 91, endPoint y: 327, distance: 114.8
click at [84, 335] on p "Default Address: 15656 L St, Omaha, NE 68135" at bounding box center [248, 337] width 362 height 30
click at [347, 384] on legend "Tags" at bounding box center [248, 394] width 362 height 30
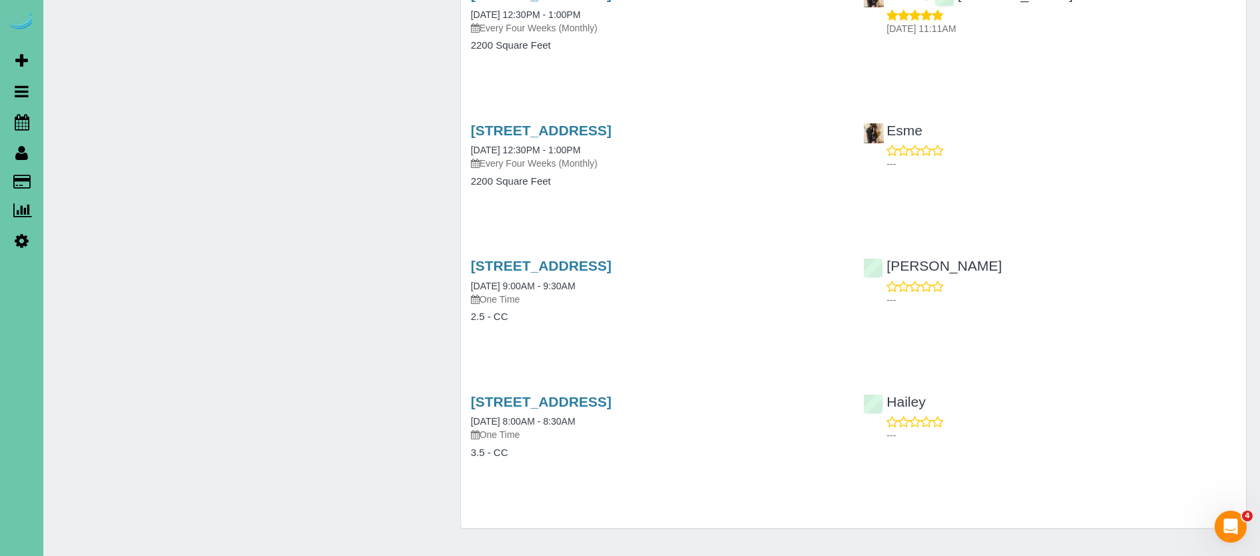
scroll to position [2068, 0]
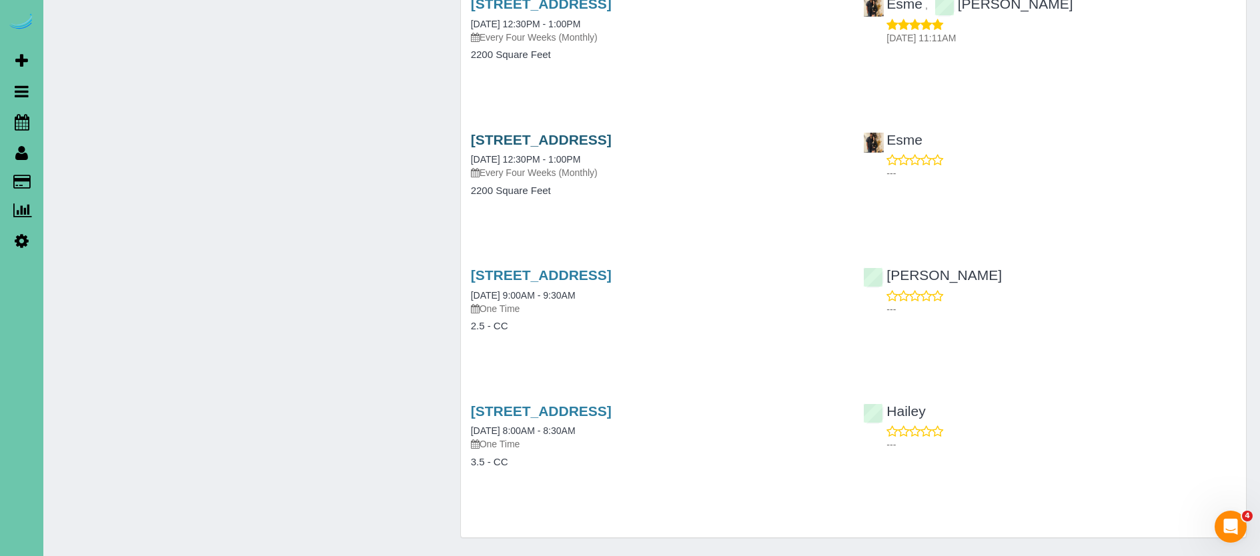
click at [490, 136] on link "15656 L St, Omaha, NE 68135" at bounding box center [541, 139] width 141 height 15
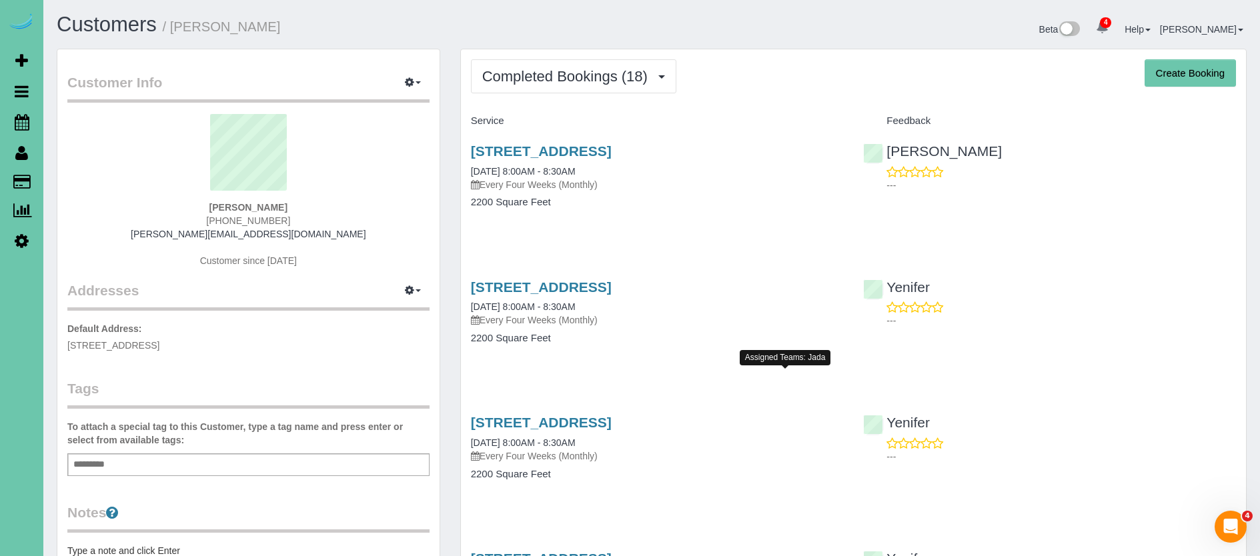
scroll to position [0, 0]
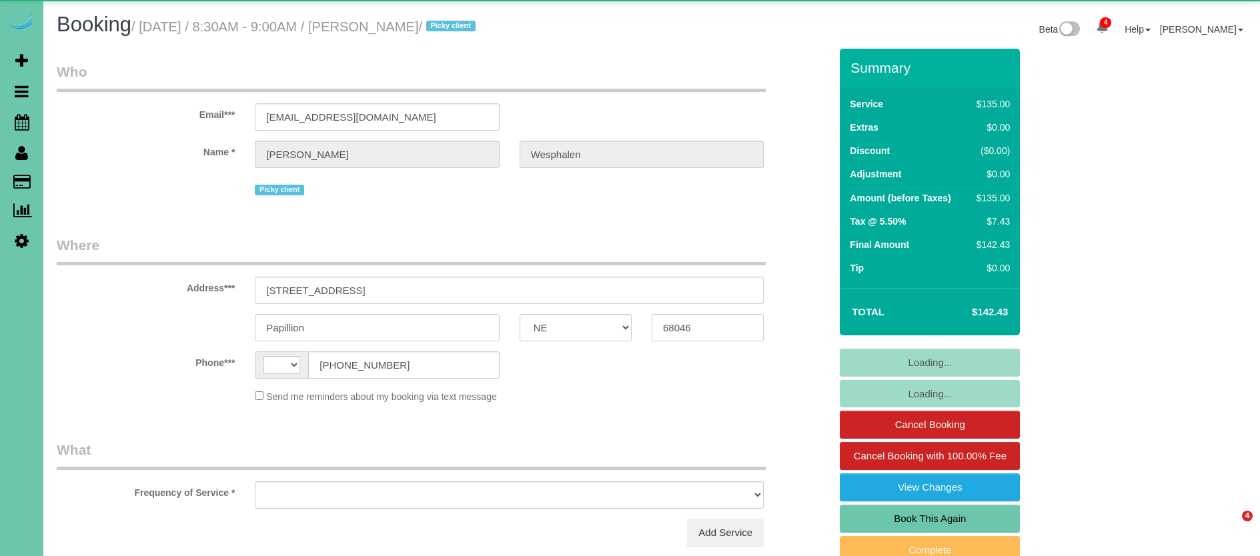
select select "NE"
select select "string:[GEOGRAPHIC_DATA]"
select select "object:681"
select select "string:fspay-61d289a6-e66c-4f68-8eb6-4e3fd32b7029"
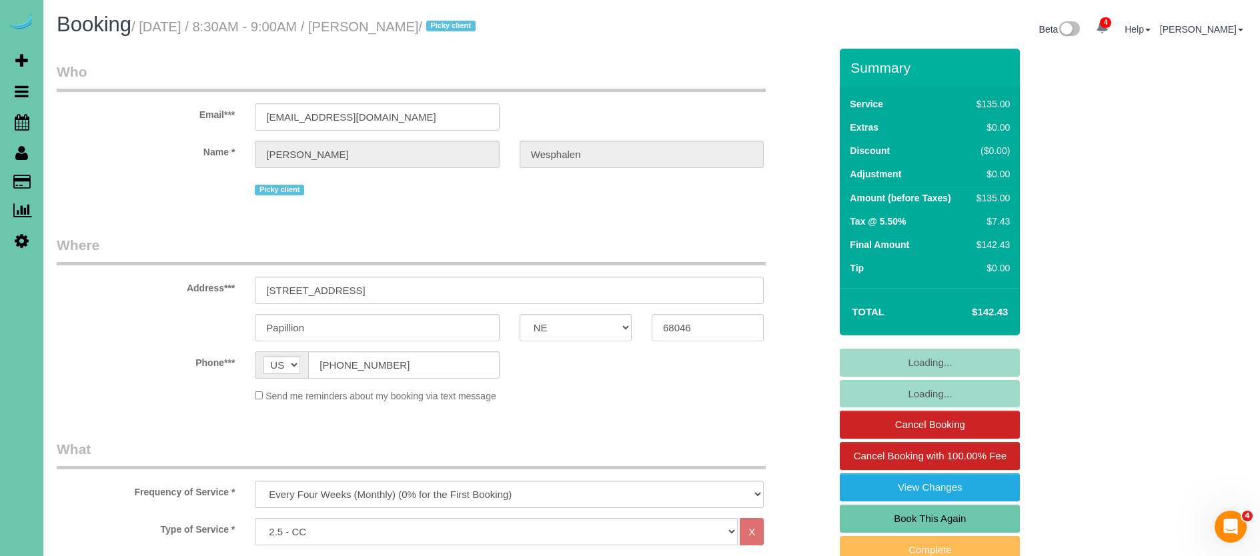
select select "object:939"
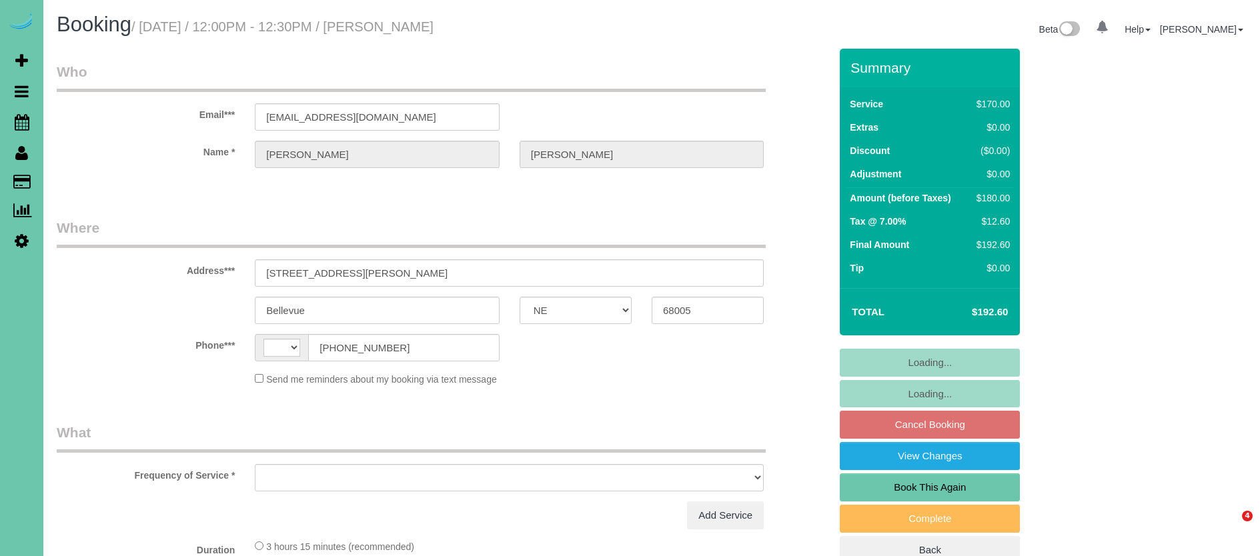
select select "NE"
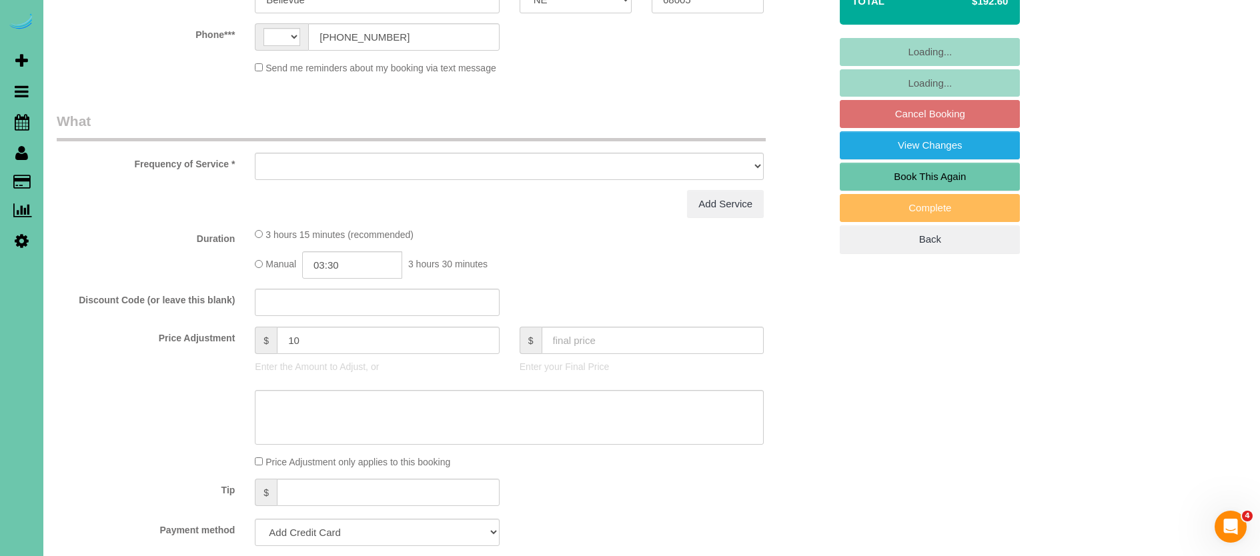
select select "string:fspay-b7db09ee-de49-4254-ba54-b7025cdbb658"
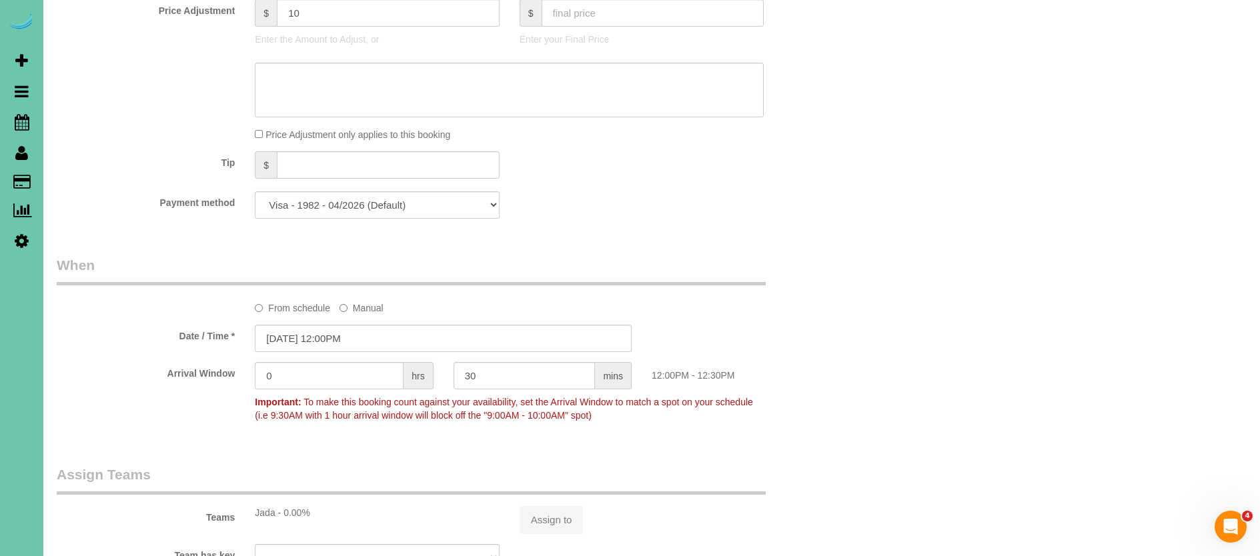
select select "string:[GEOGRAPHIC_DATA]"
select select "object:400"
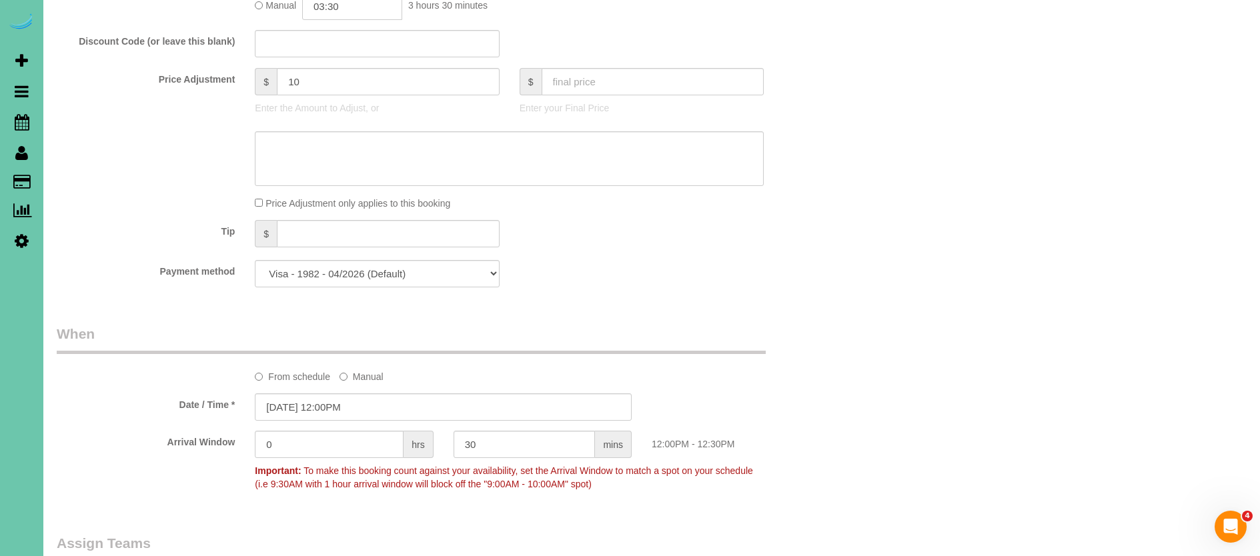
scroll to position [692, 0]
select select "number:36"
select select "number:40"
click at [387, 402] on sui-booking-spot "From schedule Manual Date / Time * [DATE] 12:00PM Arrival Window 0 hrs 30 mins …" at bounding box center [443, 408] width 773 height 173
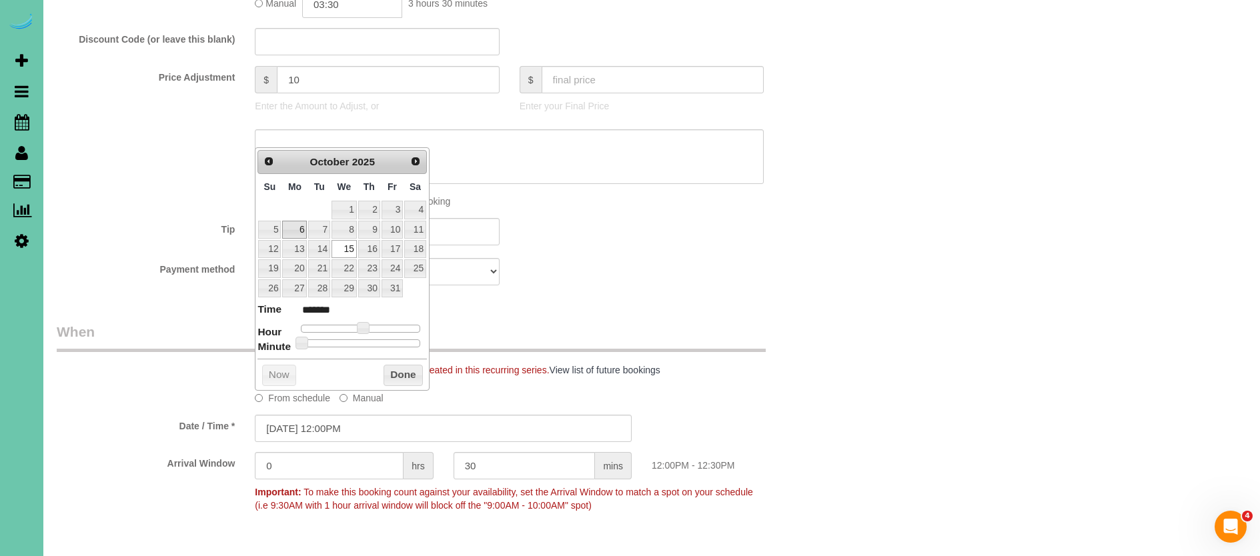
click at [303, 228] on link "6" at bounding box center [294, 230] width 25 height 18
type input "10/06/2025 12:00PM"
click at [407, 372] on button "Done" at bounding box center [403, 375] width 39 height 21
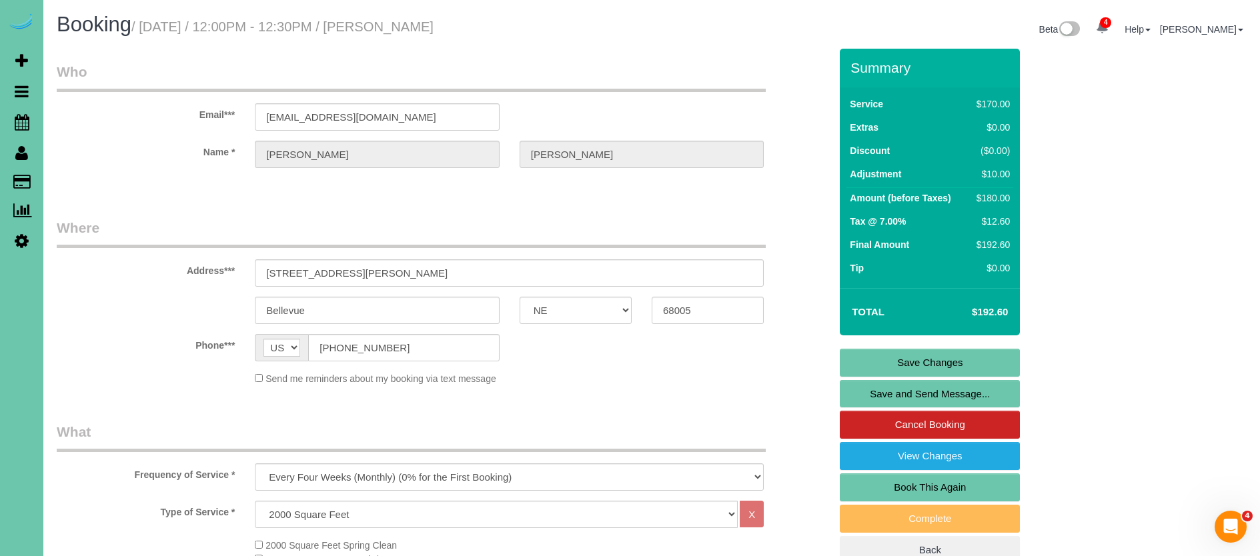
scroll to position [0, 0]
click at [854, 358] on link "Save Changes" at bounding box center [930, 363] width 180 height 28
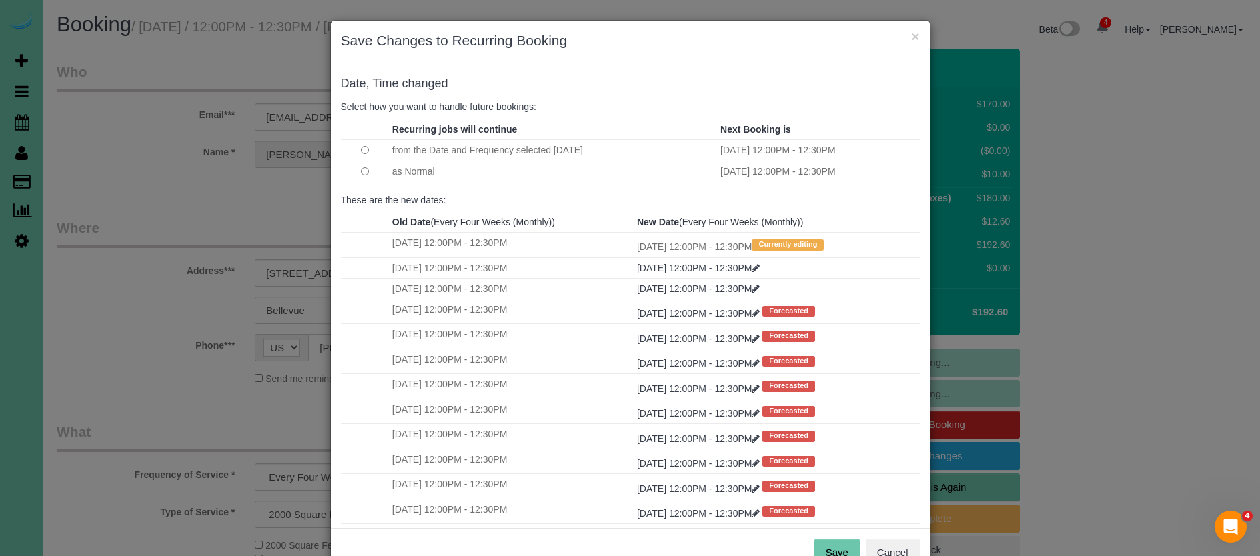
click at [837, 544] on button "Save" at bounding box center [837, 553] width 45 height 28
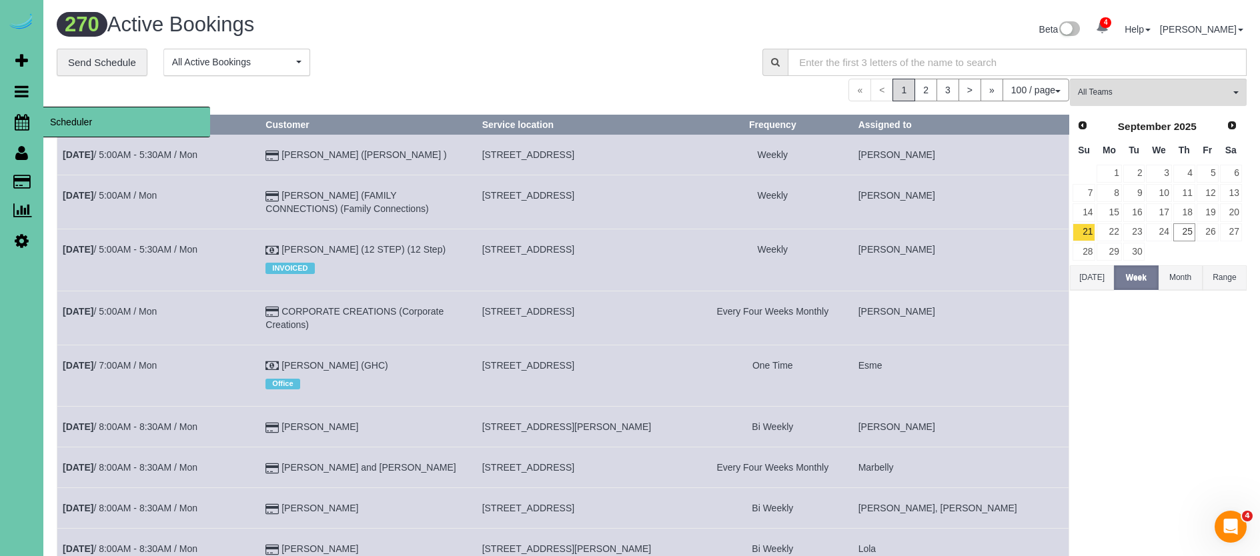
click at [7, 122] on link "Scheduler" at bounding box center [21, 122] width 43 height 31
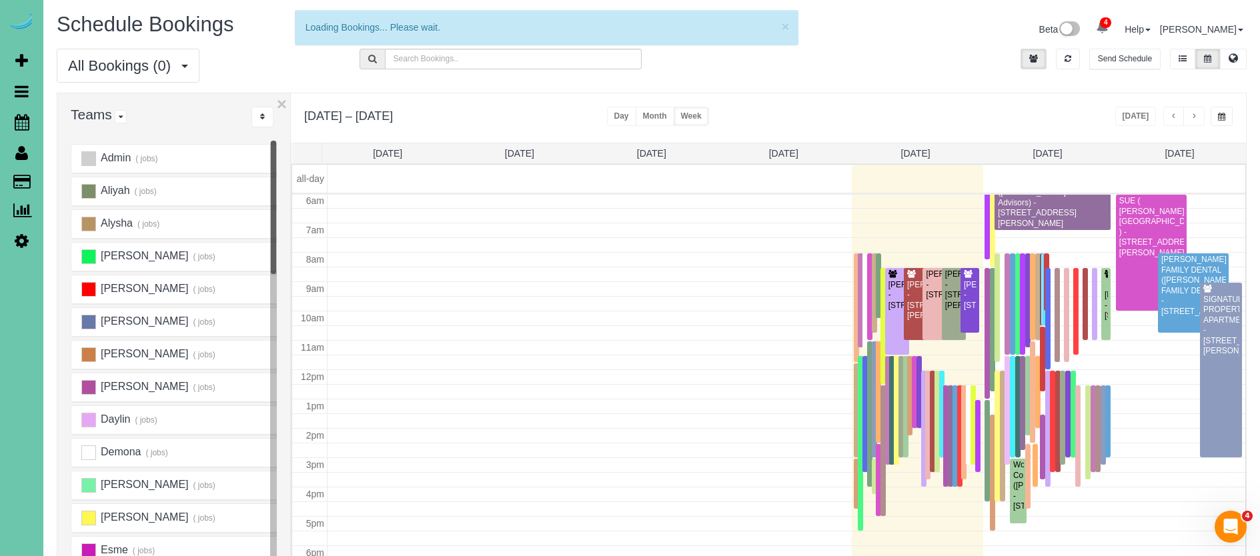
click at [1216, 117] on button "button" at bounding box center [1222, 116] width 22 height 19
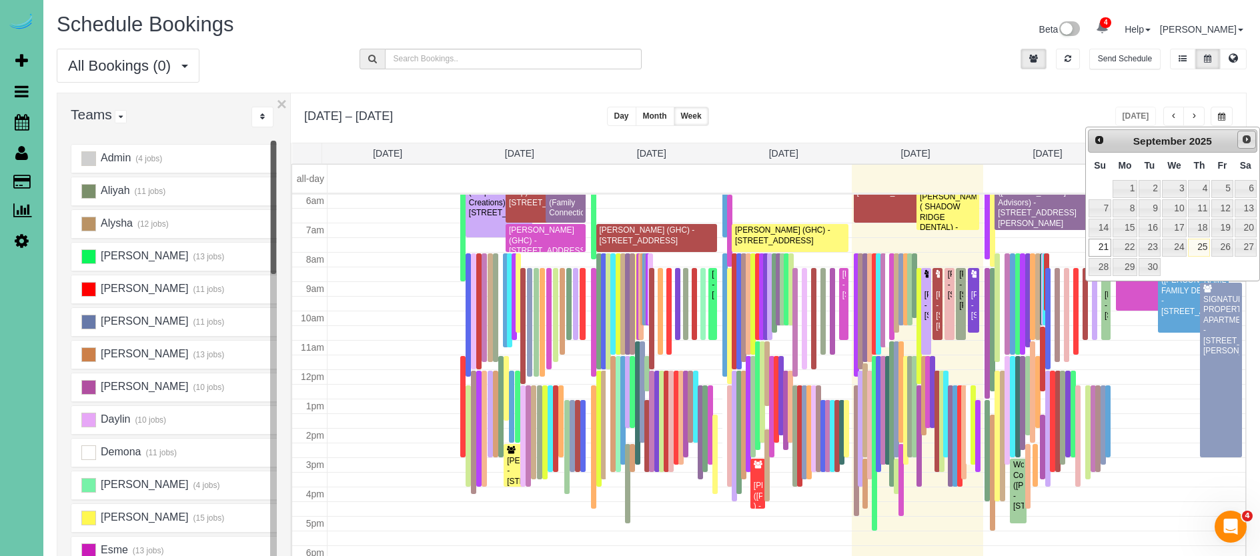
click at [1247, 139] on span "Next" at bounding box center [1247, 139] width 11 height 11
click at [1242, 141] on span "Next" at bounding box center [1247, 139] width 11 height 11
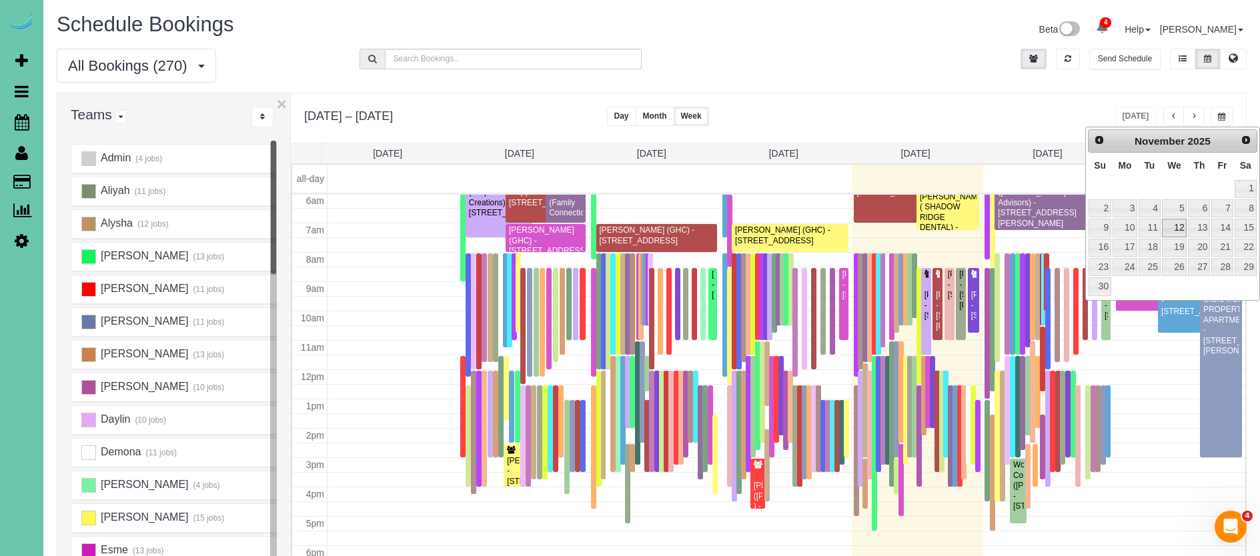
click at [1179, 226] on link "12" at bounding box center [1174, 228] width 25 height 18
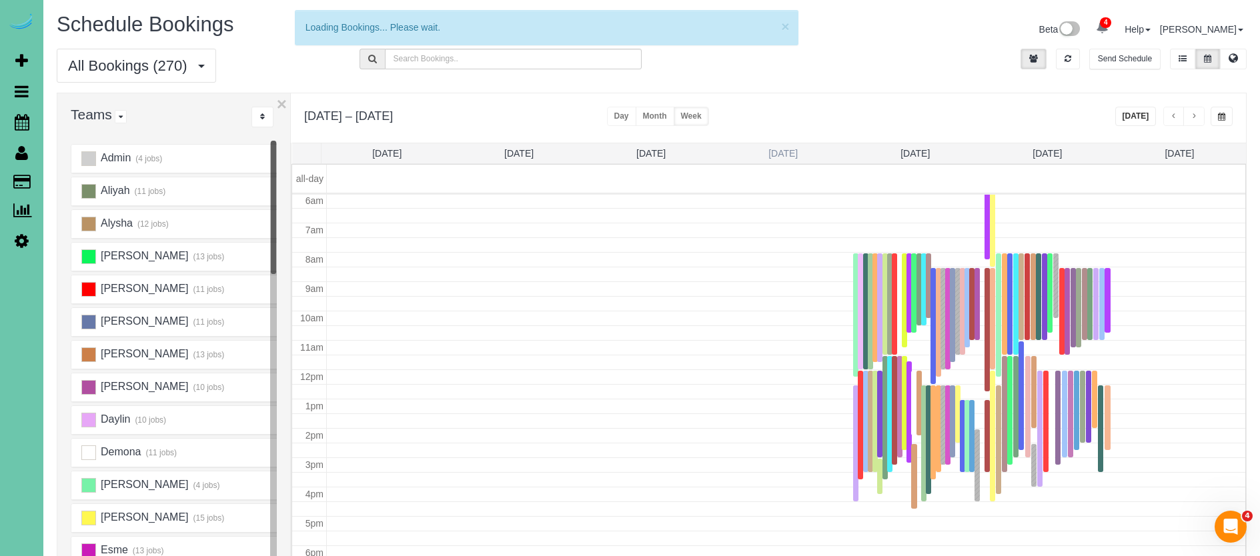
click at [783, 154] on link "Wed 11/12" at bounding box center [783, 153] width 29 height 11
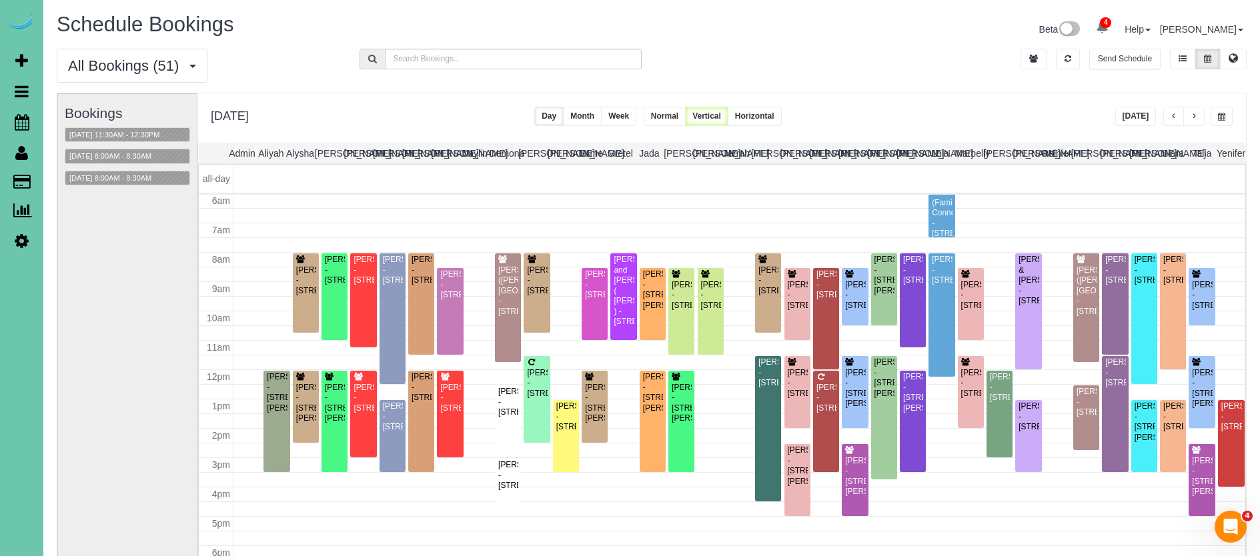
click at [1180, 114] on button "button" at bounding box center [1174, 116] width 21 height 19
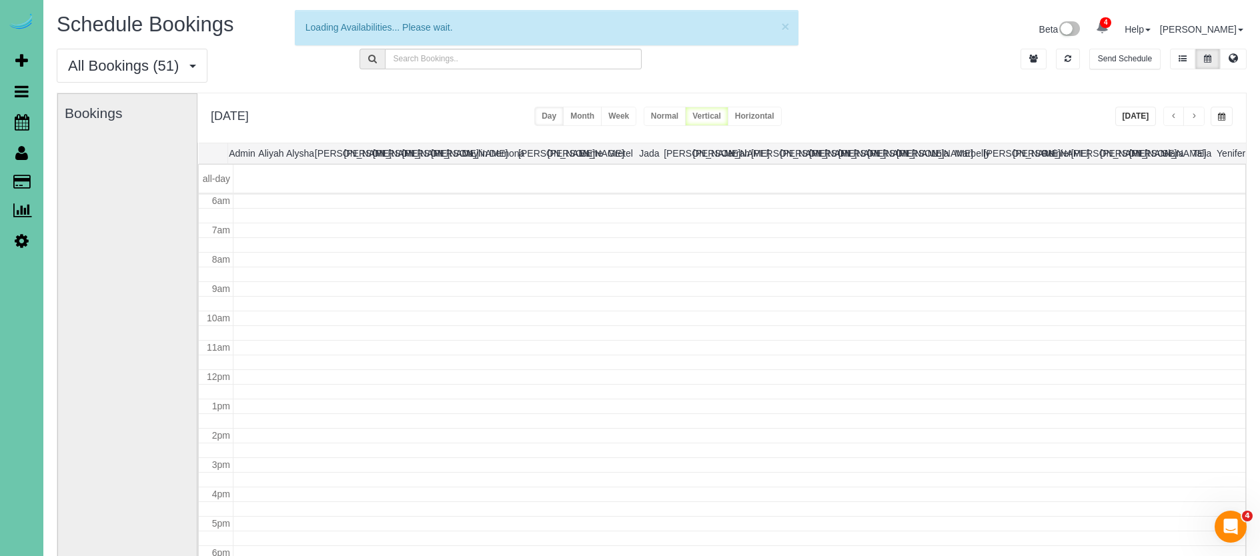
click at [1192, 117] on span "button" at bounding box center [1194, 117] width 7 height 8
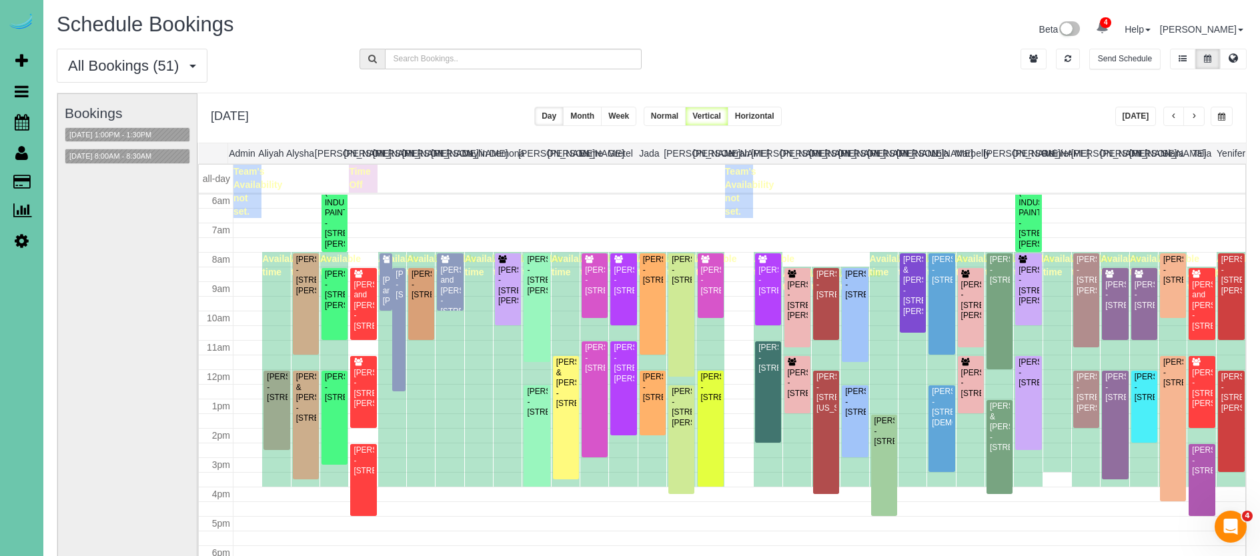
click at [1192, 117] on span "button" at bounding box center [1194, 117] width 7 height 8
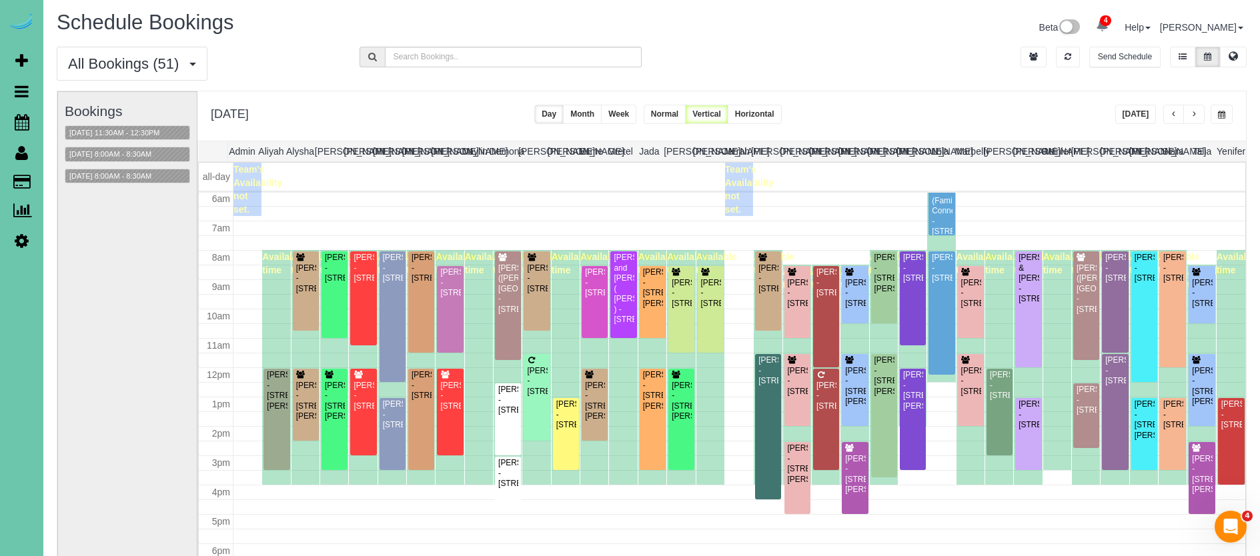
click at [1226, 112] on button "button" at bounding box center [1222, 114] width 22 height 19
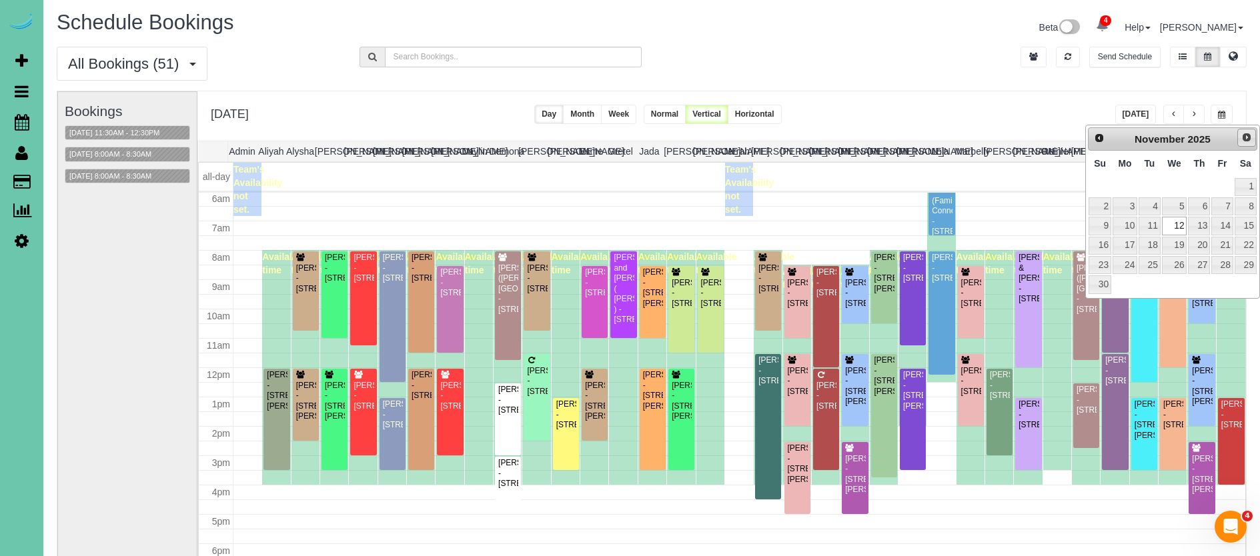
click at [1242, 134] on span "Next" at bounding box center [1247, 137] width 11 height 11
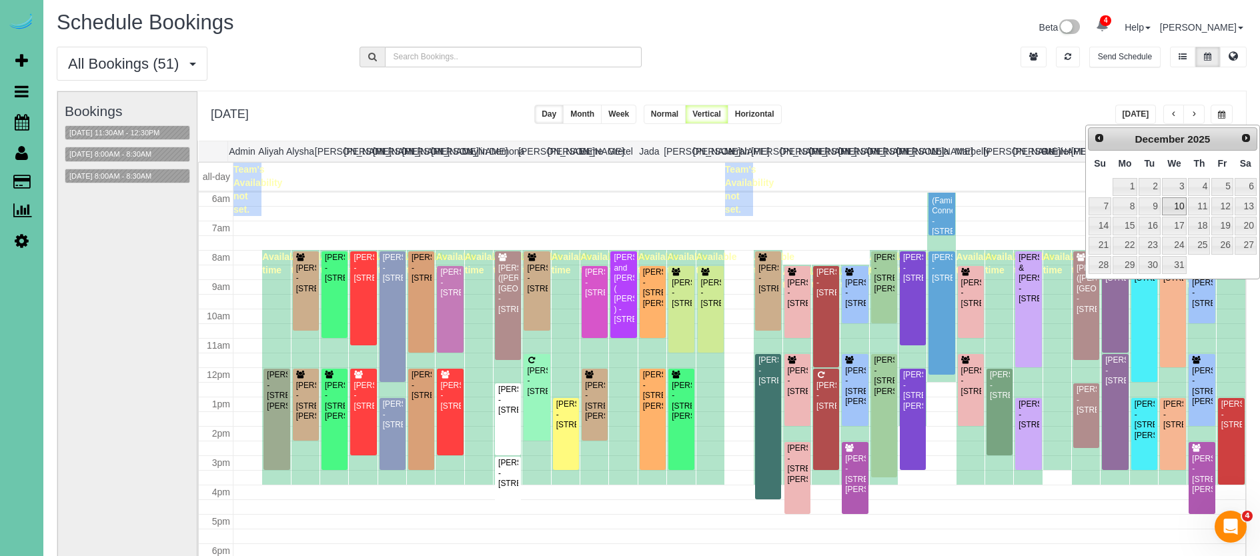
click at [1185, 207] on link "10" at bounding box center [1174, 206] width 25 height 18
type input "**********"
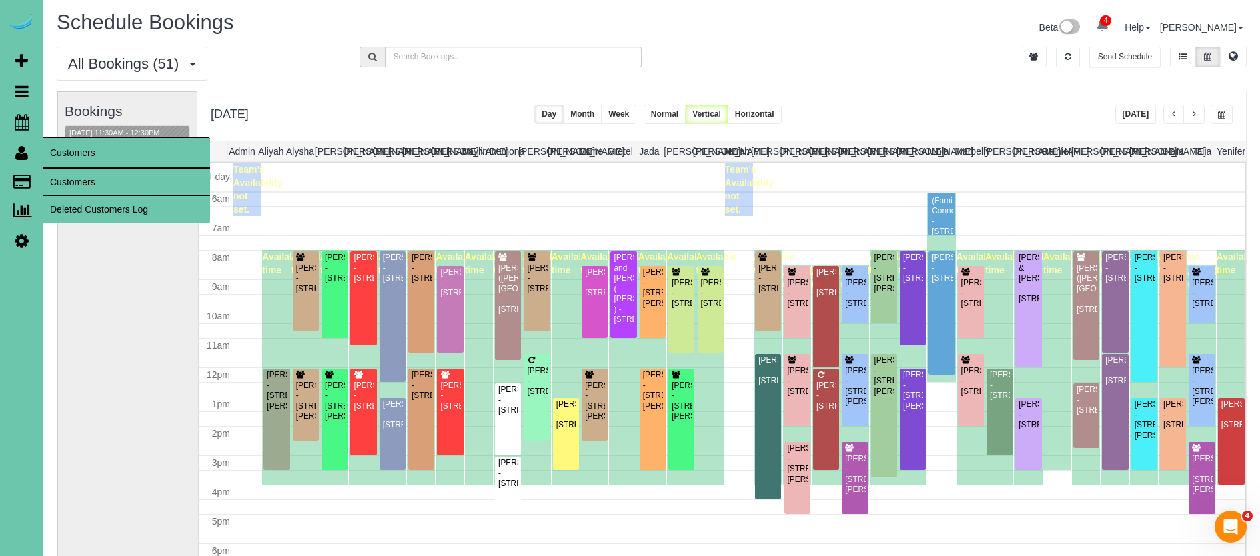
drag, startPoint x: 67, startPoint y: 184, endPoint x: 42, endPoint y: 164, distance: 31.8
click at [67, 184] on span "Payments" at bounding box center [126, 183] width 167 height 31
click at [68, 174] on link "Customers" at bounding box center [126, 182] width 167 height 27
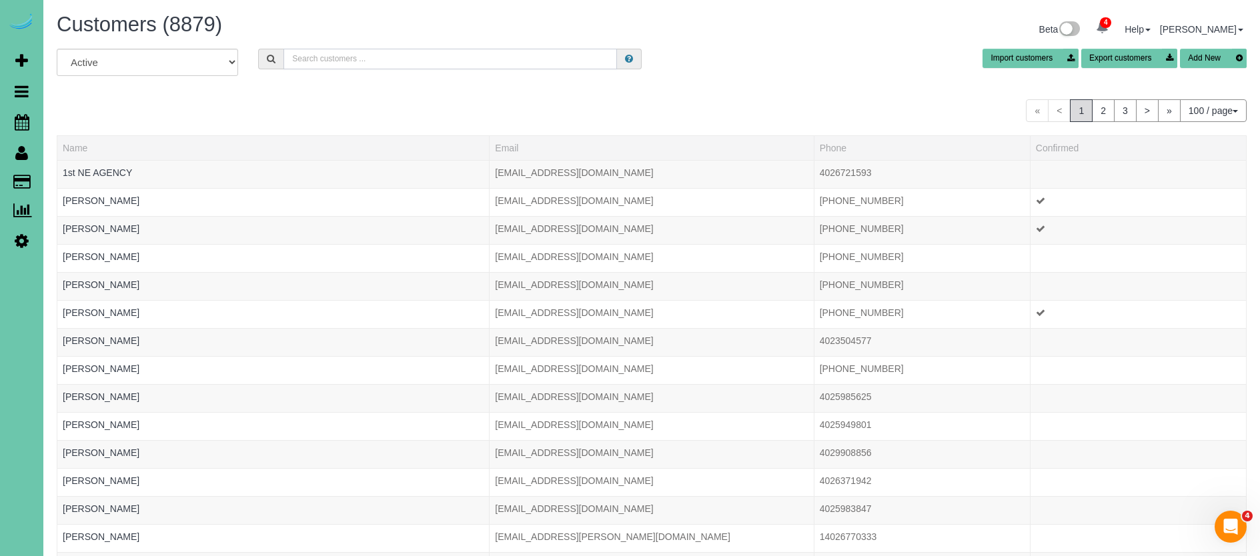
click at [406, 60] on input "text" at bounding box center [451, 59] width 334 height 21
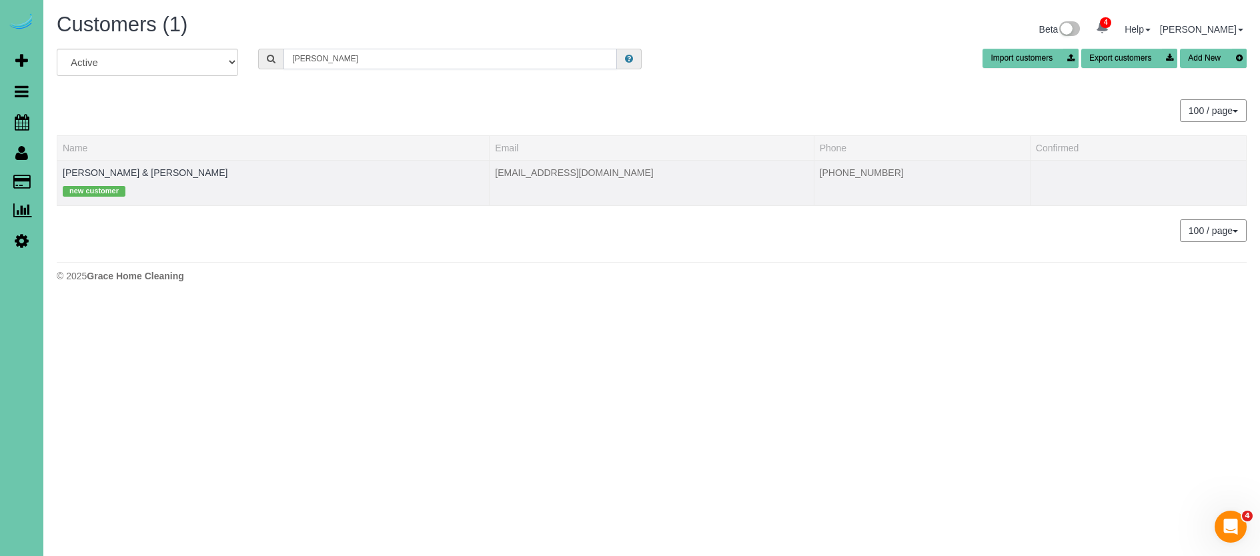
type input "Amy himes"
click at [106, 181] on div "new customer" at bounding box center [273, 189] width 421 height 21
click at [111, 176] on link "Tim & Amy Himes" at bounding box center [145, 172] width 165 height 11
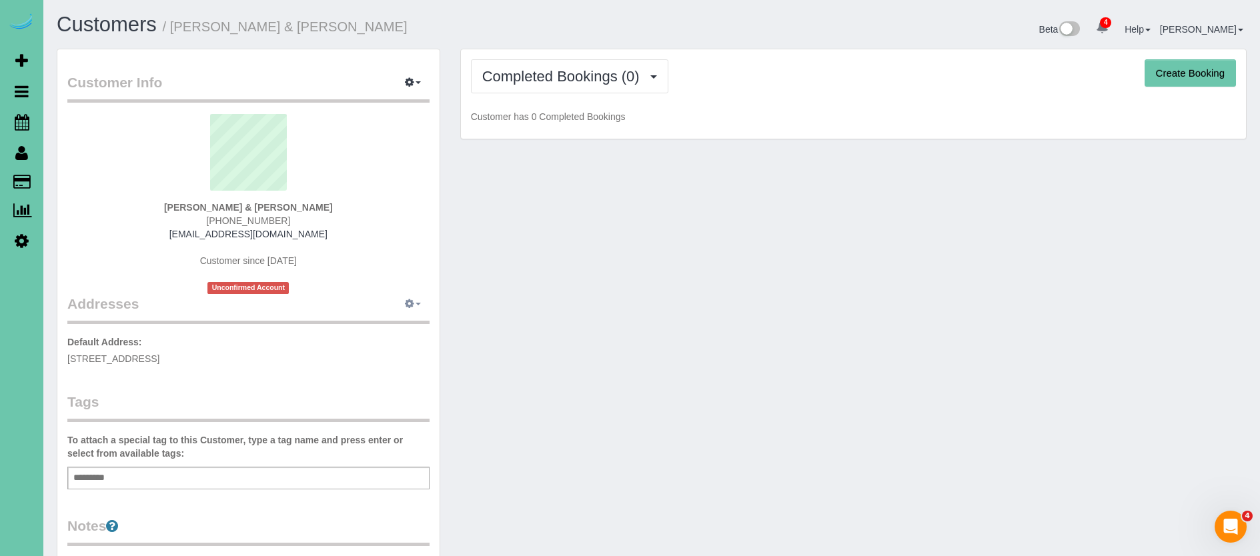
click at [416, 312] on button "button" at bounding box center [412, 304] width 33 height 21
click at [400, 330] on button "Manage Addresses" at bounding box center [375, 329] width 108 height 19
select select "NE"
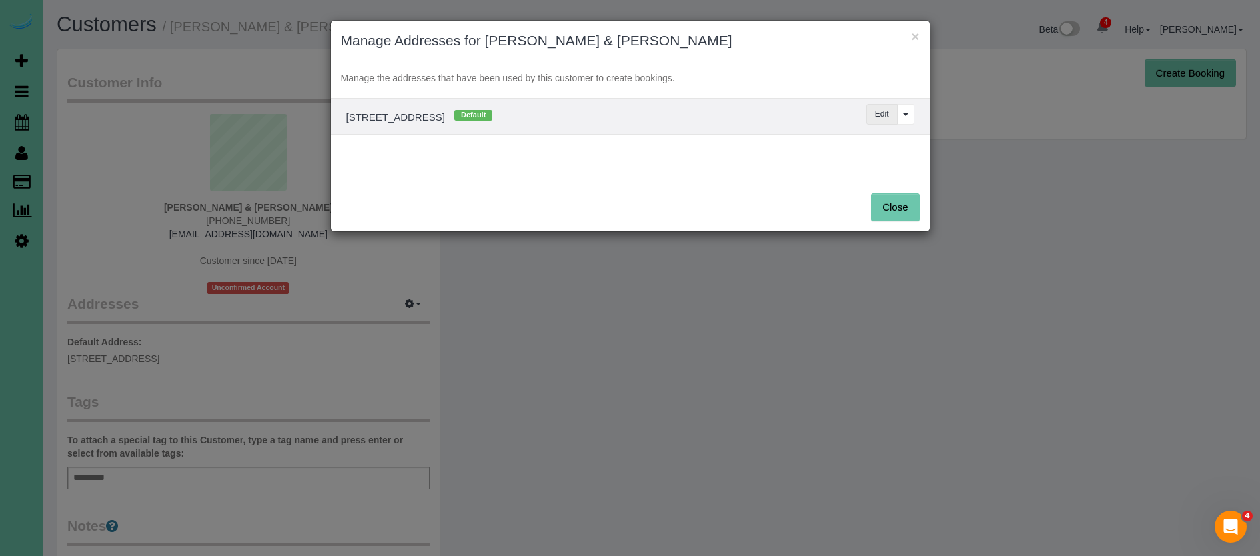
drag, startPoint x: 885, startPoint y: 113, endPoint x: 877, endPoint y: 114, distance: 8.8
click at [885, 113] on button "Edit" at bounding box center [882, 114] width 31 height 21
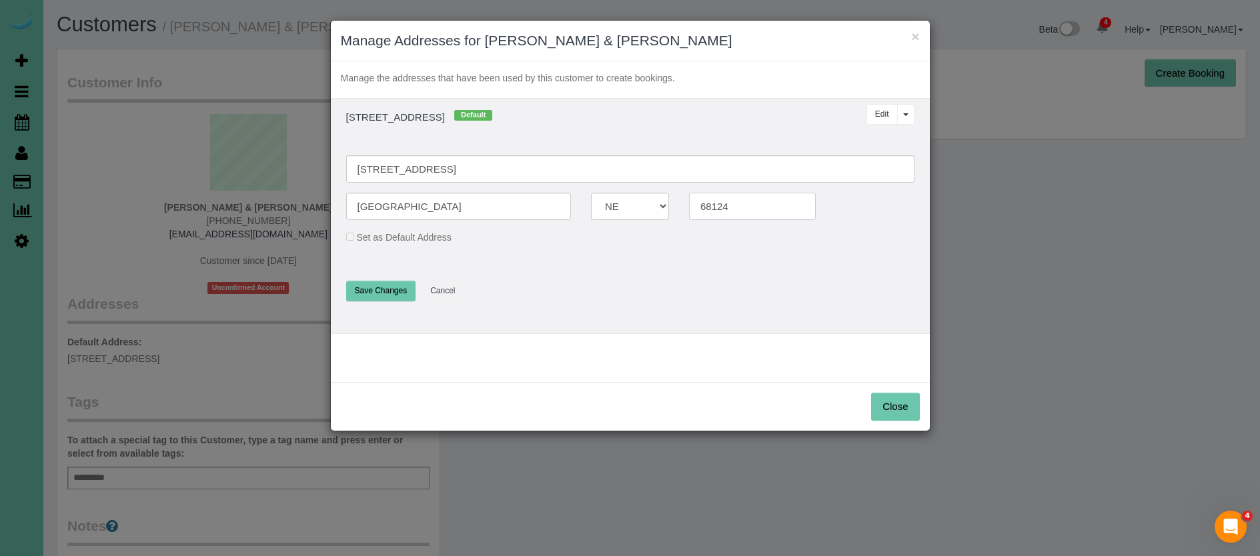
type input "68124"
click at [388, 290] on button "Save Changes" at bounding box center [381, 291] width 70 height 21
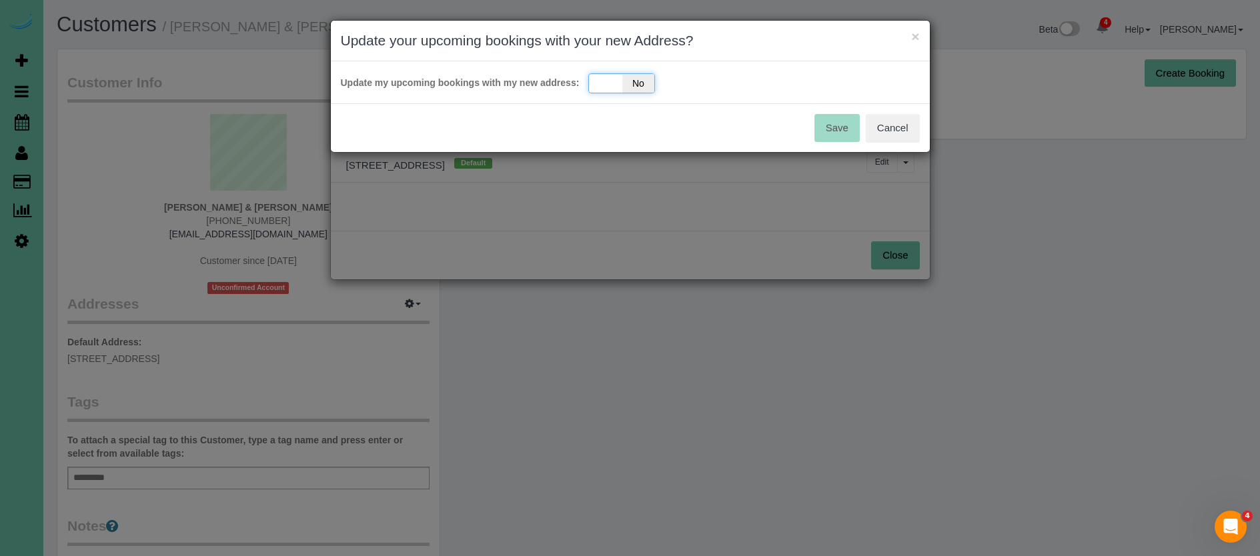
click at [644, 79] on span "No" at bounding box center [639, 83] width 33 height 19
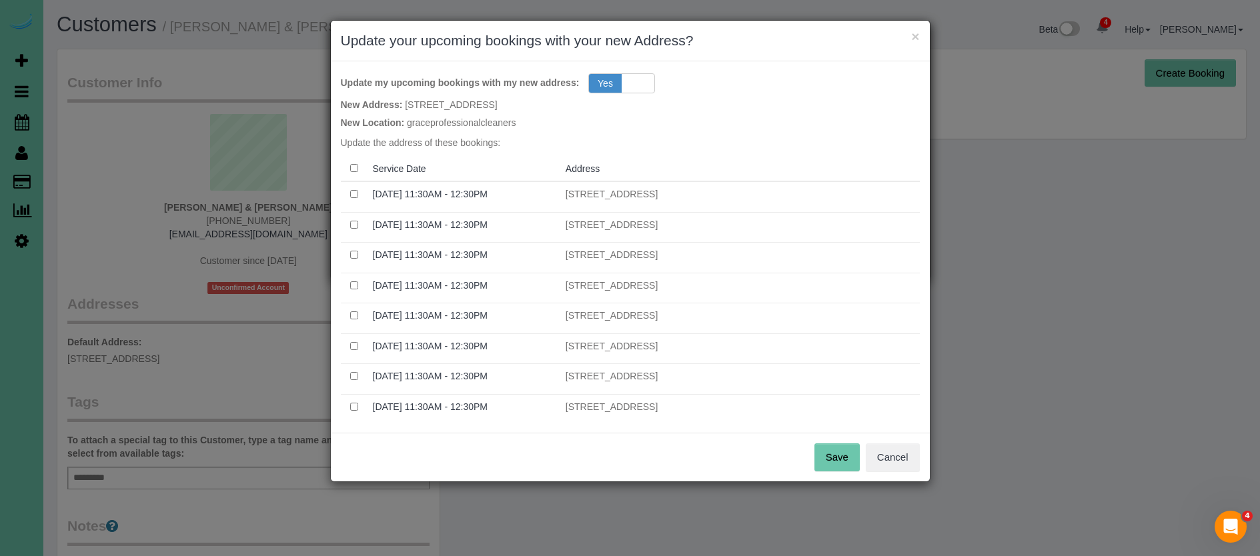
click at [843, 454] on button "Save" at bounding box center [837, 458] width 45 height 28
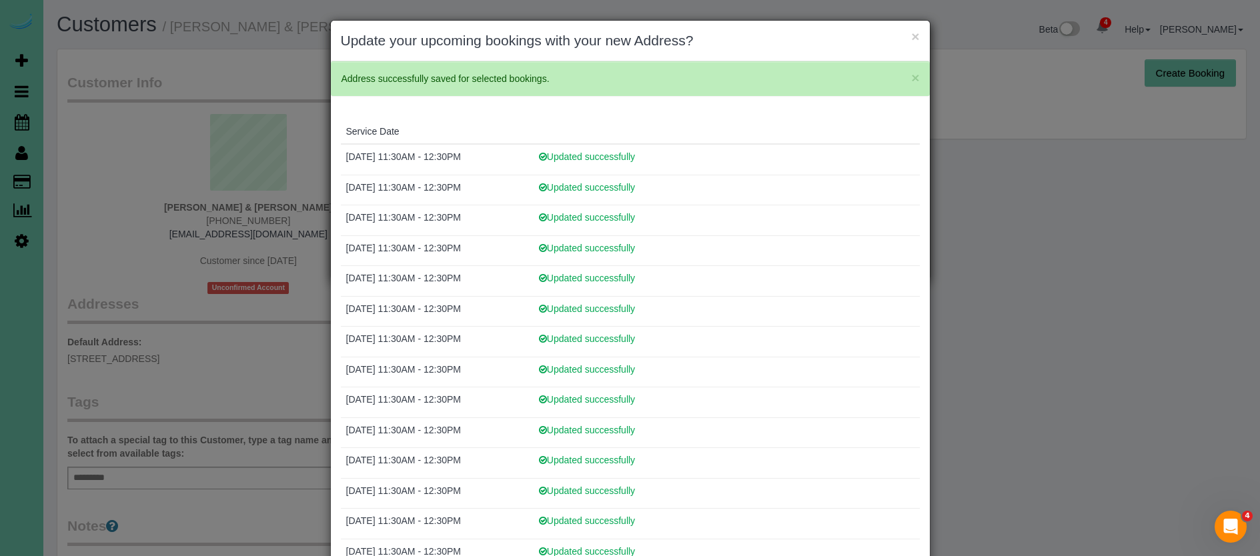
drag, startPoint x: 916, startPoint y: 33, endPoint x: 841, endPoint y: 52, distance: 77.8
click at [916, 33] on button "×" at bounding box center [915, 36] width 8 height 14
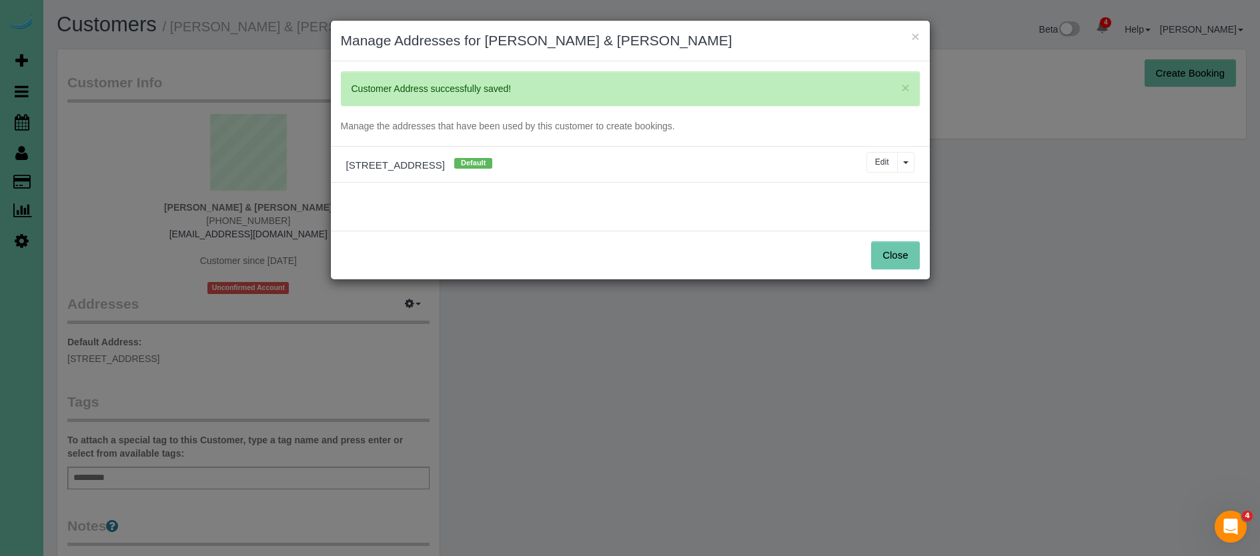
click at [890, 246] on button "Close" at bounding box center [895, 256] width 48 height 28
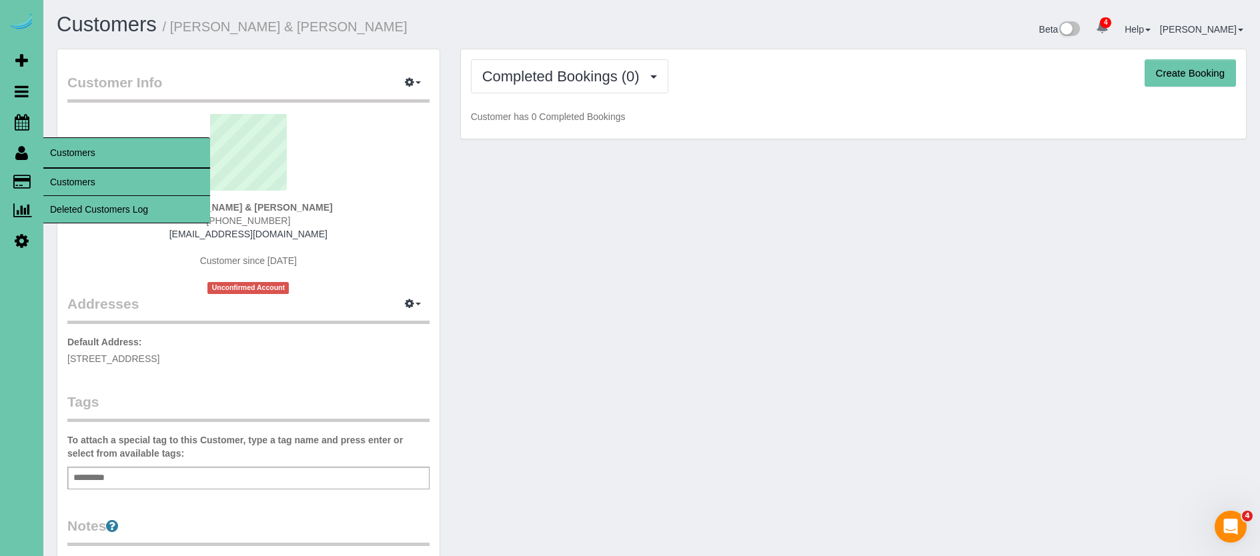
click at [71, 176] on link "Customers" at bounding box center [126, 182] width 167 height 27
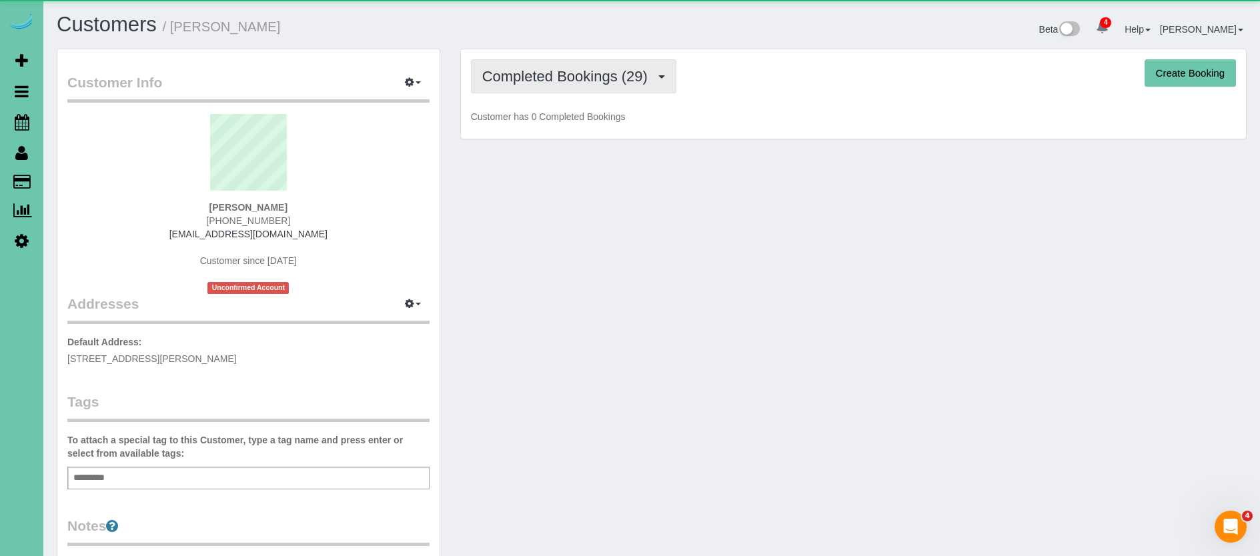
click at [565, 88] on button "Completed Bookings (29)" at bounding box center [573, 76] width 205 height 34
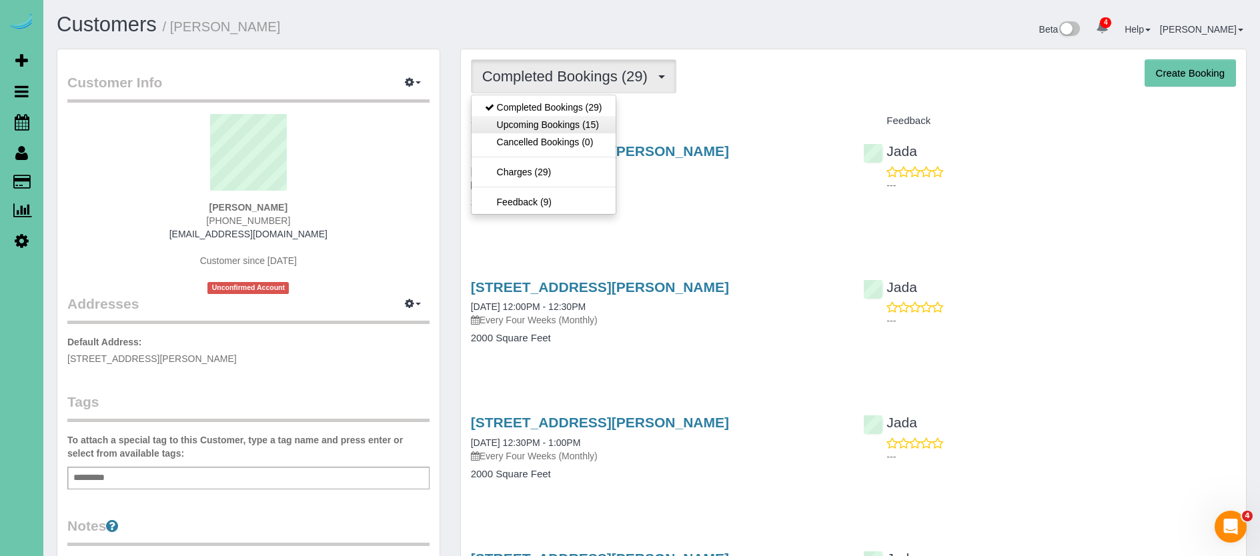
click at [560, 117] on link "Upcoming Bookings (15)" at bounding box center [544, 124] width 144 height 17
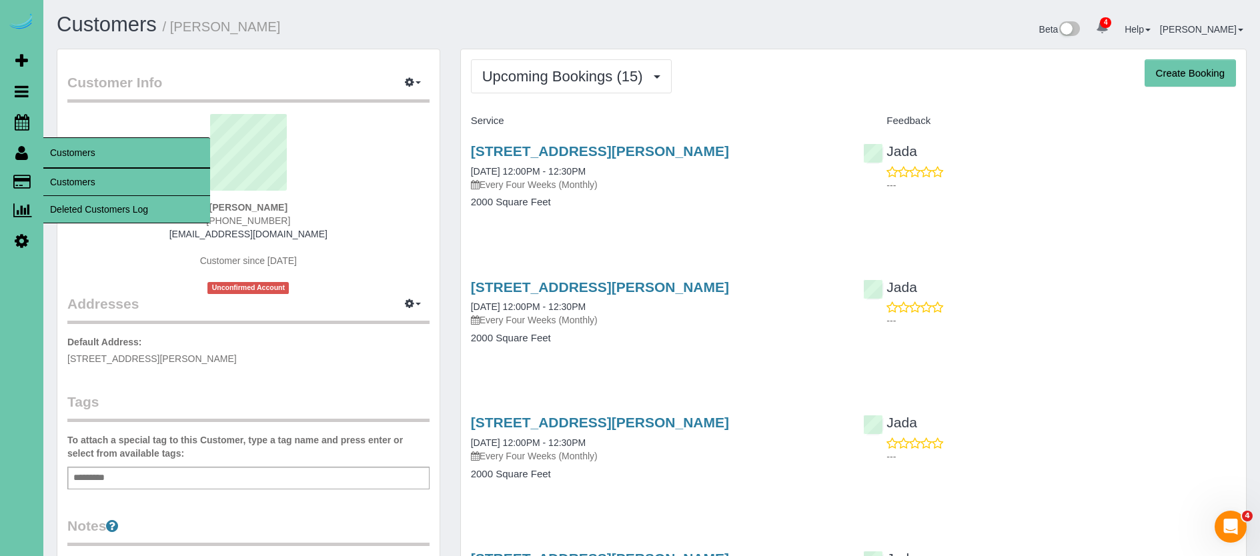
click at [72, 180] on link "Customers" at bounding box center [126, 182] width 167 height 27
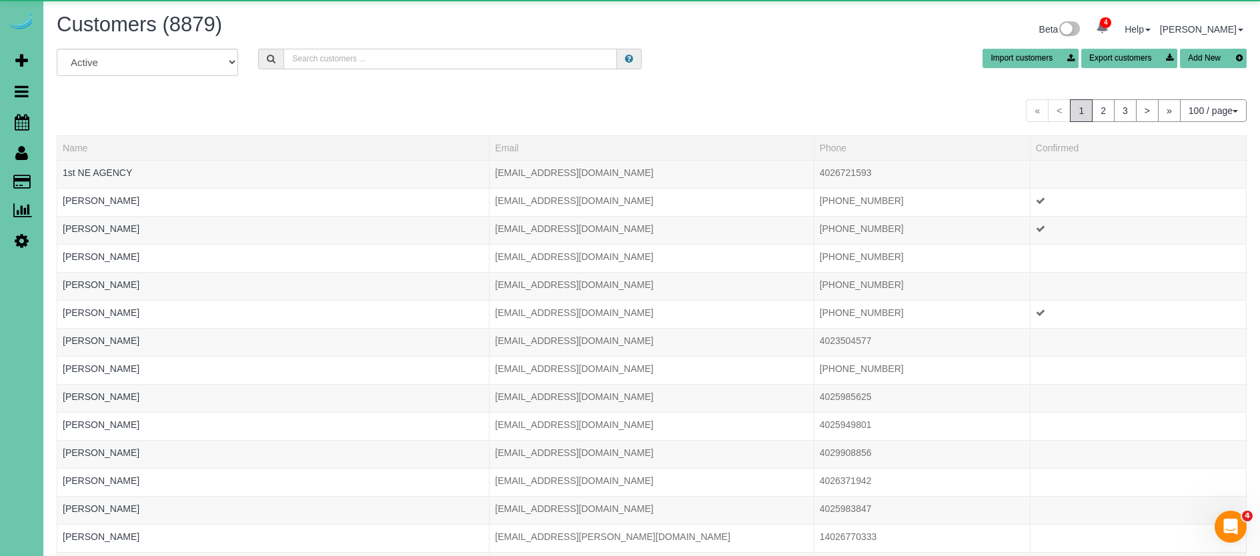
click at [340, 58] on input "text" at bounding box center [451, 59] width 334 height 21
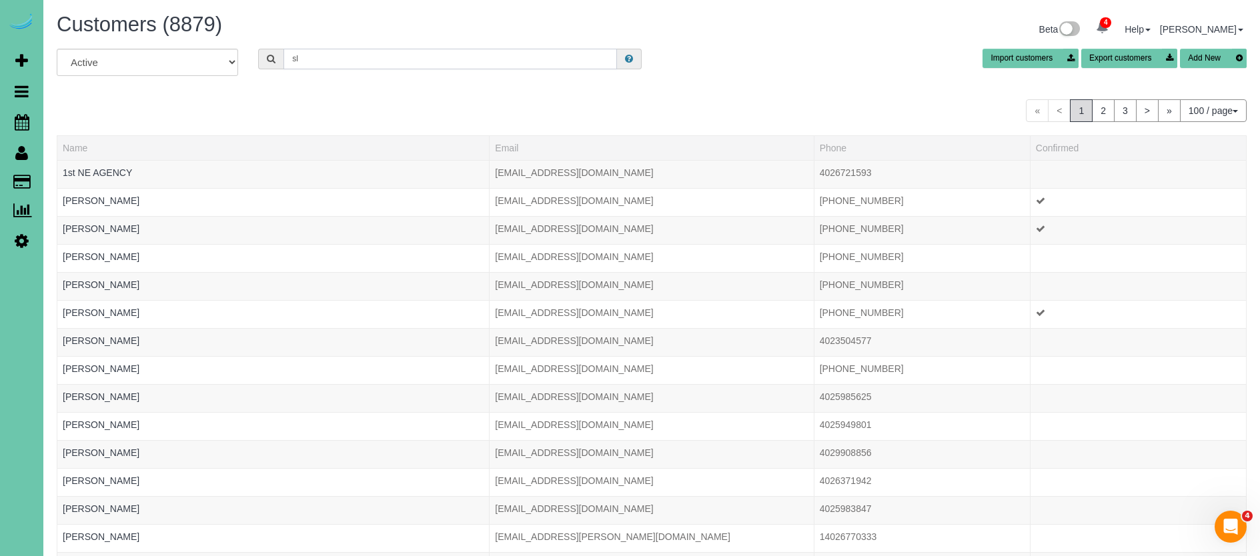
type input "s"
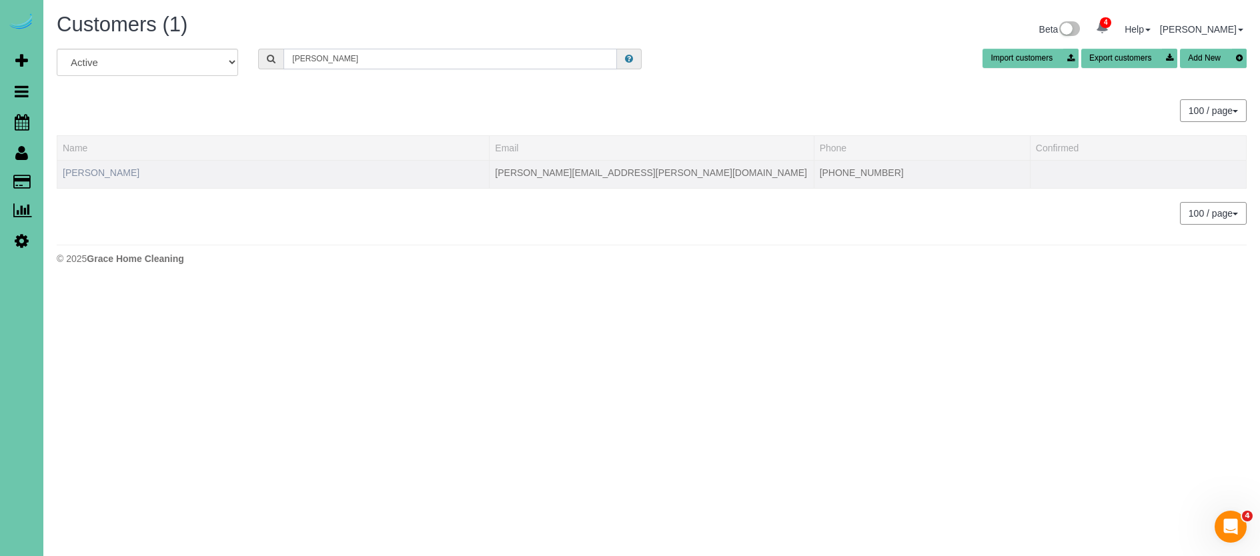
type input "[PERSON_NAME]"
click at [83, 170] on link "[PERSON_NAME]" at bounding box center [101, 172] width 77 height 11
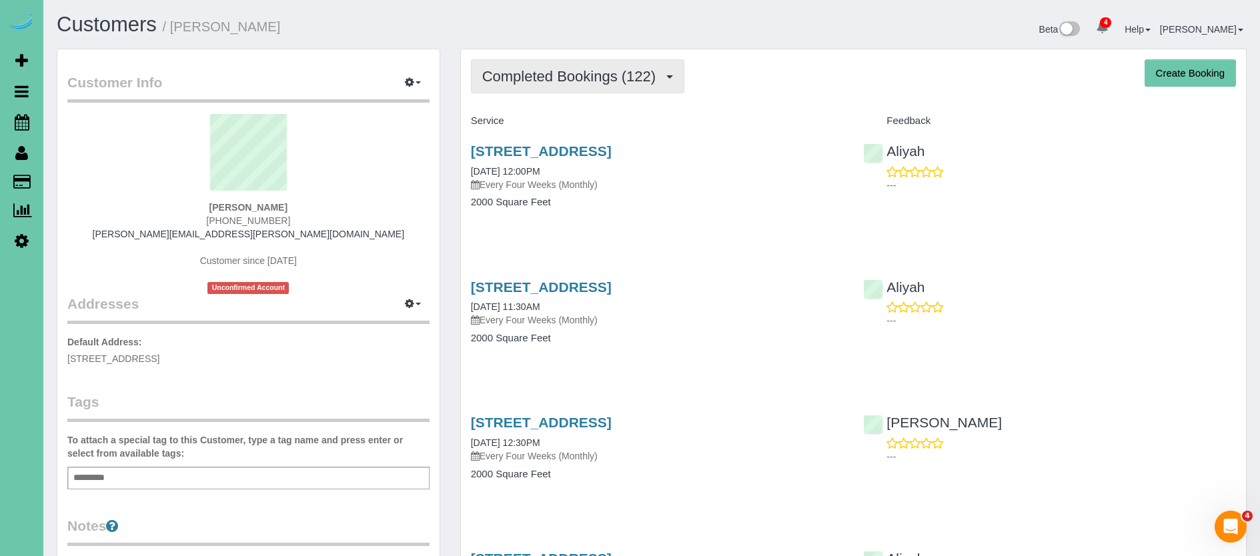
drag, startPoint x: 610, startPoint y: 72, endPoint x: 601, endPoint y: 85, distance: 15.4
click at [610, 72] on span "Completed Bookings (122)" at bounding box center [572, 76] width 180 height 17
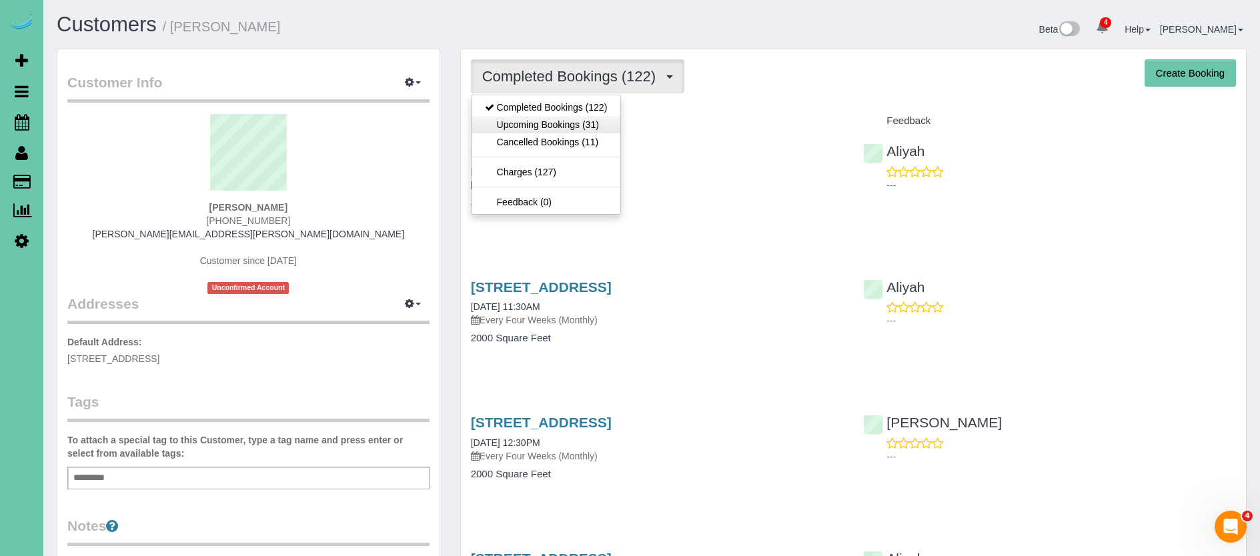
click at [567, 123] on link "Upcoming Bookings (31)" at bounding box center [546, 124] width 149 height 17
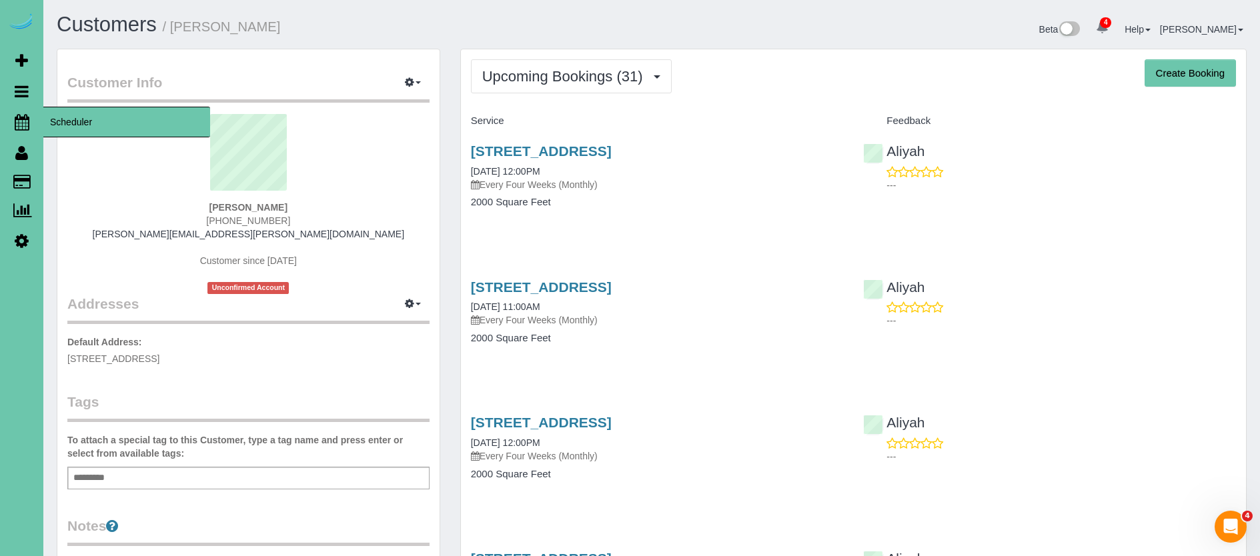
click at [19, 125] on icon at bounding box center [22, 122] width 15 height 16
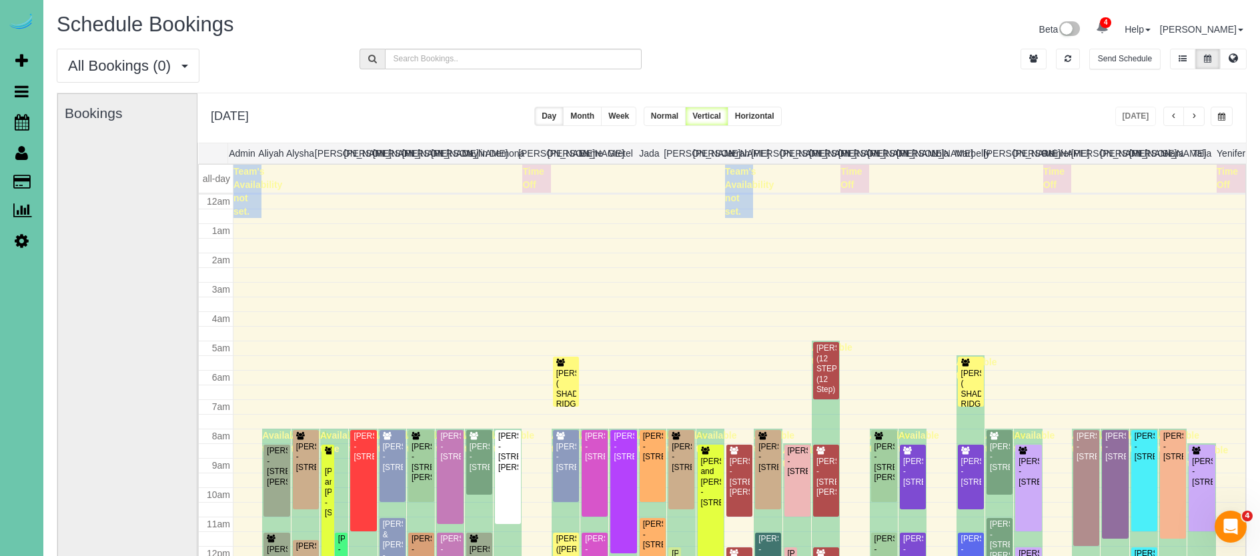
scroll to position [177, 0]
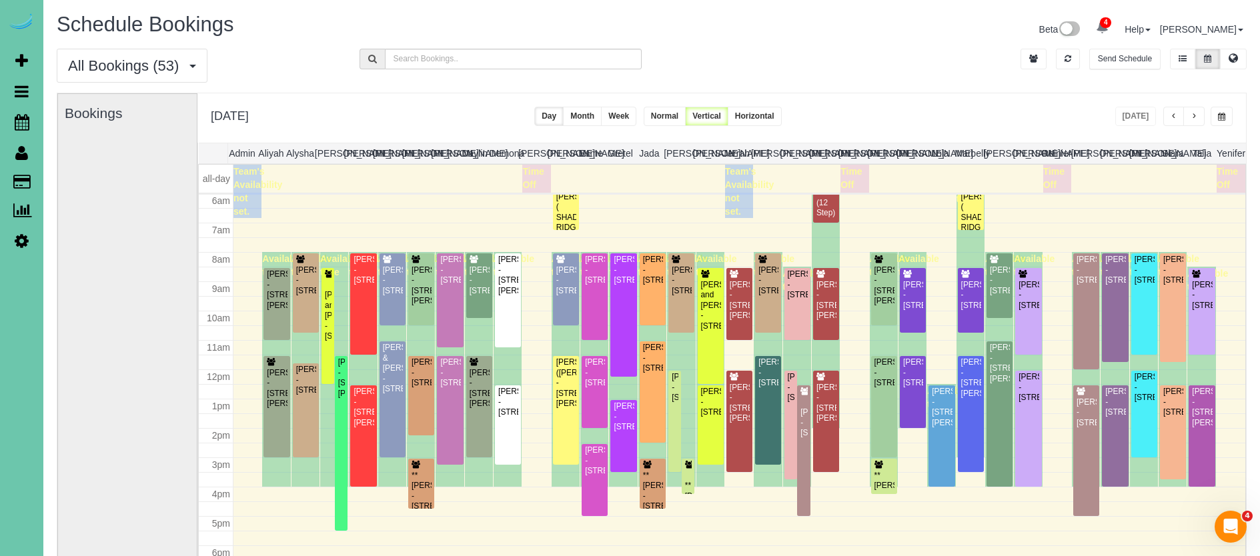
click at [1208, 110] on div "[DATE]" at bounding box center [1175, 116] width 118 height 19
click at [1216, 111] on button "button" at bounding box center [1222, 116] width 22 height 19
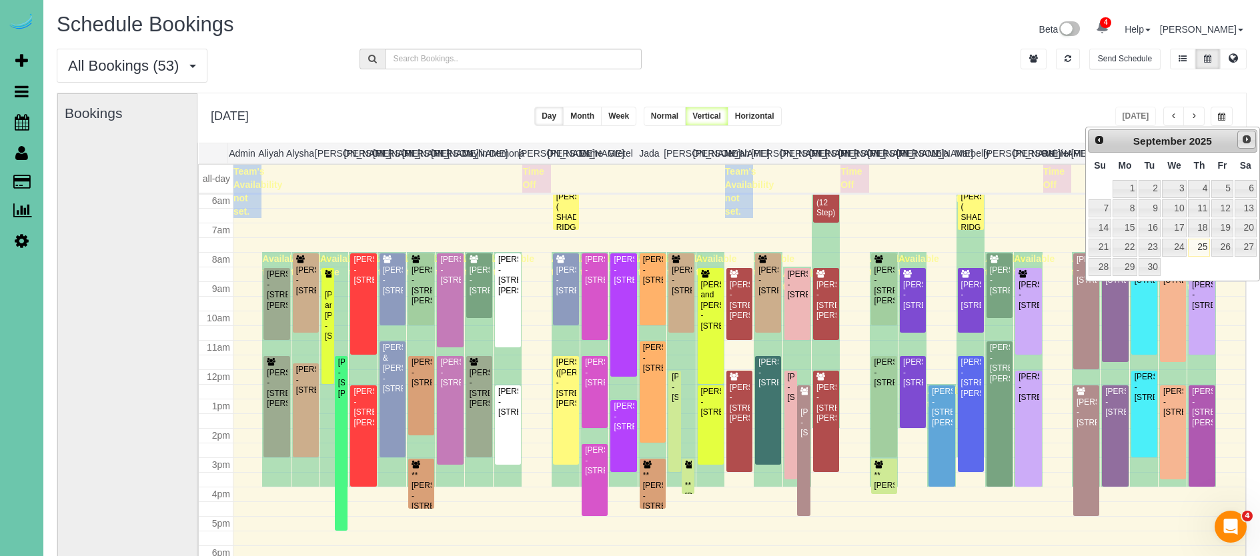
click at [1242, 137] on span "Next" at bounding box center [1247, 139] width 11 height 11
click at [1184, 209] on link "8" at bounding box center [1174, 208] width 25 height 18
type input "**********"
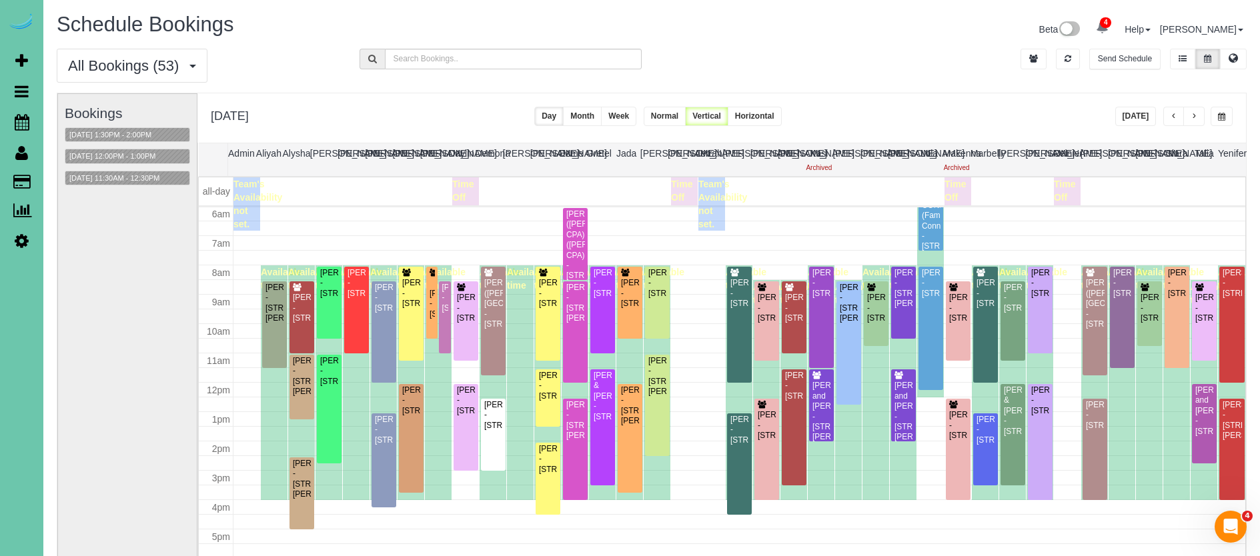
click at [1192, 117] on span "button" at bounding box center [1194, 117] width 7 height 8
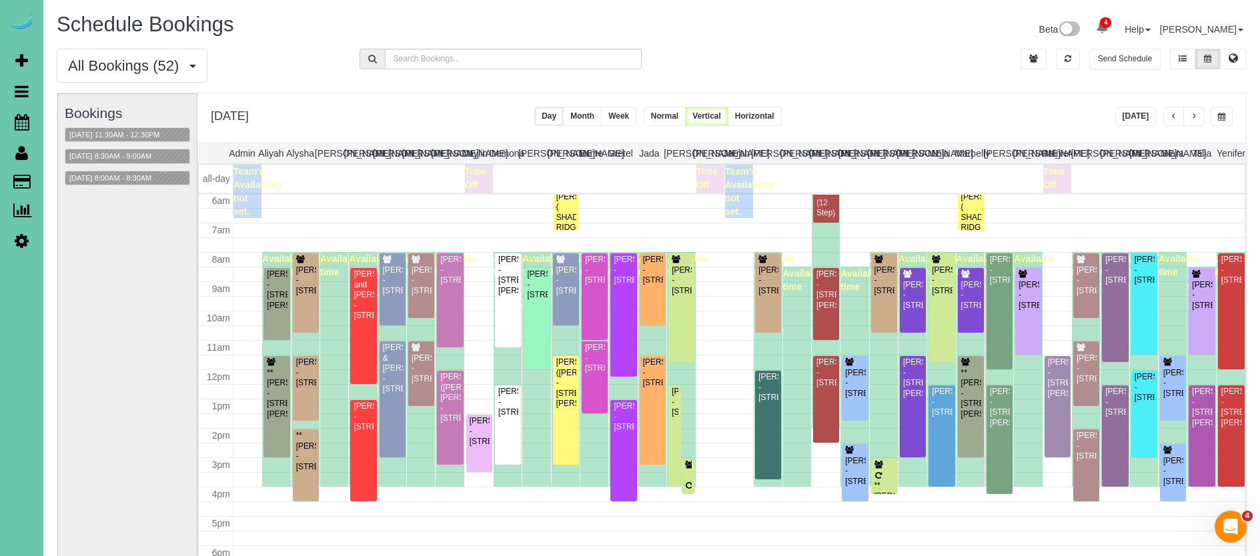
click at [1192, 117] on span "button" at bounding box center [1194, 117] width 7 height 8
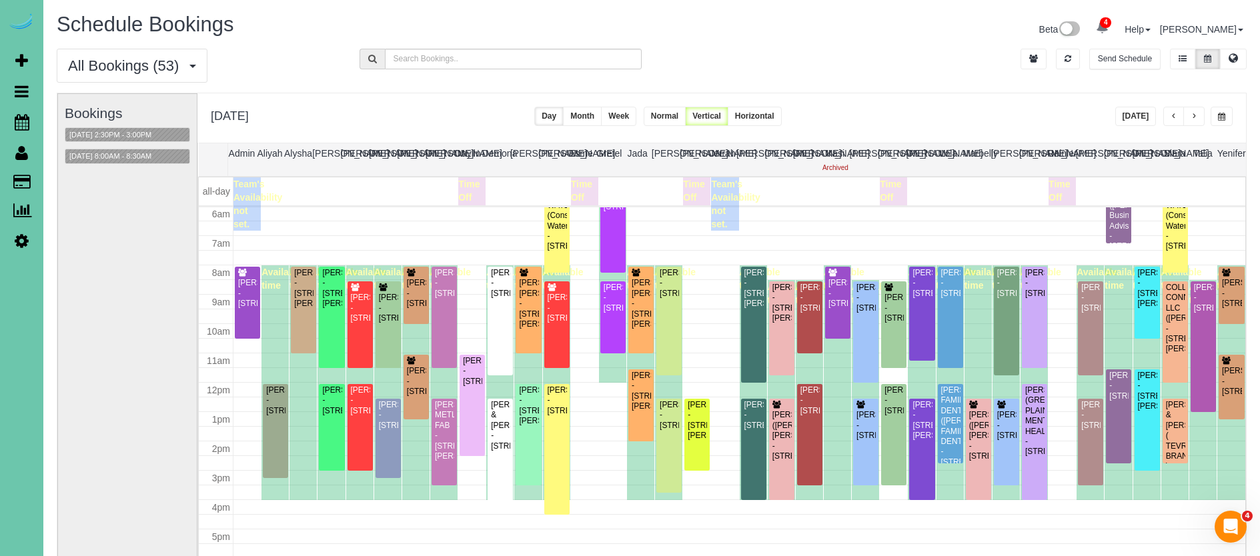
click at [637, 117] on button "Week" at bounding box center [618, 116] width 35 height 19
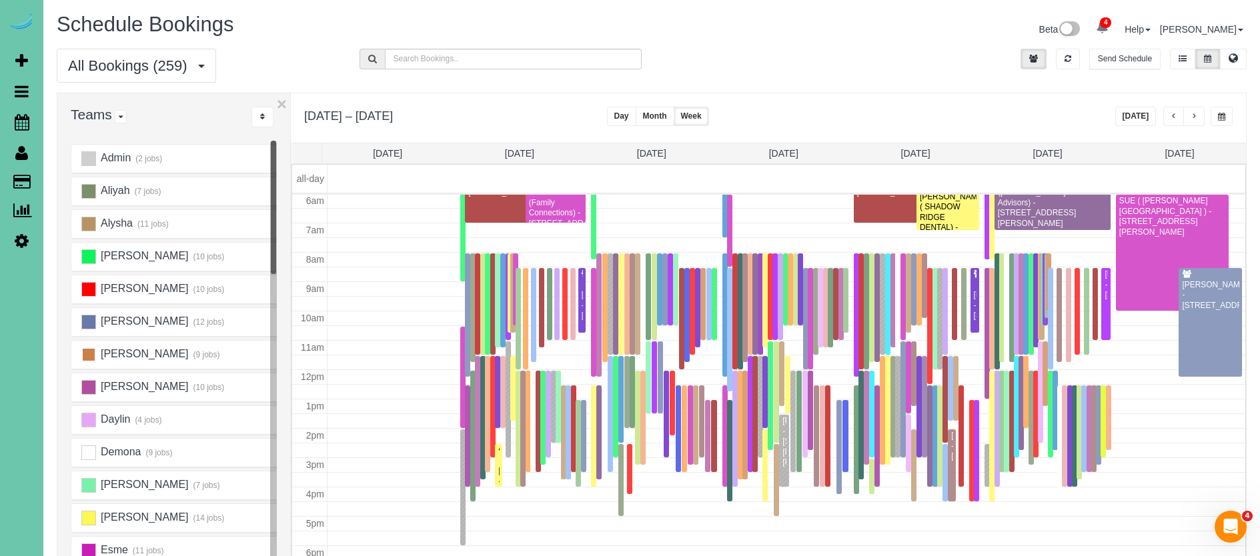
click at [83, 354] on ins at bounding box center [88, 355] width 15 height 15
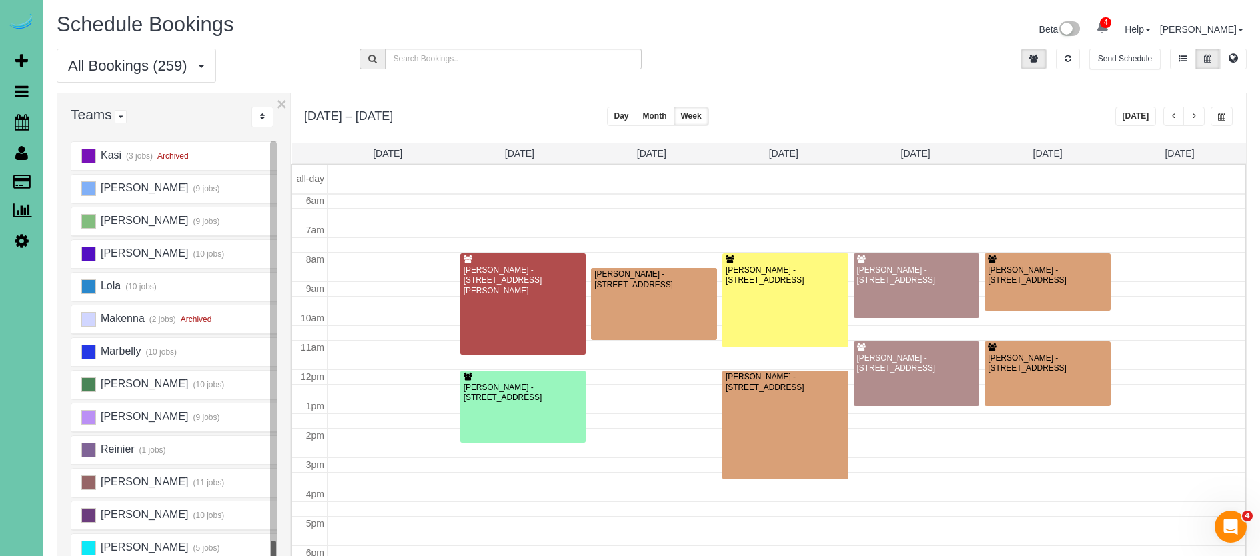
scroll to position [689, 0]
click at [90, 483] on ins at bounding box center [88, 483] width 15 height 15
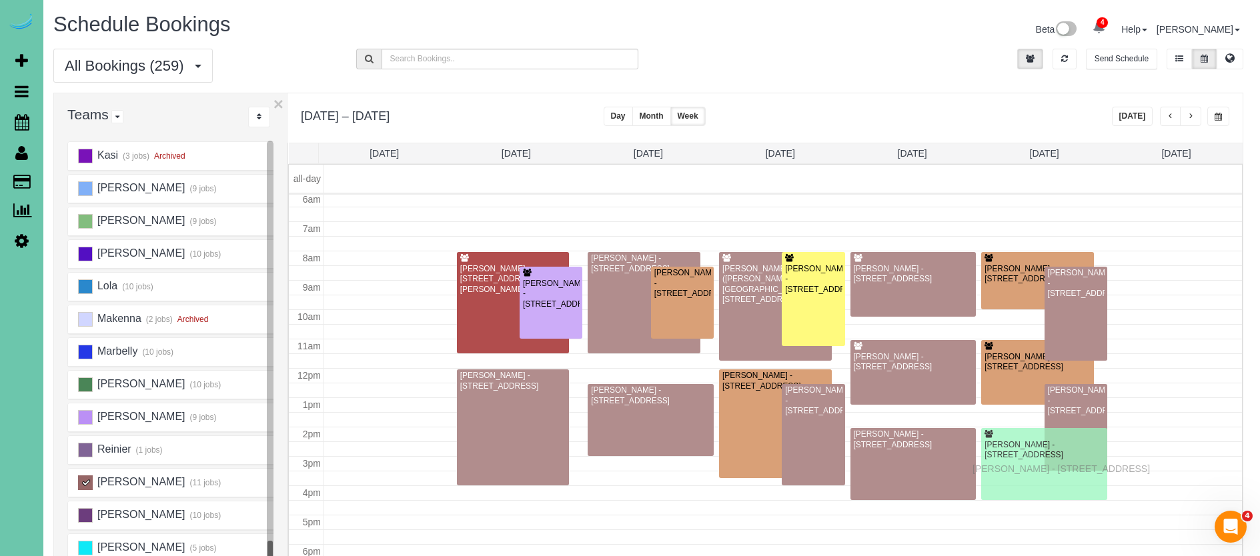
scroll to position [0, 5]
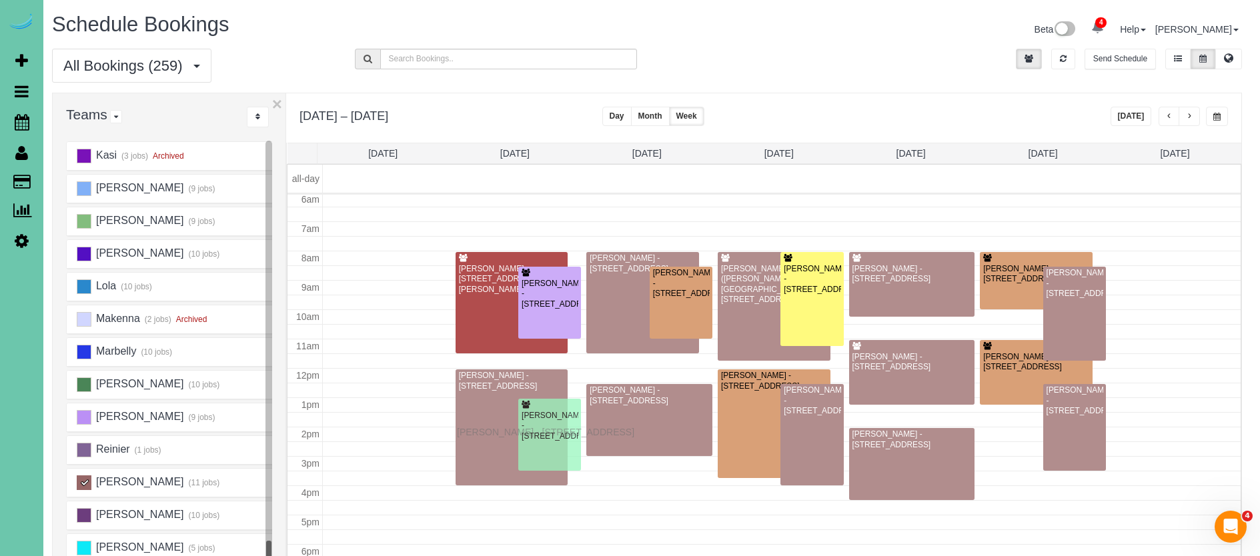
drag, startPoint x: 526, startPoint y: 410, endPoint x: 460, endPoint y: 430, distance: 69.2
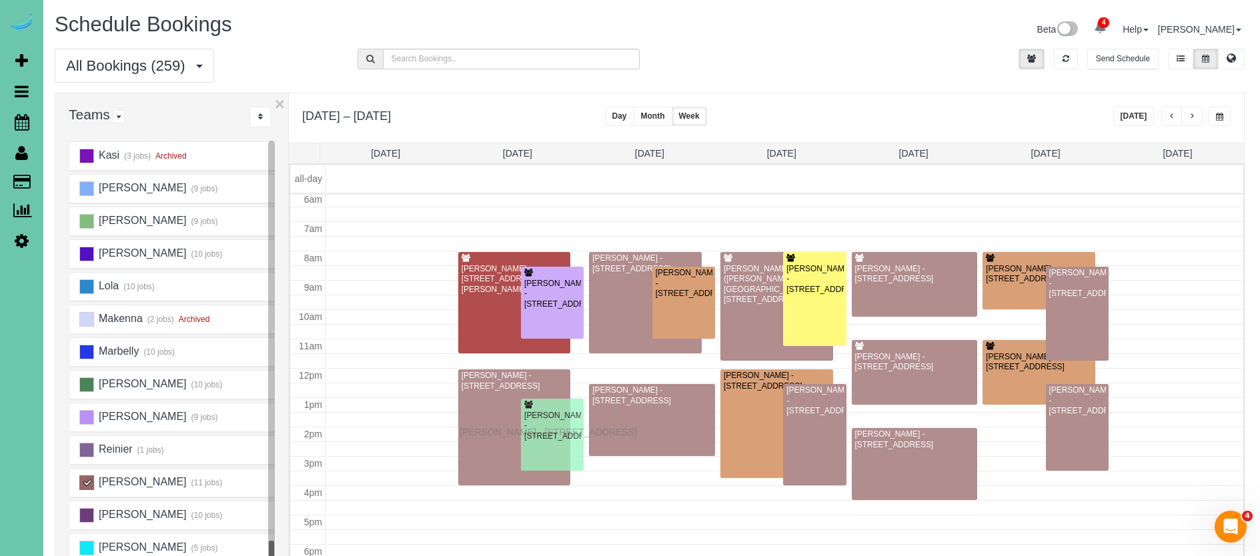
scroll to position [178, 0]
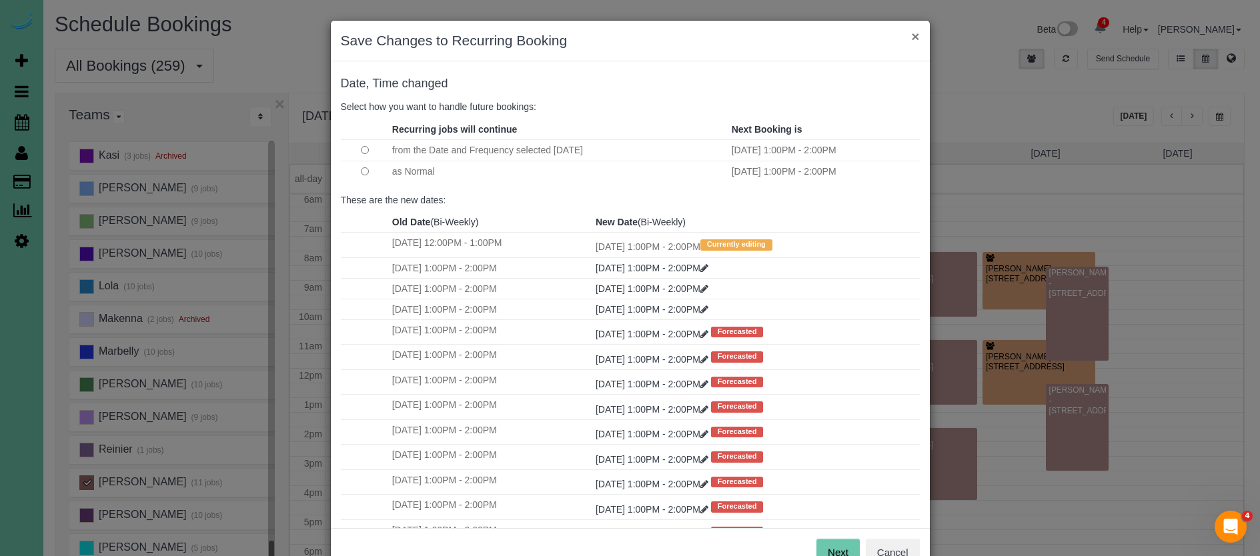
click at [913, 33] on button "×" at bounding box center [915, 36] width 8 height 14
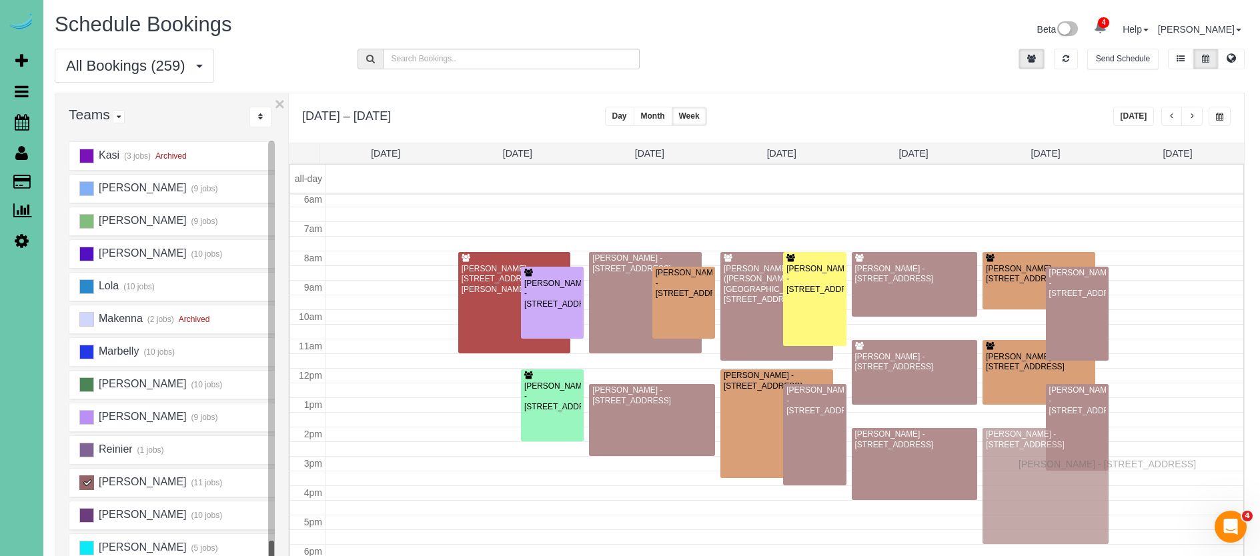
drag, startPoint x: 499, startPoint y: 404, endPoint x: 1022, endPoint y: 462, distance: 526.3
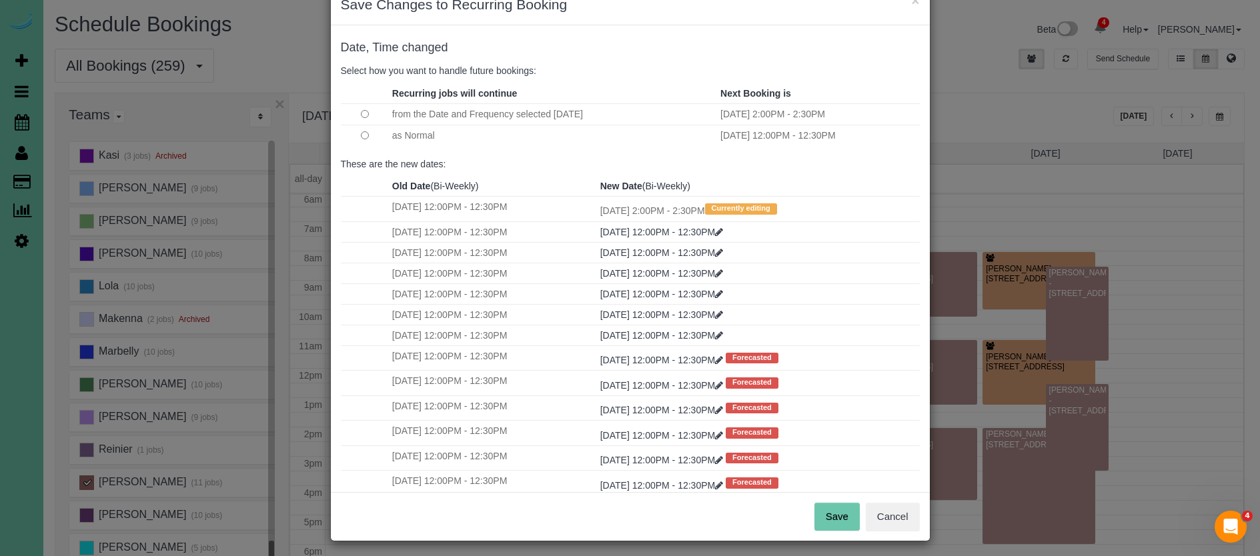
click at [829, 506] on button "Save" at bounding box center [837, 517] width 45 height 28
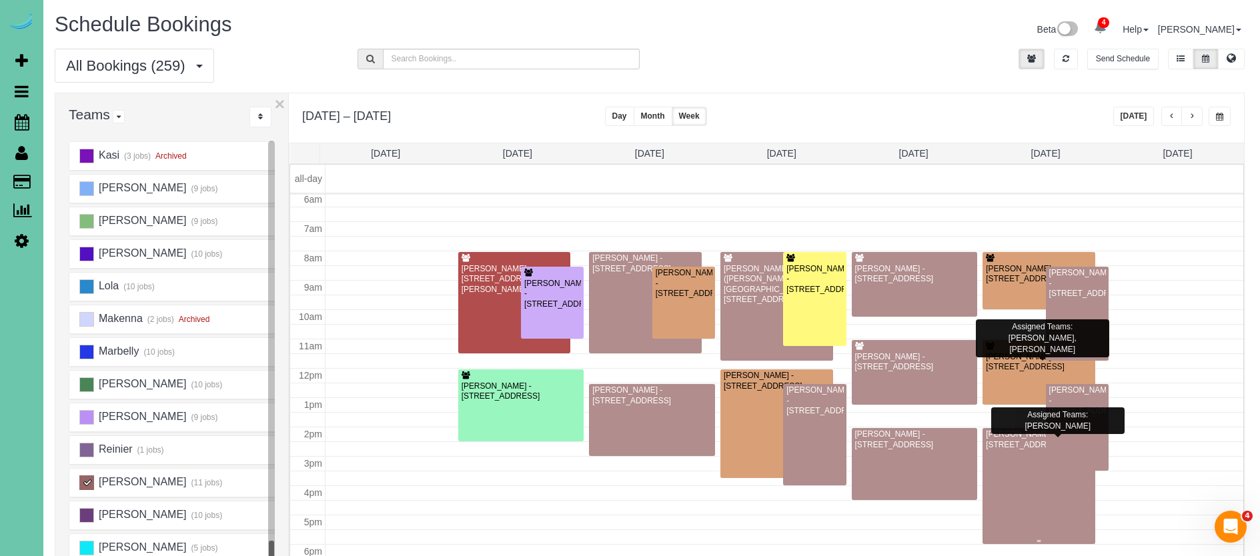
click at [1005, 478] on div at bounding box center [1039, 486] width 113 height 116
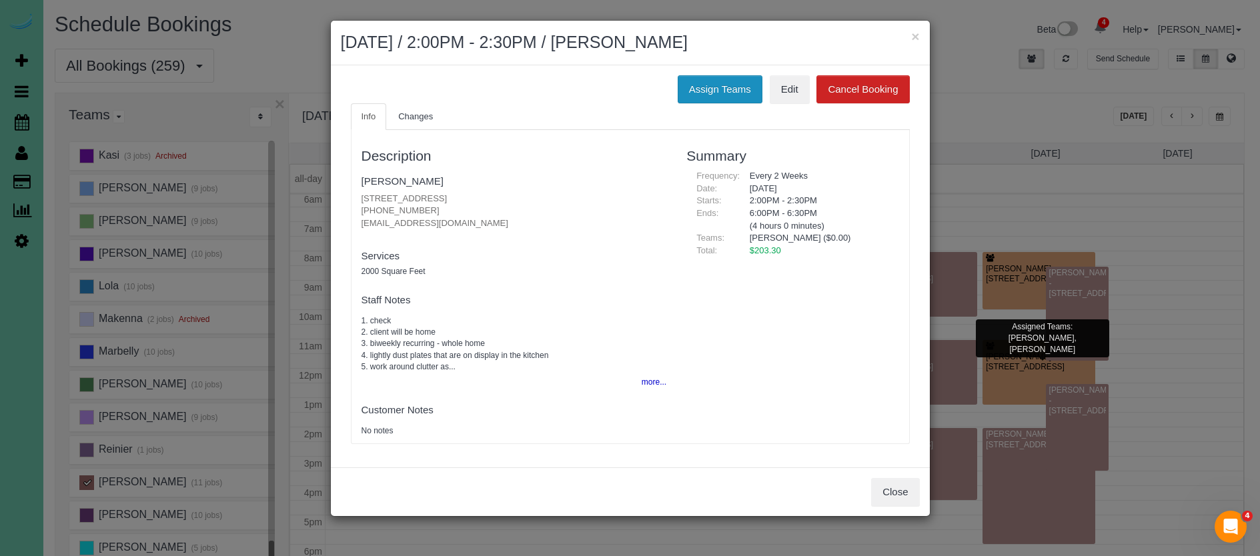
click at [697, 91] on button "Assign Teams" at bounding box center [720, 89] width 85 height 28
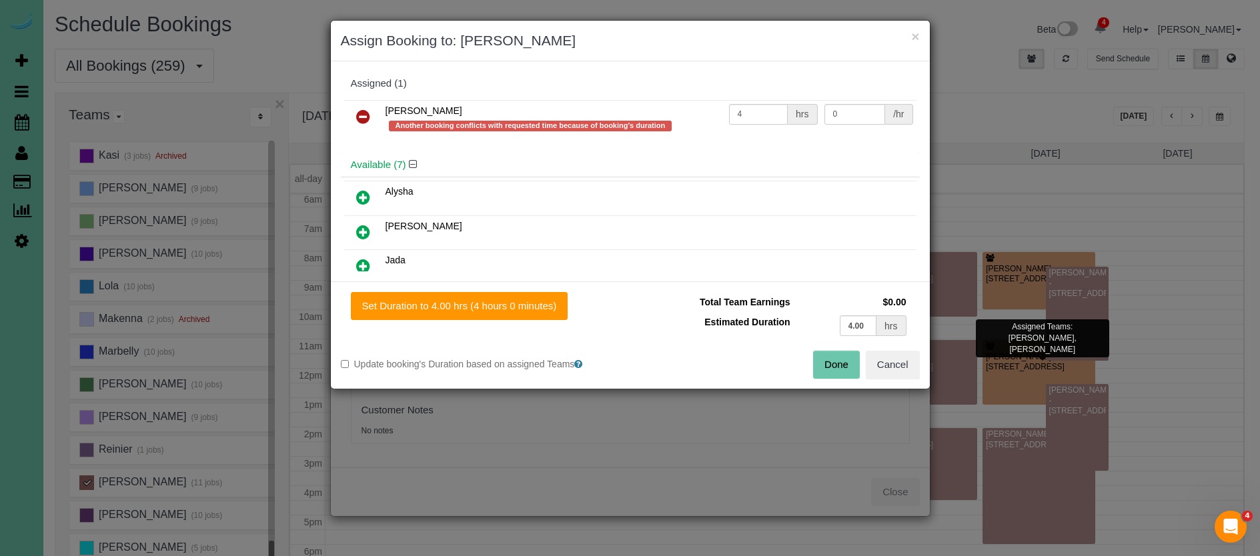
drag, startPoint x: 366, startPoint y: 113, endPoint x: 367, endPoint y: 137, distance: 24.1
click at [366, 115] on icon at bounding box center [363, 117] width 14 height 16
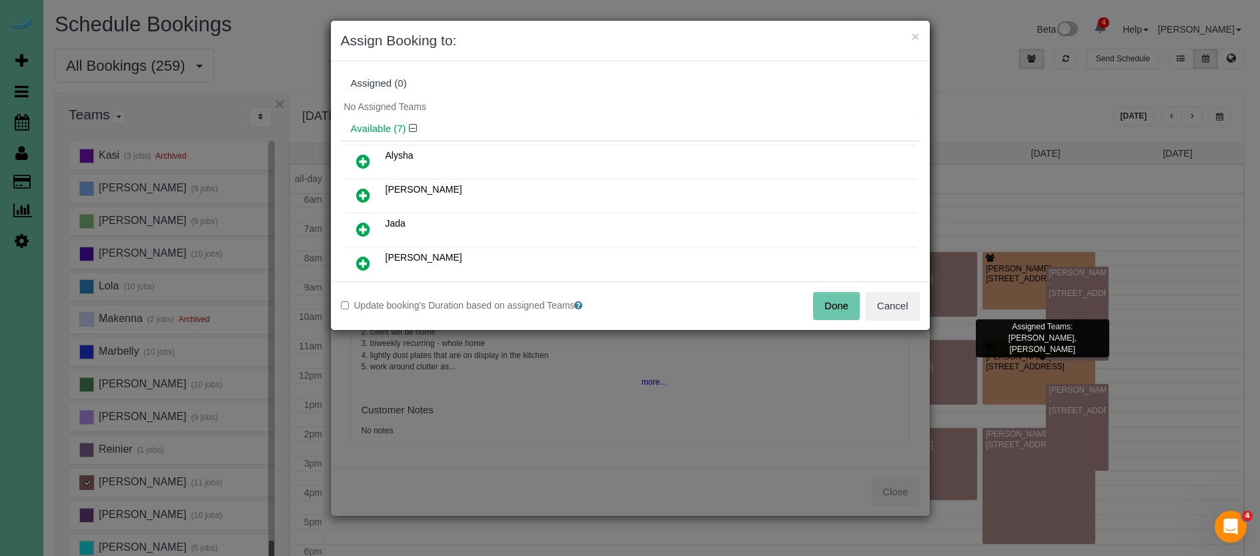
click at [361, 197] on icon at bounding box center [363, 195] width 14 height 16
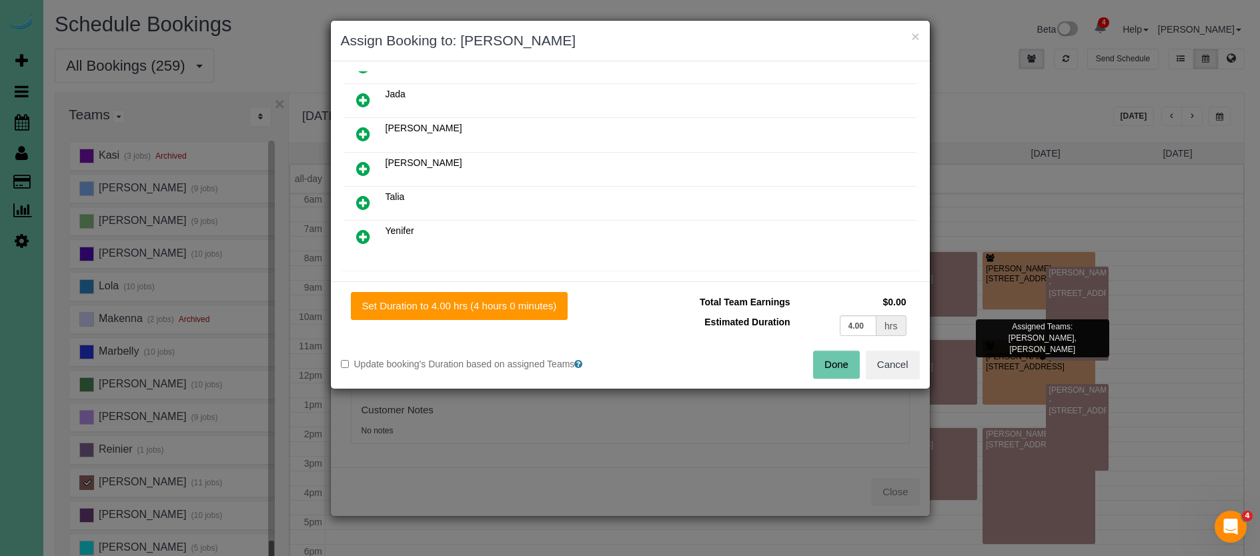
scroll to position [151, 0]
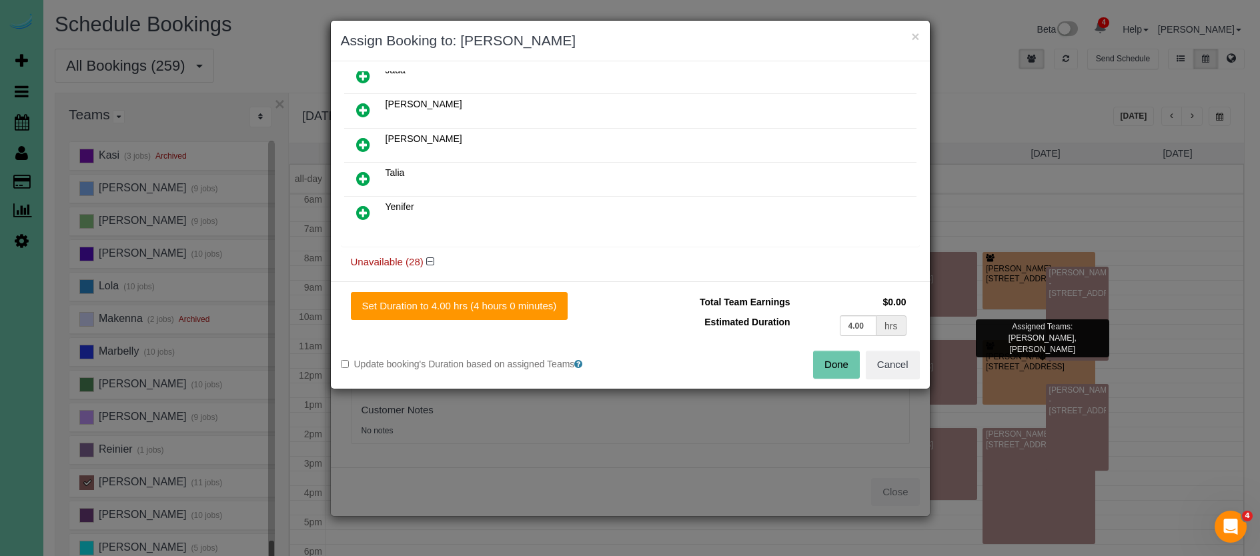
click at [360, 206] on icon at bounding box center [363, 213] width 14 height 16
drag, startPoint x: 870, startPoint y: 328, endPoint x: 722, endPoint y: 300, distance: 150.7
click at [722, 300] on tbody "Total Team Earnings $0.00 Estimated Duration 4.00 hrs" at bounding box center [776, 315] width 270 height 47
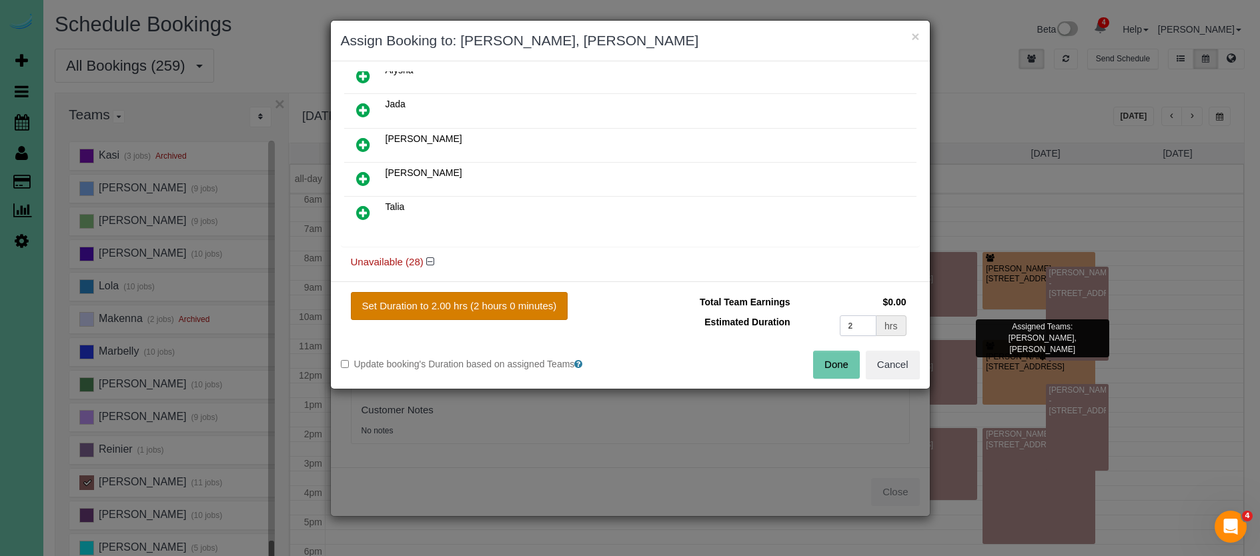
type input "2"
drag, startPoint x: 500, startPoint y: 304, endPoint x: 487, endPoint y: 300, distance: 13.9
click at [487, 300] on button "Set Duration to 2.00 hrs (2 hours 0 minutes)" at bounding box center [460, 306] width 218 height 28
type input "2.00"
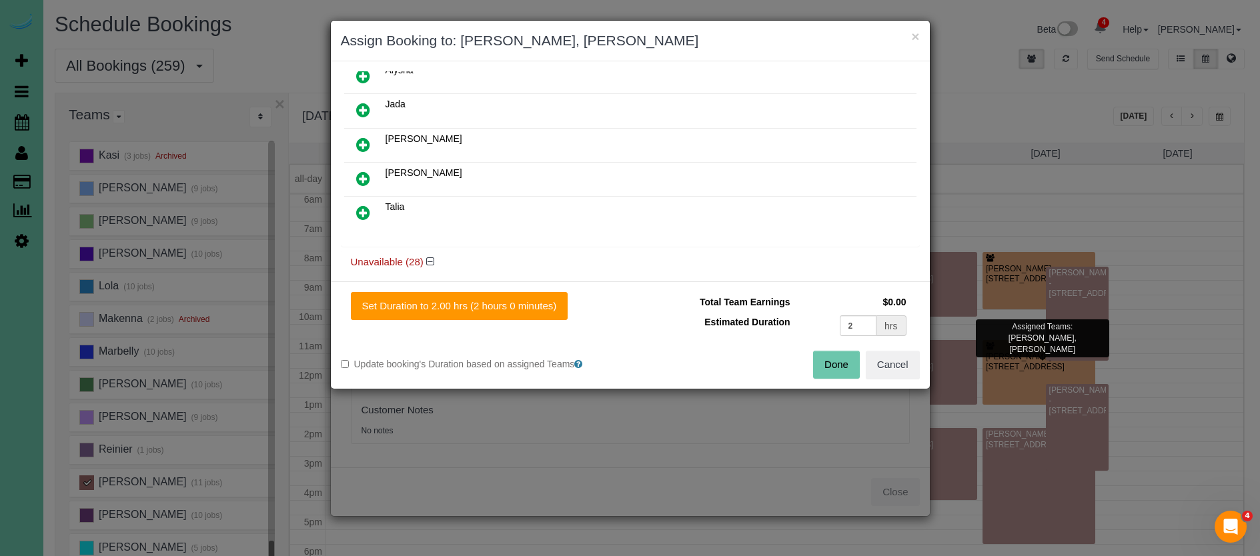
click at [848, 360] on button "Done" at bounding box center [836, 365] width 47 height 28
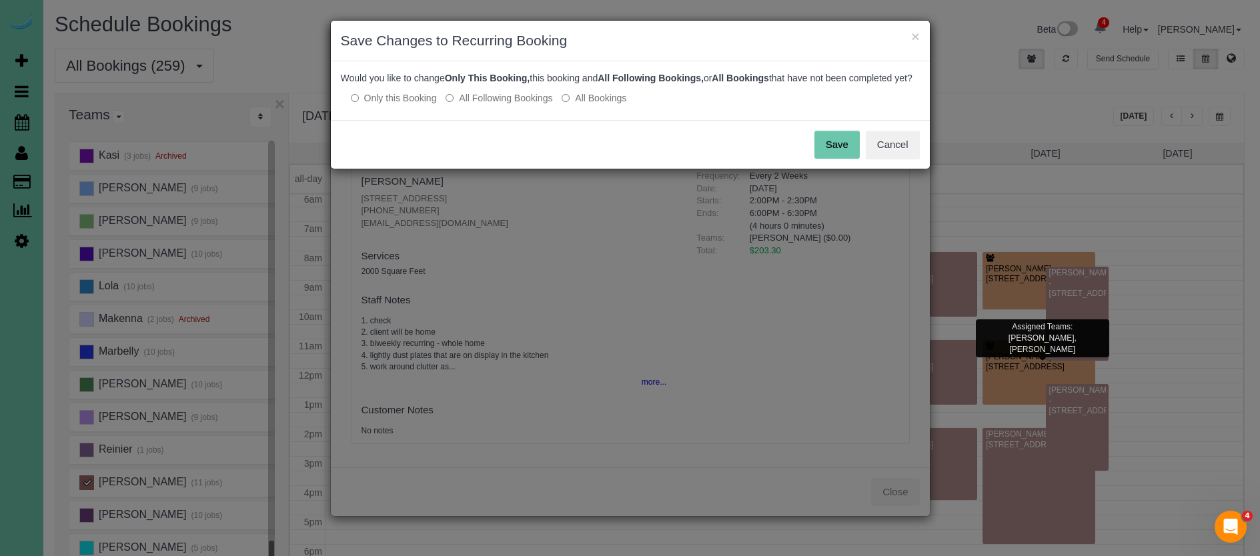
click at [835, 159] on button "Save" at bounding box center [837, 145] width 45 height 28
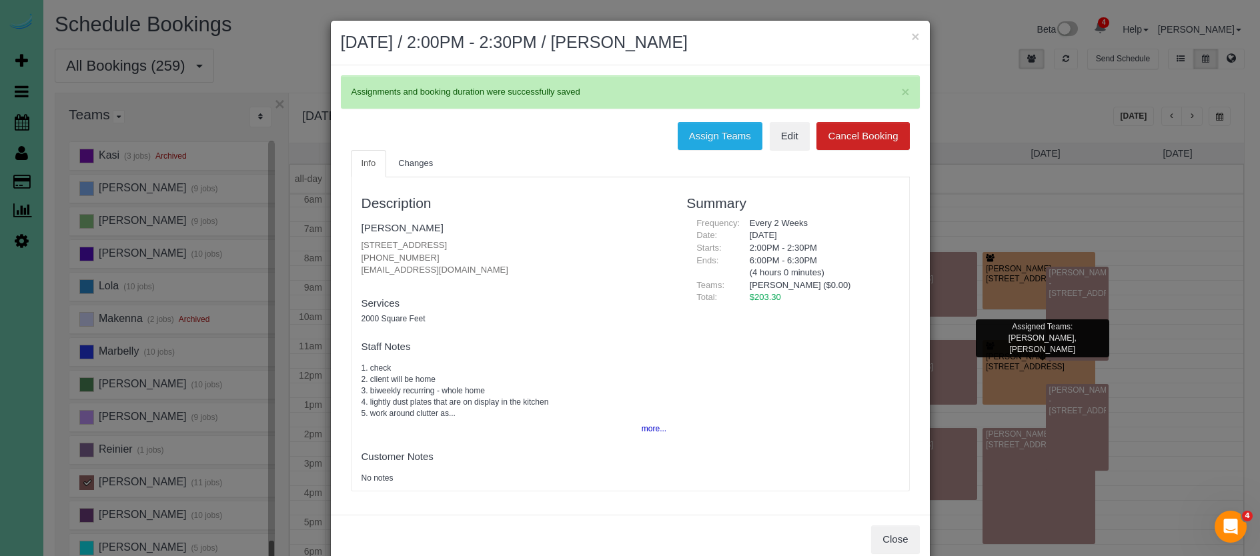
drag, startPoint x: 916, startPoint y: 31, endPoint x: 903, endPoint y: 31, distance: 13.3
click at [916, 31] on button "×" at bounding box center [915, 36] width 8 height 14
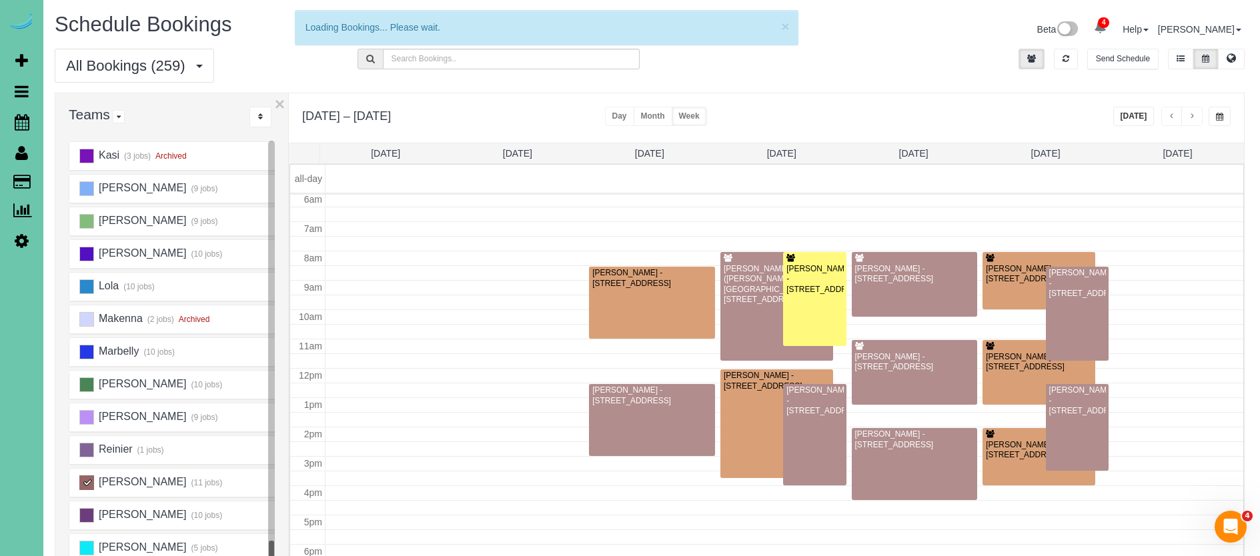
scroll to position [178, 0]
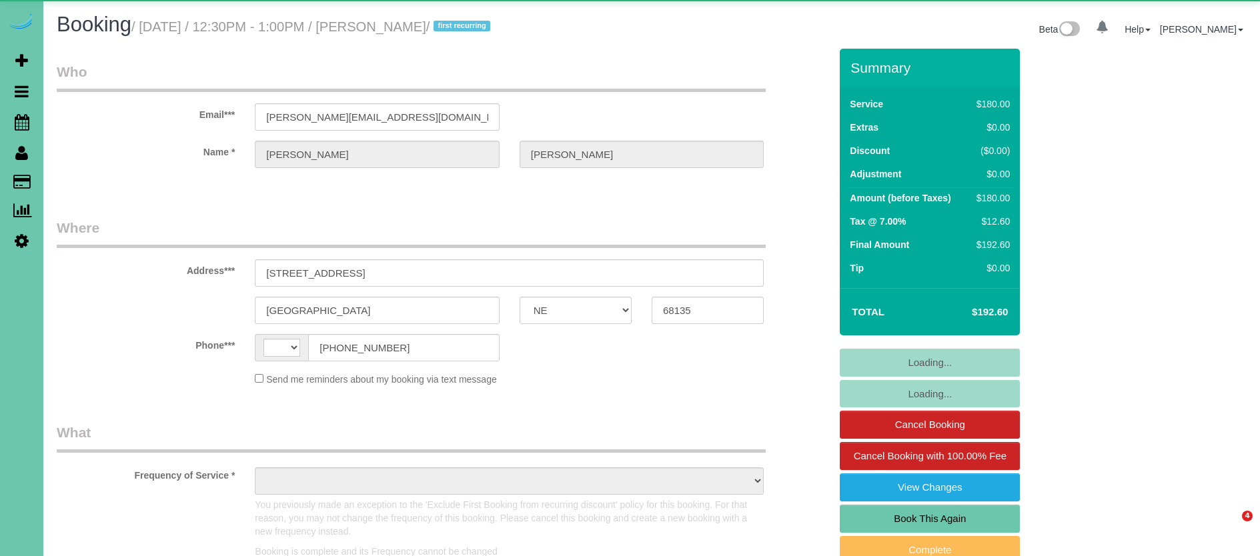
select select "NE"
select select "string:[GEOGRAPHIC_DATA]"
select select "object:426"
select select "string:fspay-7535cb80-fefa-43f4-a77c-b3b0d17fb6f3"
select select "number:37"
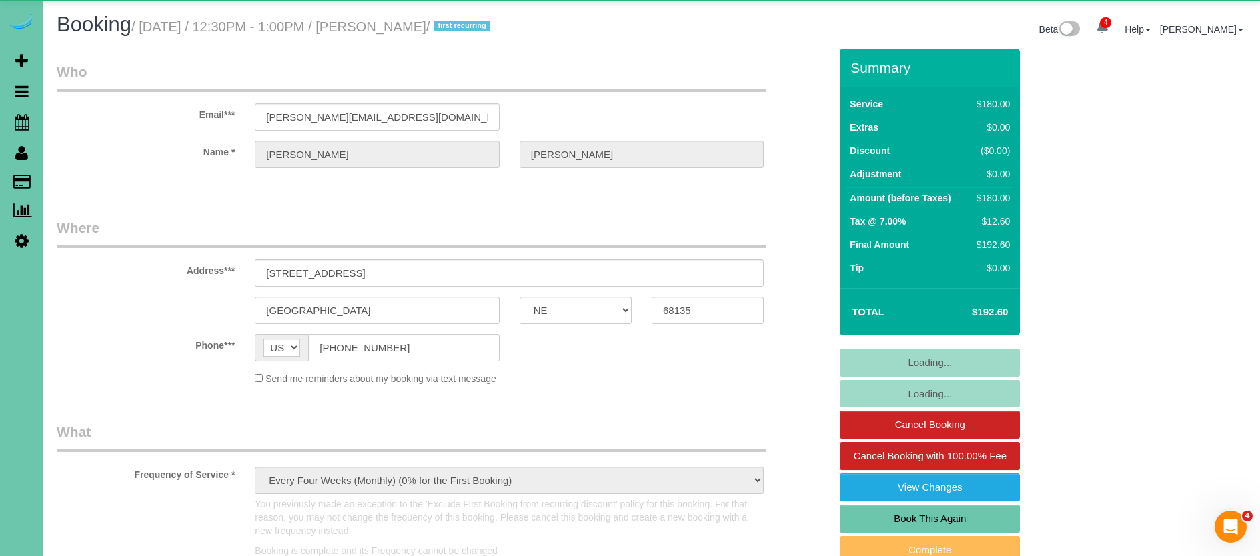
select select "number:42"
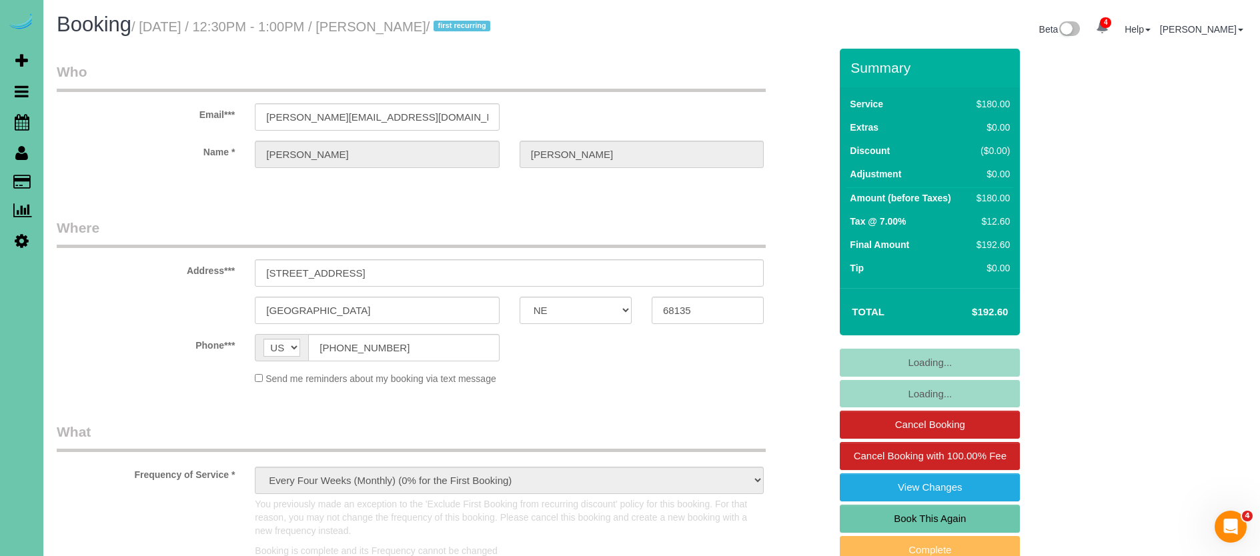
select select "object:957"
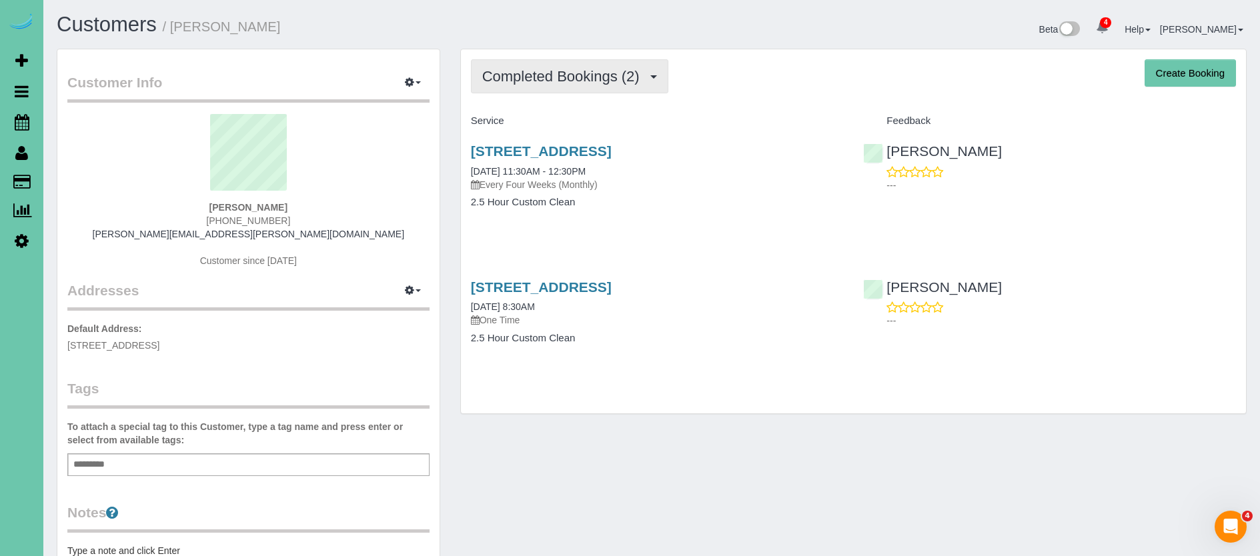
click at [610, 79] on span "Completed Bookings (2)" at bounding box center [564, 76] width 164 height 17
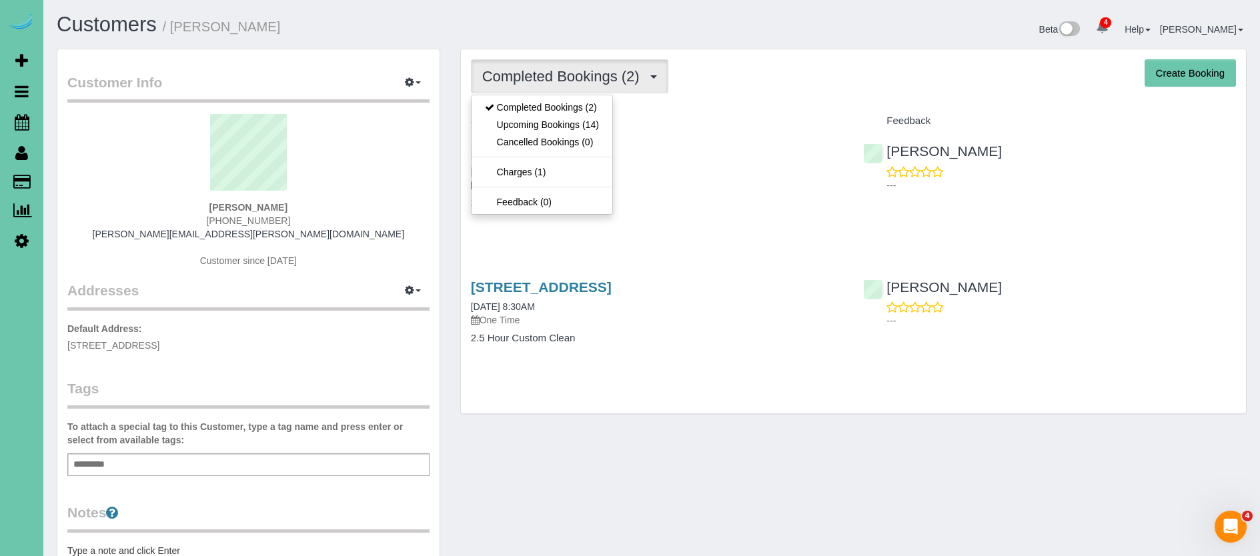
click at [596, 124] on link "Upcoming Bookings (14)" at bounding box center [542, 124] width 141 height 17
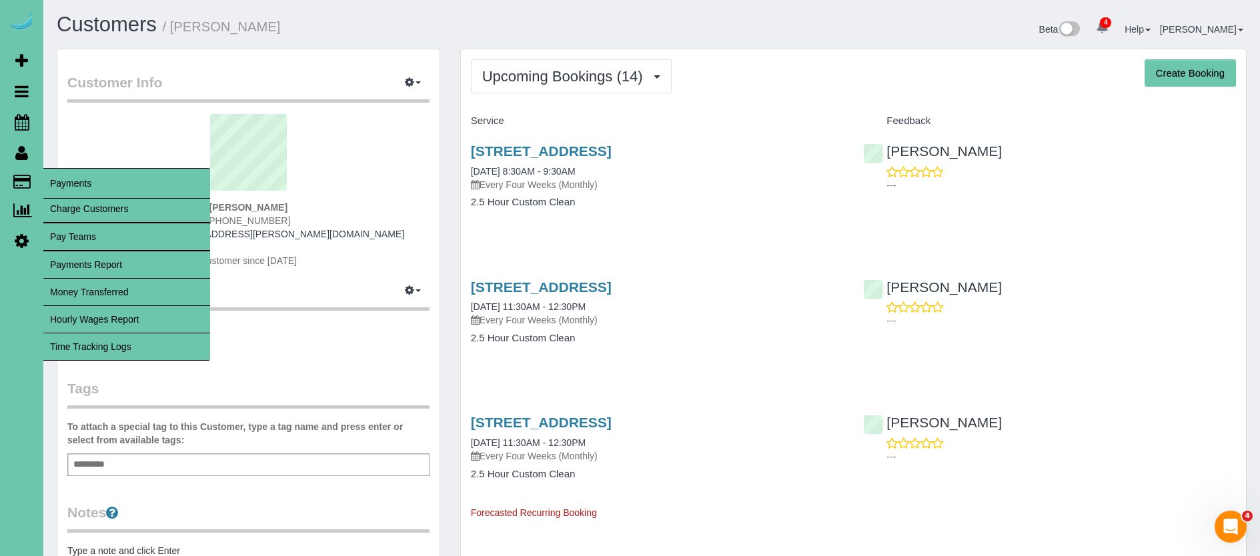
click at [163, 355] on link "Time Tracking Logs" at bounding box center [126, 347] width 167 height 27
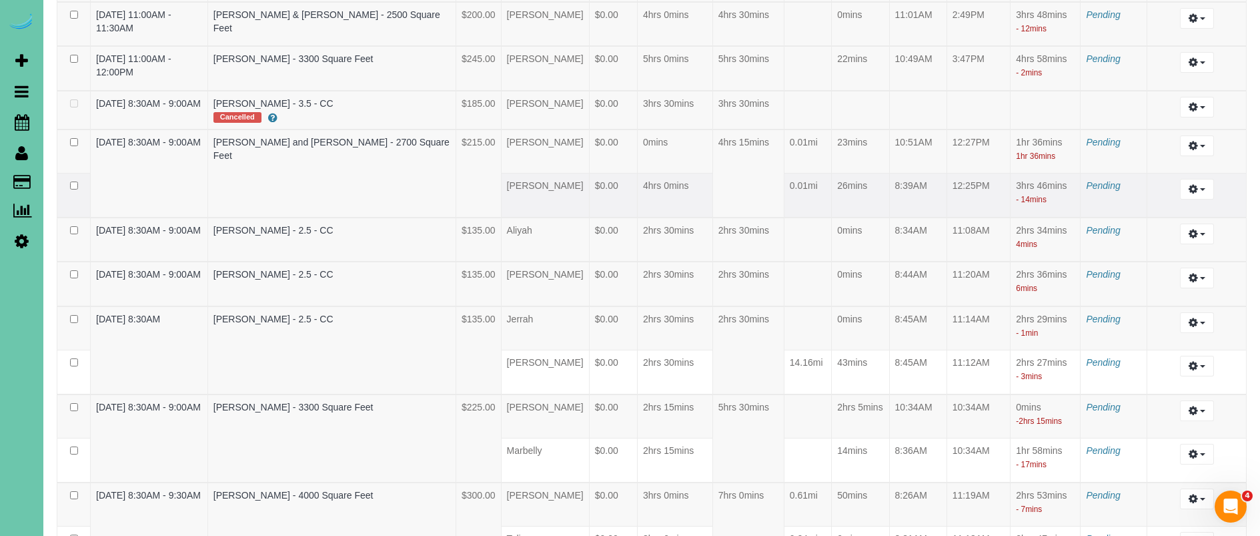
scroll to position [737, 0]
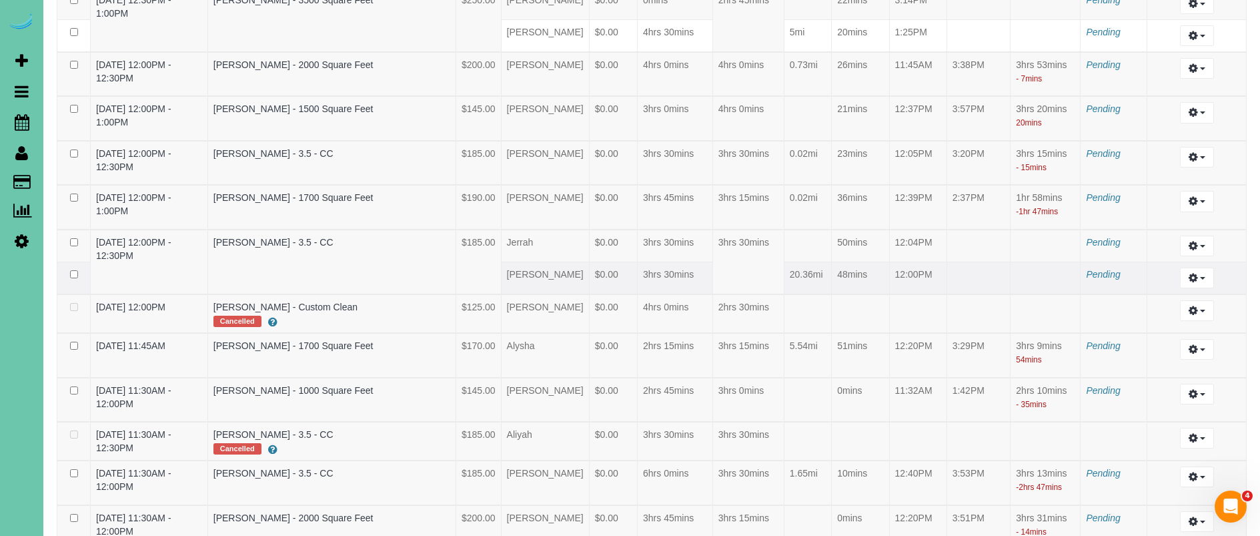
click at [989, 262] on td at bounding box center [979, 278] width 64 height 33
click at [1197, 274] on icon "button" at bounding box center [1193, 278] width 9 height 8
click at [1154, 299] on link "Edit" at bounding box center [1160, 302] width 105 height 17
select select "draft"
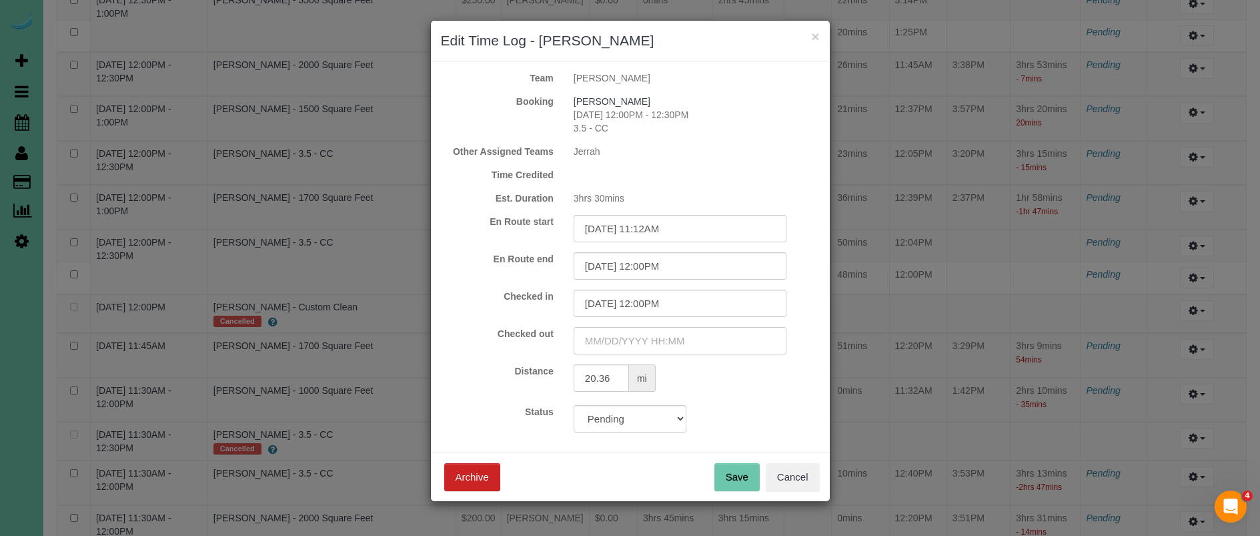
click at [630, 341] on input "text" at bounding box center [680, 340] width 213 height 27
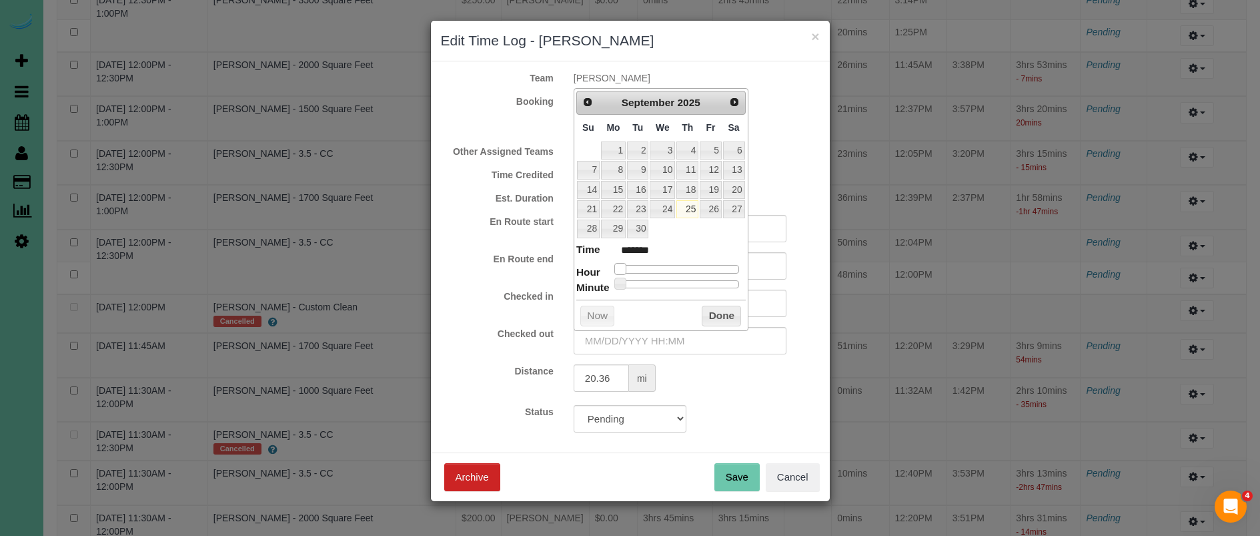
type input "09/25/2025 2:00AM"
type input "******"
type input "09/25/2025 5:00AM"
type input "******"
type input "09/25/2025 6:00AM"
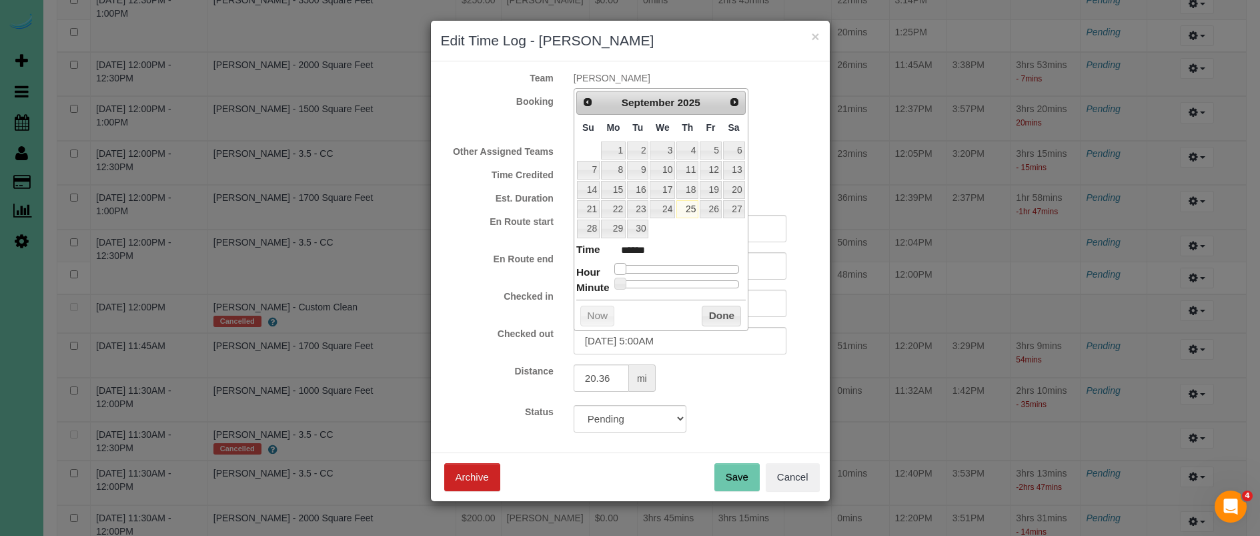
type input "******"
type input "09/25/2025 8:00AM"
type input "******"
type input "09/25/2025 9:00AM"
type input "******"
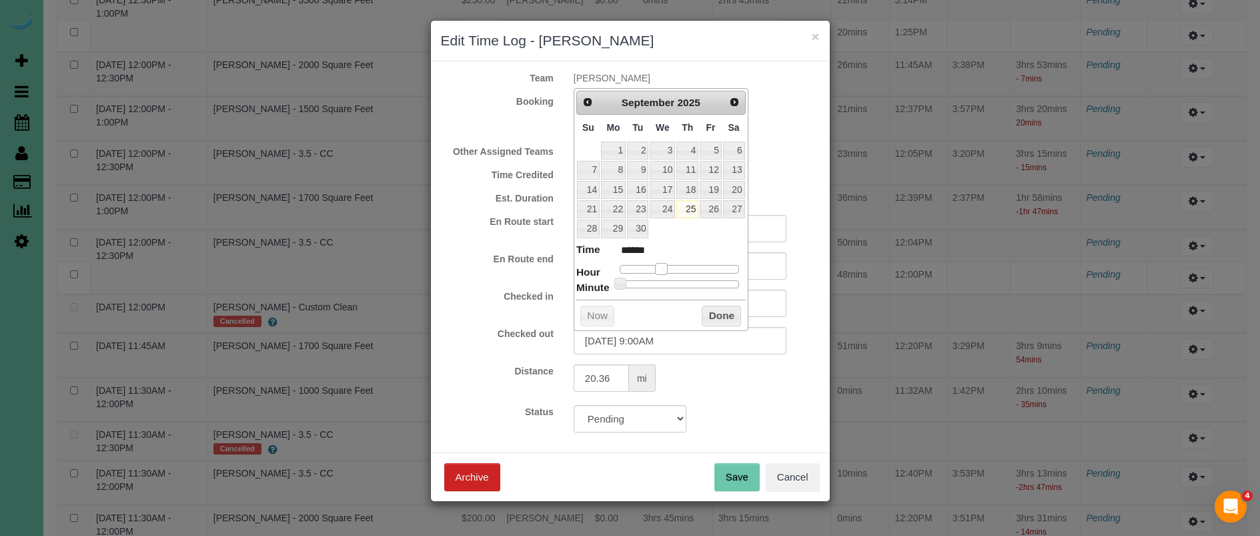
type input "09/25/2025 11:00AM"
type input "*******"
type input "09/25/2025 12:00PM"
type input "*******"
type input "09/25/2025 4:00PM"
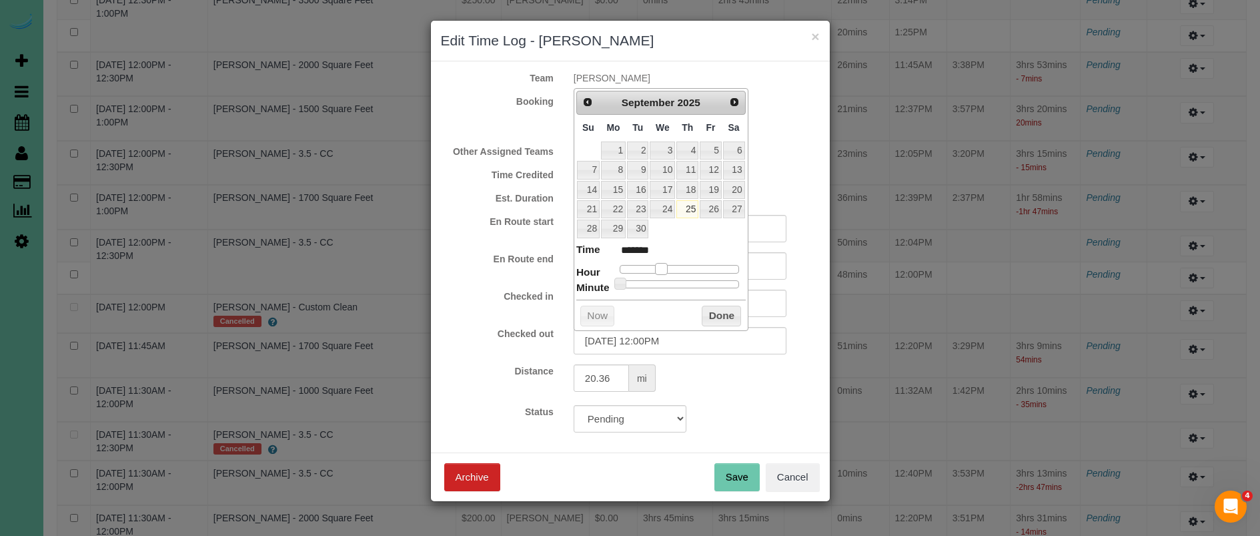
type input "******"
type input "09/25/2025 5:00PM"
type input "******"
type input "09/25/2025 4:00PM"
type input "******"
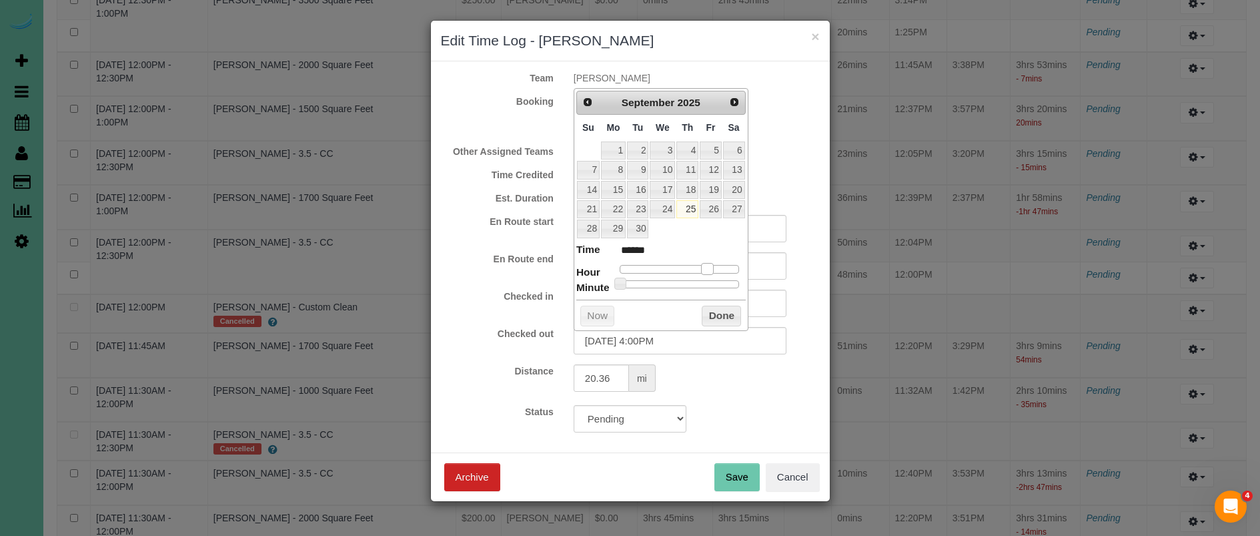
type input "09/25/2025 3:00PM"
type input "******"
type input "09/25/2025 2:00PM"
type input "******"
type input "09/25/2025 3:00PM"
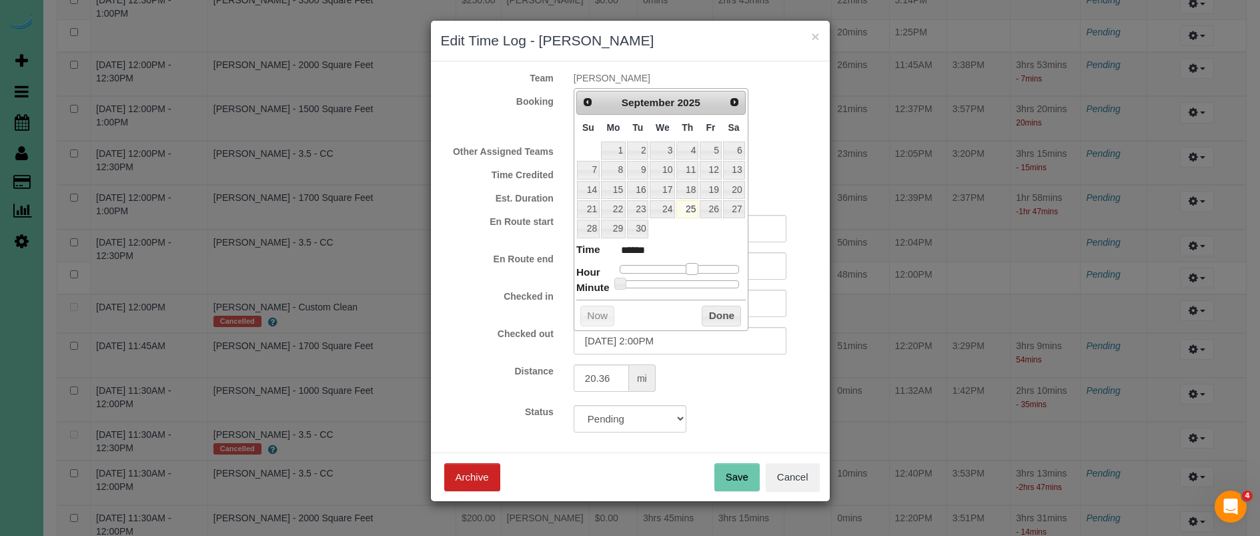
type input "******"
type input "09/25/2025 2:00PM"
type input "******"
drag, startPoint x: 623, startPoint y: 264, endPoint x: 692, endPoint y: 282, distance: 71.0
click at [698, 274] on dl "Time ****** Hour Minute Second Millisecond Microsecond Time Zone ***** ***** **…" at bounding box center [660, 265] width 169 height 46
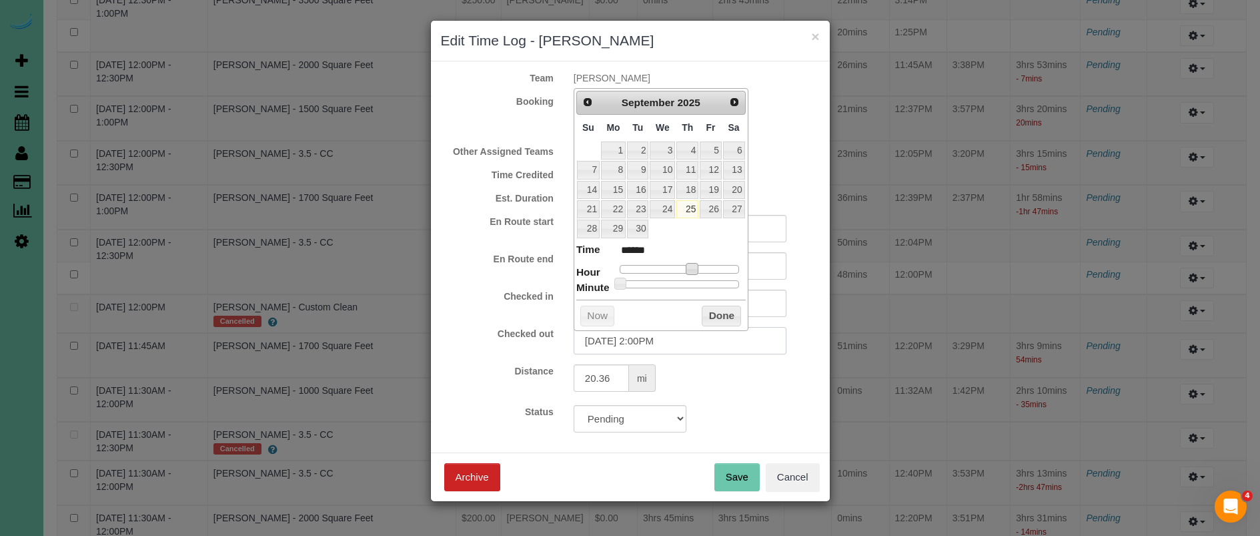
click at [658, 340] on input "09/25/2025 2:00PM" at bounding box center [680, 340] width 213 height 27
type input "09/25/2025 2:05PM"
click at [721, 301] on div "Prev Next September 2025 Su Mo Tu We Th Fr Sa 1 2 3 4 5 6 7 8 9 10 11 12 13 14 …" at bounding box center [661, 209] width 175 height 243
click at [715, 314] on button "Done" at bounding box center [721, 316] width 39 height 21
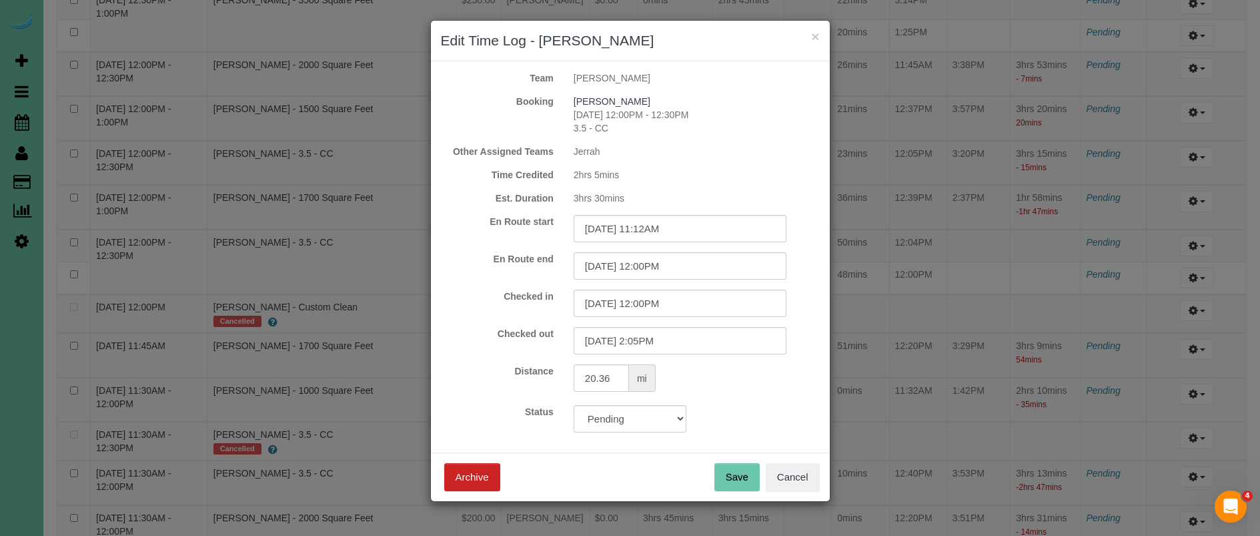
click at [743, 476] on button "Save" at bounding box center [737, 477] width 45 height 28
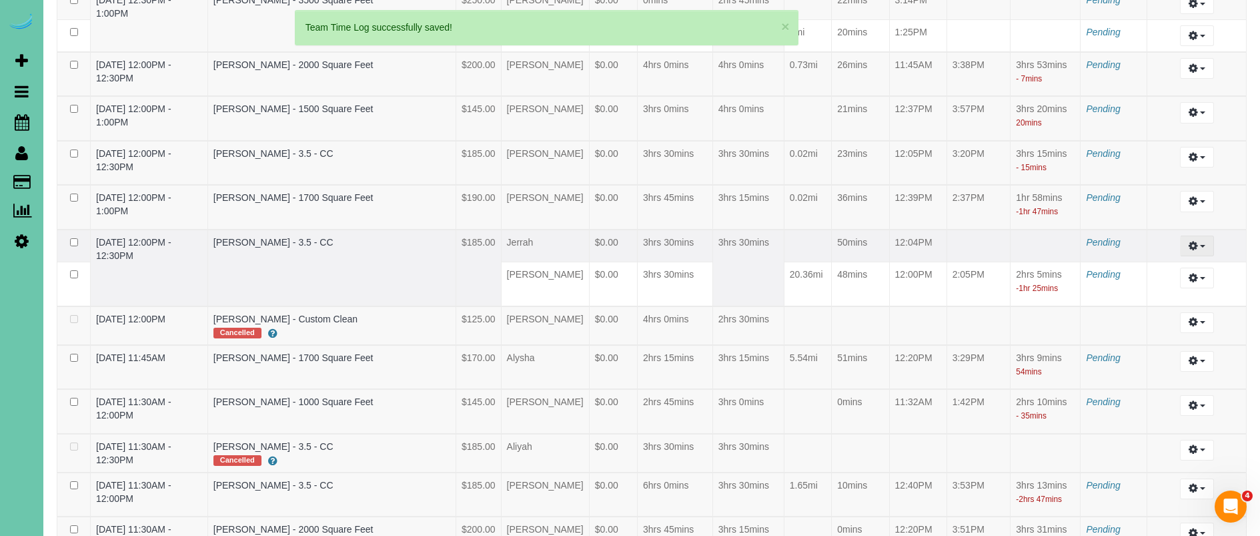
click at [1198, 242] on button "button" at bounding box center [1197, 246] width 34 height 21
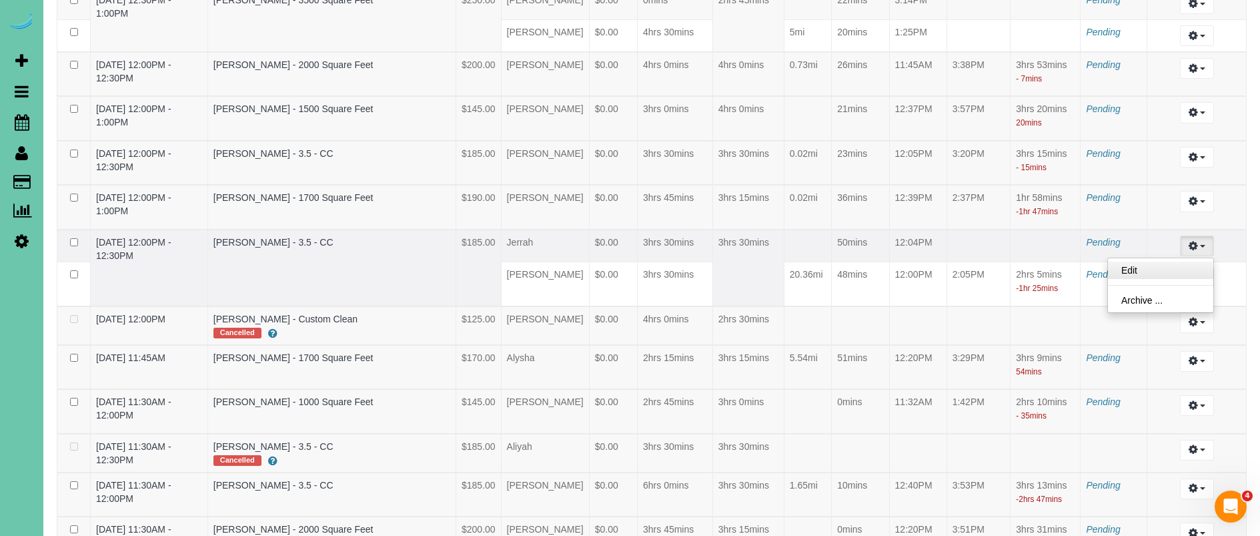
click at [1135, 267] on link "Edit" at bounding box center [1160, 270] width 105 height 17
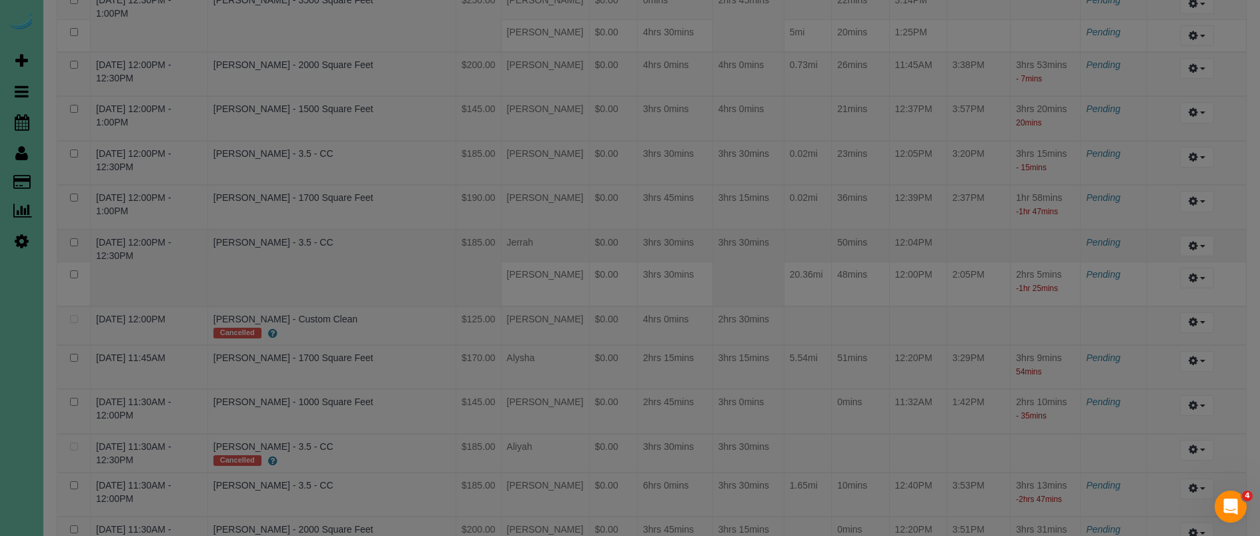
select select "draft"
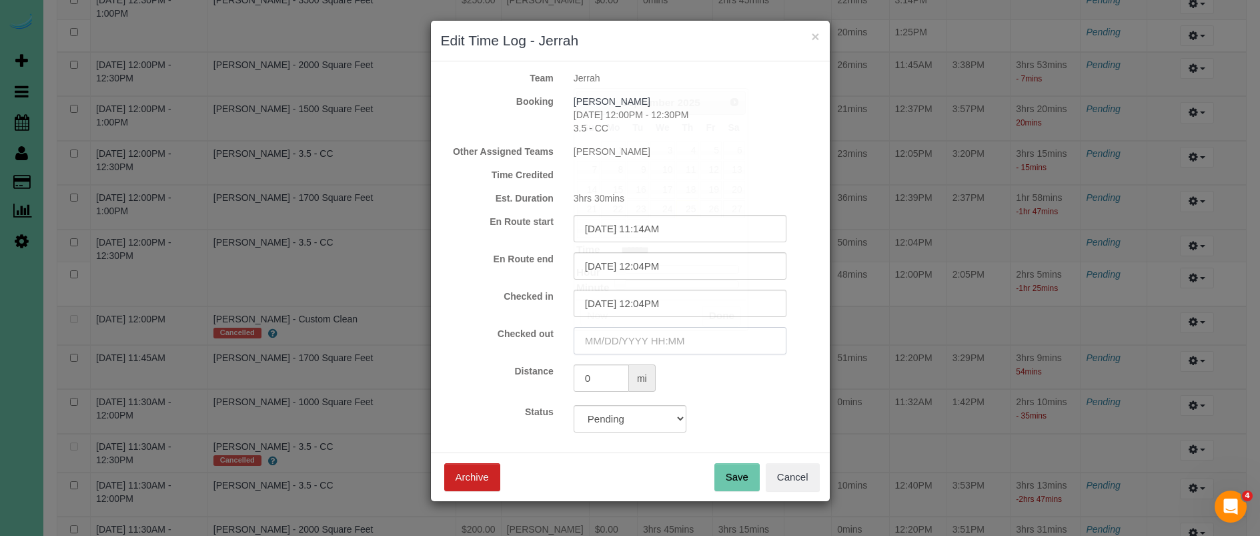
click at [641, 338] on input "text" at bounding box center [680, 340] width 213 height 27
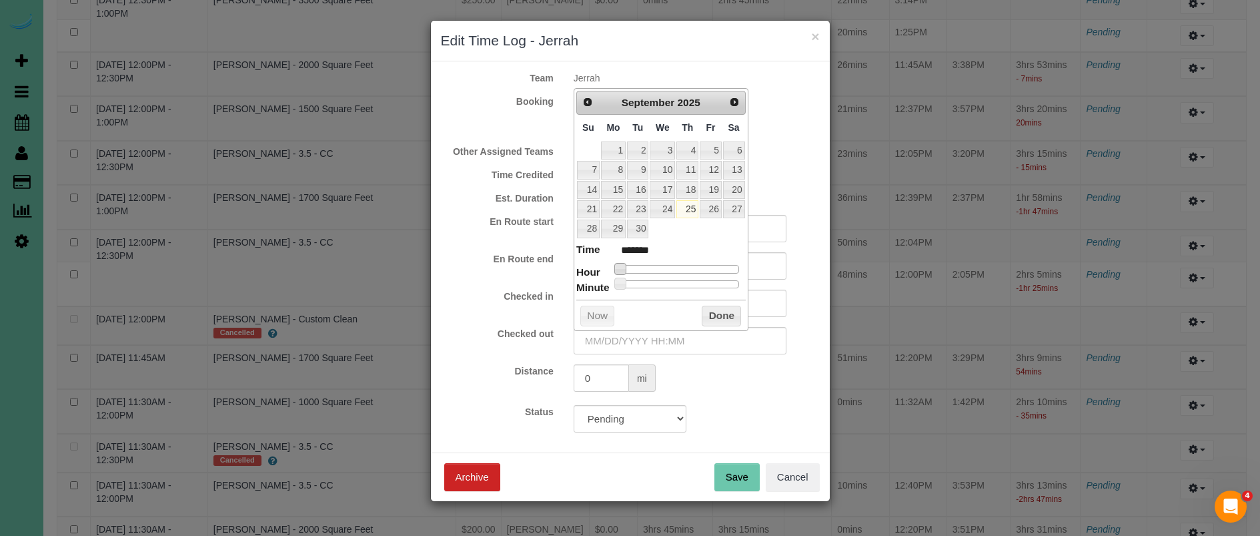
type input "09/25/2025 1:00AM"
type input "******"
type input "09/25/2025 3:00AM"
type input "******"
type input "09/25/2025 4:00AM"
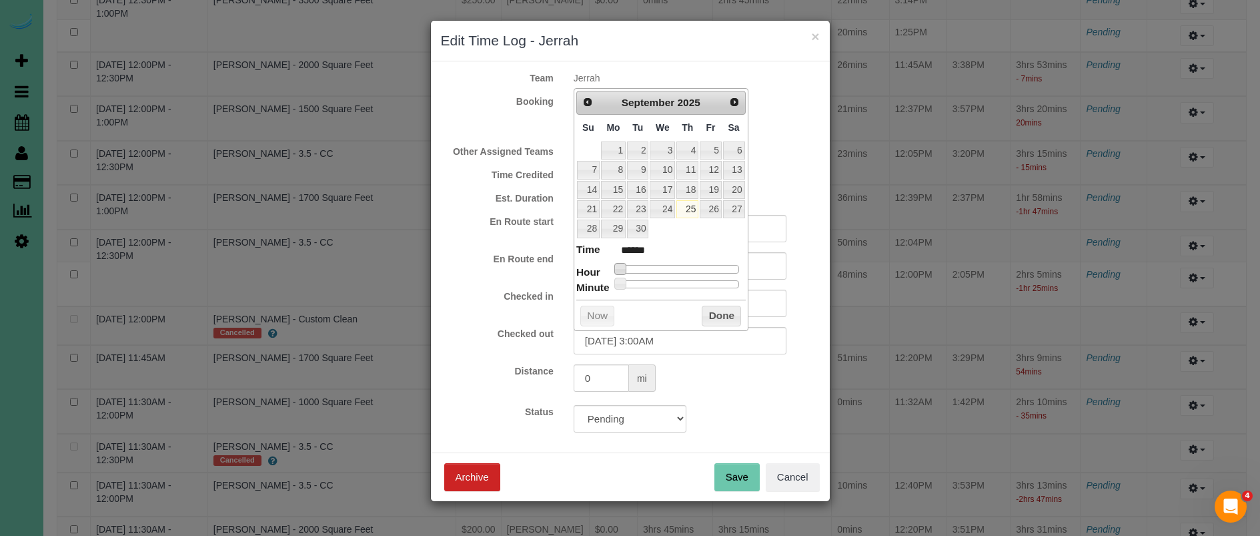
type input "******"
type input "09/25/2025 7:00AM"
type input "******"
type input "09/25/2025 8:00AM"
type input "******"
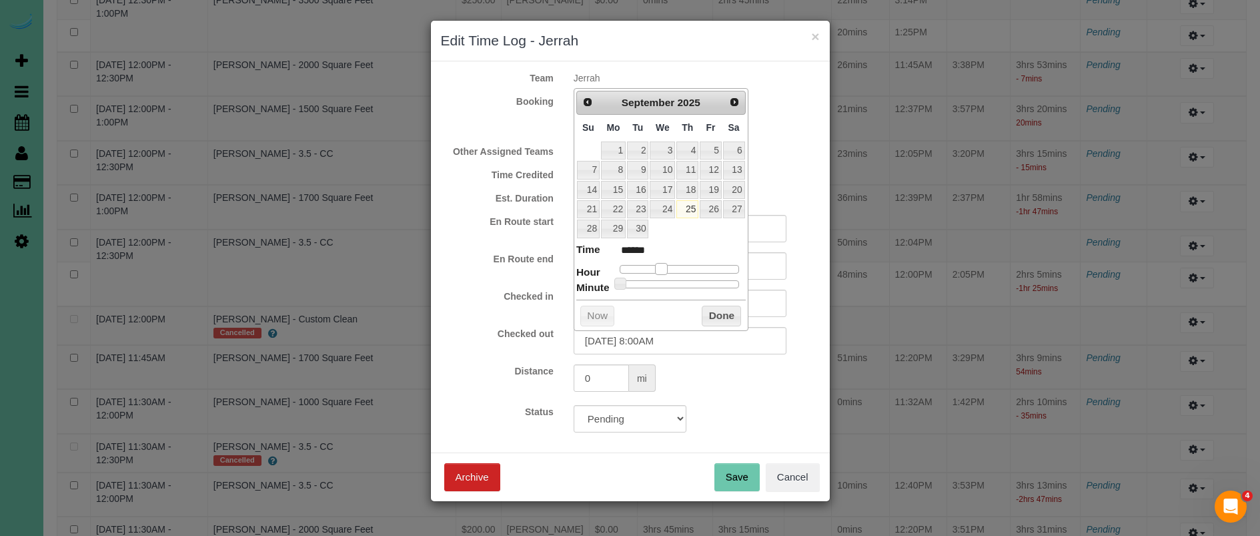
type input "09/25/2025 9:00AM"
type input "******"
type input "09/25/2025 10:00AM"
type input "*******"
type input "09/25/2025 11:00AM"
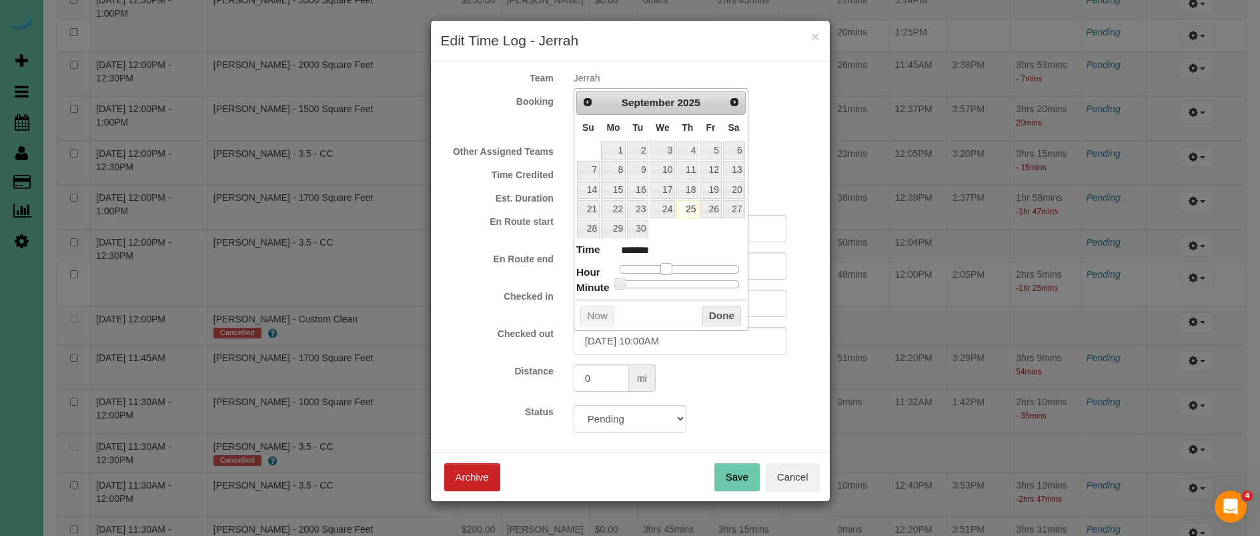
type input "*******"
type input "09/25/2025 12:00PM"
type input "*******"
type input "09/25/2025 1:00PM"
type input "******"
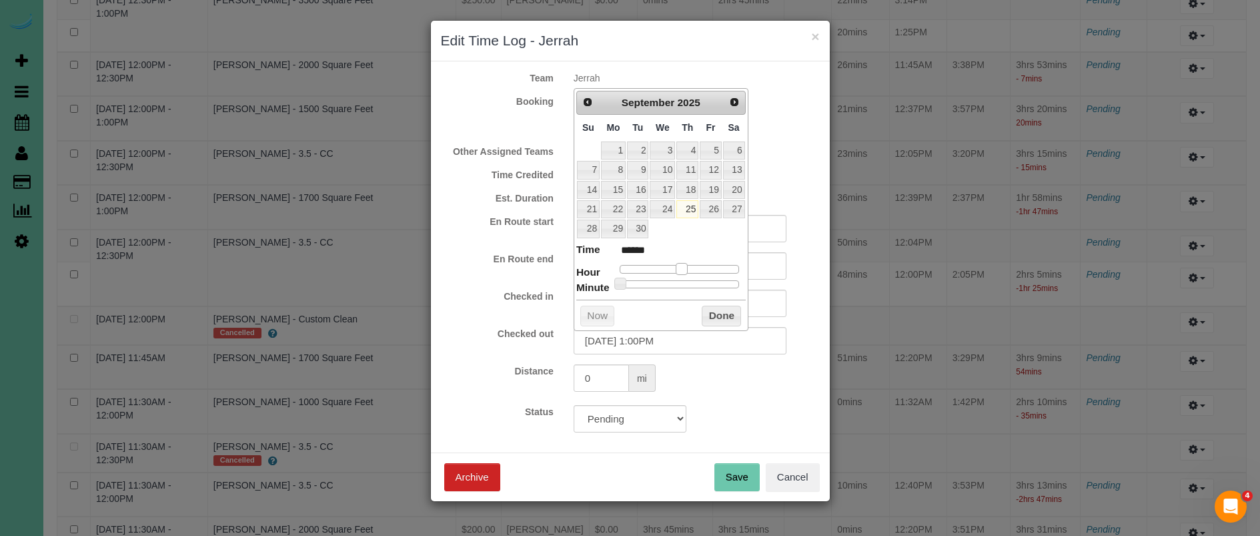
type input "09/25/2025 2:00PM"
type input "******"
drag, startPoint x: 623, startPoint y: 264, endPoint x: 689, endPoint y: 269, distance: 66.3
click at [694, 266] on span at bounding box center [692, 269] width 12 height 12
drag, startPoint x: 657, startPoint y: 339, endPoint x: 669, endPoint y: 338, distance: 12.0
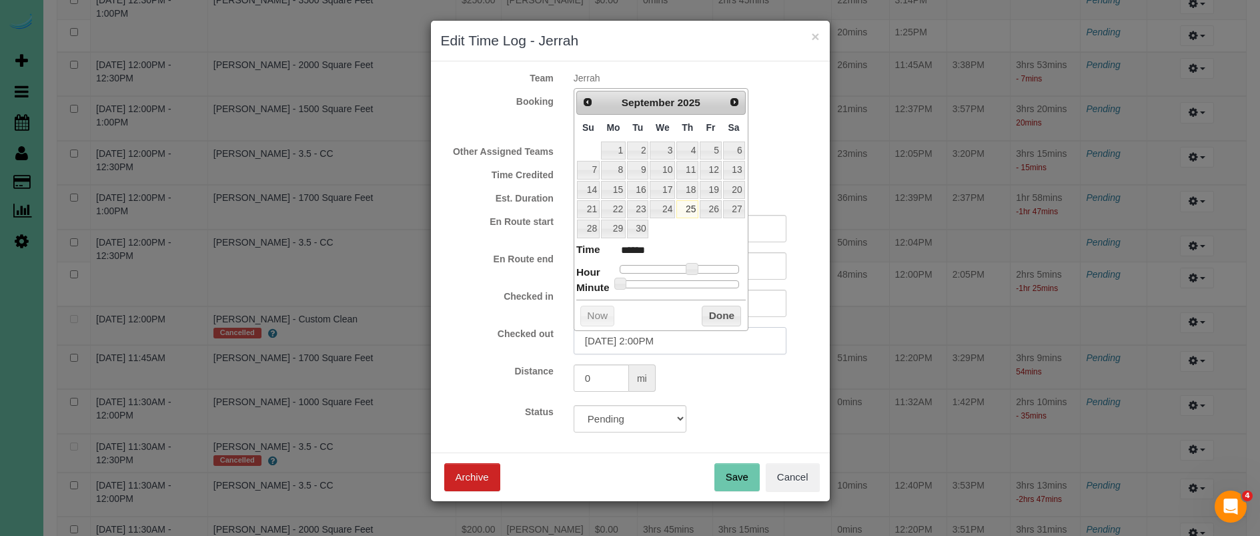
click at [656, 339] on input "09/25/2025 2:00PM" at bounding box center [680, 340] width 213 height 27
type input "09/25/2025 2:05PM"
click at [713, 306] on button "Done" at bounding box center [721, 316] width 39 height 21
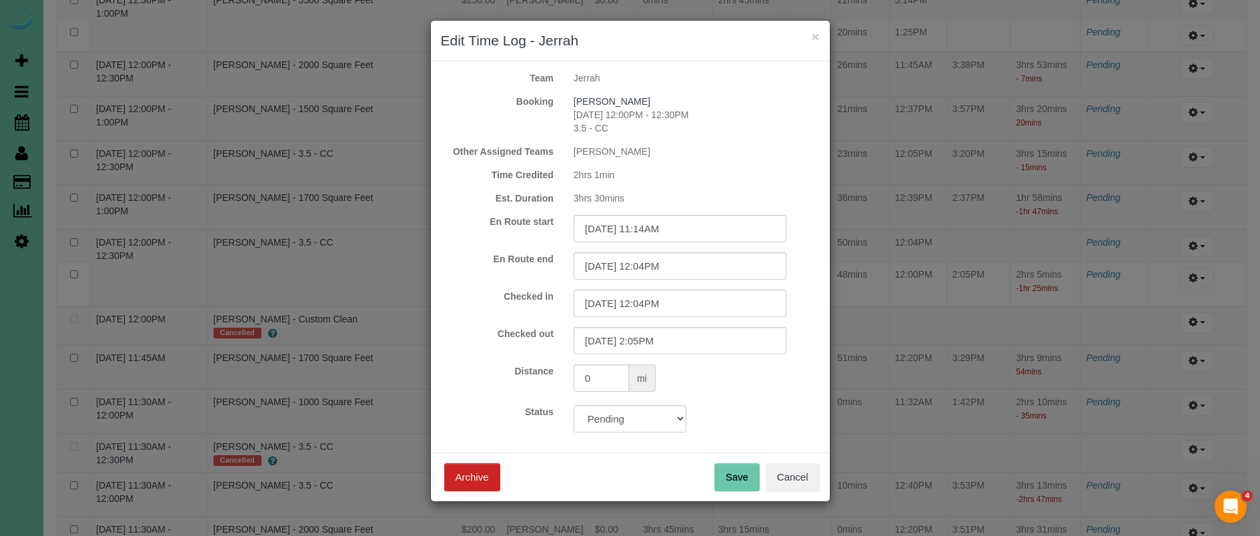
click at [757, 474] on button "Save" at bounding box center [737, 477] width 45 height 28
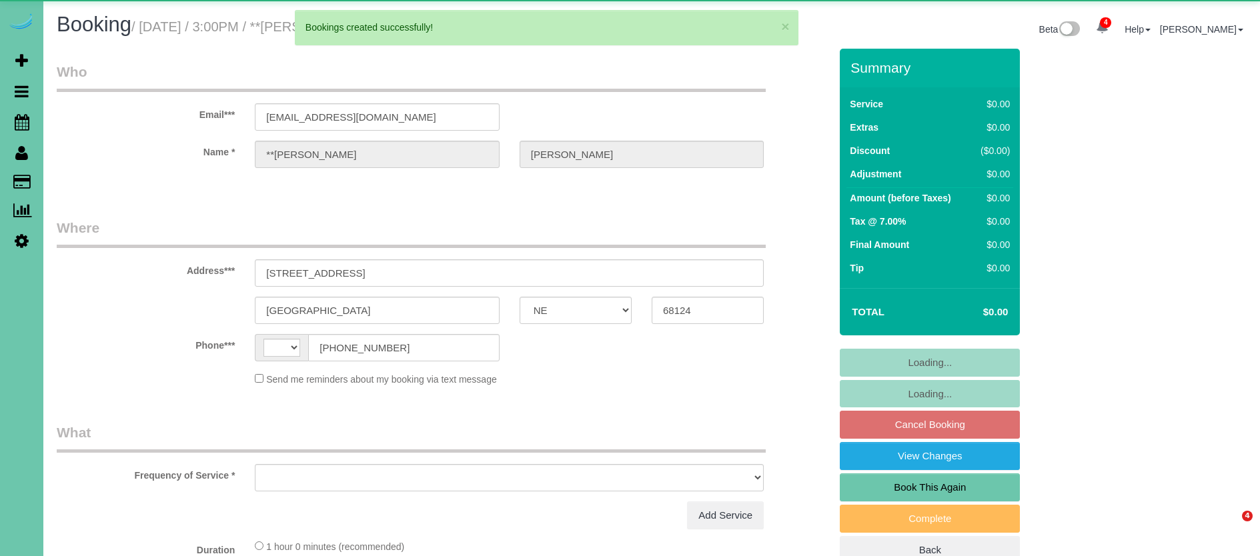
select select "NE"
select select "string:[GEOGRAPHIC_DATA]"
select select "object:1806"
select select "string:fspay-3556f306-b69a-4621-8005-99cea364a67c"
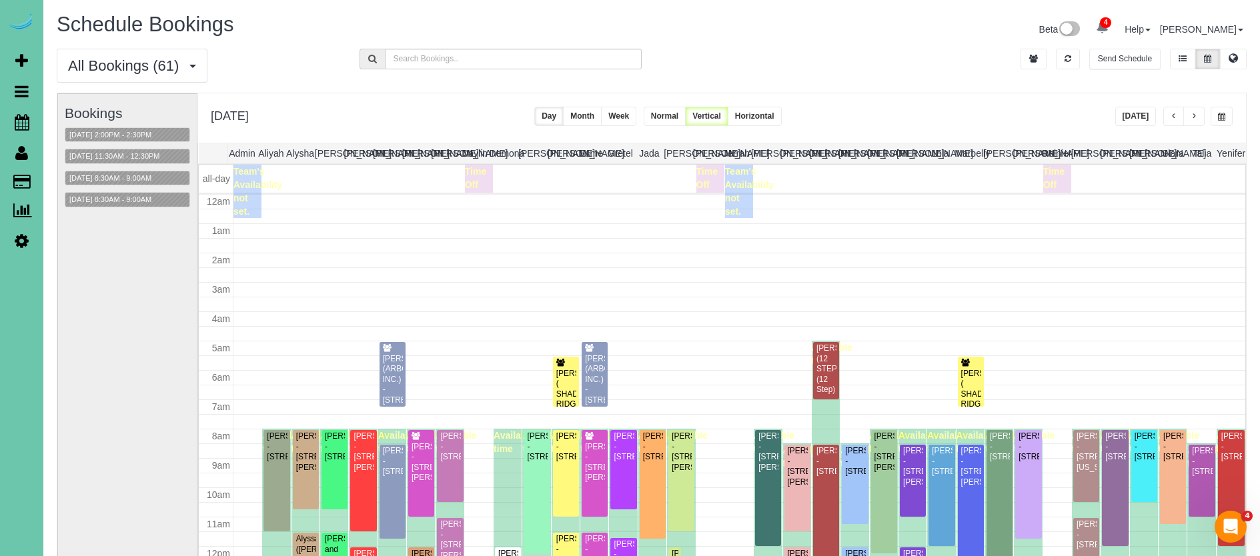
scroll to position [177, 0]
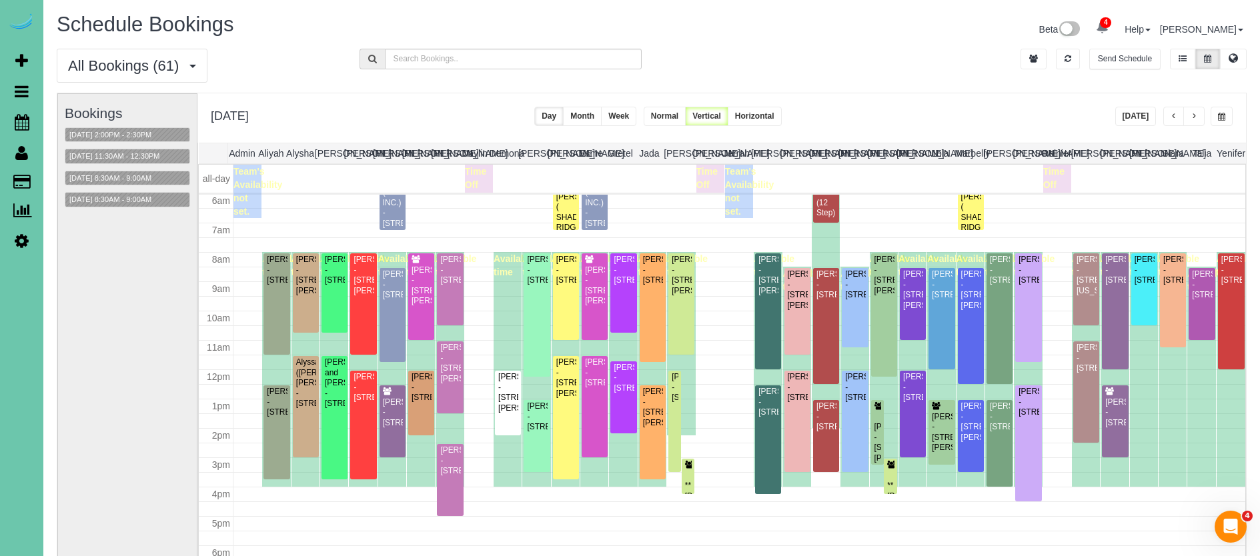
click at [1226, 118] on button "button" at bounding box center [1222, 116] width 22 height 19
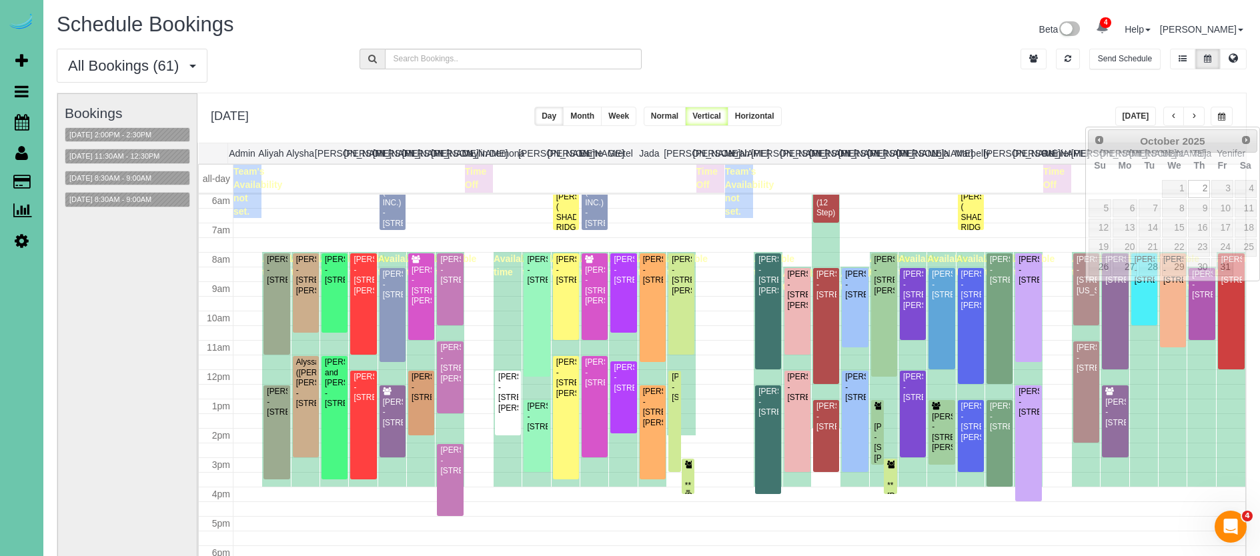
click at [685, 476] on div "**[PERSON_NAME] - [STREET_ADDRESS]" at bounding box center [689, 491] width 8 height 62
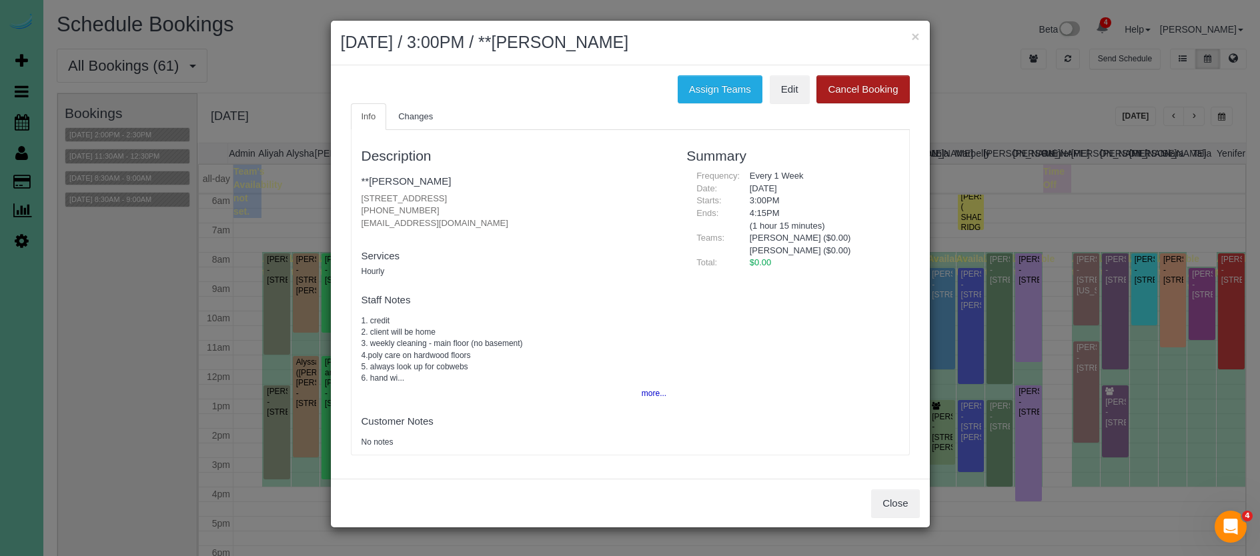
click at [831, 84] on button "Cancel Booking" at bounding box center [863, 89] width 93 height 28
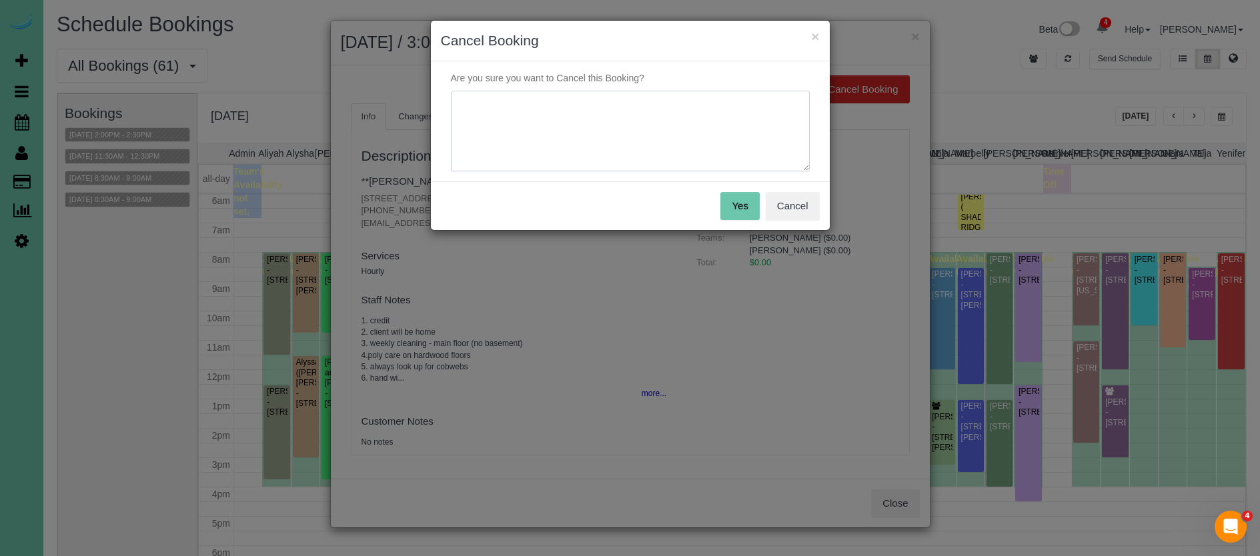
click at [748, 115] on textarea at bounding box center [630, 131] width 359 height 81
type textarea "DOUBLE BOOKING"
click at [731, 200] on button "Yes" at bounding box center [740, 206] width 39 height 28
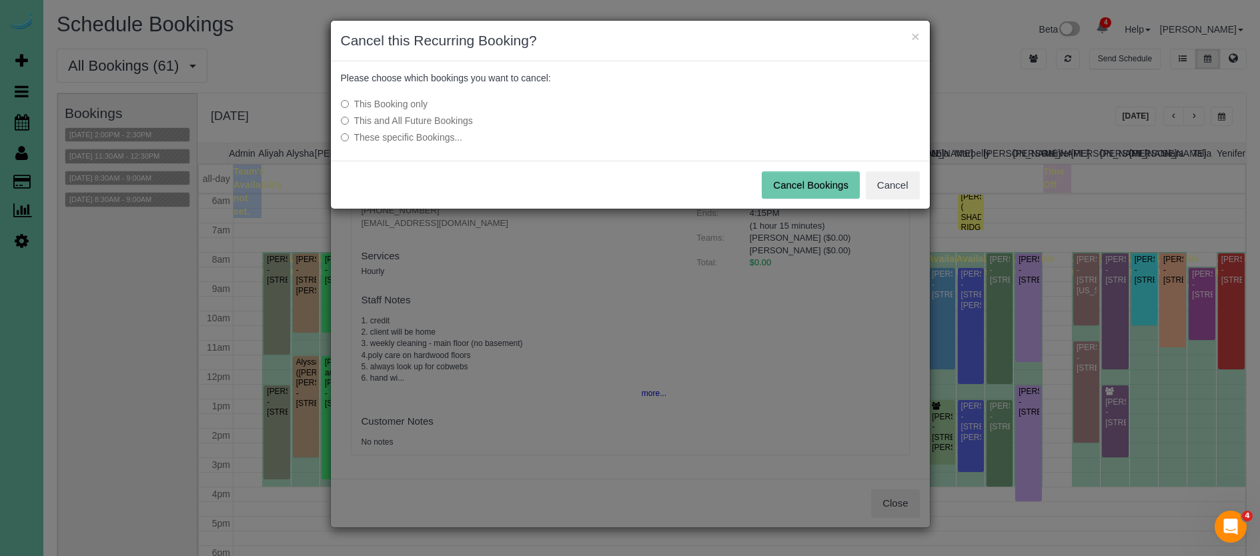
click at [444, 123] on label "This and All Future Bookings" at bounding box center [531, 120] width 380 height 13
click at [797, 181] on button "Cancel Bookings" at bounding box center [811, 185] width 98 height 28
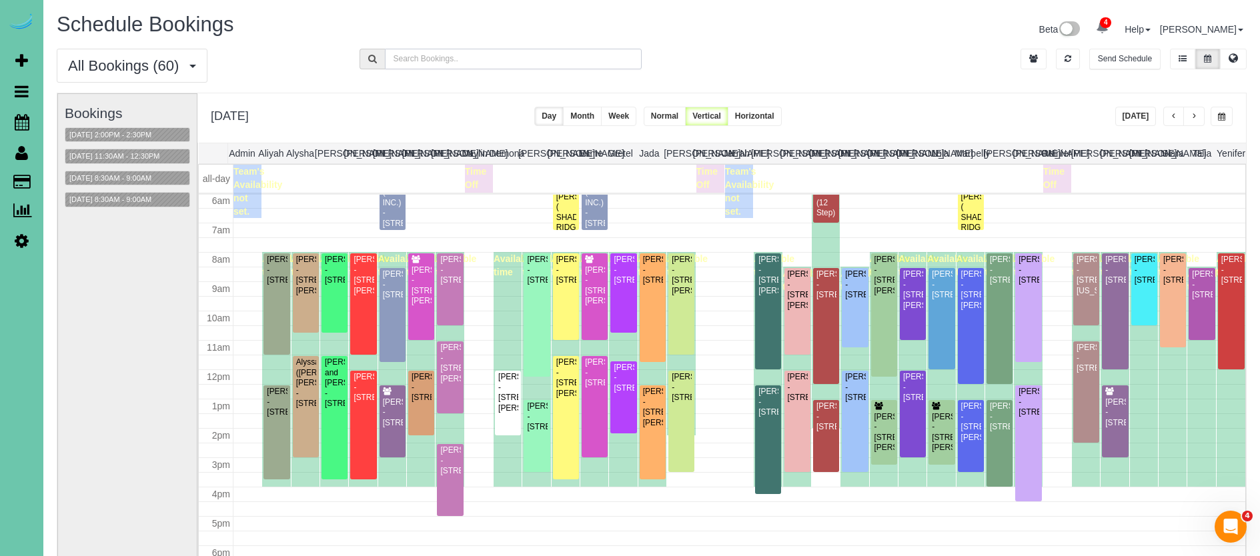
click at [434, 51] on input "text" at bounding box center [514, 59] width 258 height 21
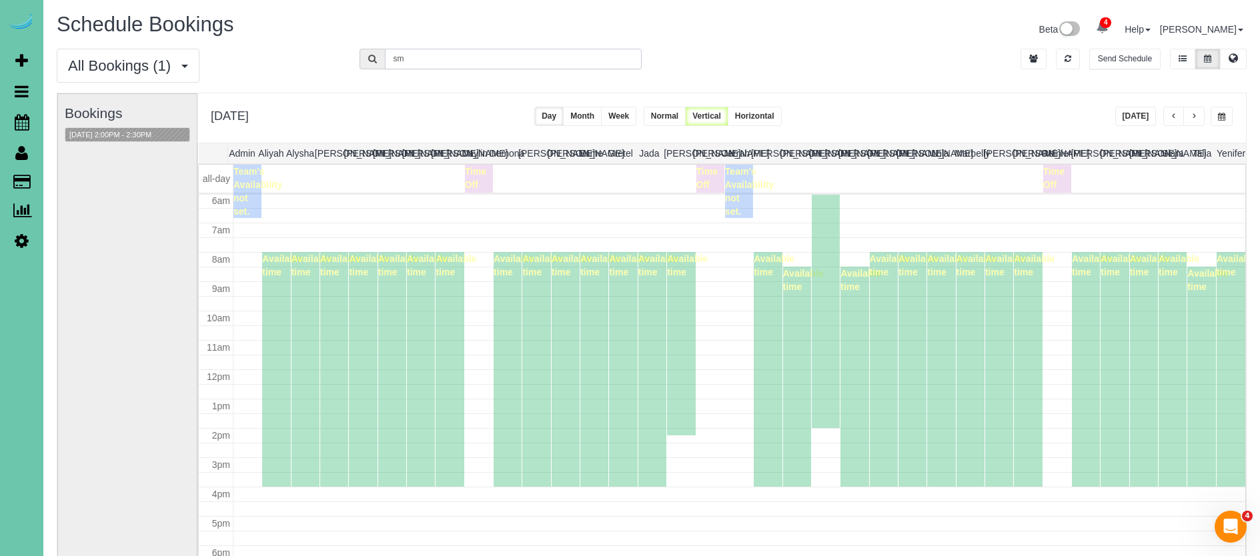
type input "s"
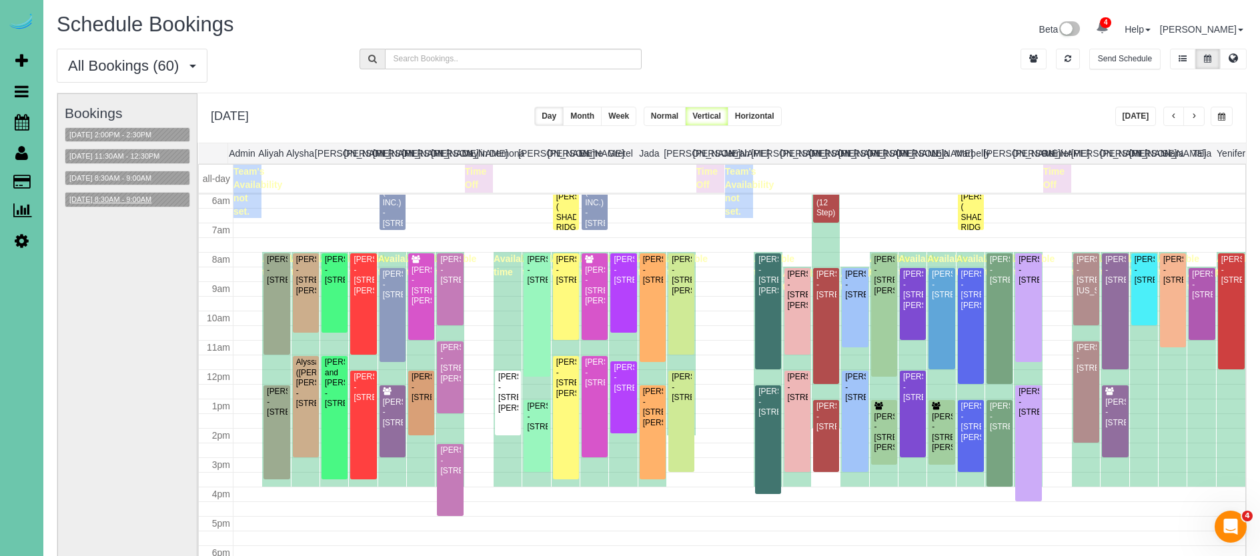
click at [131, 196] on button "[DATE] 8:30AM - 9:00AM" at bounding box center [110, 200] width 90 height 14
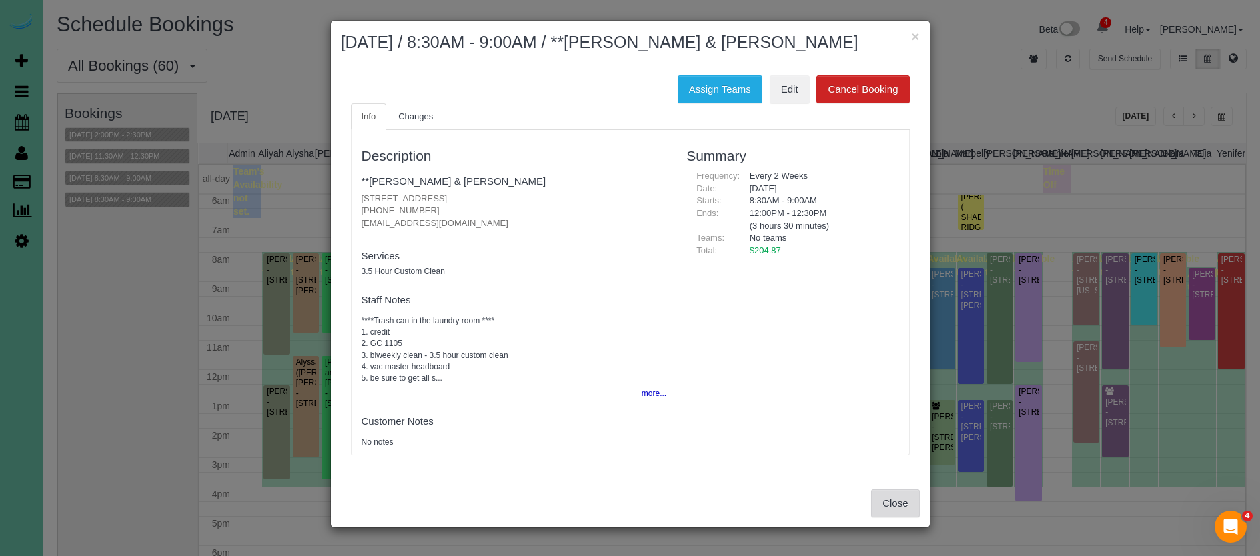
click at [893, 501] on button "Close" at bounding box center [895, 504] width 48 height 28
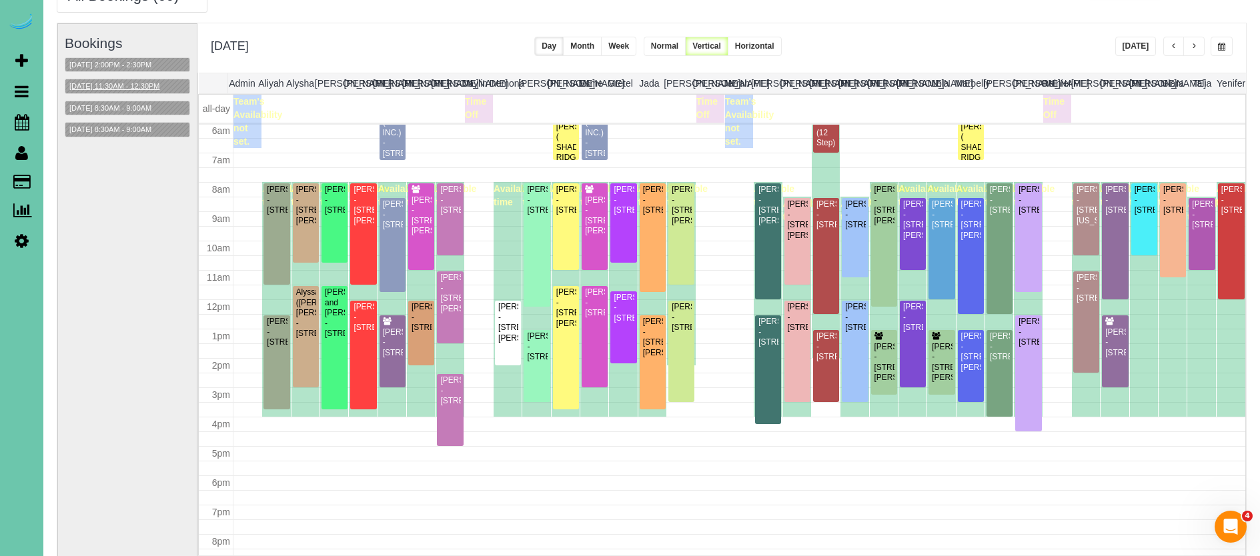
click at [142, 85] on button "[DATE] 11:30AM - 12:30PM" at bounding box center [114, 86] width 99 height 14
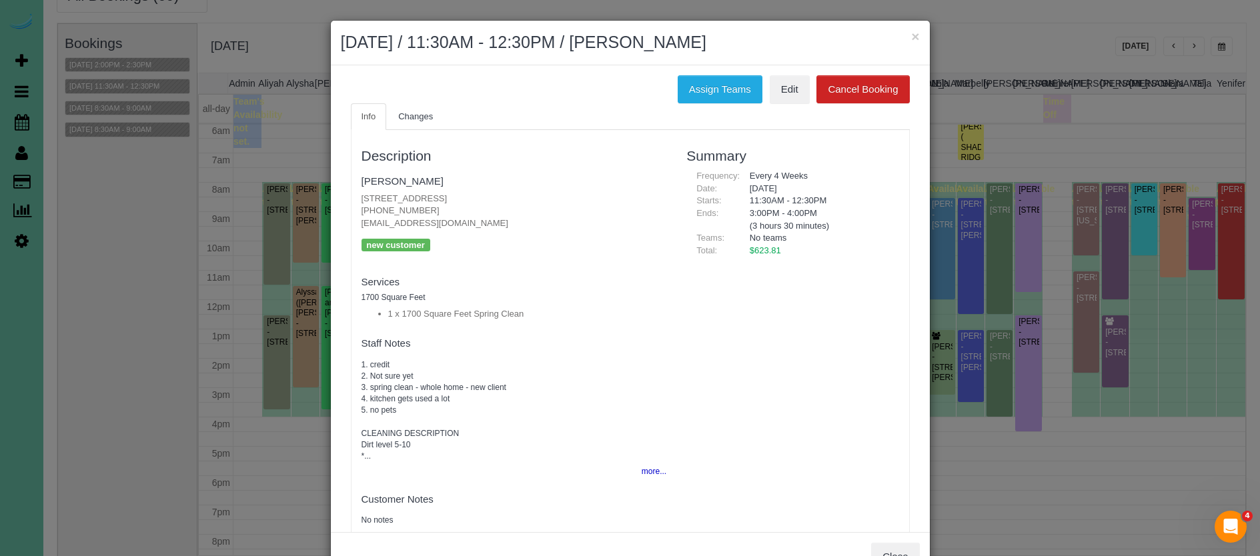
click at [639, 462] on button "more..." at bounding box center [650, 471] width 33 height 19
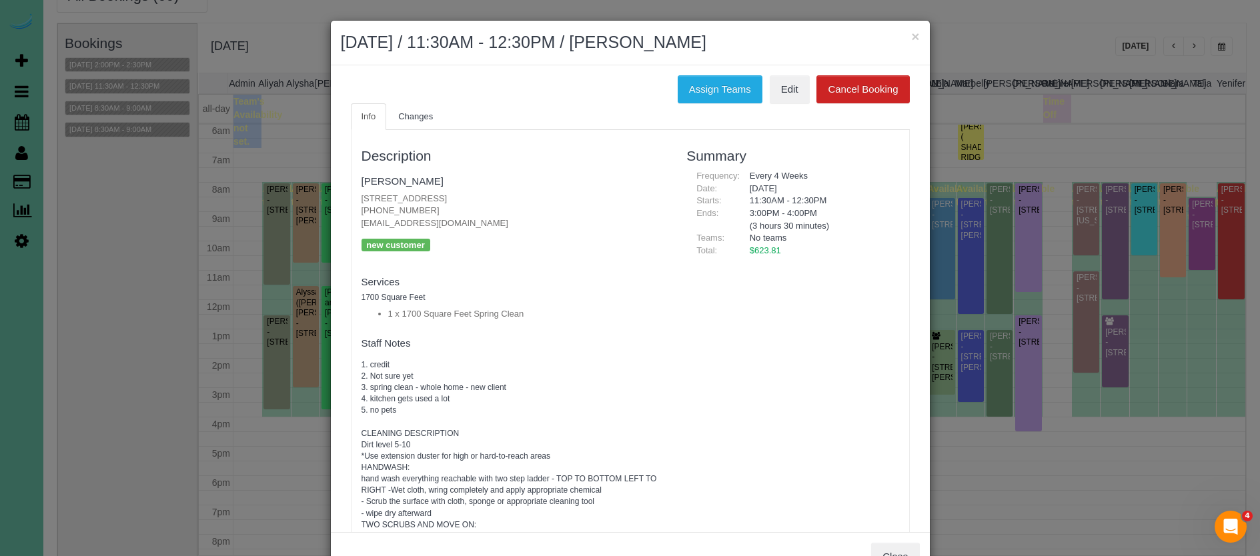
scroll to position [0, 0]
click at [712, 85] on button "Assign Teams" at bounding box center [720, 89] width 85 height 28
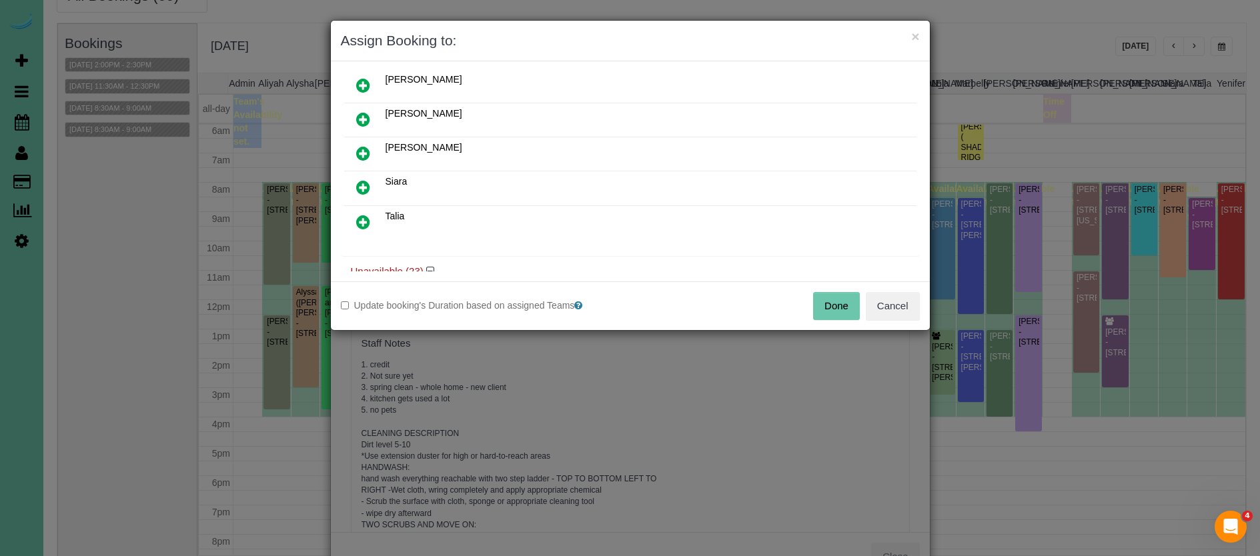
scroll to position [325, 0]
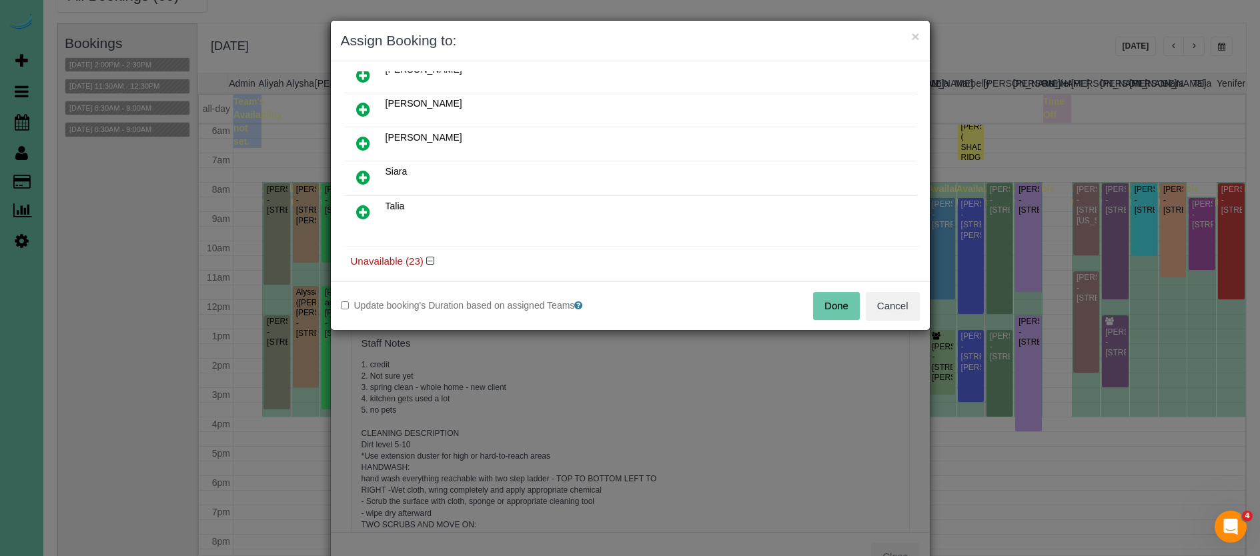
click at [360, 210] on icon at bounding box center [363, 212] width 14 height 16
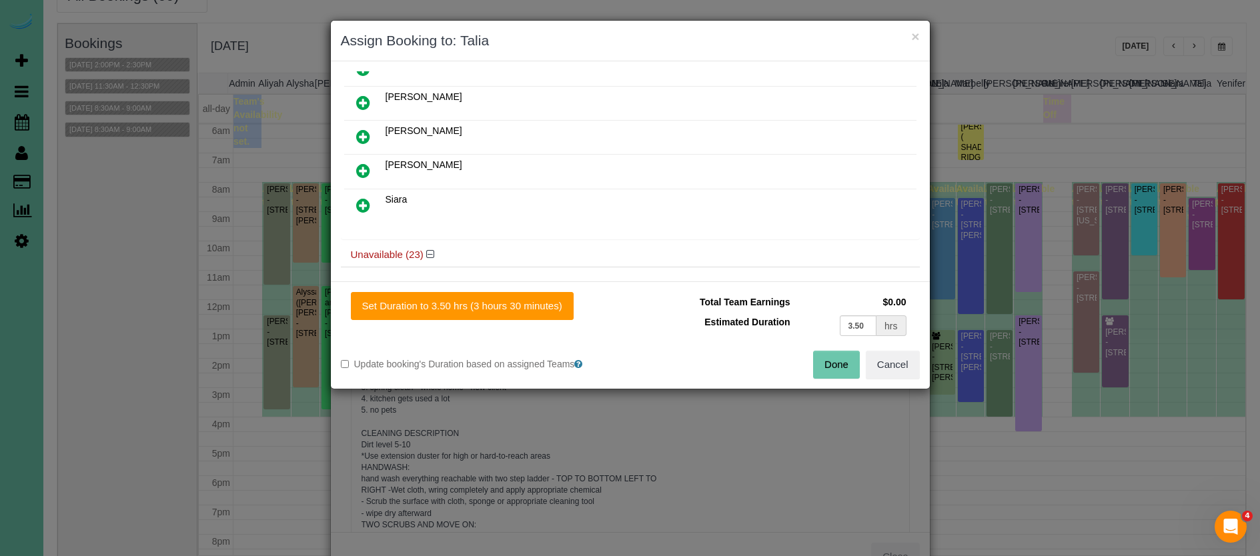
click at [364, 205] on icon at bounding box center [363, 205] width 14 height 16
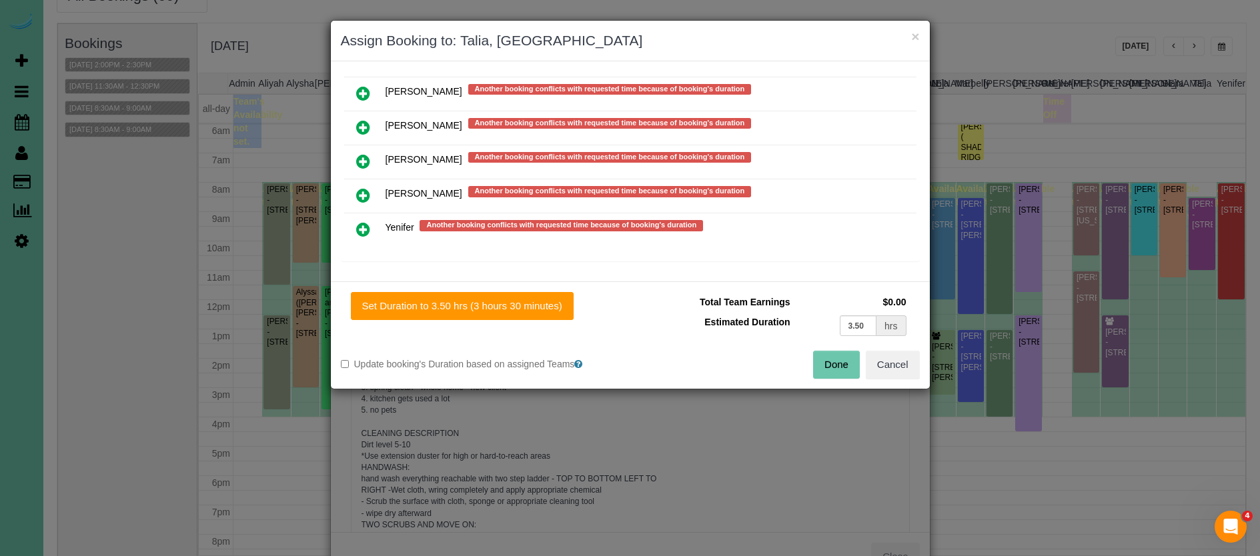
scroll to position [1171, 0]
drag, startPoint x: 365, startPoint y: 221, endPoint x: 385, endPoint y: 234, distance: 23.7
click at [365, 222] on icon at bounding box center [363, 230] width 14 height 16
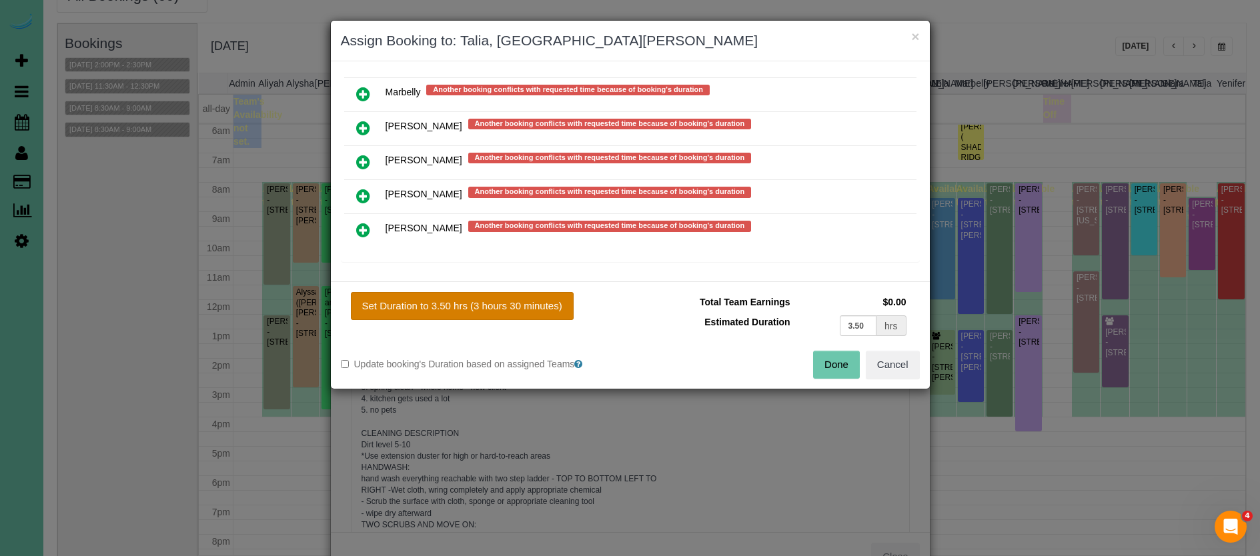
drag, startPoint x: 446, startPoint y: 298, endPoint x: 471, endPoint y: 298, distance: 24.7
click at [448, 298] on button "Set Duration to 3.50 hrs (3 hours 30 minutes)" at bounding box center [462, 306] width 223 height 28
type input "3.50"
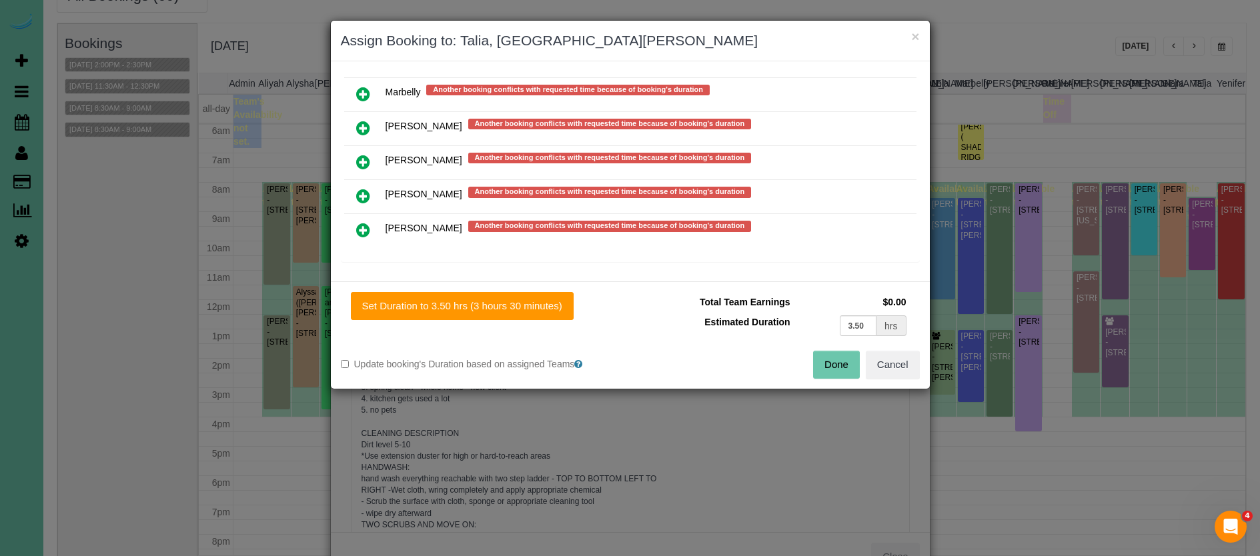
click at [851, 374] on button "Done" at bounding box center [836, 365] width 47 height 28
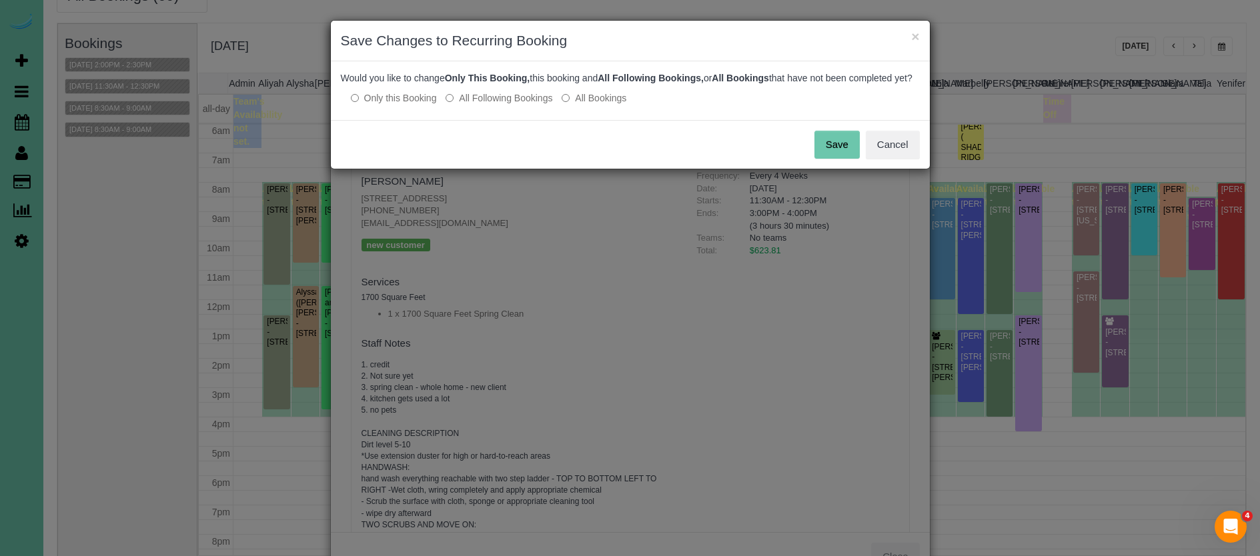
click at [839, 151] on button "Save" at bounding box center [837, 145] width 45 height 28
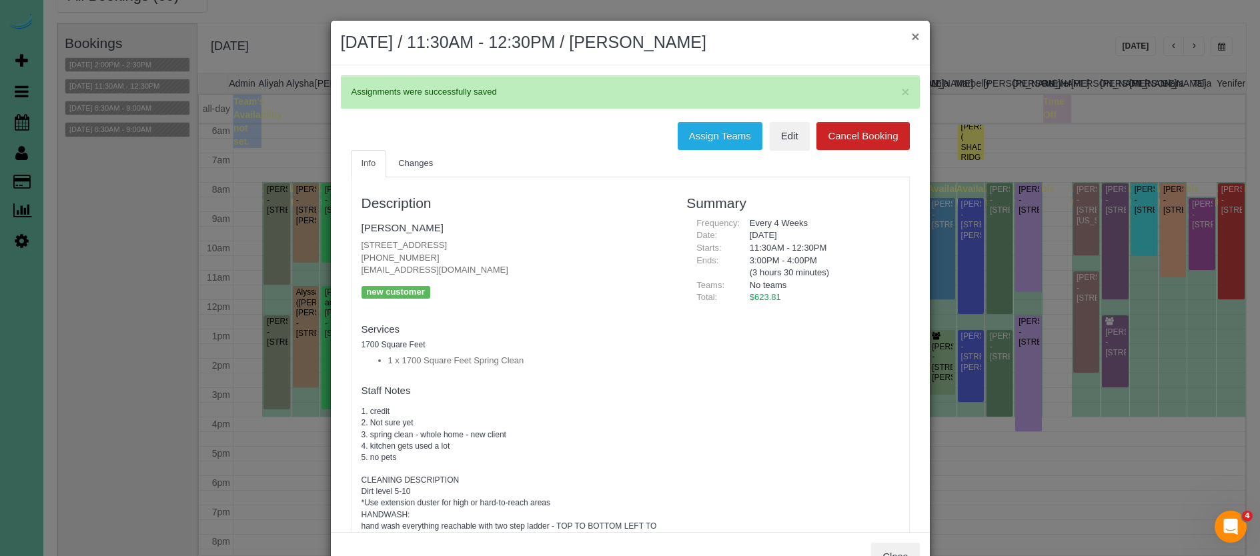
click at [913, 36] on button "×" at bounding box center [915, 36] width 8 height 14
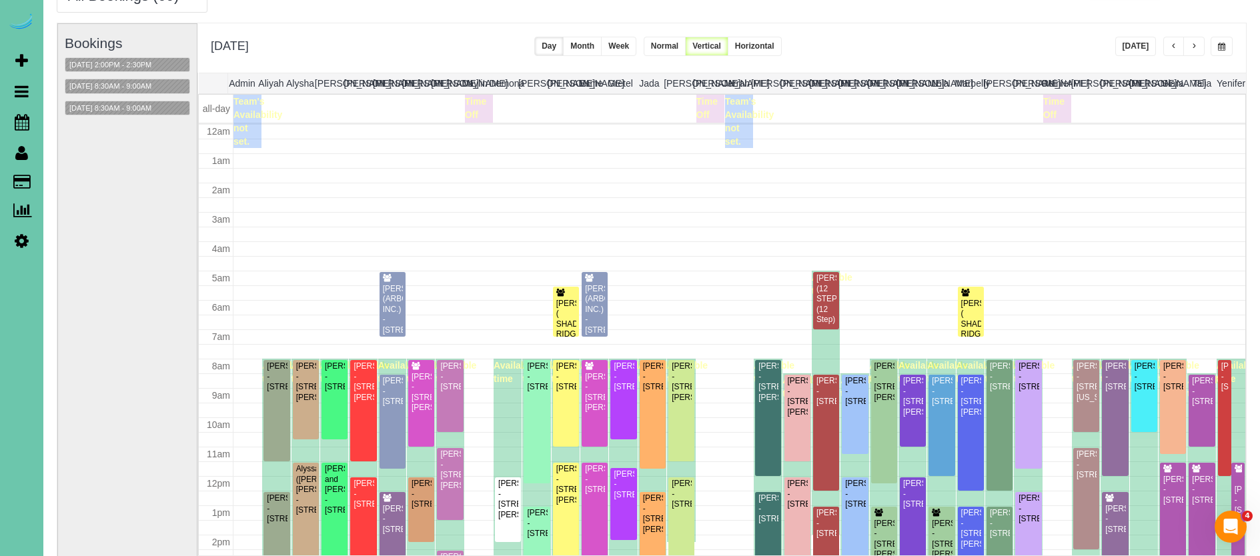
scroll to position [177, 0]
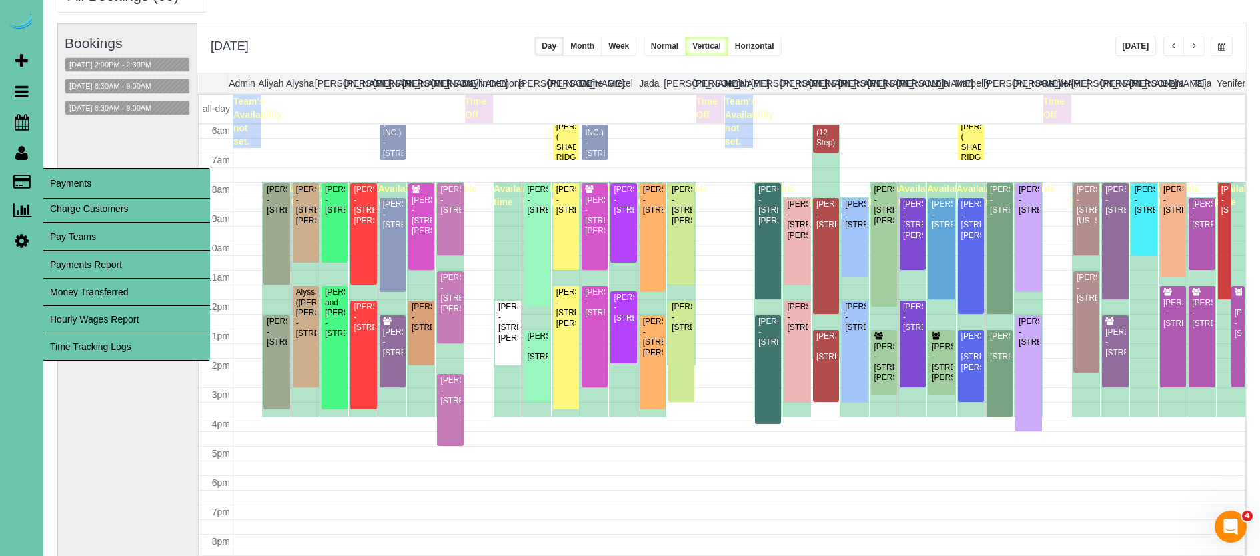
click at [60, 177] on span "Payments" at bounding box center [126, 183] width 167 height 31
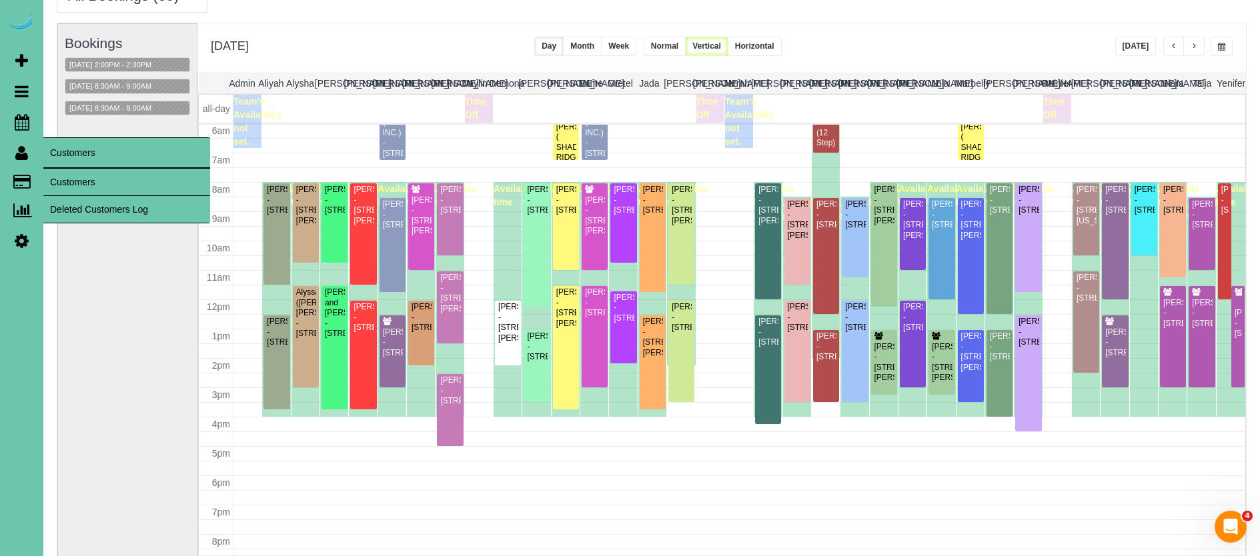
click at [55, 175] on link "Customers" at bounding box center [126, 182] width 167 height 27
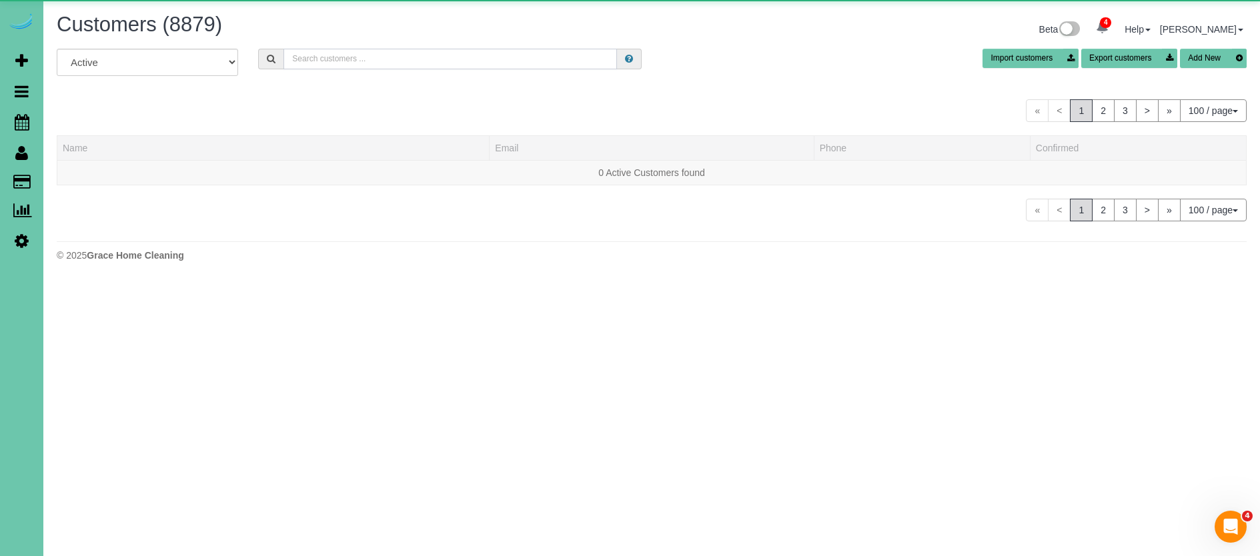
click at [433, 60] on input "text" at bounding box center [451, 59] width 334 height 21
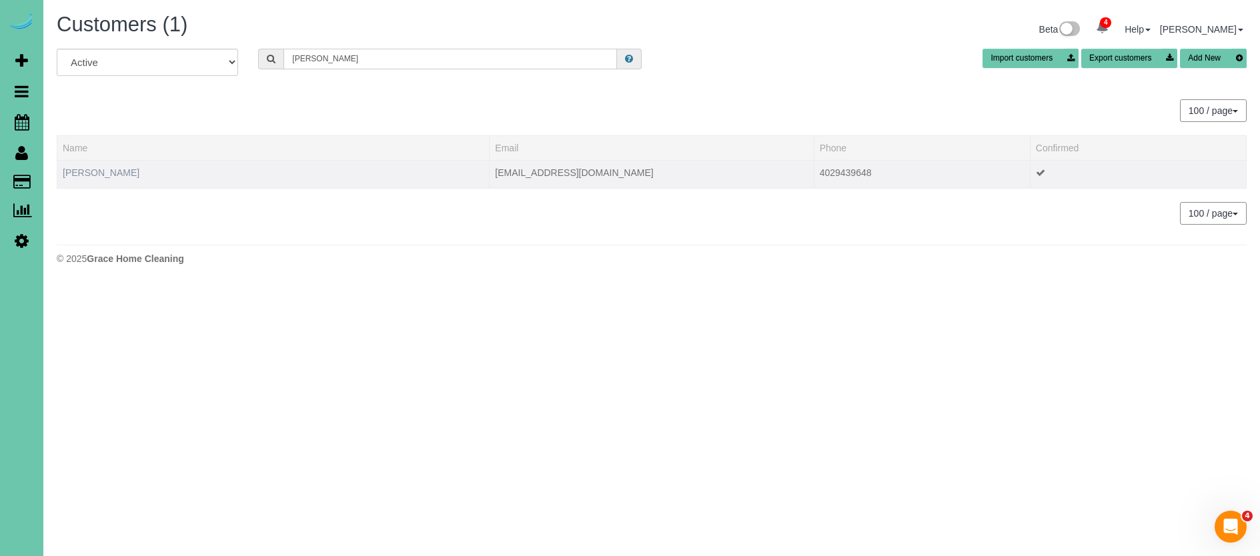
type input "[PERSON_NAME]"
click at [84, 176] on link "[PERSON_NAME]" at bounding box center [101, 172] width 77 height 11
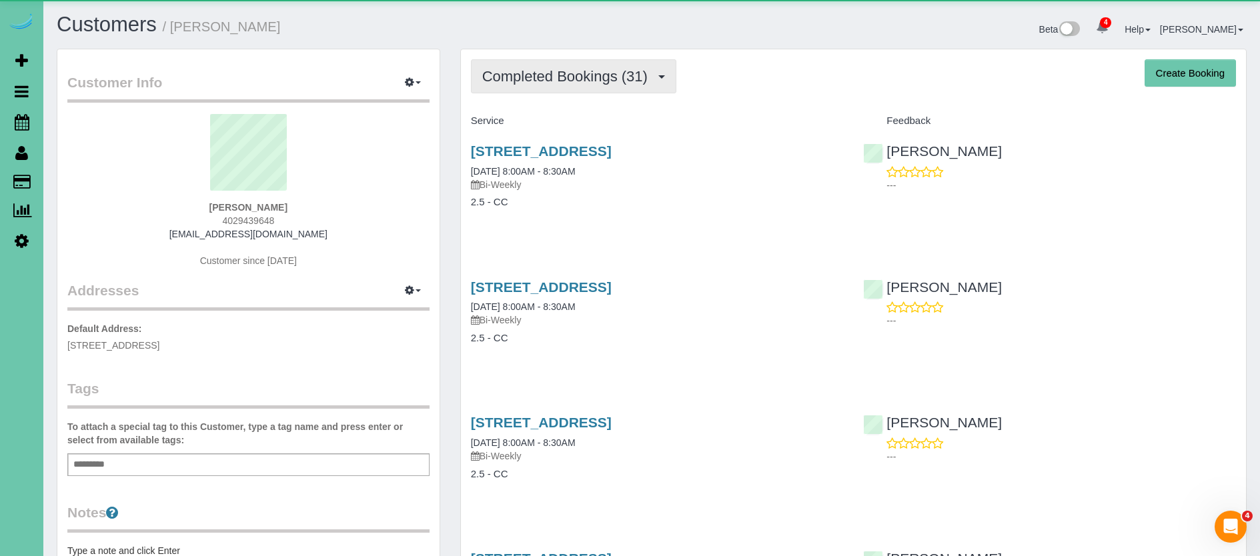
click at [506, 77] on span "Completed Bookings (31)" at bounding box center [568, 76] width 172 height 17
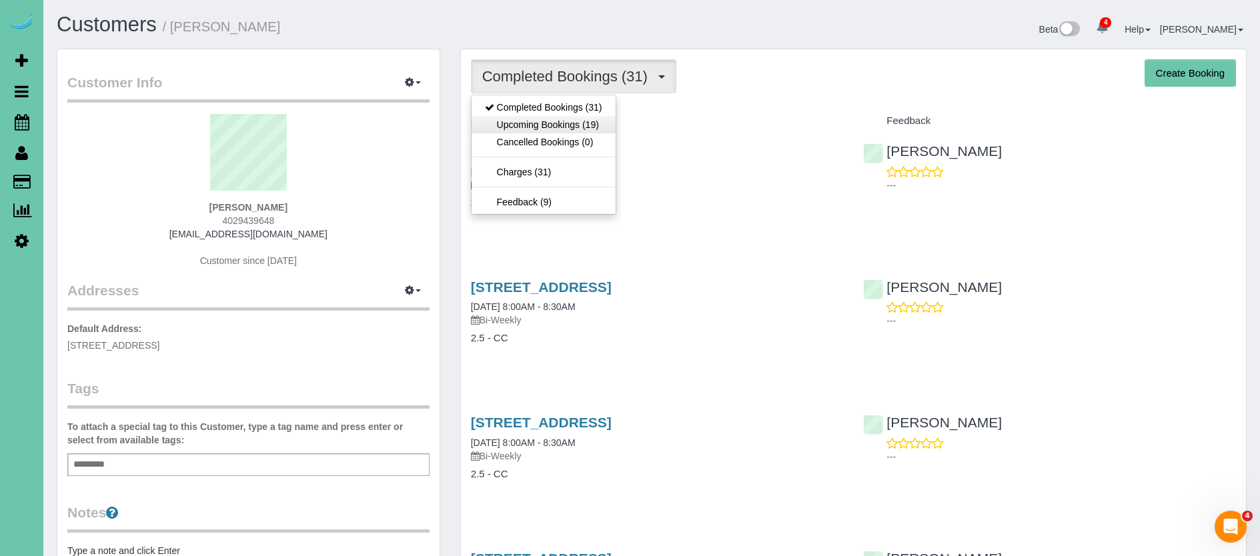
click at [502, 121] on link "Upcoming Bookings (19)" at bounding box center [544, 124] width 144 height 17
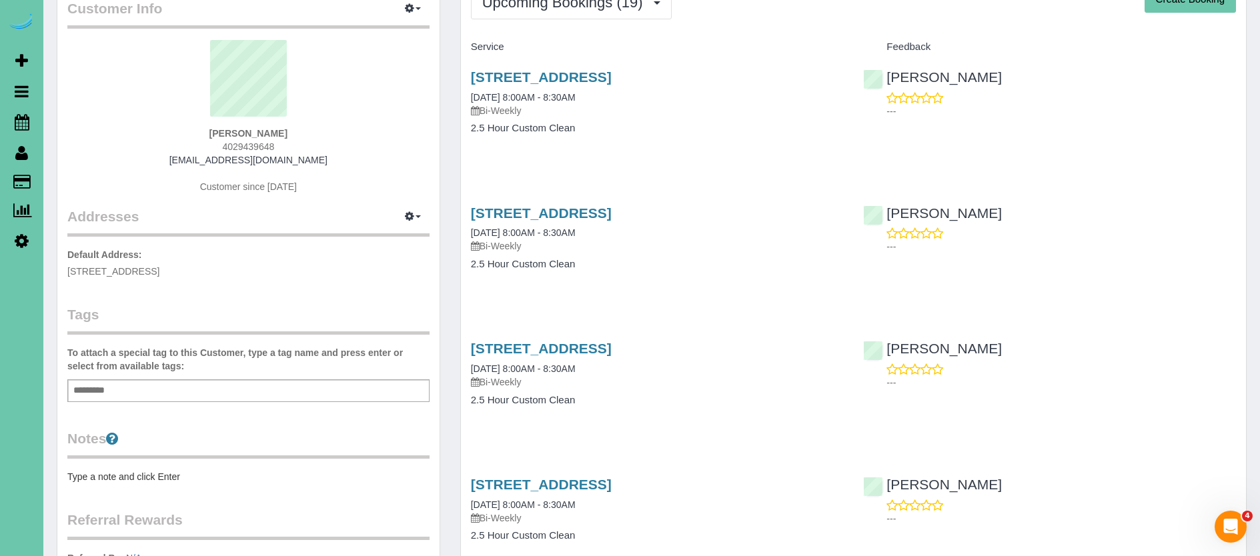
scroll to position [77, 0]
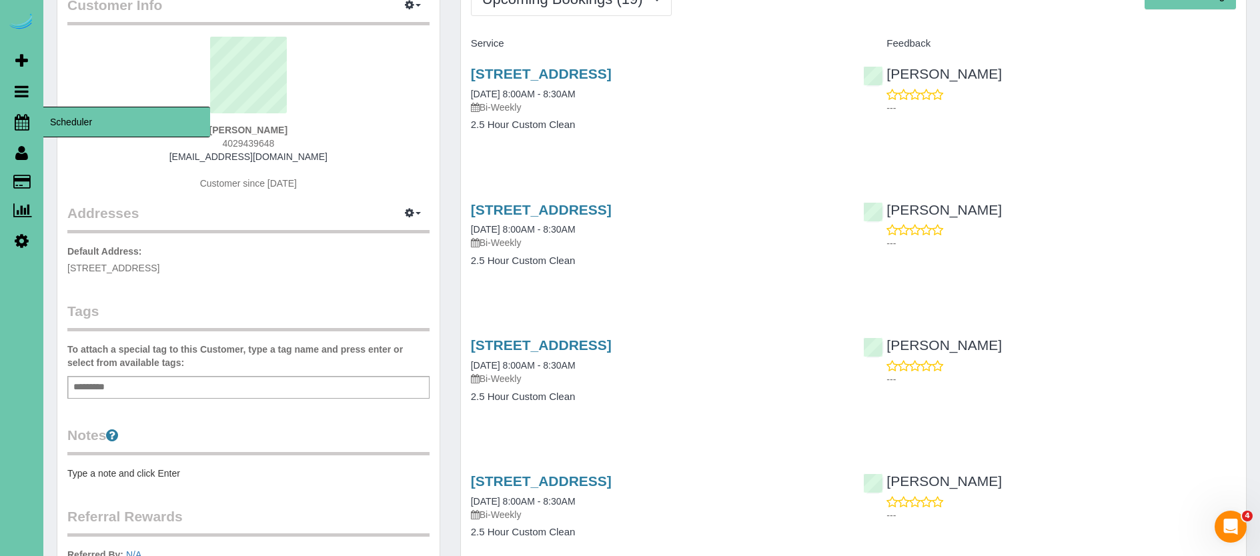
click at [71, 123] on span "Scheduler" at bounding box center [126, 122] width 167 height 31
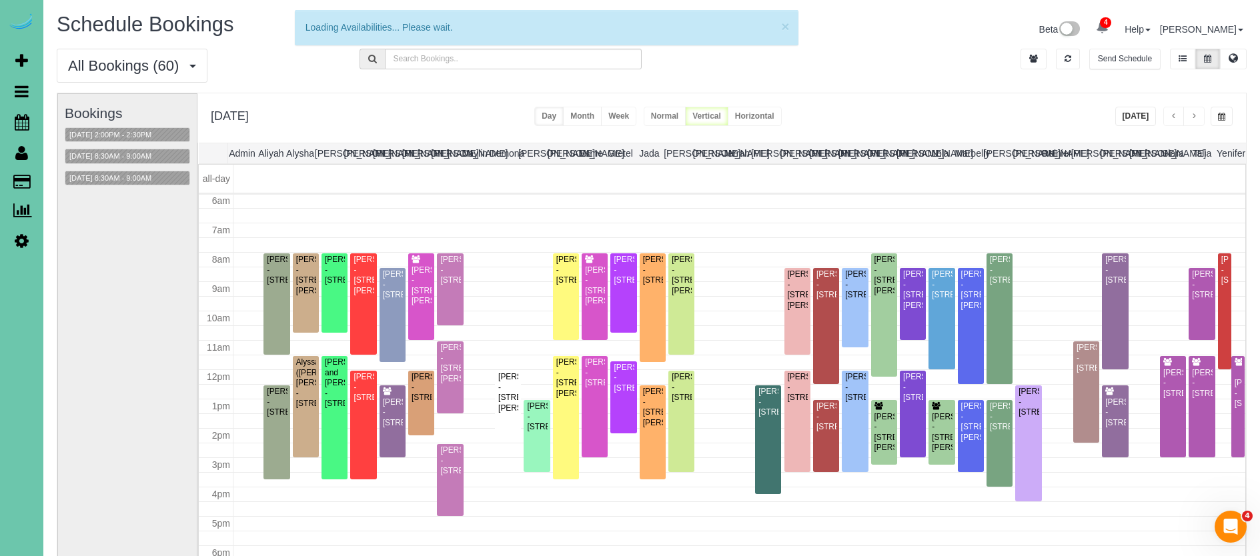
scroll to position [177, 0]
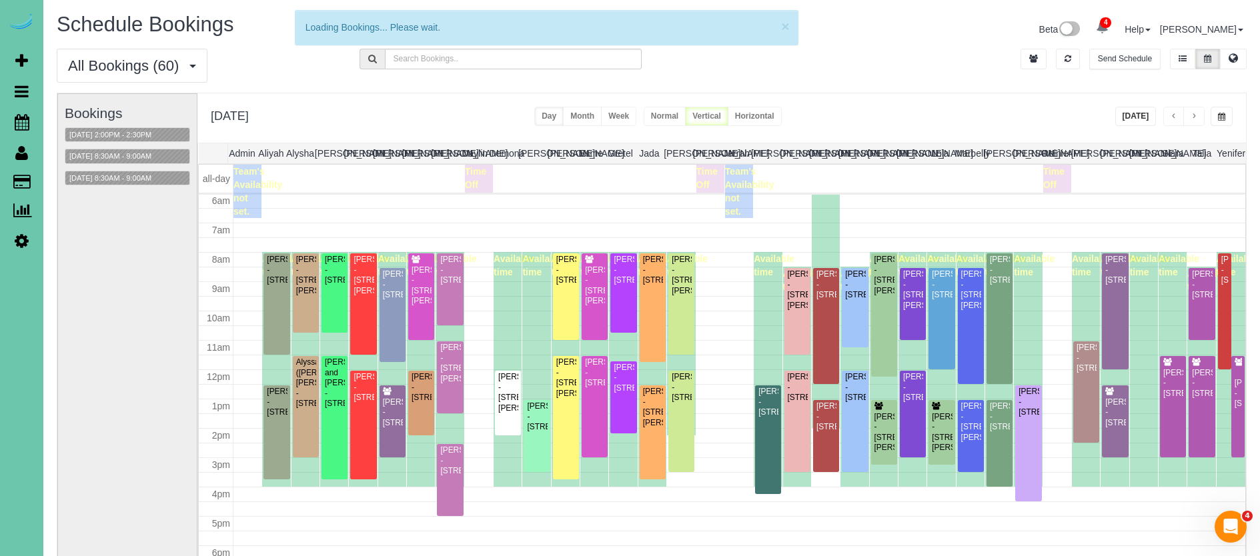
click at [1223, 117] on span "button" at bounding box center [1221, 117] width 7 height 8
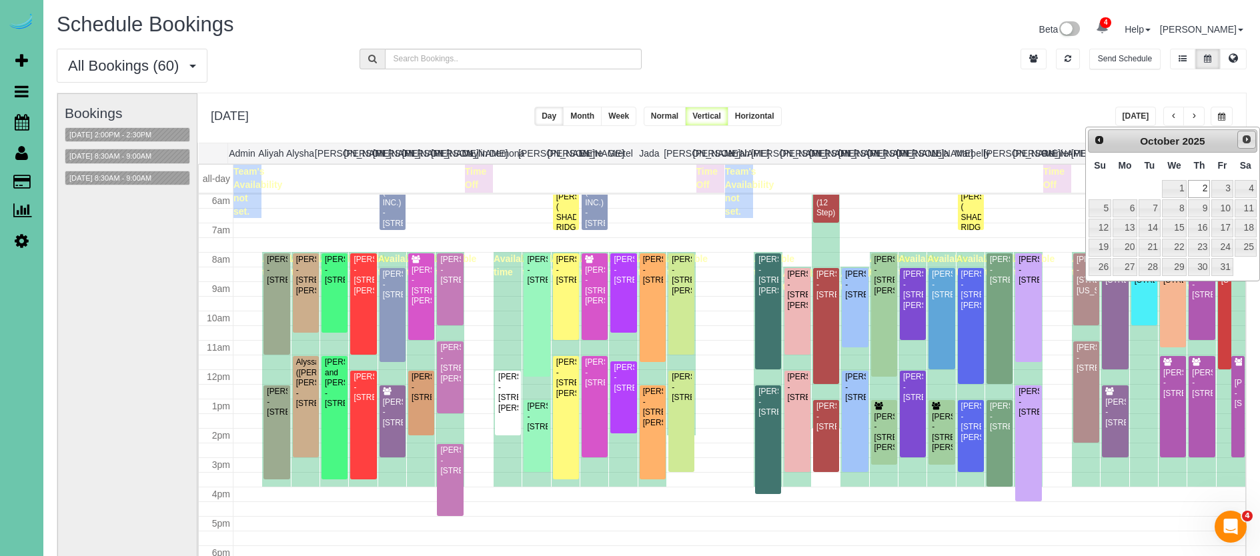
click at [1244, 139] on span "Next" at bounding box center [1247, 139] width 11 height 11
click at [1146, 247] on link "18" at bounding box center [1149, 248] width 21 height 18
type input "**********"
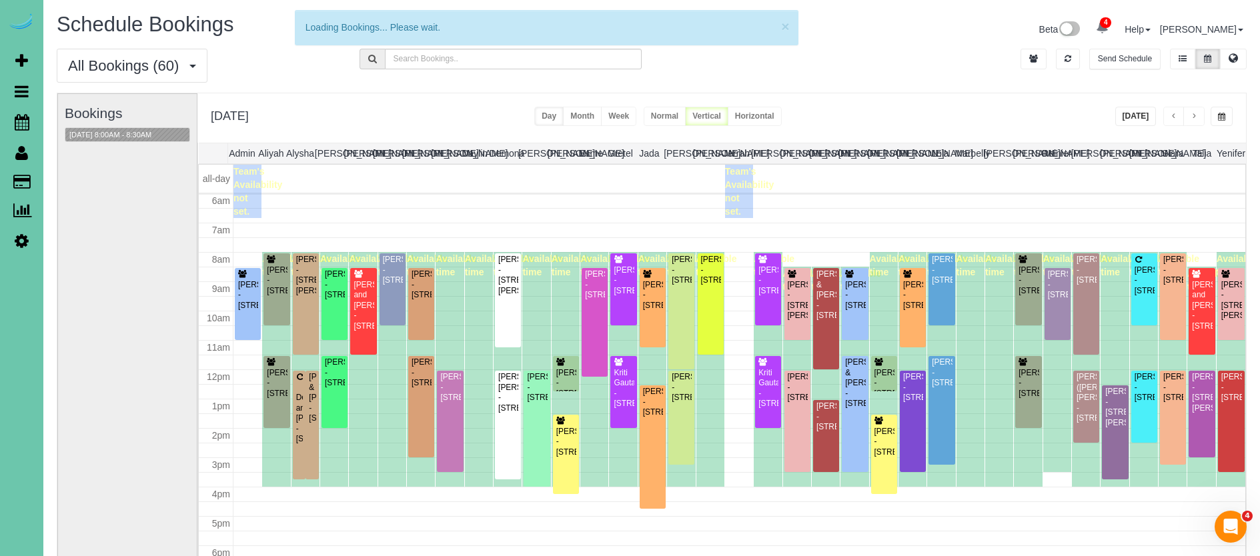
click at [637, 115] on button "Week" at bounding box center [618, 116] width 35 height 19
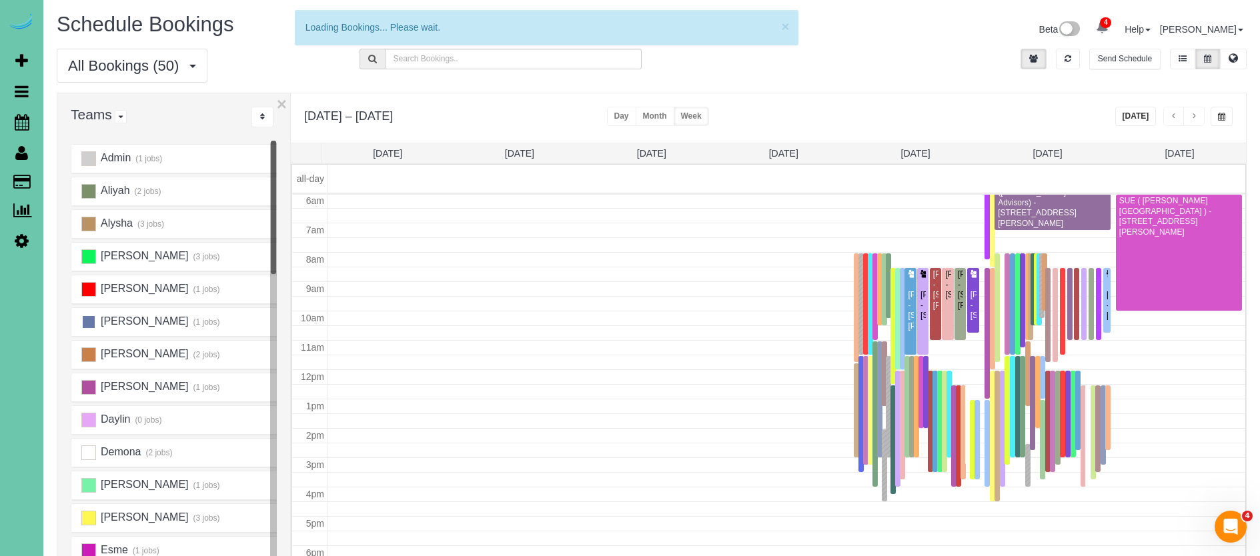
click at [89, 318] on ins at bounding box center [88, 322] width 15 height 15
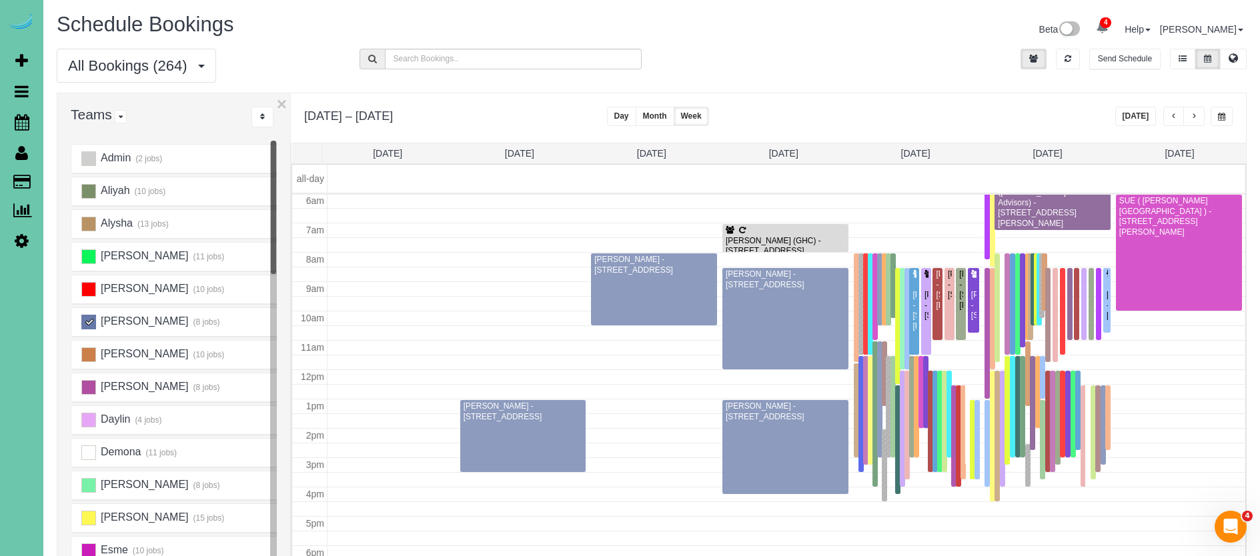
click at [89, 322] on ins at bounding box center [88, 322] width 15 height 15
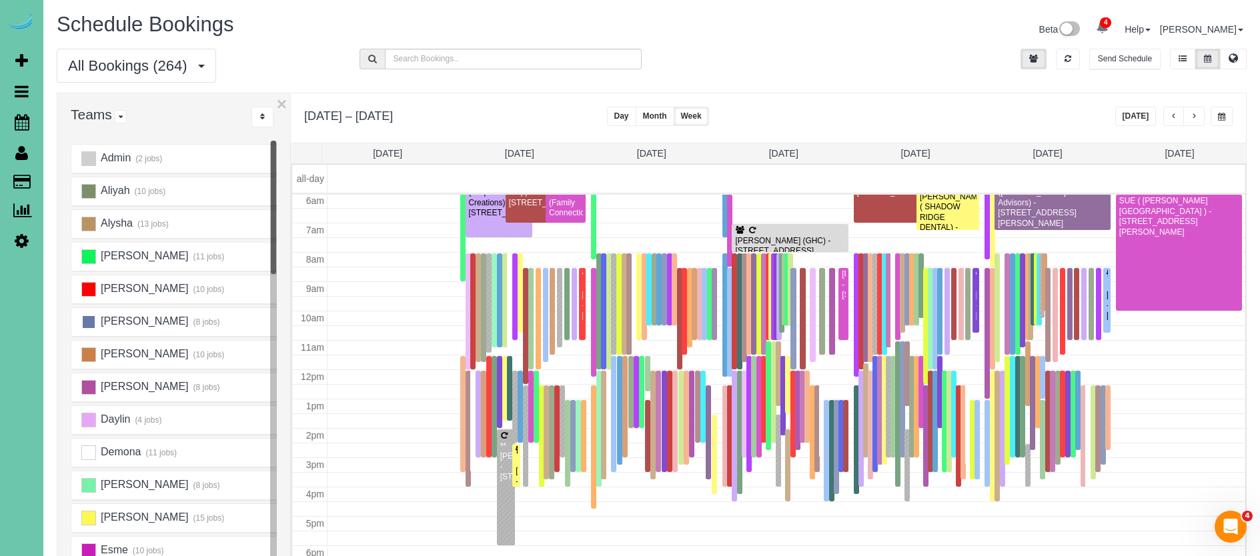
click at [89, 322] on ins at bounding box center [88, 322] width 15 height 15
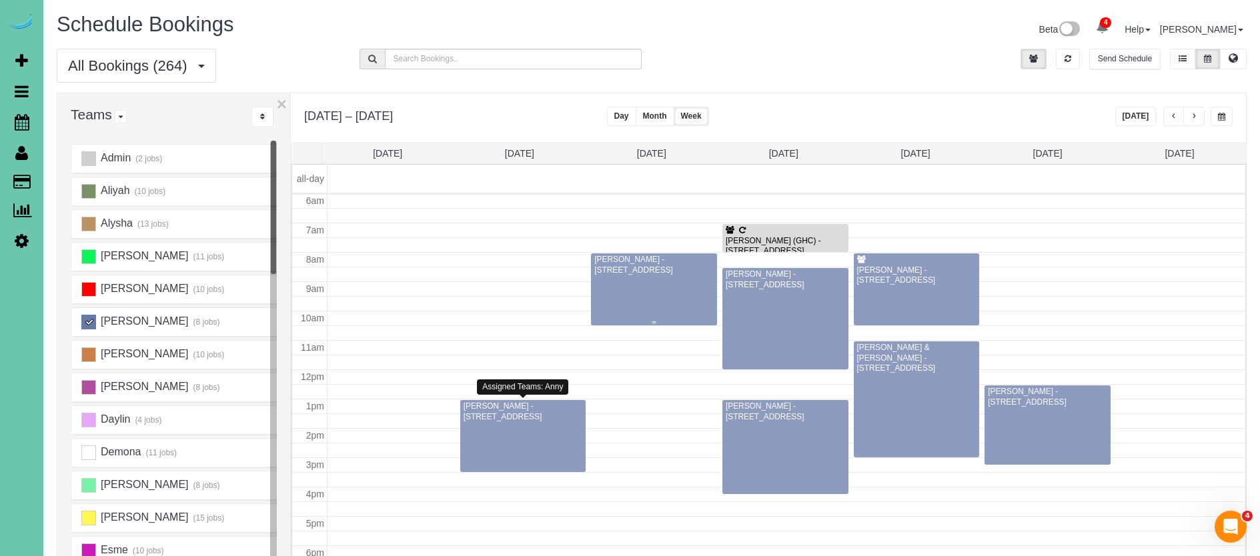
scroll to position [181, 0]
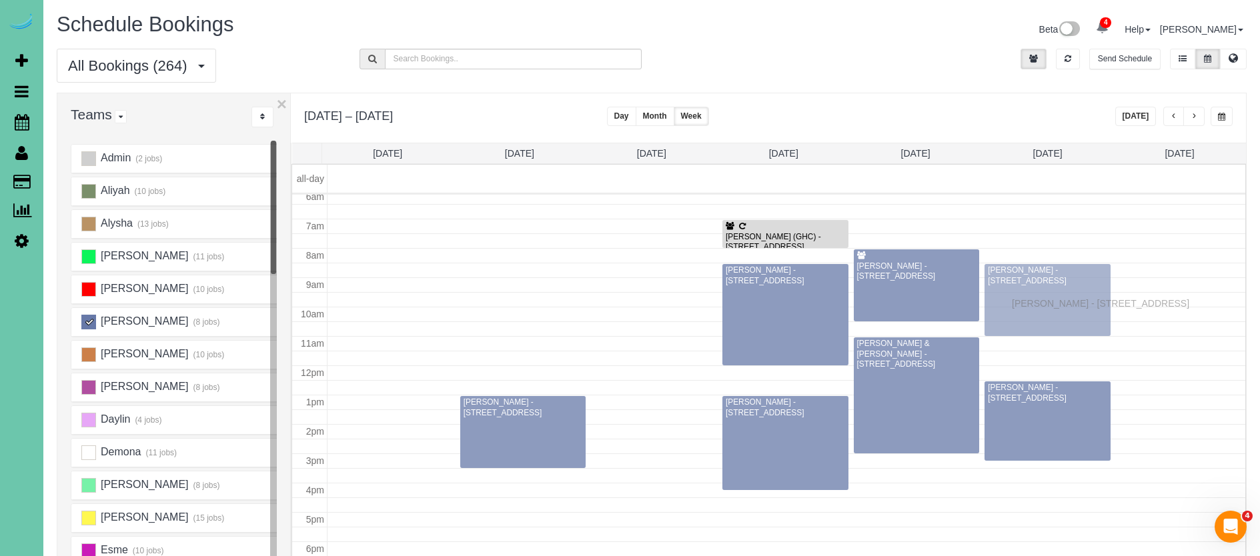
drag, startPoint x: 634, startPoint y: 292, endPoint x: 1015, endPoint y: 302, distance: 381.8
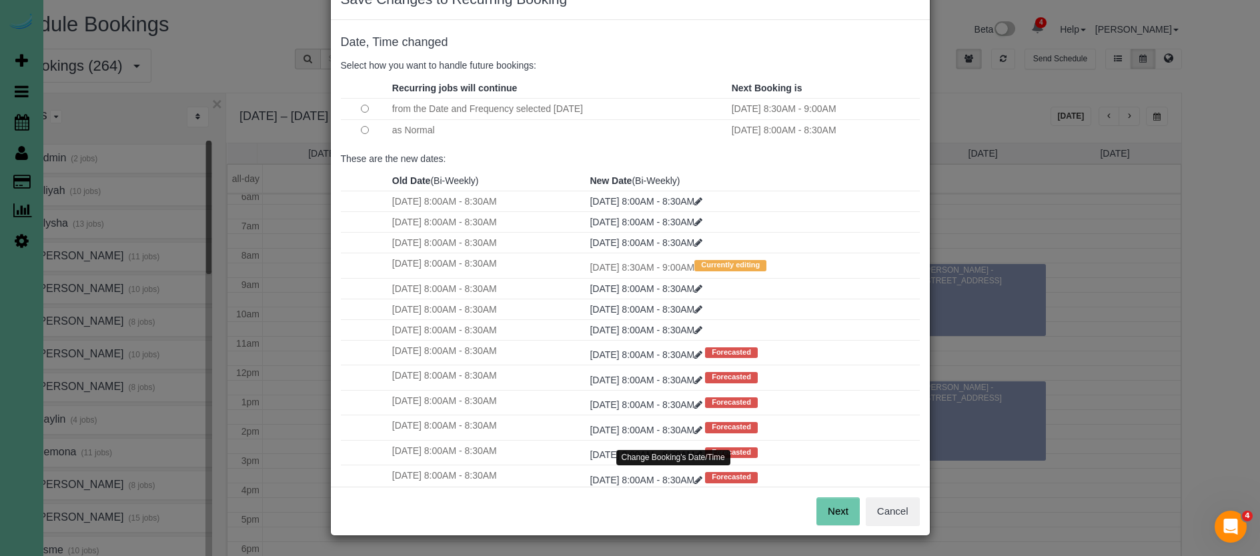
scroll to position [41, 0]
drag, startPoint x: 844, startPoint y: 512, endPoint x: 837, endPoint y: 508, distance: 8.4
click at [844, 512] on button "Next" at bounding box center [838, 512] width 43 height 28
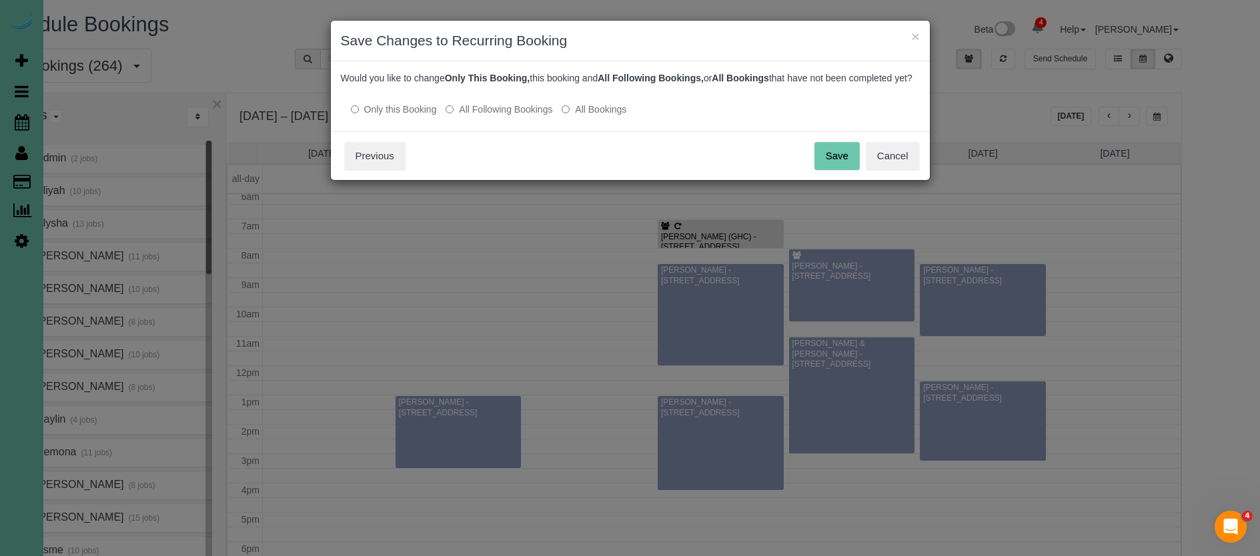
click at [825, 169] on button "Save" at bounding box center [837, 156] width 45 height 28
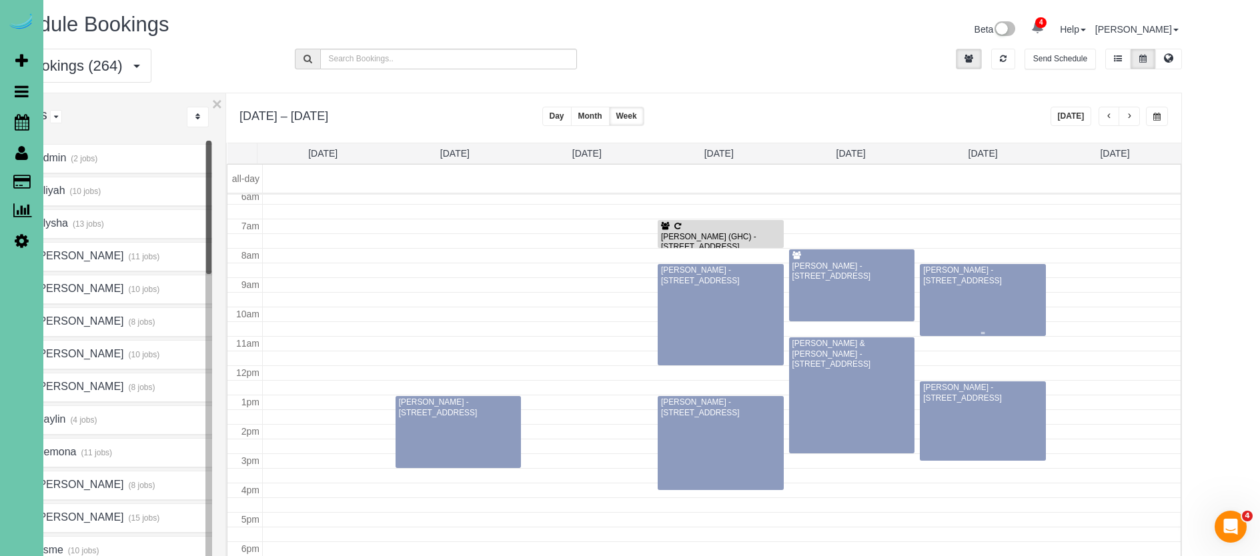
click at [920, 290] on div at bounding box center [983, 300] width 126 height 72
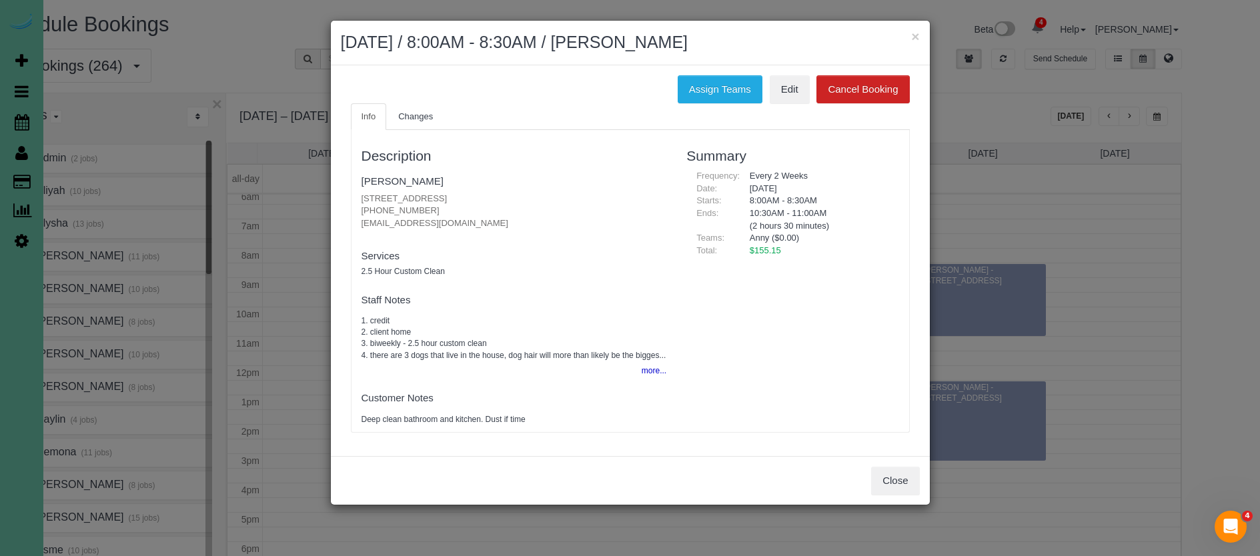
drag, startPoint x: 444, startPoint y: 209, endPoint x: 356, endPoint y: 203, distance: 87.6
click at [356, 203] on div "Description [PERSON_NAME] [STREET_ADDRESS] [PHONE_NUMBER] [EMAIL_ADDRESS][DOMAI…" at bounding box center [515, 281] width 326 height 289
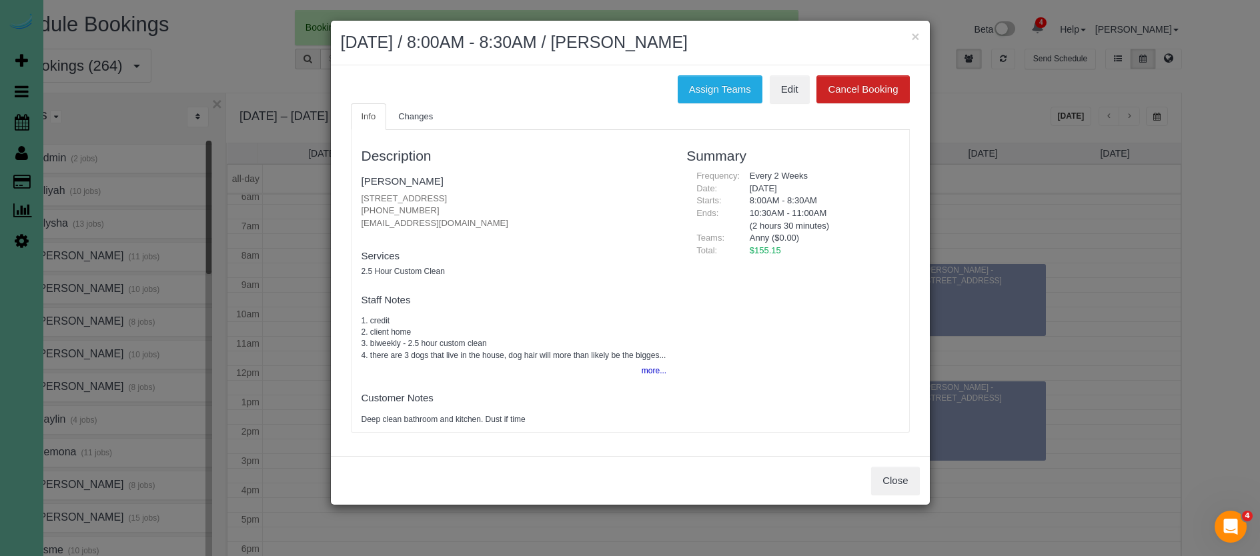
copy p "[PHONE_NUMBER]"
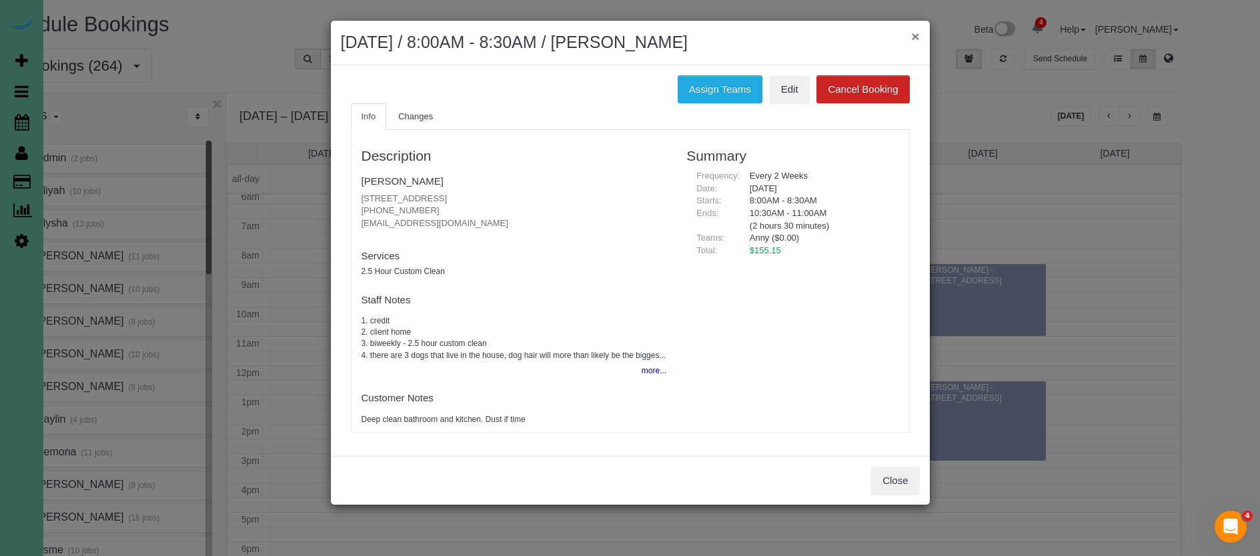
click at [917, 35] on button "×" at bounding box center [915, 36] width 8 height 14
